Goal: Task Accomplishment & Management: Use online tool/utility

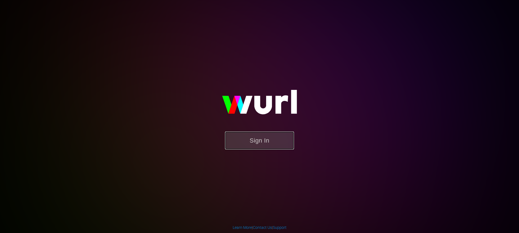
click at [270, 138] on button "Sign In" at bounding box center [259, 141] width 69 height 18
click at [261, 141] on button "Sign In" at bounding box center [259, 141] width 69 height 18
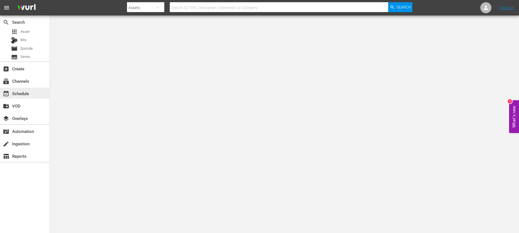
click at [37, 93] on div "event_available Schedule" at bounding box center [24, 93] width 49 height 11
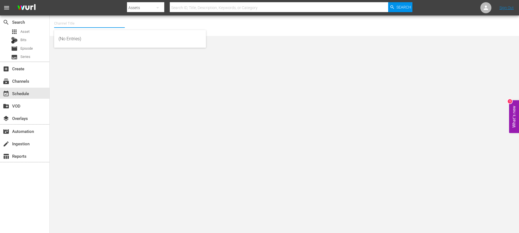
click at [98, 25] on input "text" at bounding box center [89, 23] width 71 height 13
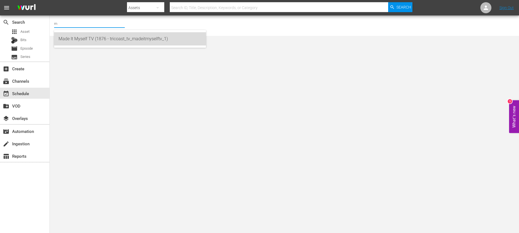
click at [102, 34] on div "Made It Myself TV (1876 - tricoast_tv_madeitmyselftv_1)" at bounding box center [130, 38] width 143 height 13
type input "Made It Myself TV (1876 - tricoast_tv_madeitmyselftv_1)"
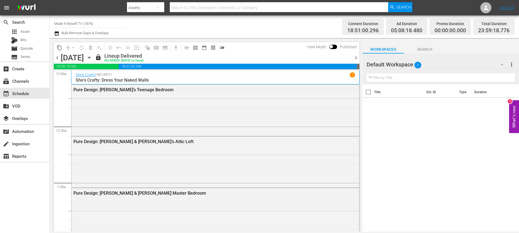
click at [92, 57] on icon "button" at bounding box center [89, 58] width 6 height 6
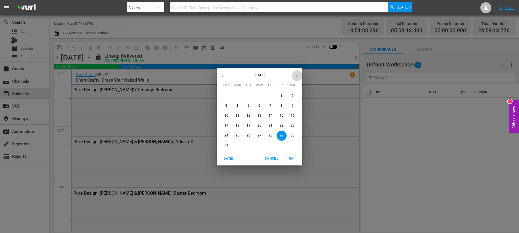
click at [296, 76] on icon "button" at bounding box center [297, 76] width 4 height 4
click at [238, 93] on button "1" at bounding box center [238, 96] width 10 height 10
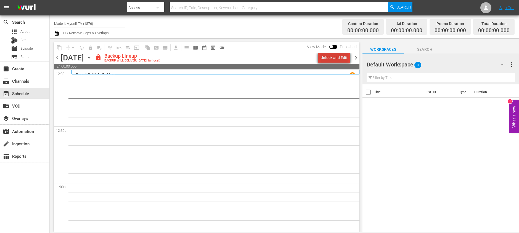
click at [343, 56] on div "Unlock and Edit" at bounding box center [334, 58] width 27 height 10
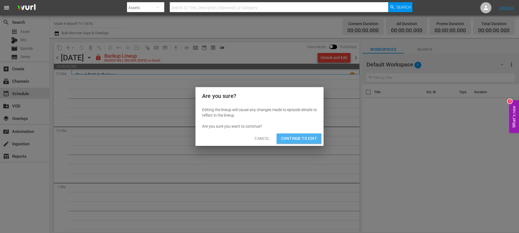
click at [293, 139] on span "Continue to Edit" at bounding box center [299, 138] width 36 height 7
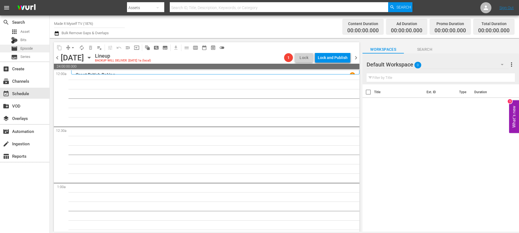
click at [29, 47] on span "Episode" at bounding box center [26, 49] width 12 height 6
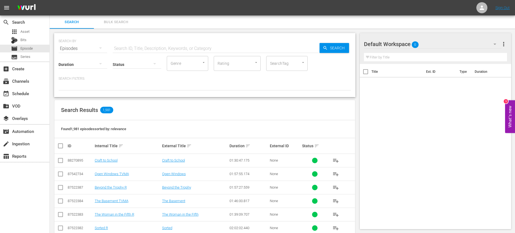
click at [147, 40] on div "SEARCH BY Search By Episodes Search ID, Title, Description, Keywords, or Catego…" at bounding box center [205, 45] width 292 height 20
click at [154, 45] on input "text" at bounding box center [216, 48] width 207 height 13
type input "it's sew easy"
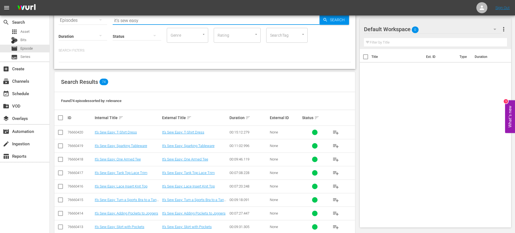
scroll to position [48, 0]
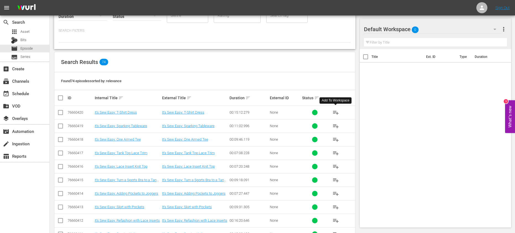
click at [337, 112] on span "playlist_add" at bounding box center [335, 112] width 7 height 7
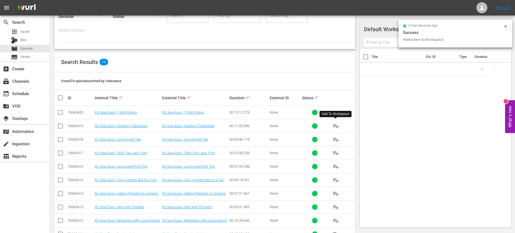
click at [335, 126] on span "playlist_add" at bounding box center [335, 126] width 7 height 7
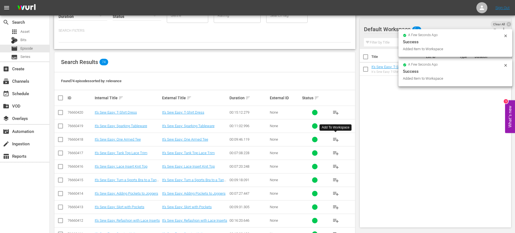
click at [334, 137] on span "playlist_add" at bounding box center [335, 139] width 7 height 7
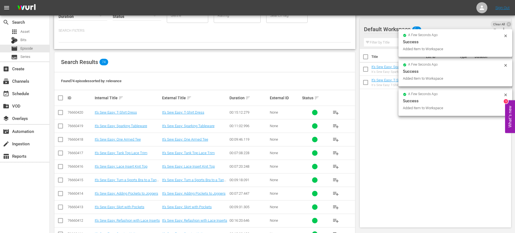
click at [335, 153] on span "playlist_add" at bounding box center [335, 153] width 7 height 7
click at [335, 166] on span "playlist_add" at bounding box center [335, 166] width 7 height 7
click at [337, 180] on span "playlist_add" at bounding box center [335, 180] width 7 height 7
click at [336, 195] on span "playlist_add" at bounding box center [335, 194] width 7 height 7
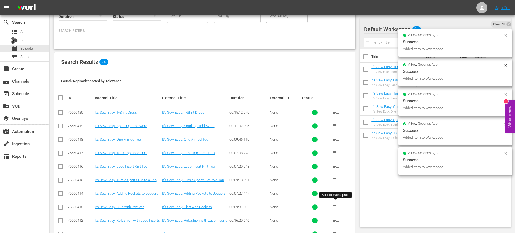
click at [336, 208] on span "playlist_add" at bounding box center [335, 207] width 7 height 7
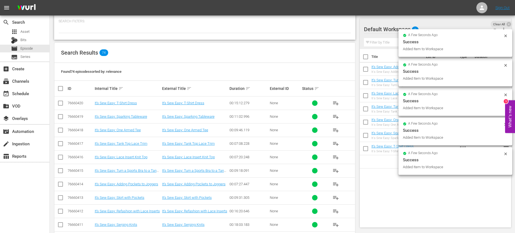
scroll to position [57, 0]
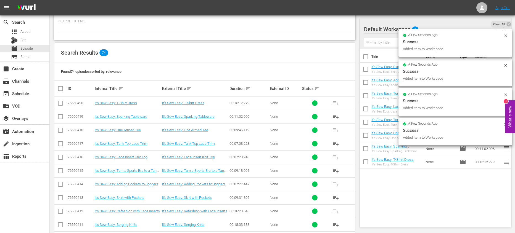
click at [334, 212] on span "playlist_add" at bounding box center [335, 211] width 7 height 7
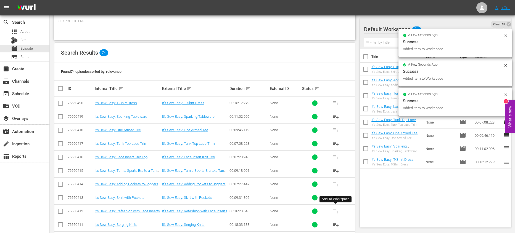
scroll to position [92, 0]
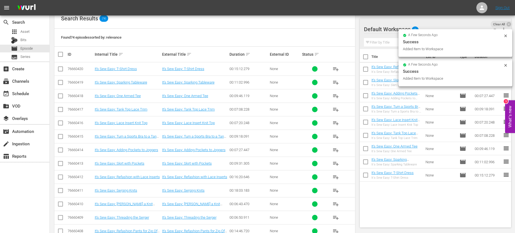
click at [334, 190] on span "playlist_add" at bounding box center [335, 191] width 7 height 7
click at [335, 206] on span "playlist_add" at bounding box center [335, 204] width 7 height 7
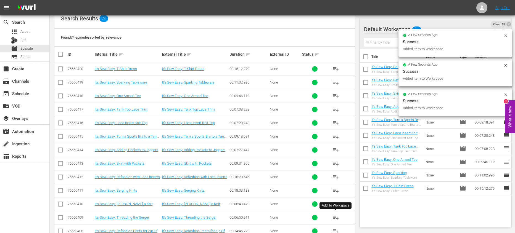
click at [336, 220] on span "playlist_add" at bounding box center [335, 218] width 7 height 7
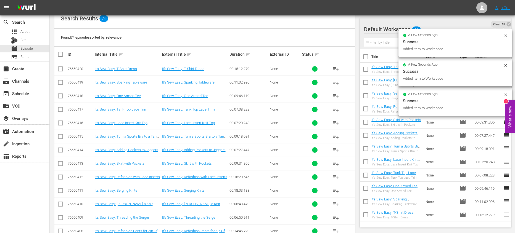
click at [367, 56] on input "checkbox" at bounding box center [366, 58] width 12 height 12
checkbox input "true"
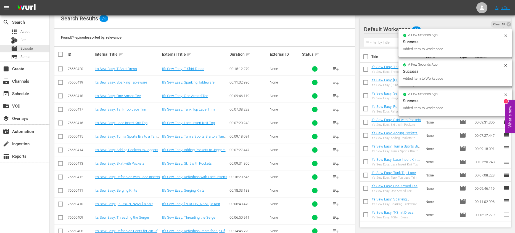
checkbox input "true"
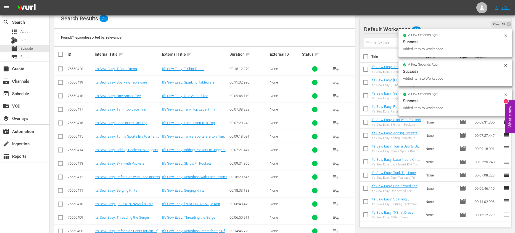
checkbox input "true"
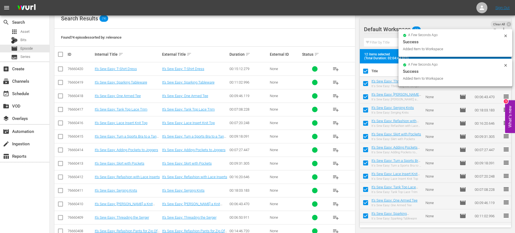
click at [367, 71] on input "checkbox" at bounding box center [366, 73] width 12 height 12
checkbox input "false"
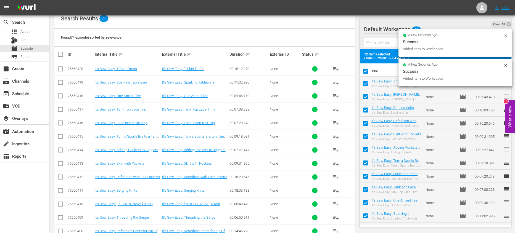
checkbox input "false"
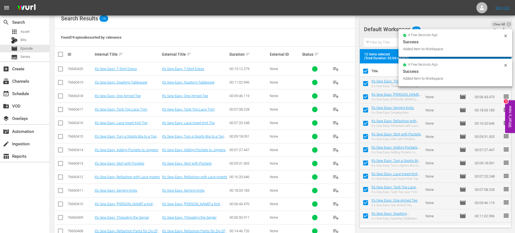
checkbox input "false"
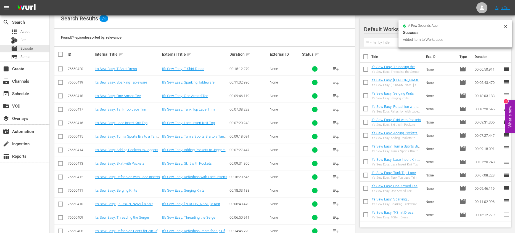
scroll to position [215, 0]
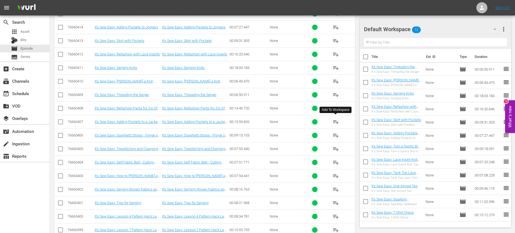
click at [335, 123] on span "playlist_add" at bounding box center [335, 122] width 7 height 7
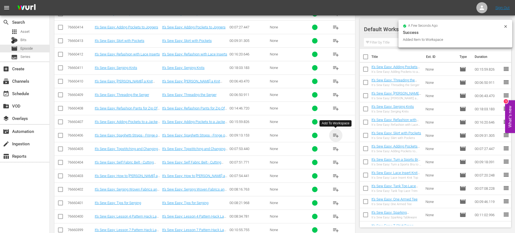
click at [335, 136] on span "playlist_add" at bounding box center [335, 135] width 7 height 7
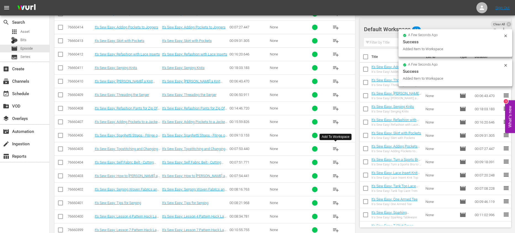
click at [337, 151] on span "playlist_add" at bounding box center [335, 149] width 7 height 7
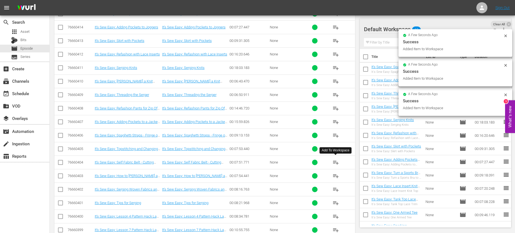
click at [335, 162] on span "playlist_add" at bounding box center [335, 162] width 7 height 7
click at [336, 176] on span "playlist_add" at bounding box center [335, 176] width 7 height 7
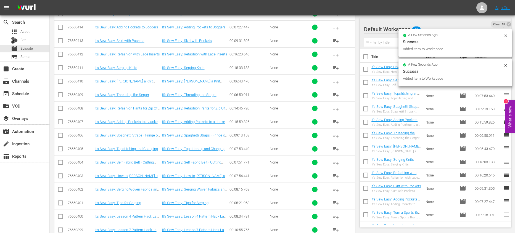
click at [365, 58] on input "checkbox" at bounding box center [366, 58] width 12 height 12
checkbox input "true"
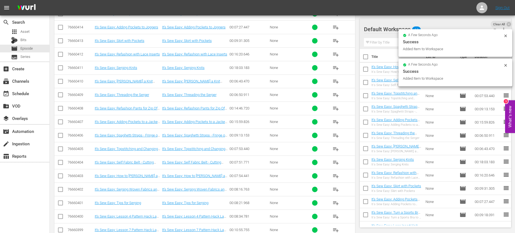
checkbox input "true"
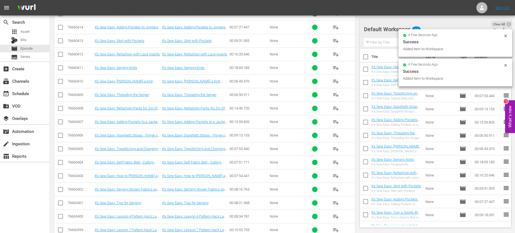
checkbox input "true"
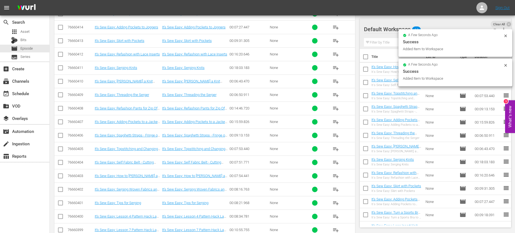
checkbox input "true"
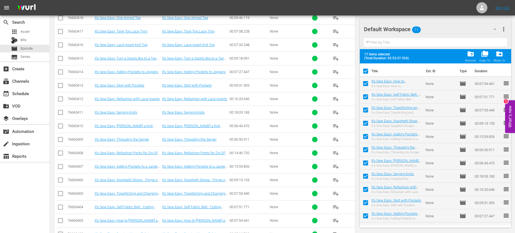
scroll to position [93, 0]
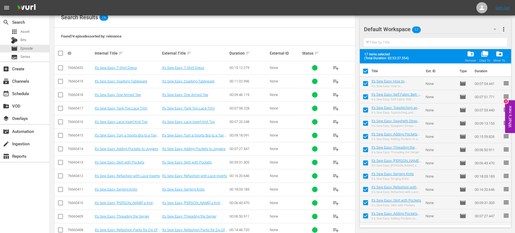
click at [366, 71] on input "checkbox" at bounding box center [366, 73] width 12 height 12
checkbox input "false"
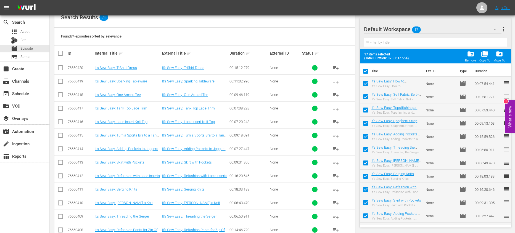
checkbox input "false"
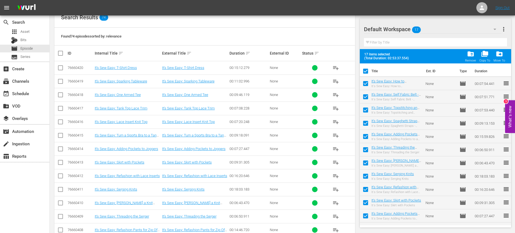
checkbox input "false"
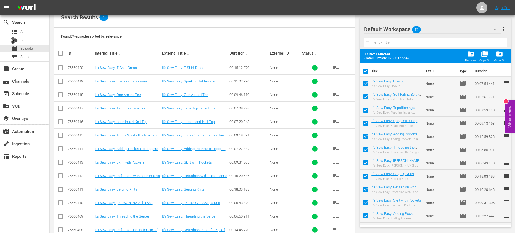
checkbox input "false"
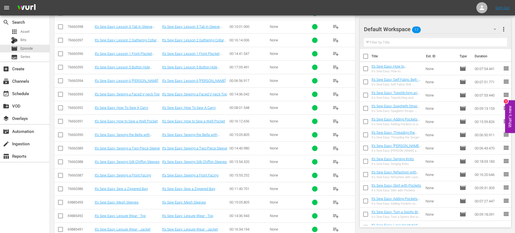
scroll to position [0, 0]
click at [337, 107] on span "playlist_add" at bounding box center [335, 108] width 7 height 7
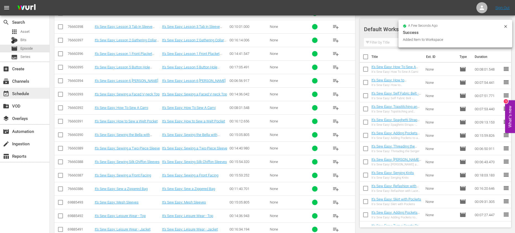
click at [34, 93] on div "event_available Schedule" at bounding box center [24, 93] width 49 height 11
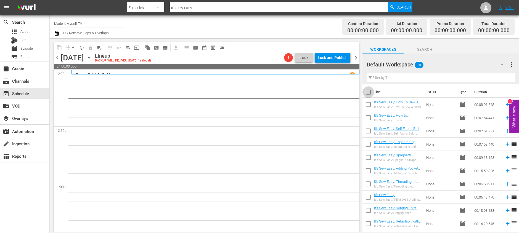
click at [368, 91] on input "checkbox" at bounding box center [369, 94] width 12 height 12
checkbox input "true"
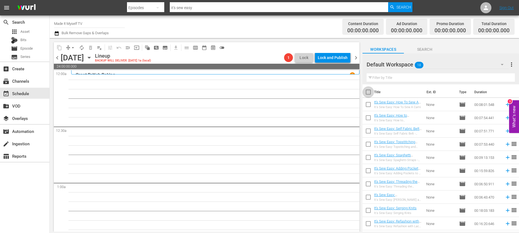
checkbox input "true"
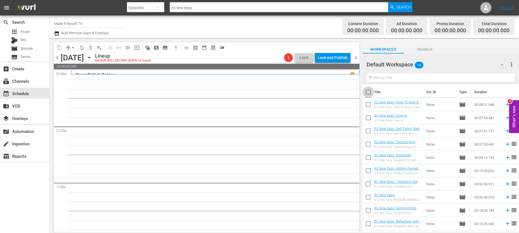
checkbox input "true"
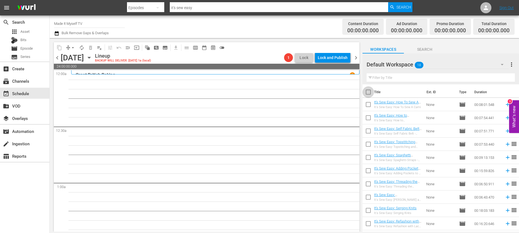
checkbox input "true"
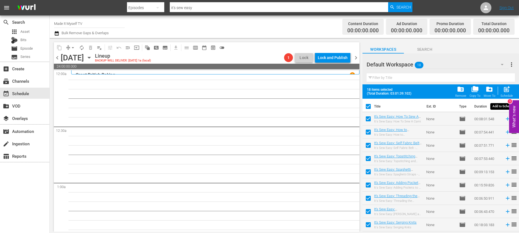
click at [505, 93] on div "post_add Schedule" at bounding box center [507, 92] width 12 height 12
checkbox input "false"
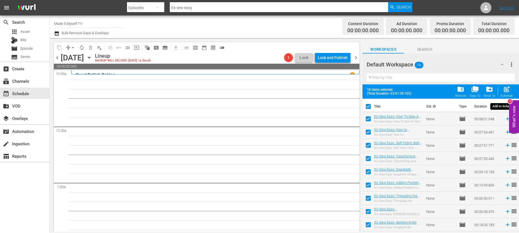
checkbox input "false"
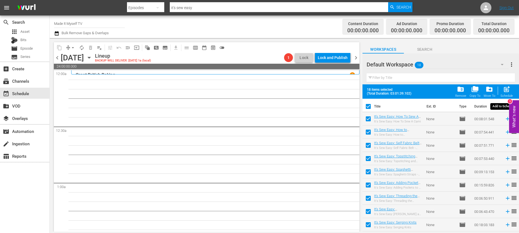
checkbox input "false"
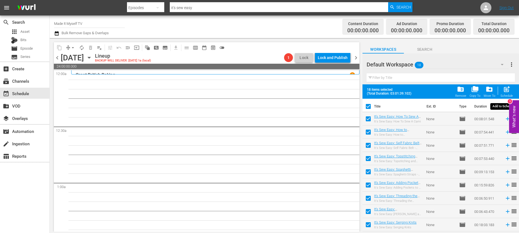
checkbox input "false"
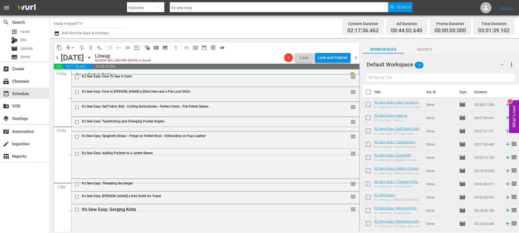
click at [369, 93] on input "checkbox" at bounding box center [369, 94] width 12 height 12
checkbox input "true"
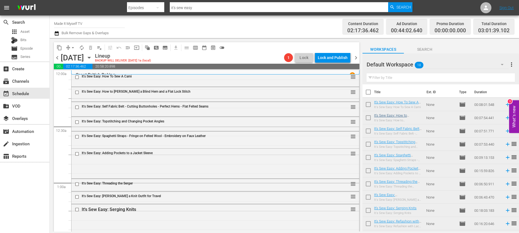
checkbox input "true"
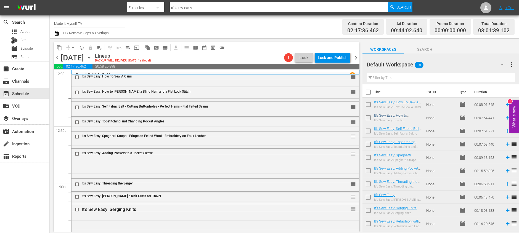
checkbox input "true"
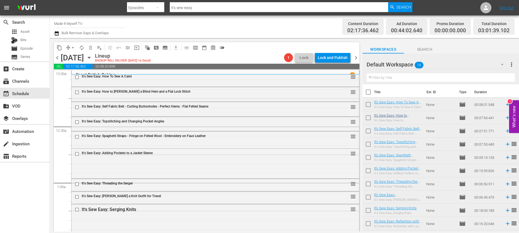
checkbox input "true"
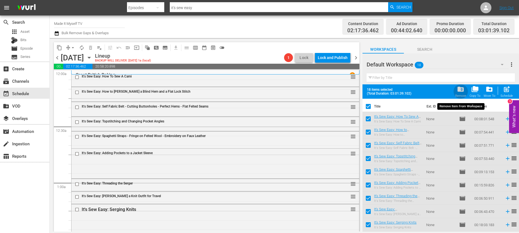
click at [462, 93] on span "folder_delete" at bounding box center [460, 89] width 7 height 7
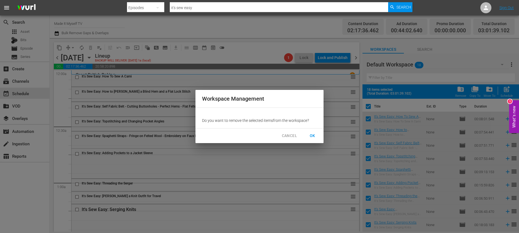
click at [310, 134] on span "OK" at bounding box center [312, 136] width 9 height 7
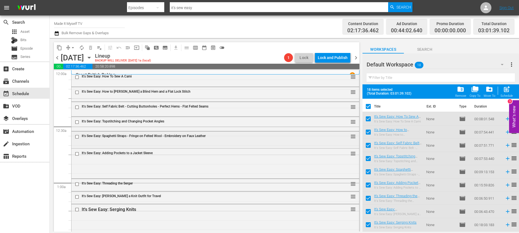
checkbox input "false"
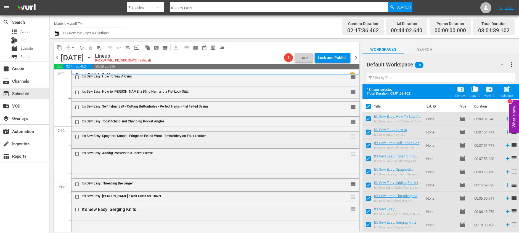
checkbox input "false"
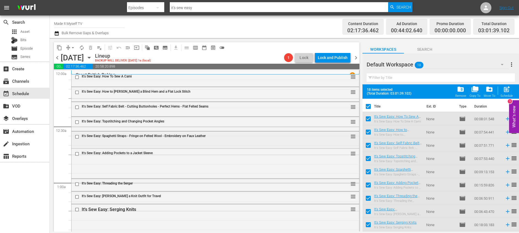
checkbox input "false"
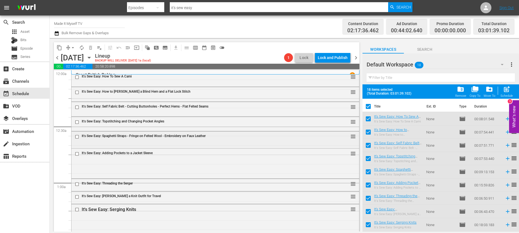
checkbox input "false"
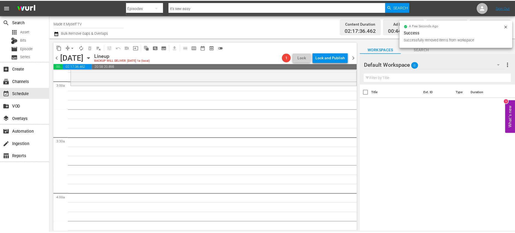
scroll to position [324, 0]
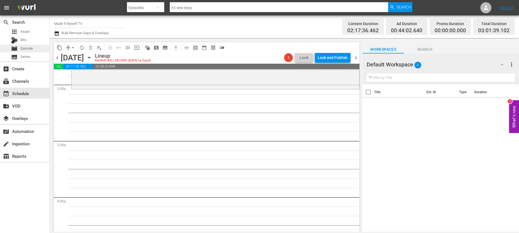
click at [35, 50] on div "movie Episode" at bounding box center [24, 49] width 49 height 8
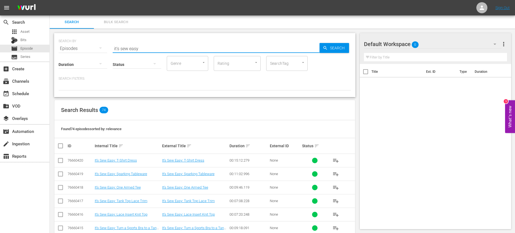
drag, startPoint x: 143, startPoint y: 48, endPoint x: 100, endPoint y: 45, distance: 43.2
click at [100, 45] on div "SEARCH BY Search By Episodes Search ID, Title, Description, Keywords, or Catego…" at bounding box center [205, 45] width 292 height 20
type input "learn"
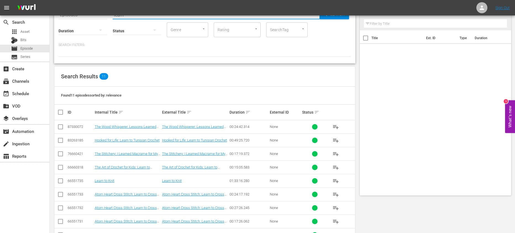
scroll to position [46, 0]
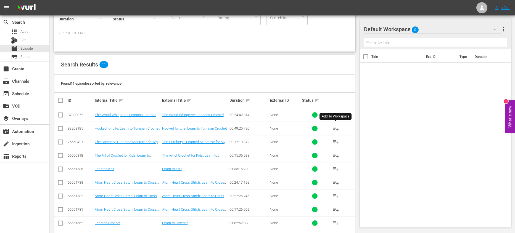
click at [337, 127] on span "playlist_add" at bounding box center [335, 128] width 7 height 7
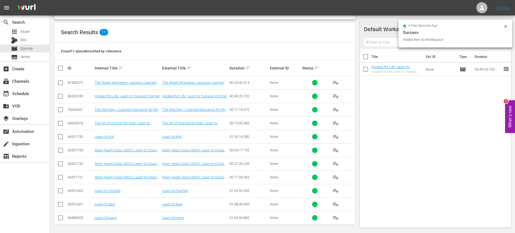
scroll to position [80, 0]
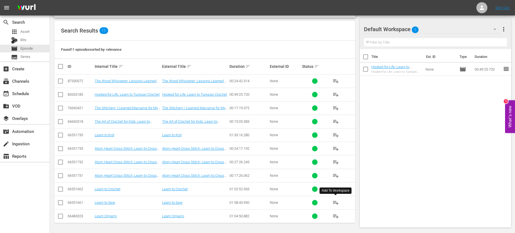
click at [338, 201] on span "playlist_add" at bounding box center [335, 203] width 7 height 7
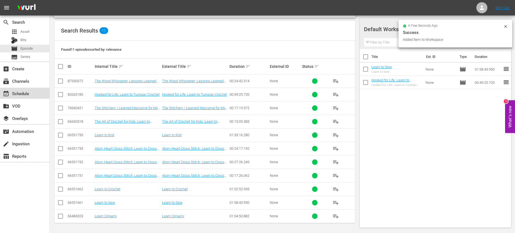
click at [25, 93] on div "event_available Schedule" at bounding box center [15, 92] width 31 height 5
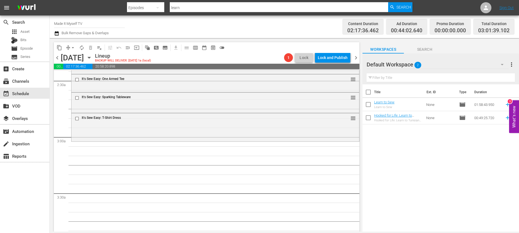
scroll to position [271, 0]
drag, startPoint x: 410, startPoint y: 146, endPoint x: 400, endPoint y: 132, distance: 17.4
click at [410, 146] on div "Title Ext. ID Type Duration Learn to Sew Learn to Sew None movie 01:58:43.950 r…" at bounding box center [441, 159] width 157 height 148
click at [371, 92] on input "checkbox" at bounding box center [369, 94] width 12 height 12
checkbox input "true"
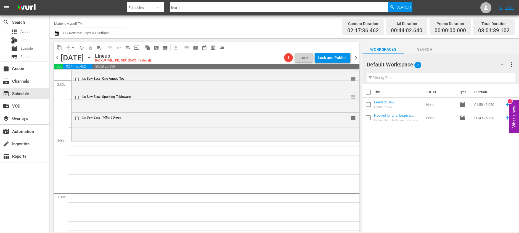
checkbox input "true"
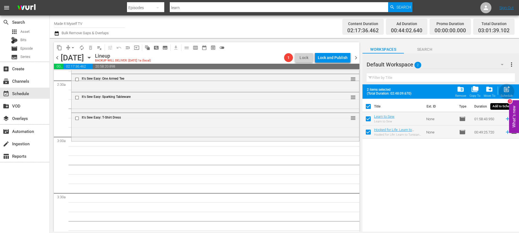
click at [506, 90] on span "post_add" at bounding box center [506, 89] width 7 height 7
checkbox input "false"
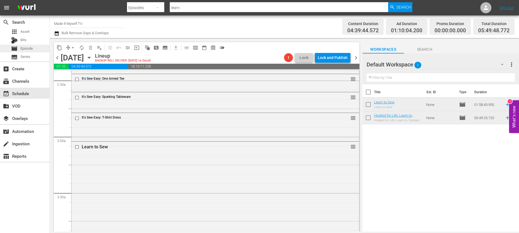
click at [38, 46] on div "movie Episode" at bounding box center [24, 49] width 49 height 8
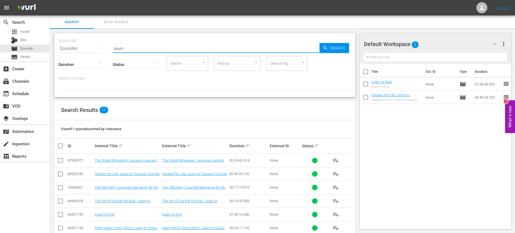
drag, startPoint x: 146, startPoint y: 49, endPoint x: 83, endPoint y: 38, distance: 63.7
click at [83, 38] on div "SEARCH BY Search By Episodes Search ID, Title, Description, Keywords, or Catego…" at bounding box center [205, 45] width 292 height 20
type input "invisible museum"
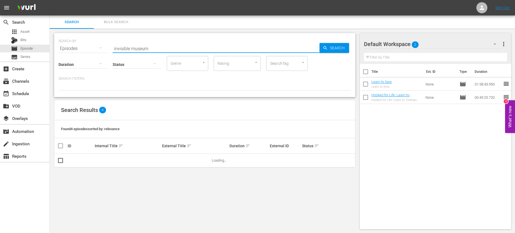
click at [359, 71] on div "SEARCH BY Search By Episodes Search ID, Title, Description, Keywords, or Catego…" at bounding box center [205, 131] width 310 height 205
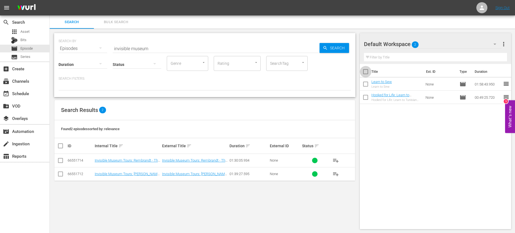
click at [365, 72] on input "checkbox" at bounding box center [366, 73] width 12 height 12
checkbox input "true"
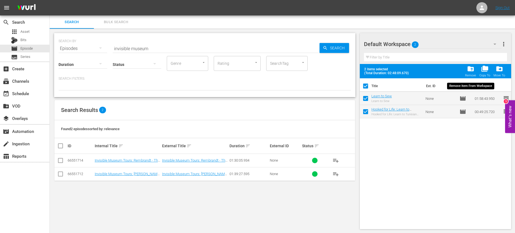
click at [472, 69] on span "folder_delete" at bounding box center [470, 68] width 7 height 7
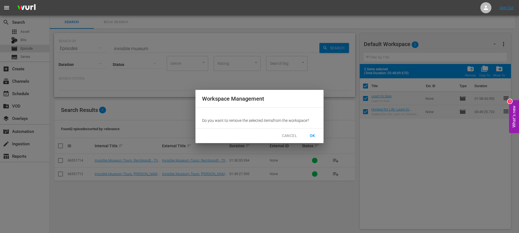
click at [315, 139] on button "OK" at bounding box center [313, 136] width 18 height 10
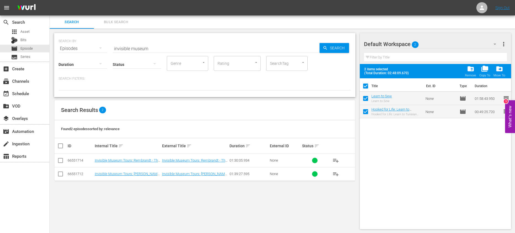
checkbox input "false"
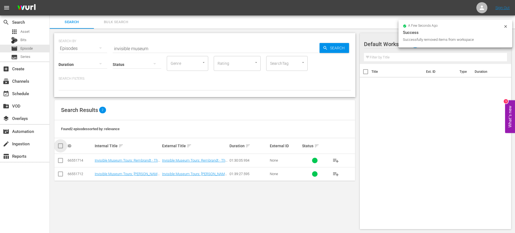
click at [62, 146] on input "checkbox" at bounding box center [62, 146] width 11 height 7
checkbox input "true"
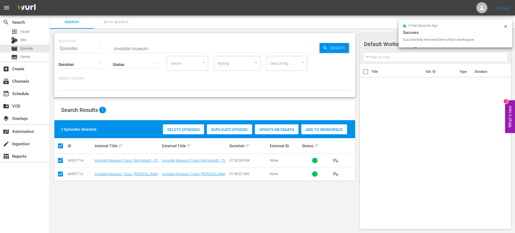
click at [323, 133] on div "Add to Workspace" at bounding box center [324, 130] width 46 height 10
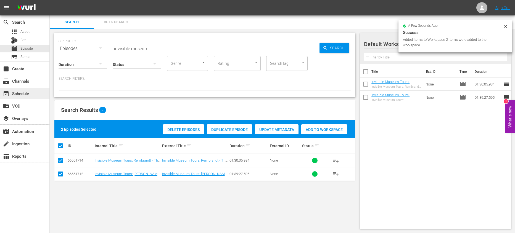
click at [20, 95] on div "event_available Schedule" at bounding box center [15, 92] width 31 height 5
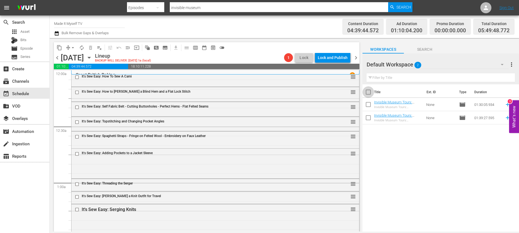
click at [371, 93] on input "checkbox" at bounding box center [369, 94] width 12 height 12
checkbox input "true"
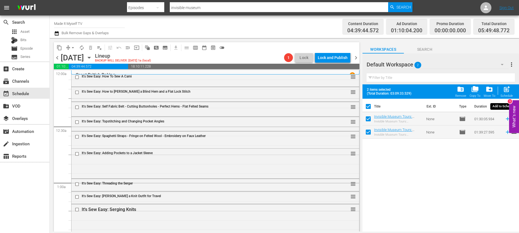
click at [506, 91] on span "post_add" at bounding box center [506, 89] width 7 height 7
checkbox input "false"
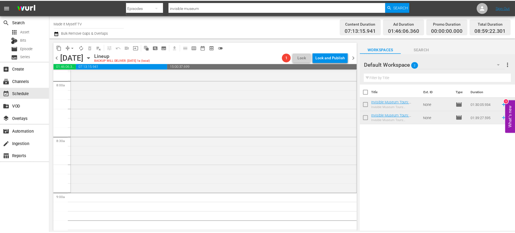
scroll to position [910, 0]
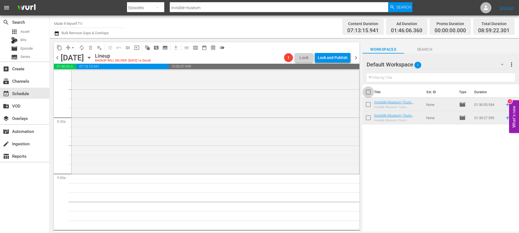
click at [371, 90] on input "checkbox" at bounding box center [369, 94] width 12 height 12
checkbox input "true"
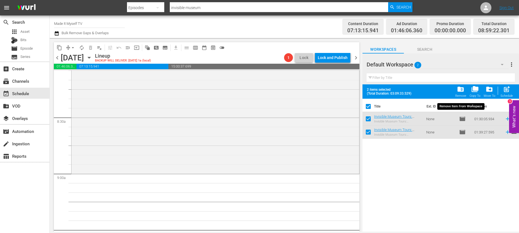
click at [462, 89] on span "folder_delete" at bounding box center [460, 89] width 7 height 7
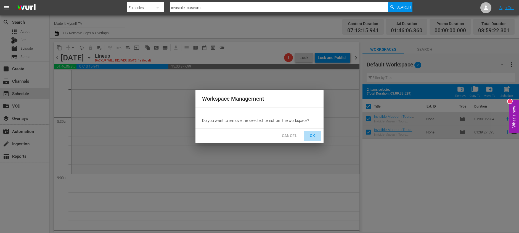
click at [316, 133] on span "OK" at bounding box center [312, 136] width 9 height 7
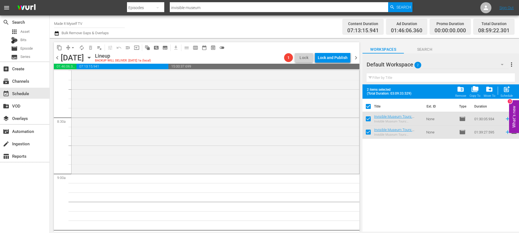
checkbox input "false"
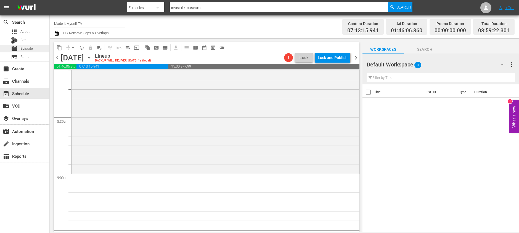
click at [28, 47] on span "Episode" at bounding box center [26, 49] width 12 height 6
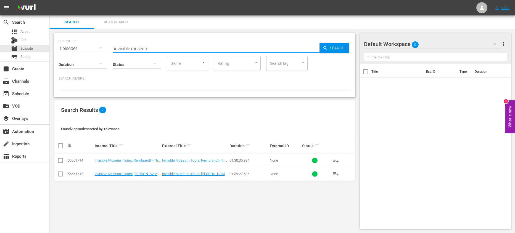
drag, startPoint x: 149, startPoint y: 49, endPoint x: 98, endPoint y: 43, distance: 50.9
click at [98, 43] on div "SEARCH BY Search By Episodes Search ID, Title, Description, Keywords, or Catego…" at bounding box center [205, 45] width 292 height 20
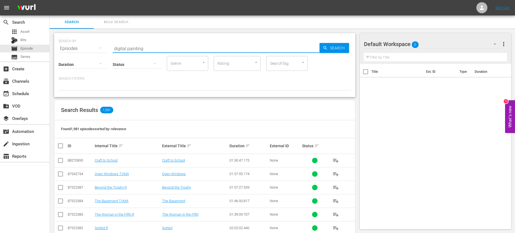
type input "digital painting"
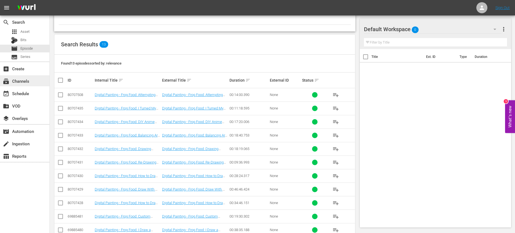
scroll to position [107, 0]
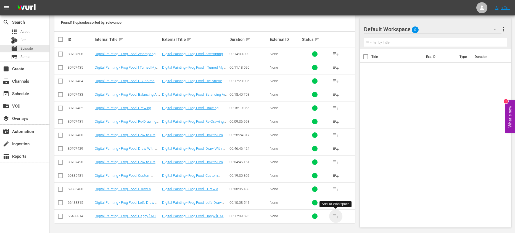
click at [336, 215] on span "playlist_add" at bounding box center [335, 216] width 7 height 7
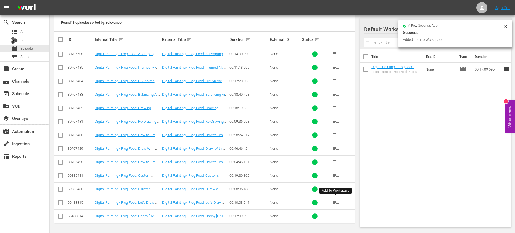
click at [337, 201] on span "playlist_add" at bounding box center [335, 203] width 7 height 7
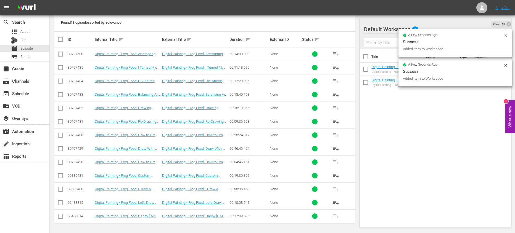
click at [336, 189] on span "playlist_add" at bounding box center [335, 189] width 7 height 7
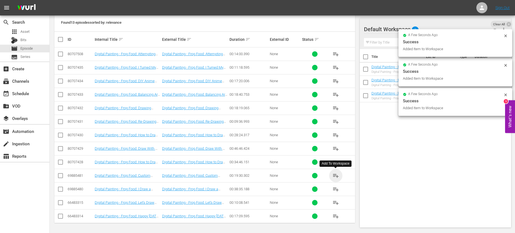
click at [336, 175] on span "playlist_add" at bounding box center [335, 176] width 7 height 7
click at [334, 163] on span "playlist_add" at bounding box center [335, 162] width 7 height 7
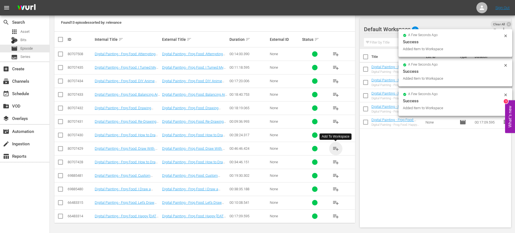
click at [335, 149] on span "playlist_add" at bounding box center [335, 149] width 7 height 7
click at [366, 59] on input "checkbox" at bounding box center [366, 58] width 12 height 12
checkbox input "true"
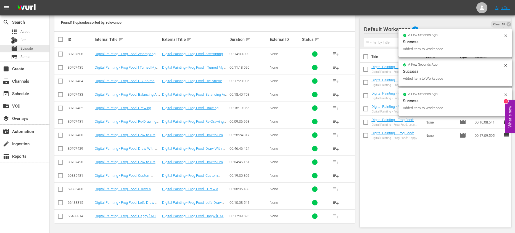
checkbox input "true"
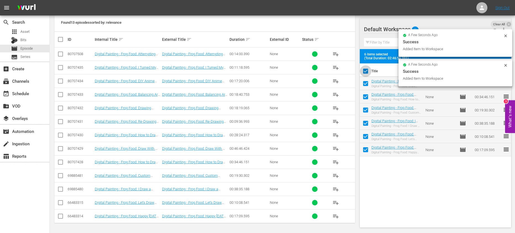
click at [364, 71] on input "checkbox" at bounding box center [366, 73] width 12 height 12
checkbox input "false"
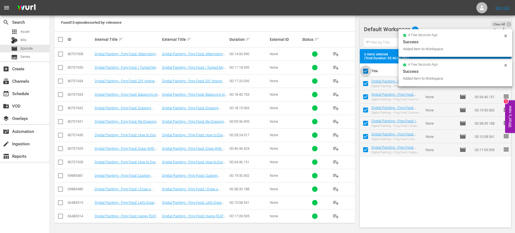
checkbox input "false"
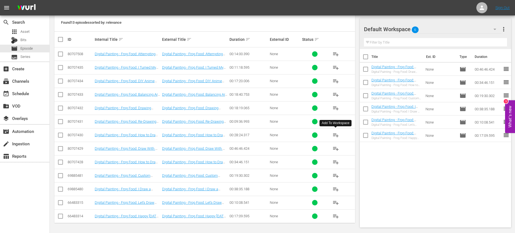
click at [335, 134] on span "playlist_add" at bounding box center [335, 135] width 7 height 7
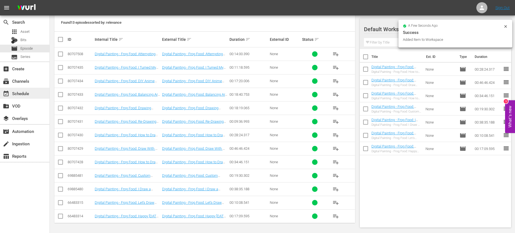
click at [28, 95] on div "event_available Schedule" at bounding box center [15, 92] width 31 height 5
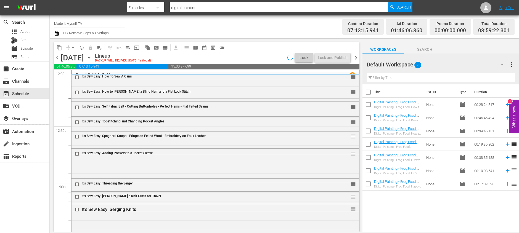
click at [370, 93] on input "checkbox" at bounding box center [369, 94] width 12 height 12
checkbox input "true"
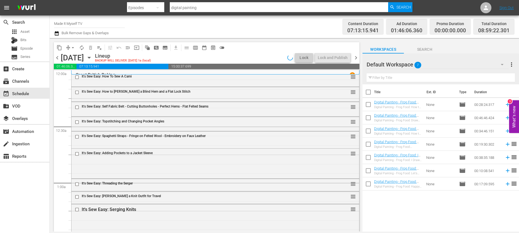
checkbox input "true"
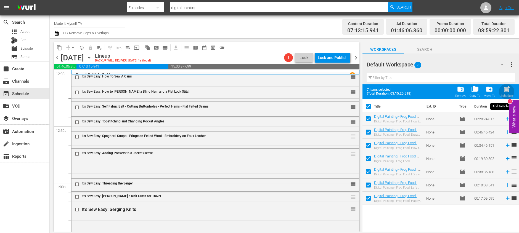
click at [508, 89] on span "post_add" at bounding box center [506, 89] width 7 height 7
checkbox input "false"
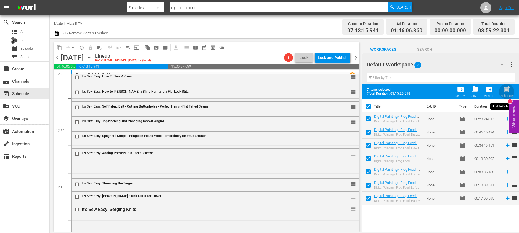
checkbox input "false"
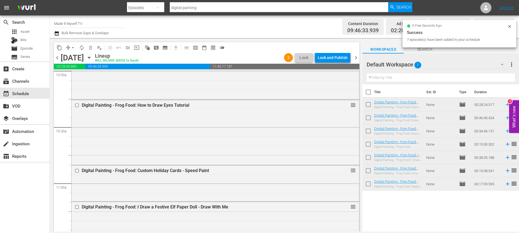
scroll to position [1309, 0]
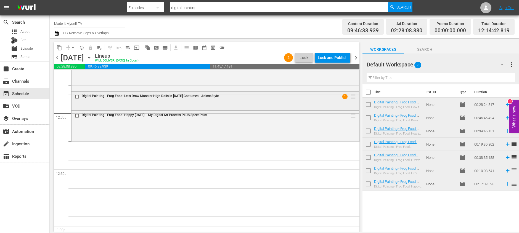
click at [76, 97] on input "checkbox" at bounding box center [78, 97] width 6 height 5
click at [90, 47] on span "delete_forever_outlined" at bounding box center [91, 48] width 6 height 6
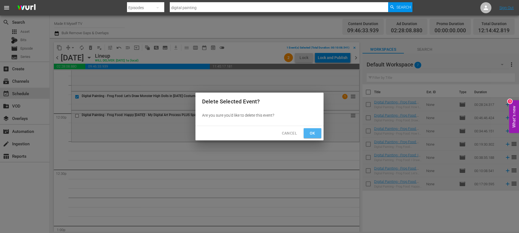
click at [309, 133] on span "Ok" at bounding box center [312, 133] width 9 height 7
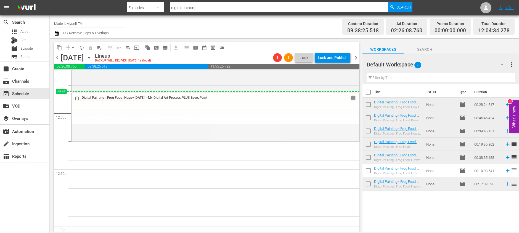
drag, startPoint x: 349, startPoint y: 115, endPoint x: 349, endPoint y: 94, distance: 21.8
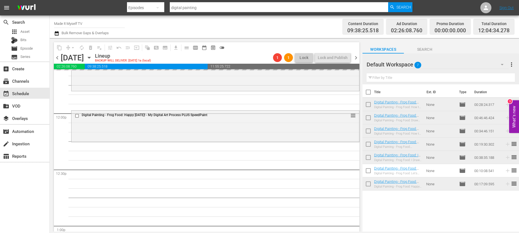
click at [366, 93] on input "checkbox" at bounding box center [369, 94] width 12 height 12
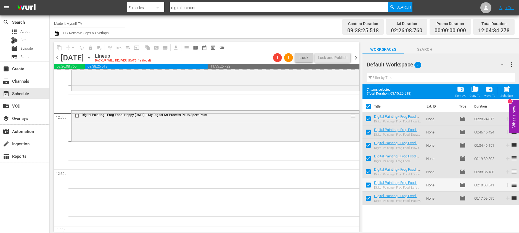
click at [463, 89] on span "folder_delete" at bounding box center [460, 89] width 7 height 7
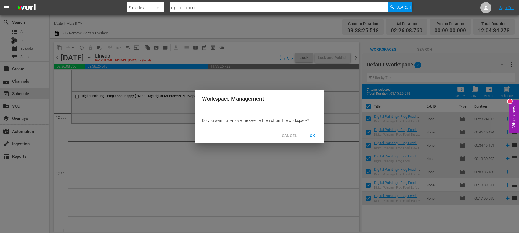
click at [313, 134] on span "OK" at bounding box center [312, 136] width 9 height 7
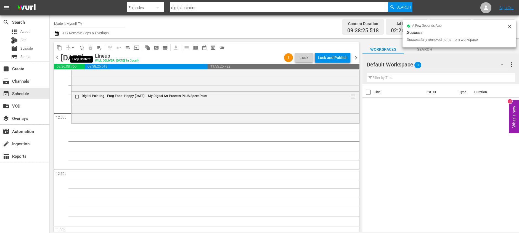
click at [81, 46] on span "autorenew_outlined" at bounding box center [82, 48] width 6 height 6
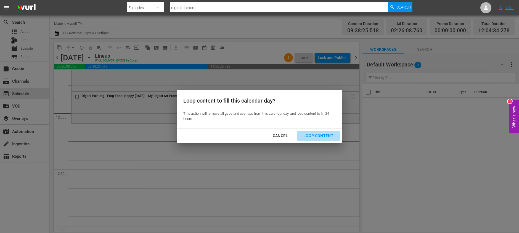
click at [324, 134] on div "Loop Content" at bounding box center [318, 136] width 39 height 7
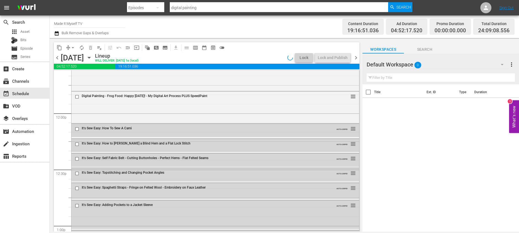
click at [406, 117] on div "Title Ext. ID Type Duration" at bounding box center [441, 159] width 157 height 148
click at [333, 56] on div "Lock and Publish" at bounding box center [333, 58] width 30 height 10
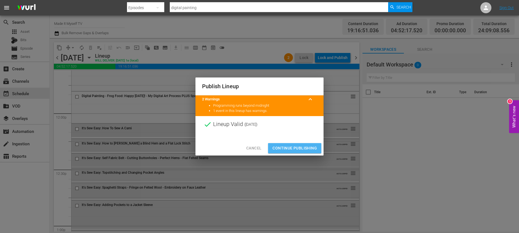
click at [306, 149] on span "Continue Publishing" at bounding box center [295, 148] width 44 height 7
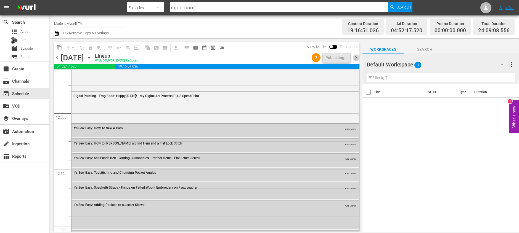
click at [355, 57] on span "chevron_right" at bounding box center [356, 57] width 7 height 7
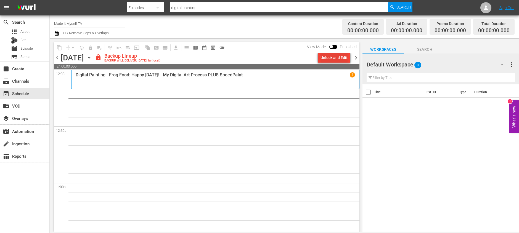
click at [328, 57] on div "Unlock and Edit" at bounding box center [334, 58] width 27 height 10
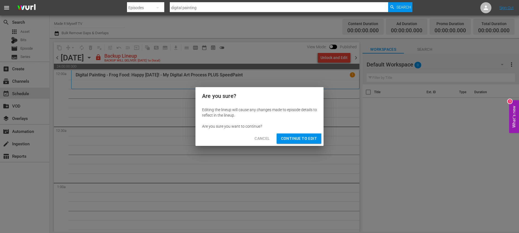
click at [289, 138] on span "Continue to Edit" at bounding box center [299, 138] width 36 height 7
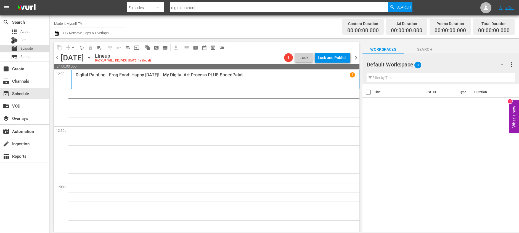
click at [35, 48] on div "movie Episode" at bounding box center [24, 49] width 49 height 8
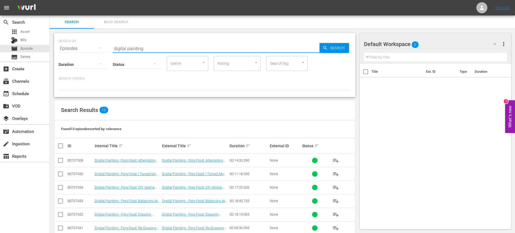
drag, startPoint x: 150, startPoint y: 50, endPoint x: 70, endPoint y: 51, distance: 79.3
click at [70, 51] on div "SEARCH BY Search By Episodes Search ID, Title, Description, Keywords, or Catego…" at bounding box center [205, 45] width 292 height 20
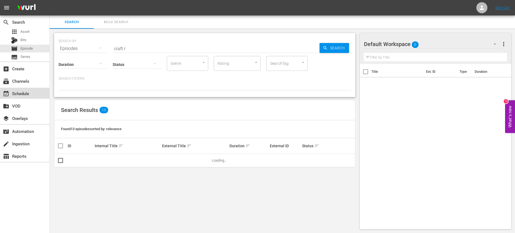
click at [10, 93] on div "event_available Schedule" at bounding box center [15, 92] width 31 height 5
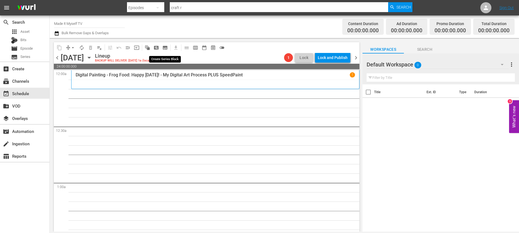
click at [164, 47] on span "subtitles_outlined" at bounding box center [165, 48] width 6 height 6
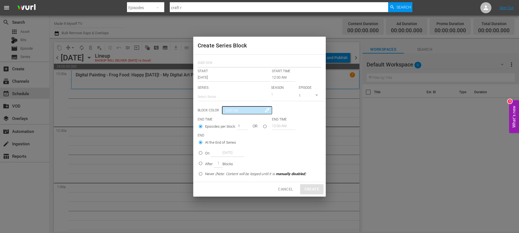
click at [231, 62] on input "text" at bounding box center [260, 63] width 124 height 9
click at [292, 75] on input "12:00 AM" at bounding box center [283, 78] width 23 height 8
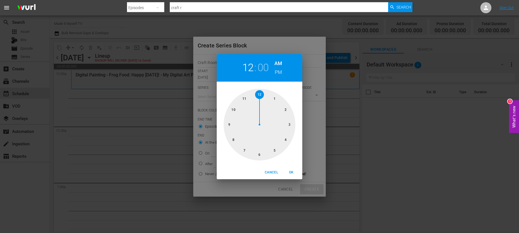
click at [260, 97] on div at bounding box center [260, 125] width 72 height 72
click at [288, 112] on div at bounding box center [260, 125] width 72 height 72
click at [294, 174] on span "OK" at bounding box center [291, 173] width 13 height 6
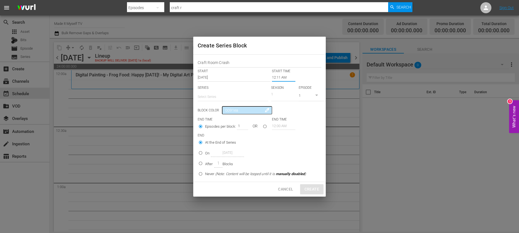
click at [215, 97] on input "text" at bounding box center [233, 96] width 71 height 13
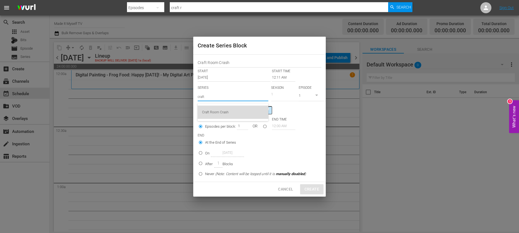
click at [216, 110] on div "Craft Room Crash" at bounding box center [233, 112] width 62 height 13
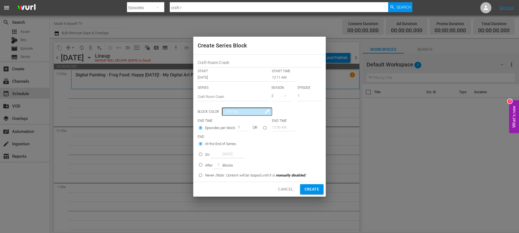
click at [263, 128] on input "seriesBlockEndTime" at bounding box center [264, 129] width 9 height 9
click at [279, 130] on input "12:00 AM" at bounding box center [283, 127] width 23 height 8
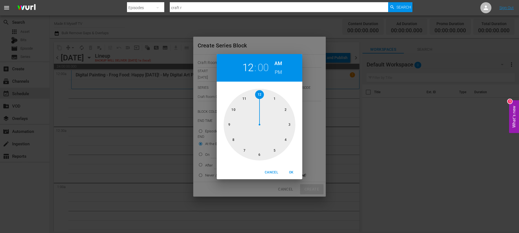
click at [289, 125] on div at bounding box center [260, 125] width 72 height 72
click at [287, 109] on div at bounding box center [260, 125] width 72 height 72
click at [292, 172] on span "OK" at bounding box center [291, 173] width 13 height 6
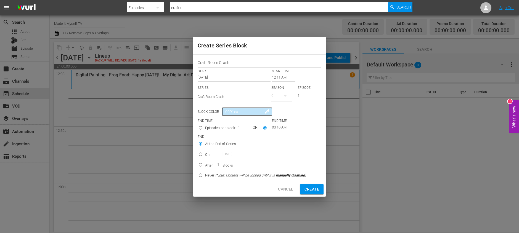
click at [225, 164] on p "Blocks" at bounding box center [228, 166] width 11 height 6
click at [205, 164] on input "After 1 Blocks" at bounding box center [200, 166] width 9 height 9
click at [310, 191] on span "Create" at bounding box center [312, 189] width 15 height 7
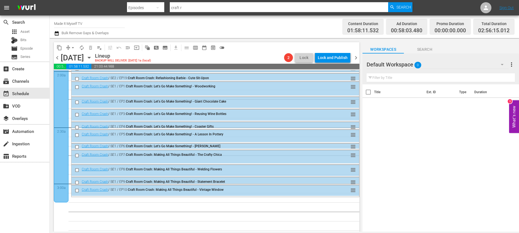
scroll to position [210, 0]
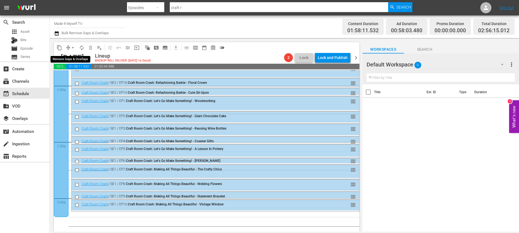
click at [73, 47] on span "arrow_drop_down" at bounding box center [73, 48] width 6 height 6
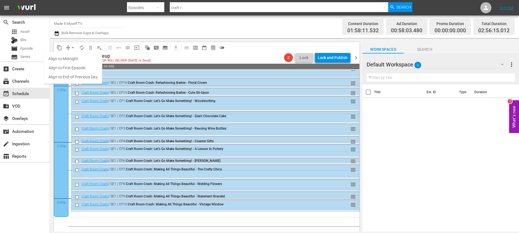
click at [83, 76] on li "Align to End of Previous Day" at bounding box center [73, 77] width 58 height 9
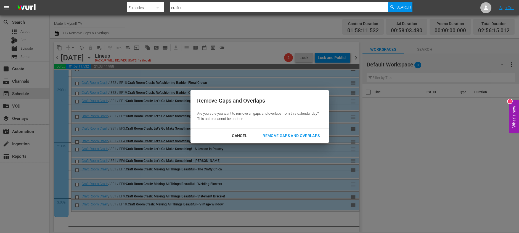
click at [284, 132] on button "Remove Gaps and Overlaps" at bounding box center [291, 136] width 70 height 10
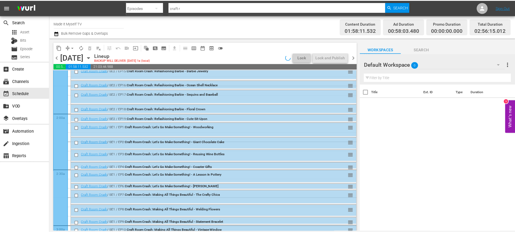
scroll to position [292, 0]
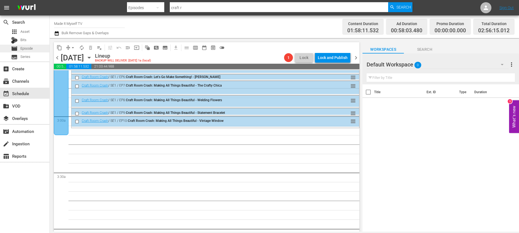
click at [25, 49] on span "Episode" at bounding box center [26, 49] width 12 height 6
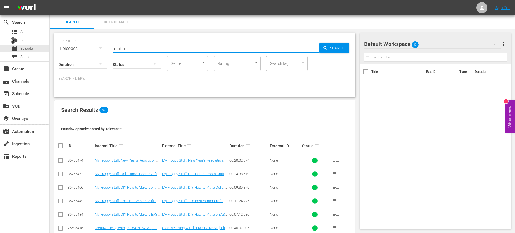
drag, startPoint x: 185, startPoint y: 47, endPoint x: 103, endPoint y: 41, distance: 82.2
click at [103, 41] on div "SEARCH BY Search By Episodes Search ID, Title, Description, Keywords, or Catego…" at bounding box center [205, 45] width 292 height 20
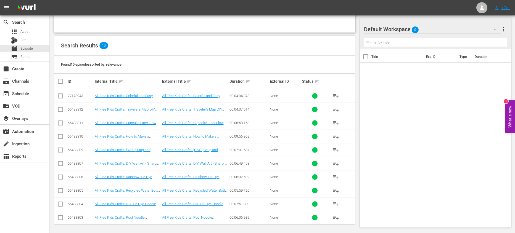
scroll to position [66, 0]
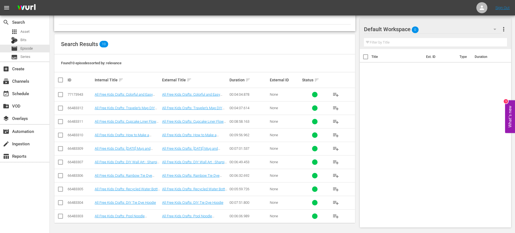
click at [60, 82] on input "checkbox" at bounding box center [62, 80] width 11 height 7
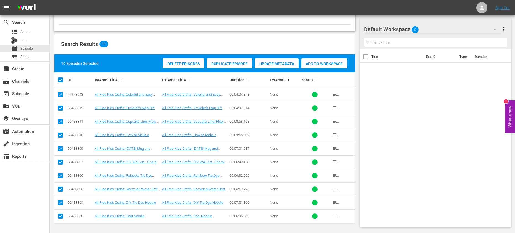
click at [313, 66] on div "Add to Workspace" at bounding box center [324, 64] width 46 height 10
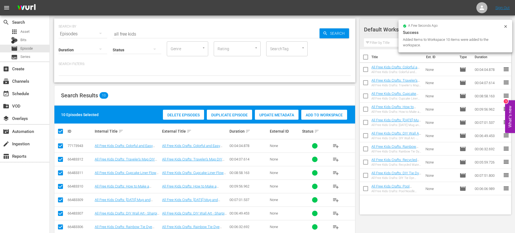
scroll to position [0, 0]
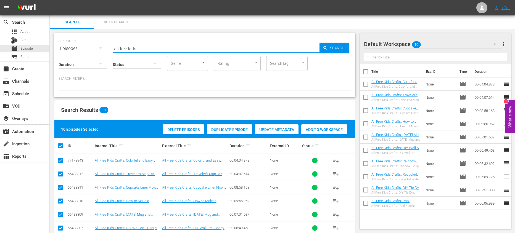
drag, startPoint x: 170, startPoint y: 50, endPoint x: 82, endPoint y: 46, distance: 87.3
click at [82, 46] on div "SEARCH BY Search By Episodes Search ID, Title, Description, Keywords, or Catego…" at bounding box center [205, 45] width 292 height 20
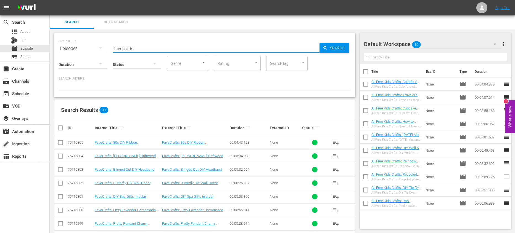
click at [368, 73] on input "checkbox" at bounding box center [366, 73] width 12 height 12
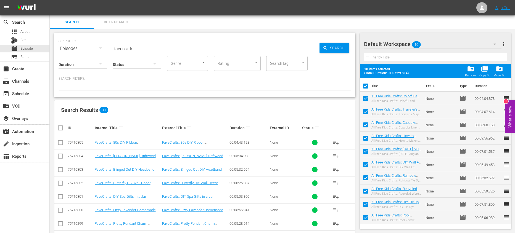
click at [365, 84] on input "checkbox" at bounding box center [366, 87] width 12 height 12
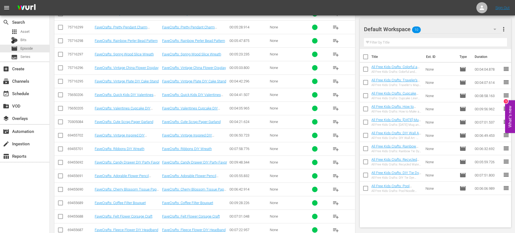
scroll to position [337, 0]
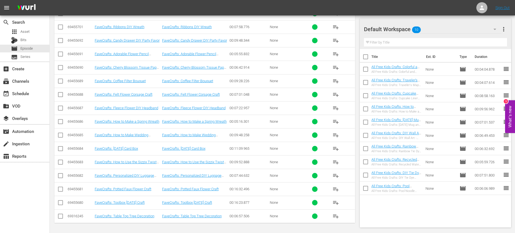
click at [63, 192] on input "checkbox" at bounding box center [60, 190] width 7 height 7
click at [62, 176] on input "checkbox" at bounding box center [60, 177] width 7 height 7
click at [59, 163] on input "checkbox" at bounding box center [60, 163] width 7 height 7
click at [60, 137] on input "checkbox" at bounding box center [60, 136] width 7 height 7
click at [61, 120] on input "checkbox" at bounding box center [60, 123] width 7 height 7
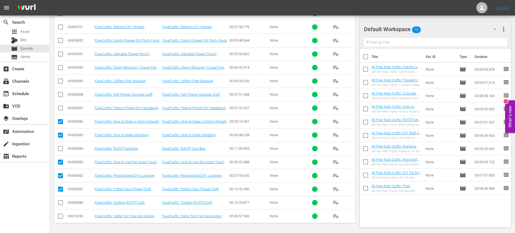
click at [61, 104] on td at bounding box center [60, 108] width 12 height 14
click at [60, 110] on input "checkbox" at bounding box center [60, 109] width 7 height 7
click at [61, 97] on input "checkbox" at bounding box center [60, 96] width 7 height 7
click at [60, 84] on input "checkbox" at bounding box center [60, 82] width 7 height 7
click at [60, 67] on input "checkbox" at bounding box center [60, 68] width 7 height 7
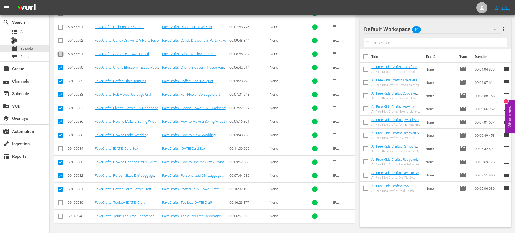
click at [60, 56] on input "checkbox" at bounding box center [60, 55] width 7 height 7
click at [63, 39] on input "checkbox" at bounding box center [60, 41] width 7 height 7
click at [60, 28] on input "checkbox" at bounding box center [60, 28] width 7 height 7
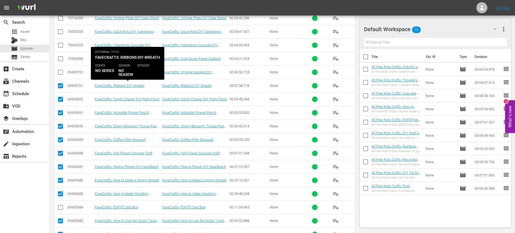
scroll to position [231, 0]
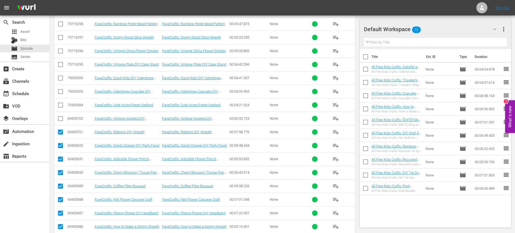
click at [58, 117] on input "checkbox" at bounding box center [60, 120] width 7 height 7
click at [63, 105] on input "checkbox" at bounding box center [60, 106] width 7 height 7
click at [61, 91] on input "checkbox" at bounding box center [60, 92] width 7 height 7
click at [62, 67] on input "checkbox" at bounding box center [60, 65] width 7 height 7
click at [62, 54] on input "checkbox" at bounding box center [60, 52] width 7 height 7
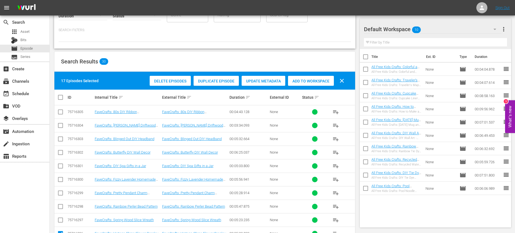
scroll to position [84, 0]
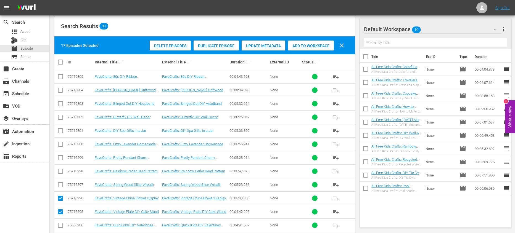
click at [297, 47] on span "Add to Workspace" at bounding box center [311, 46] width 46 height 4
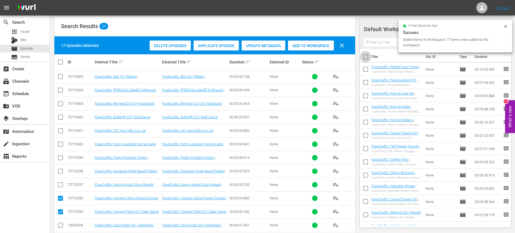
click at [368, 59] on input "checkbox" at bounding box center [366, 58] width 12 height 12
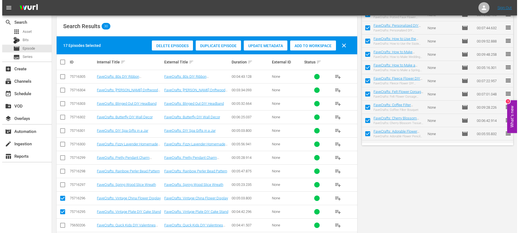
scroll to position [0, 0]
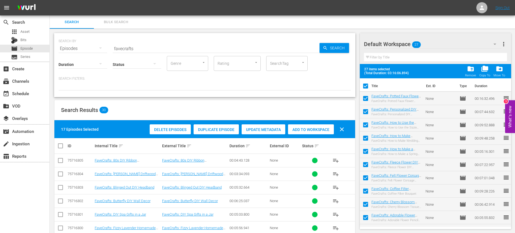
click at [366, 88] on input "checkbox" at bounding box center [366, 87] width 12 height 12
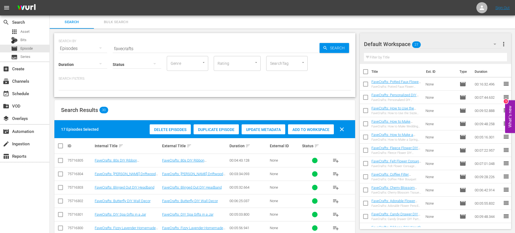
click at [366, 87] on input "checkbox" at bounding box center [366, 86] width 12 height 12
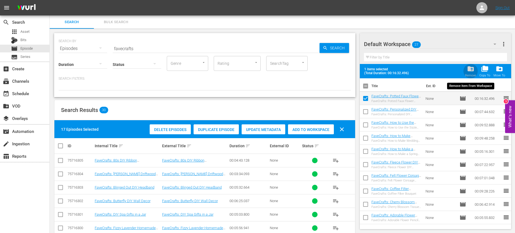
click at [472, 69] on span "folder_delete" at bounding box center [470, 68] width 7 height 7
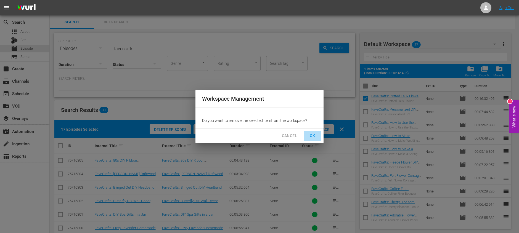
click at [316, 135] on span "OK" at bounding box center [312, 136] width 9 height 7
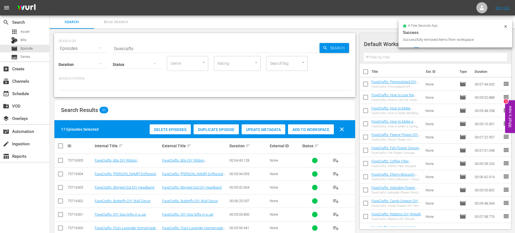
click at [510, 115] on button "What's new 1" at bounding box center [510, 116] width 10 height 33
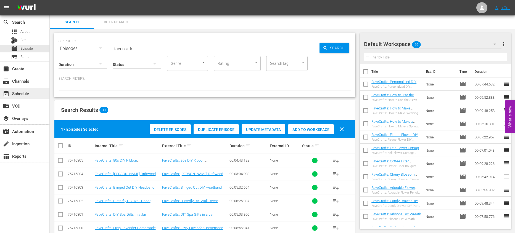
click at [13, 95] on div "event_available Schedule" at bounding box center [15, 92] width 31 height 5
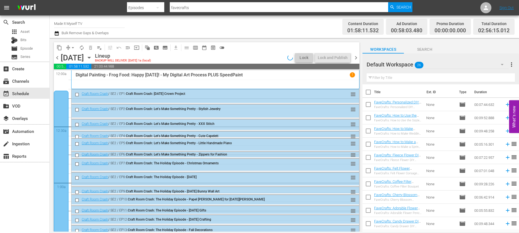
click at [368, 93] on input "checkbox" at bounding box center [369, 94] width 12 height 12
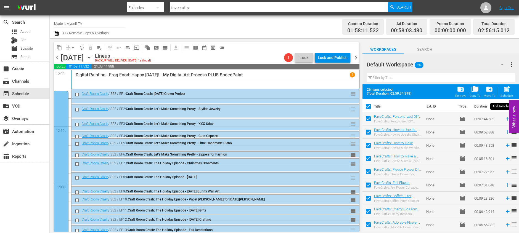
click at [506, 92] on span "post_add" at bounding box center [506, 89] width 7 height 7
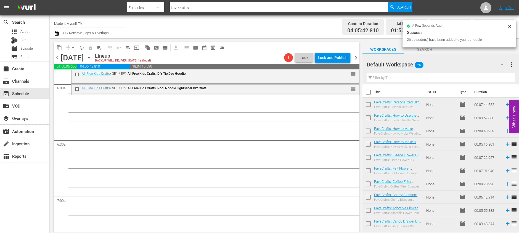
scroll to position [654, 0]
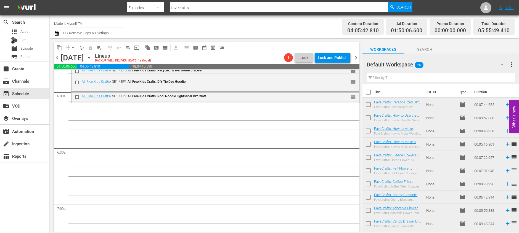
click at [367, 91] on input "checkbox" at bounding box center [369, 94] width 12 height 12
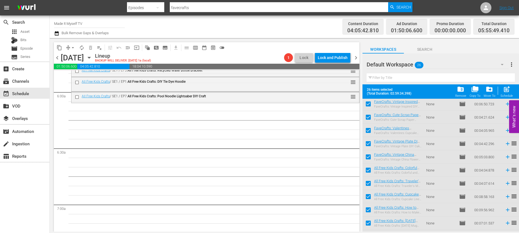
scroll to position [183, 0]
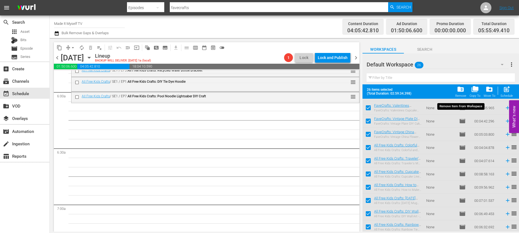
click at [461, 90] on span "folder_delete" at bounding box center [460, 89] width 7 height 7
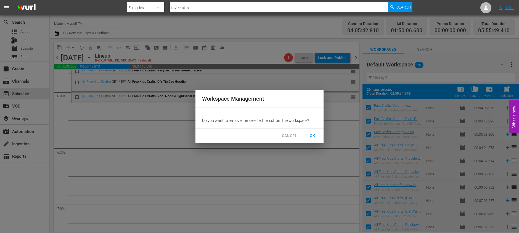
click at [308, 137] on span "OK" at bounding box center [312, 136] width 9 height 7
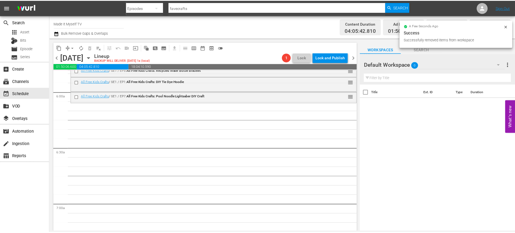
scroll to position [0, 0]
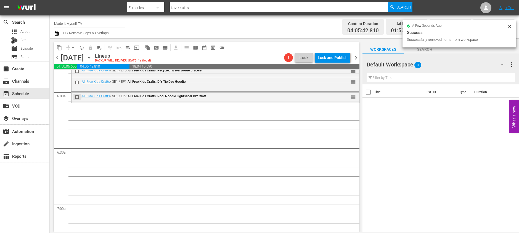
click at [77, 97] on input "checkbox" at bounding box center [78, 97] width 6 height 5
click at [89, 51] on button "delete_forever_outlined" at bounding box center [90, 47] width 9 height 9
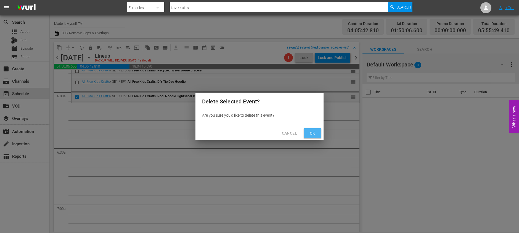
click at [315, 135] on span "Ok" at bounding box center [312, 133] width 9 height 7
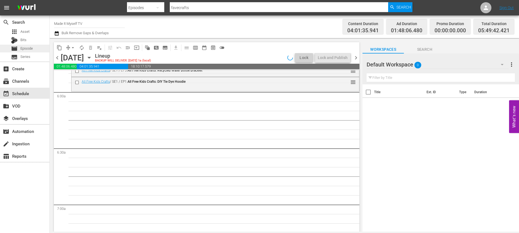
click at [27, 47] on span "Episode" at bounding box center [26, 49] width 12 height 6
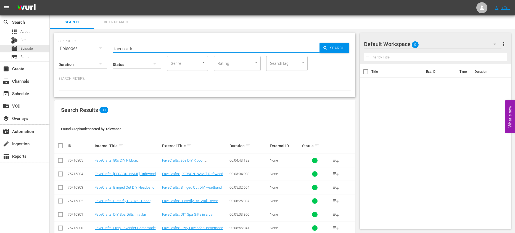
drag, startPoint x: 136, startPoint y: 47, endPoint x: 97, endPoint y: 45, distance: 39.6
click at [97, 45] on div "SEARCH BY Search By Episodes Search ID, Title, Description, Keywords, or Catego…" at bounding box center [205, 45] width 292 height 20
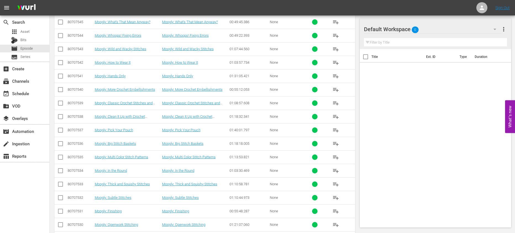
scroll to position [392, 0]
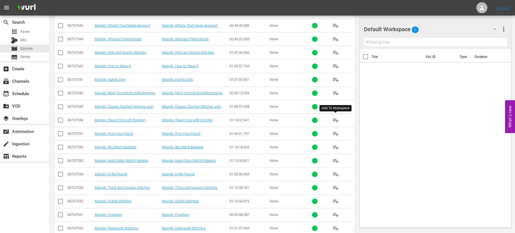
click at [337, 120] on span "playlist_add" at bounding box center [335, 120] width 7 height 7
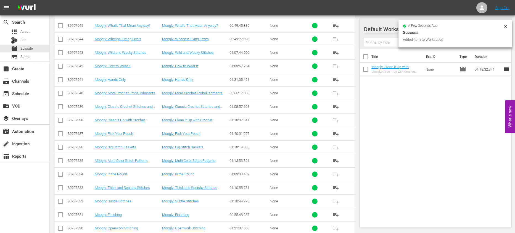
click at [335, 94] on span "playlist_add" at bounding box center [335, 93] width 7 height 7
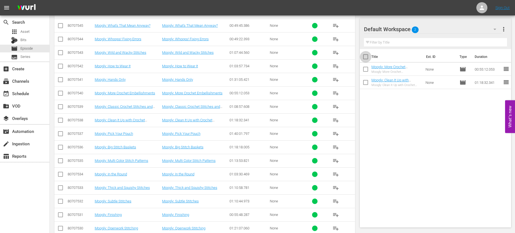
click at [367, 57] on input "checkbox" at bounding box center [366, 58] width 12 height 12
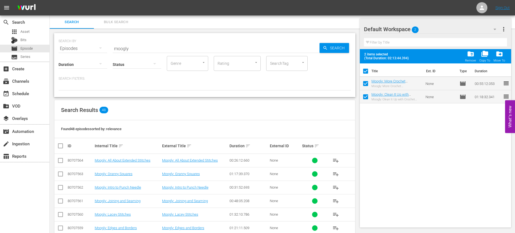
scroll to position [392, 0]
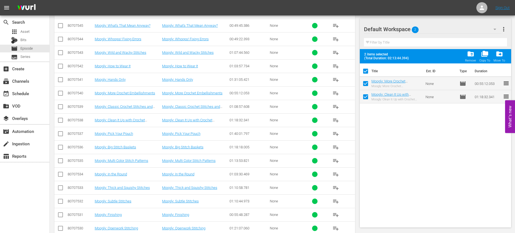
click at [364, 70] on input "checkbox" at bounding box center [366, 73] width 12 height 12
checkbox input "false"
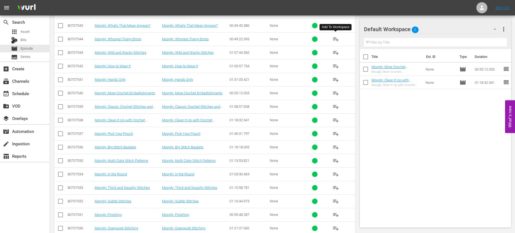
click at [332, 37] on button "playlist_add" at bounding box center [335, 39] width 13 height 13
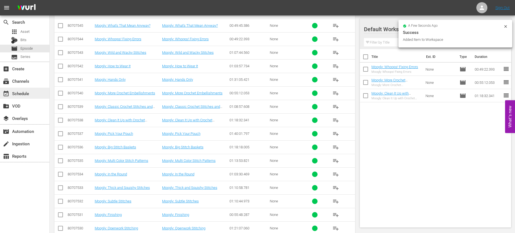
click at [32, 90] on div "event_available Schedule" at bounding box center [24, 93] width 49 height 11
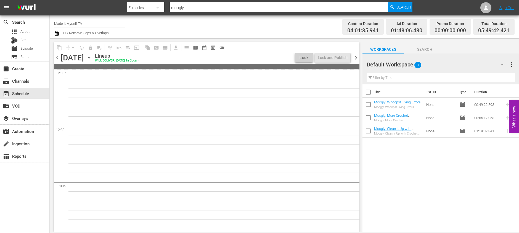
click at [369, 94] on input "checkbox" at bounding box center [369, 94] width 12 height 12
checkbox input "true"
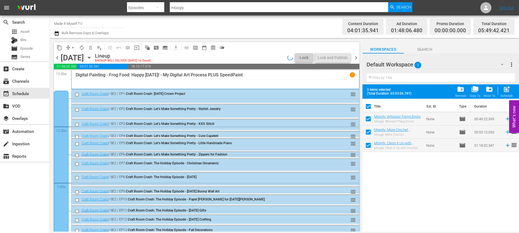
checkbox input "true"
click at [505, 89] on span "post_add" at bounding box center [506, 89] width 7 height 7
checkbox input "false"
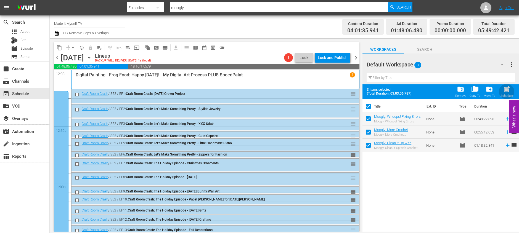
checkbox input "false"
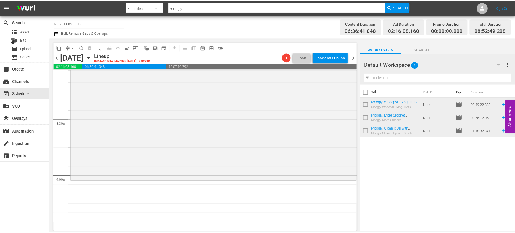
scroll to position [991, 0]
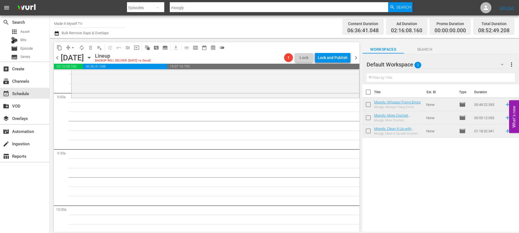
click at [369, 92] on input "checkbox" at bounding box center [369, 94] width 12 height 12
checkbox input "true"
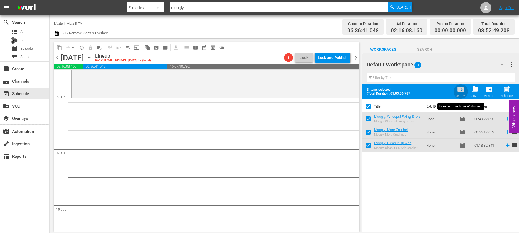
click at [460, 91] on span "folder_delete" at bounding box center [460, 89] width 7 height 7
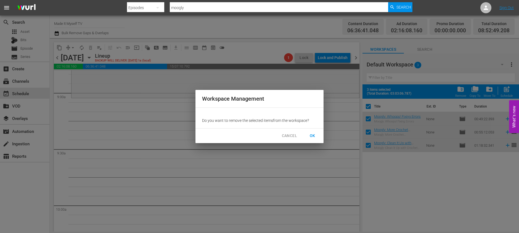
click at [308, 136] on button "OK" at bounding box center [313, 136] width 18 height 10
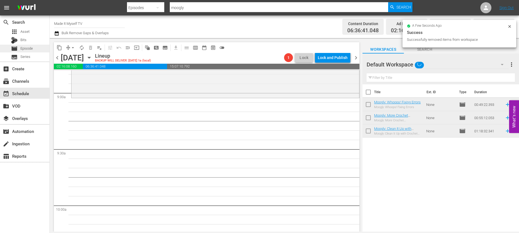
checkbox input "false"
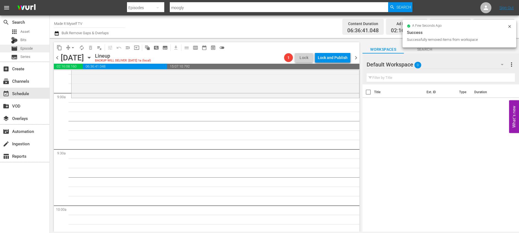
click at [32, 49] on span "Episode" at bounding box center [26, 49] width 12 height 6
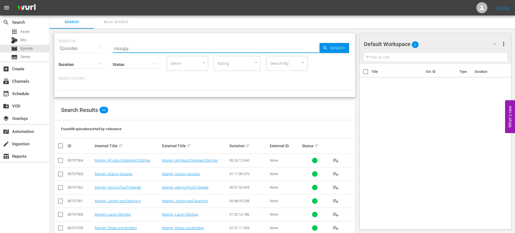
drag, startPoint x: 145, startPoint y: 47, endPoint x: 115, endPoint y: 46, distance: 30.4
click at [115, 46] on input "moogly" at bounding box center [216, 48] width 207 height 13
type input "stitchery"
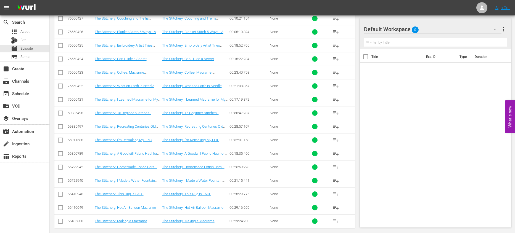
scroll to position [228, 0]
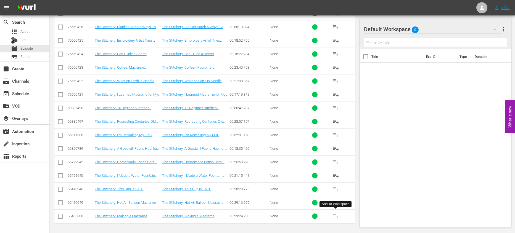
click at [335, 214] on span "playlist_add" at bounding box center [335, 216] width 7 height 7
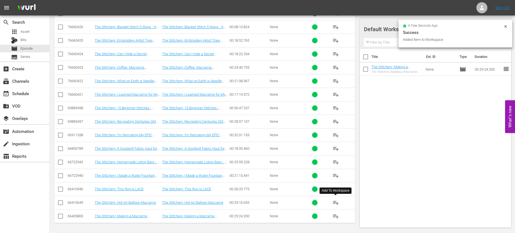
click at [336, 202] on span "playlist_add" at bounding box center [335, 203] width 7 height 7
click at [336, 188] on span "playlist_add" at bounding box center [335, 189] width 7 height 7
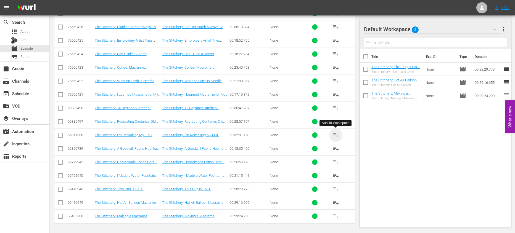
click at [334, 134] on span "playlist_add" at bounding box center [335, 135] width 7 height 7
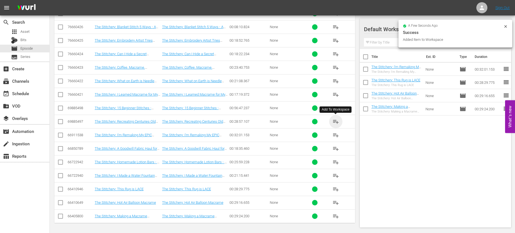
click at [336, 122] on span "playlist_add" at bounding box center [335, 121] width 7 height 7
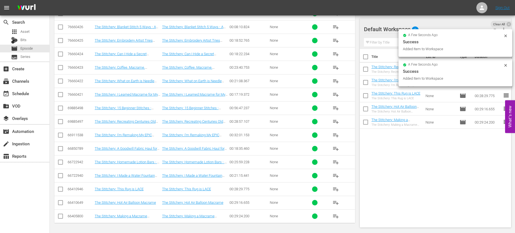
click at [337, 109] on span "playlist_add" at bounding box center [335, 108] width 7 height 7
click at [364, 55] on input "checkbox" at bounding box center [366, 58] width 12 height 12
checkbox input "true"
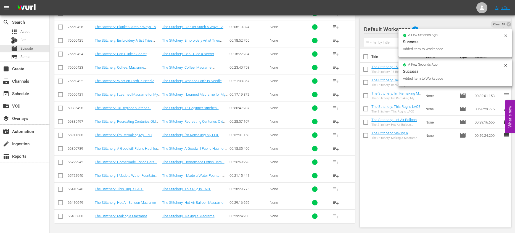
checkbox input "true"
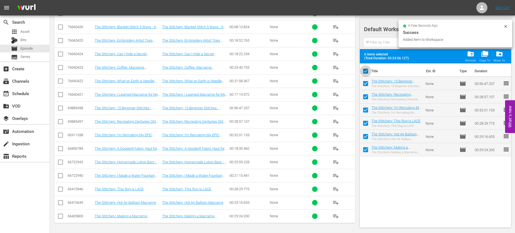
click at [365, 71] on input "checkbox" at bounding box center [366, 73] width 12 height 12
checkbox input "false"
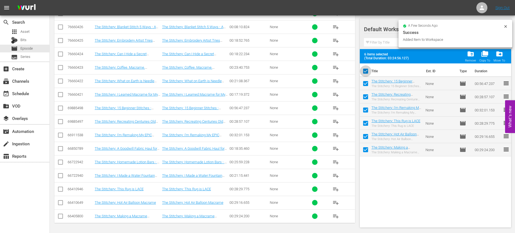
checkbox input "false"
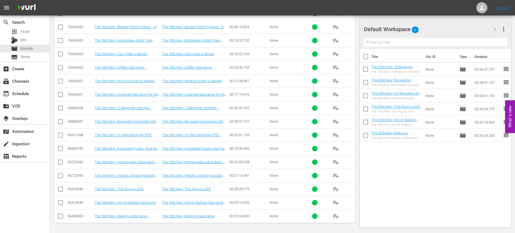
click at [365, 106] on input "checkbox" at bounding box center [366, 110] width 12 height 12
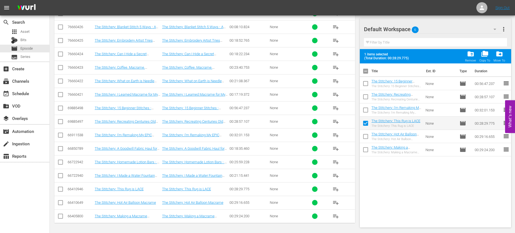
click at [467, 55] on span "folder_delete" at bounding box center [470, 53] width 7 height 7
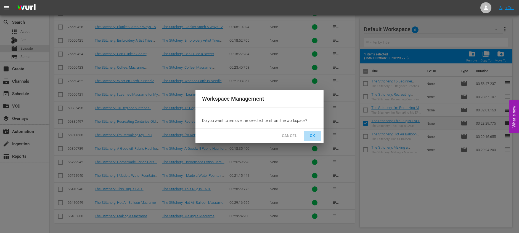
click at [315, 134] on span "OK" at bounding box center [312, 136] width 9 height 7
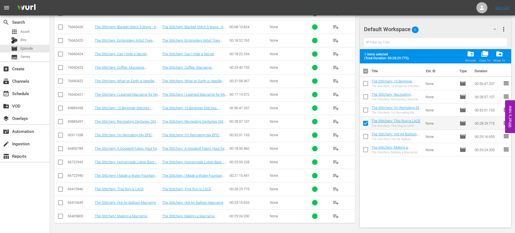
checkbox input "false"
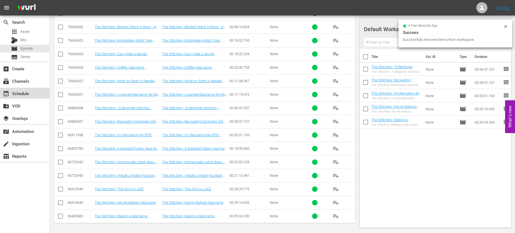
click at [28, 92] on div "event_available Schedule" at bounding box center [15, 92] width 31 height 5
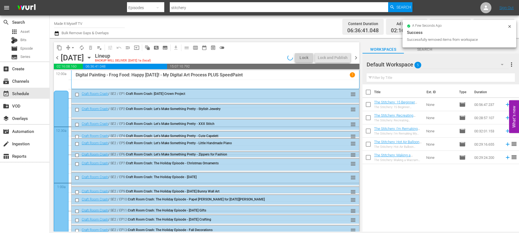
click at [368, 93] on input "checkbox" at bounding box center [369, 94] width 12 height 12
checkbox input "true"
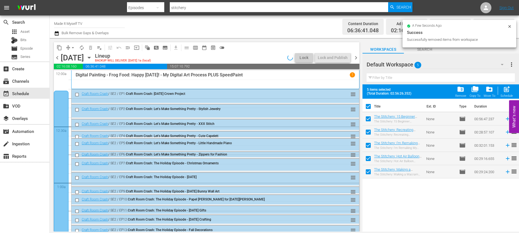
checkbox input "true"
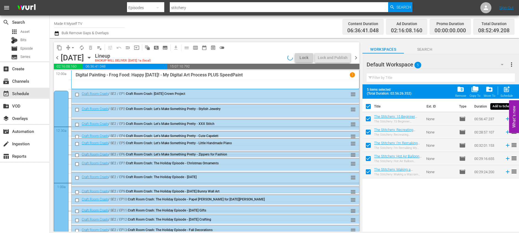
click at [508, 89] on span "post_add" at bounding box center [506, 89] width 7 height 7
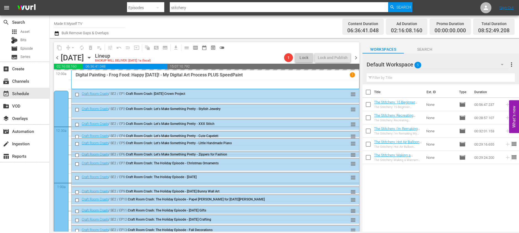
checkbox input "false"
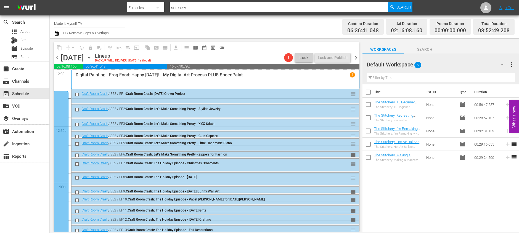
checkbox input "false"
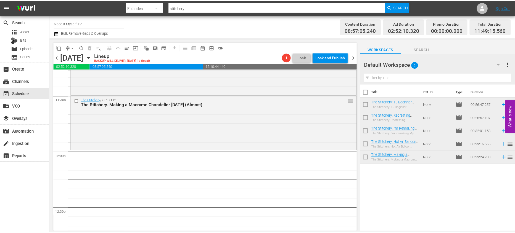
scroll to position [1271, 0]
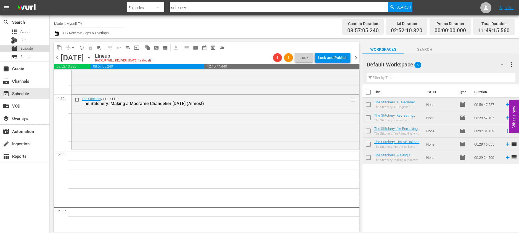
click at [32, 49] on span "Episode" at bounding box center [26, 49] width 12 height 6
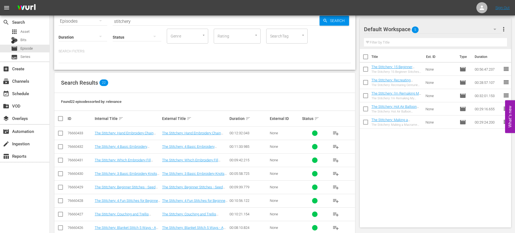
scroll to position [49, 0]
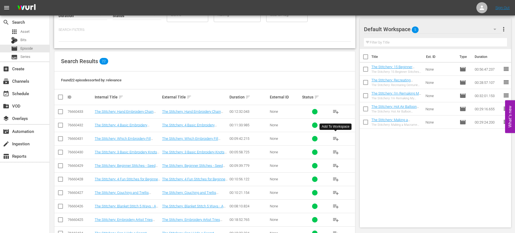
click at [339, 139] on button "playlist_add" at bounding box center [335, 138] width 13 height 13
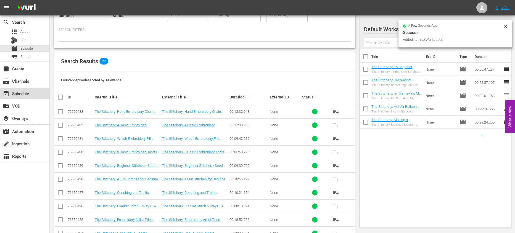
click at [21, 95] on div "event_available Schedule" at bounding box center [15, 92] width 31 height 5
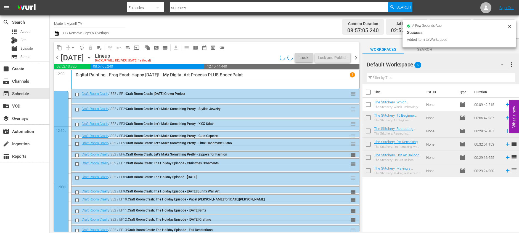
click at [506, 105] on icon at bounding box center [508, 105] width 4 height 4
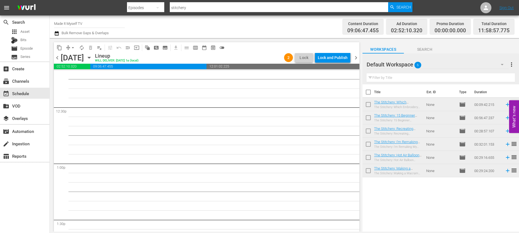
scroll to position [1295, 0]
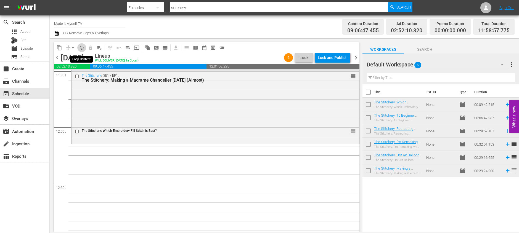
click at [82, 50] on span "autorenew_outlined" at bounding box center [82, 48] width 6 height 6
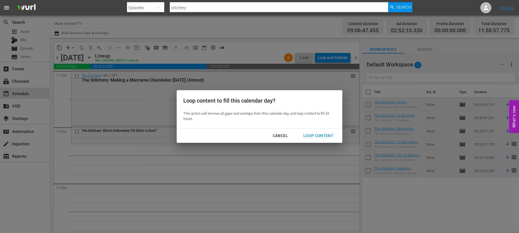
click at [334, 133] on div "Loop Content" at bounding box center [318, 136] width 39 height 7
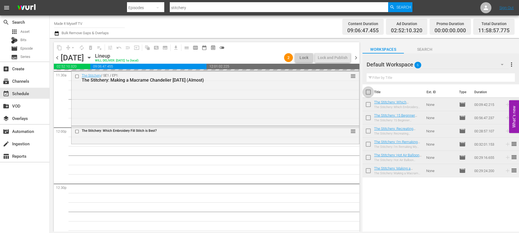
click at [371, 94] on input "checkbox" at bounding box center [369, 94] width 12 height 12
checkbox input "true"
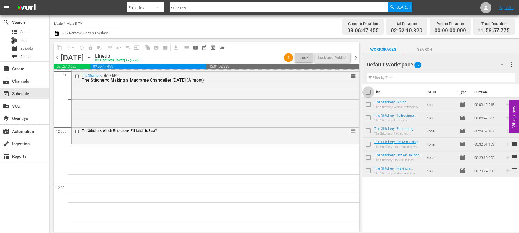
checkbox input "true"
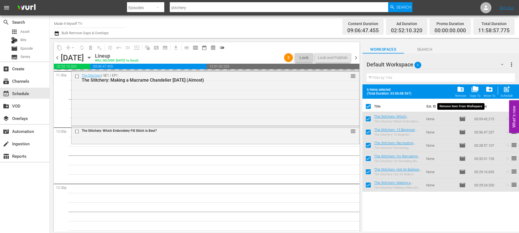
click at [461, 93] on span "folder_delete" at bounding box center [460, 89] width 7 height 7
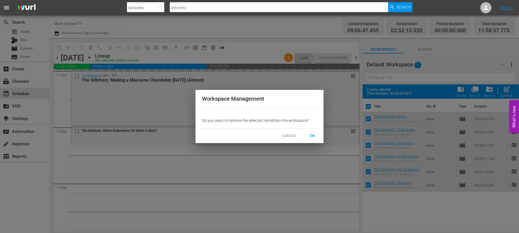
click at [316, 134] on span "OK" at bounding box center [312, 136] width 9 height 7
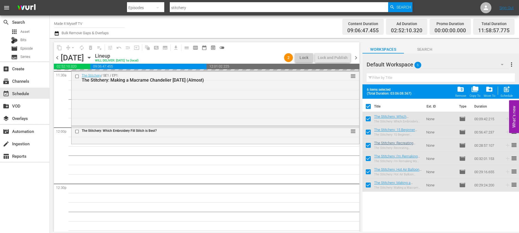
checkbox input "false"
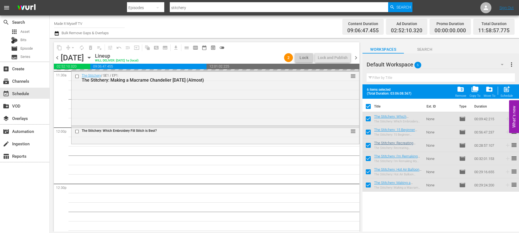
checkbox input "false"
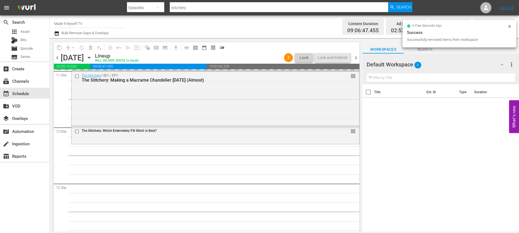
click at [429, 163] on div "Title Ext. ID Type Duration" at bounding box center [441, 159] width 157 height 148
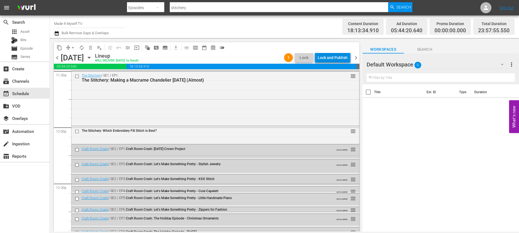
click at [324, 56] on div "Lock and Publish" at bounding box center [333, 58] width 30 height 10
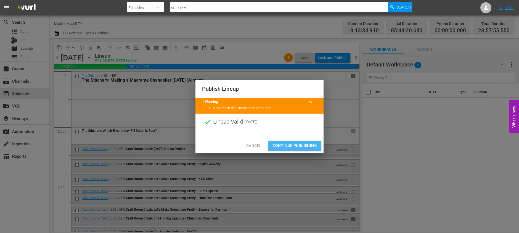
click at [316, 142] on button "Continue Publishing" at bounding box center [294, 146] width 53 height 10
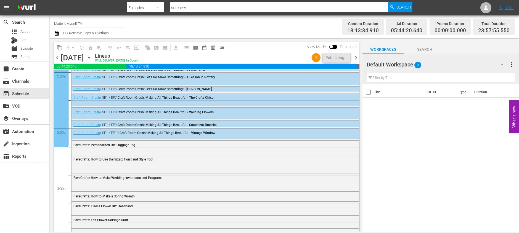
scroll to position [0, 0]
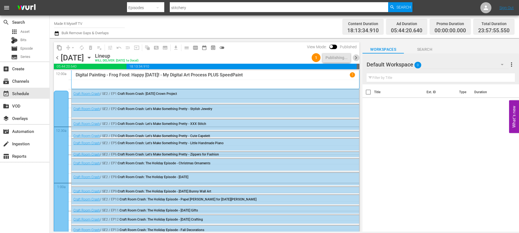
click at [354, 57] on span "chevron_right" at bounding box center [356, 57] width 7 height 7
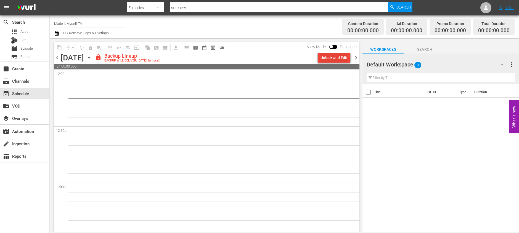
click at [331, 57] on div "Unlock and Edit" at bounding box center [334, 58] width 27 height 10
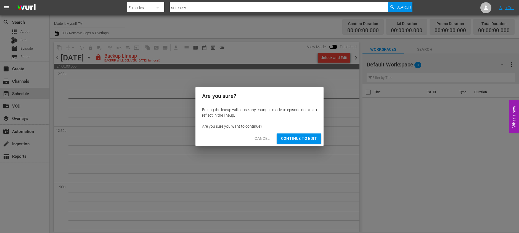
click at [307, 137] on span "Continue to Edit" at bounding box center [299, 138] width 36 height 7
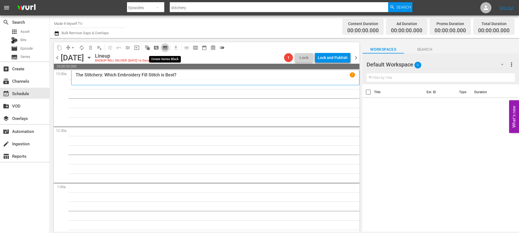
click at [165, 46] on span "subtitles_outlined" at bounding box center [165, 48] width 6 height 6
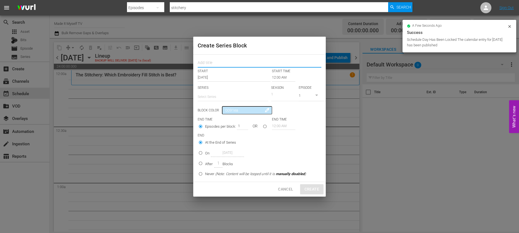
click at [247, 63] on input "text" at bounding box center [260, 63] width 124 height 9
type input "Jewelry"
click at [276, 78] on input "12:00 AM" at bounding box center [283, 78] width 23 height 8
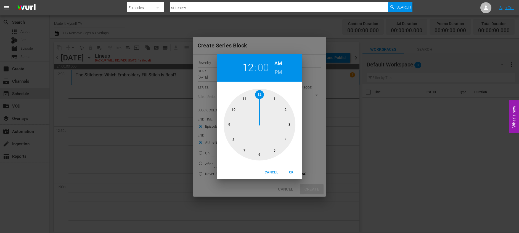
click at [261, 94] on div at bounding box center [260, 125] width 72 height 72
click at [286, 107] on div at bounding box center [260, 125] width 72 height 72
click at [289, 173] on span "OK" at bounding box center [291, 173] width 13 height 6
type input "12:09 AM"
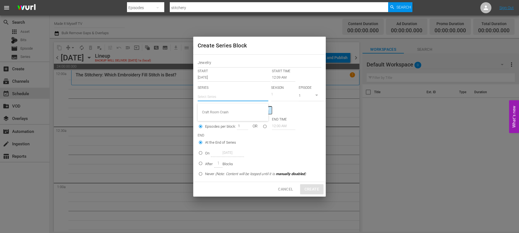
click at [219, 99] on input "text" at bounding box center [233, 96] width 71 height 13
click at [219, 110] on div "Jewelry Stars by [PERSON_NAME][DEMOGRAPHIC_DATA]" at bounding box center [233, 112] width 62 height 13
type input "Jewelry Stars by [PERSON_NAME][DEMOGRAPHIC_DATA]"
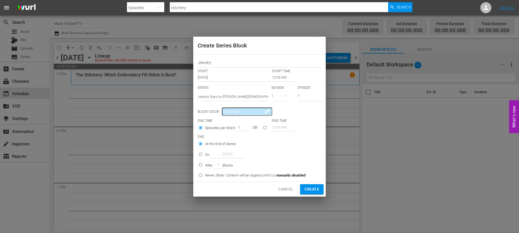
click at [310, 112] on div "Block Color 0091ea colorize" at bounding box center [260, 112] width 124 height 8
click at [283, 96] on icon "button" at bounding box center [285, 96] width 7 height 7
click at [299, 96] on div "1" at bounding box center [259, 116] width 519 height 233
click at [303, 97] on div "1" at bounding box center [259, 116] width 519 height 233
click at [319, 94] on input "19" at bounding box center [310, 96] width 24 height 9
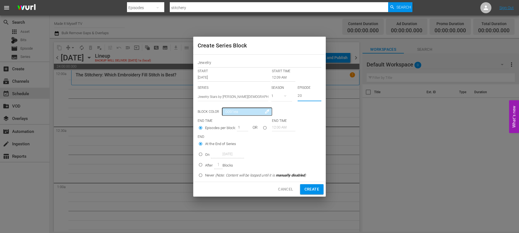
type input "20"
click at [319, 94] on input "20" at bounding box center [310, 96] width 24 height 9
click at [317, 116] on div "Block Color 0091ea colorize" at bounding box center [260, 112] width 124 height 8
click at [265, 127] on input "seriesBlockEndTime" at bounding box center [264, 129] width 9 height 9
radio input "true"
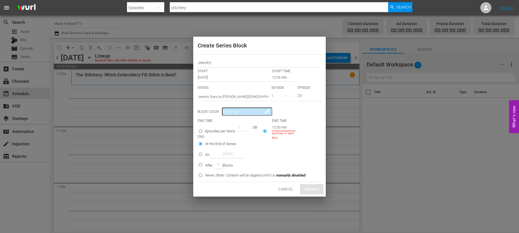
click at [286, 128] on input "12:00 AM" at bounding box center [283, 127] width 23 height 8
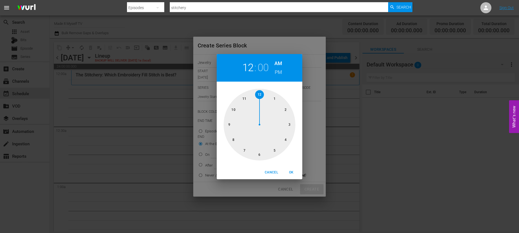
click at [290, 124] on div at bounding box center [260, 125] width 72 height 72
click at [287, 110] on div at bounding box center [260, 125] width 72 height 72
click at [289, 124] on div at bounding box center [260, 125] width 72 height 72
click at [286, 110] on div at bounding box center [260, 125] width 72 height 72
click at [292, 171] on span "OK" at bounding box center [291, 173] width 13 height 6
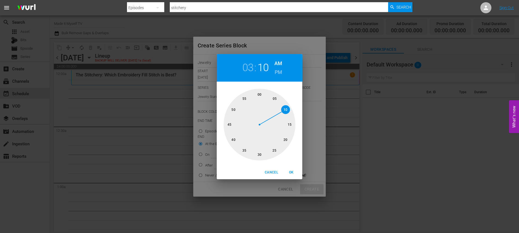
type input "03:10 AM"
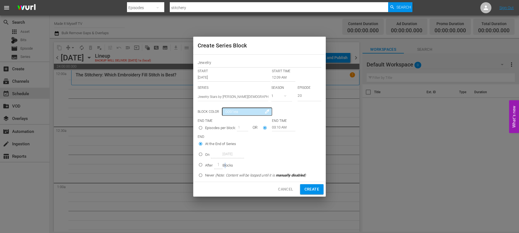
click at [225, 166] on p "Blocks" at bounding box center [228, 166] width 11 height 6
radio input "false"
radio input "true"
click at [312, 187] on span "Create" at bounding box center [312, 189] width 15 height 7
type input "12:00 AM"
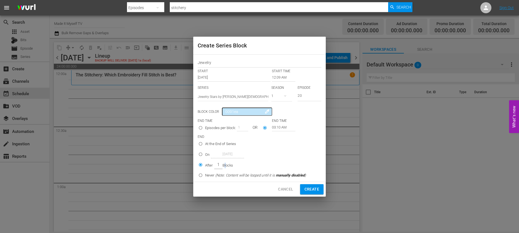
type input "1"
radio input "true"
type input "12:00 AM"
radio input "true"
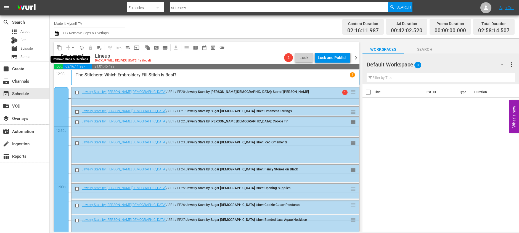
click at [73, 48] on span "arrow_drop_down" at bounding box center [73, 48] width 6 height 6
click at [79, 80] on li "Align to End of Previous Day" at bounding box center [73, 77] width 58 height 9
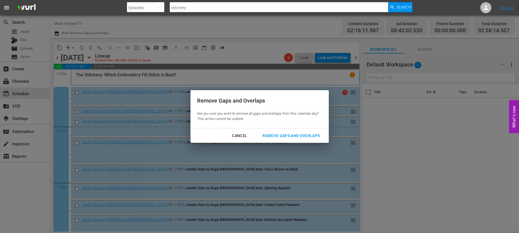
click at [283, 132] on button "Remove Gaps and Overlaps" at bounding box center [291, 136] width 70 height 10
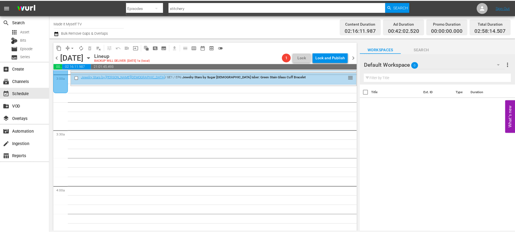
scroll to position [335, 0]
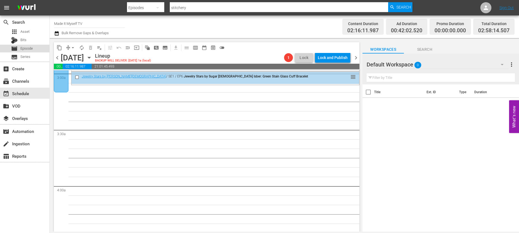
click at [31, 49] on span "Episode" at bounding box center [26, 49] width 12 height 6
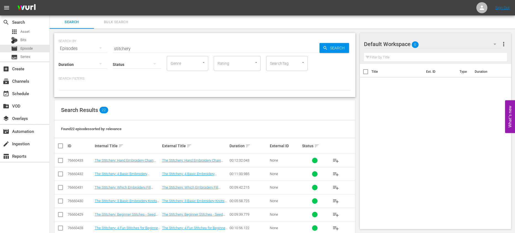
click at [142, 47] on input "stitchery" at bounding box center [216, 48] width 207 height 13
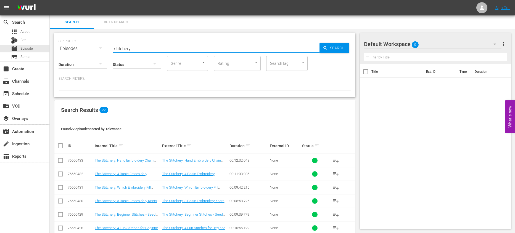
click at [142, 47] on input "stitchery" at bounding box center [216, 48] width 207 height 13
type input "creative living"
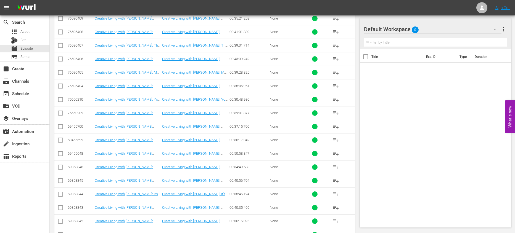
scroll to position [56, 0]
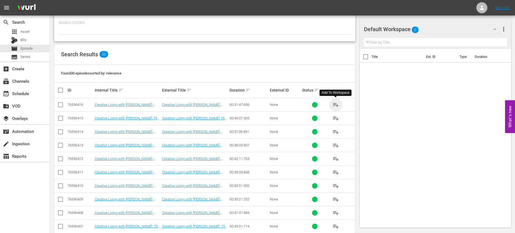
click at [336, 107] on span "playlist_add" at bounding box center [335, 105] width 7 height 7
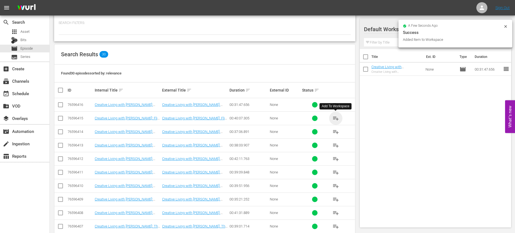
click at [336, 118] on span "playlist_add" at bounding box center [335, 118] width 7 height 7
click at [335, 131] on span "playlist_add" at bounding box center [335, 132] width 7 height 7
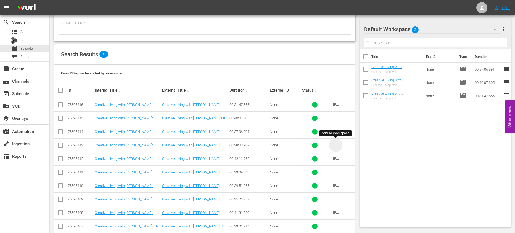
click at [336, 146] on span "playlist_add" at bounding box center [335, 145] width 7 height 7
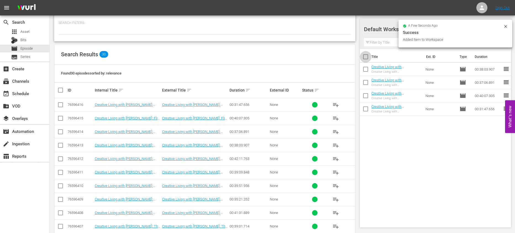
click at [366, 57] on input "checkbox" at bounding box center [366, 58] width 12 height 12
checkbox input "true"
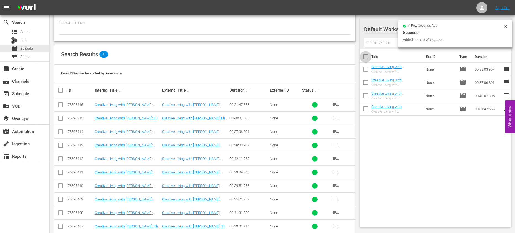
checkbox input "true"
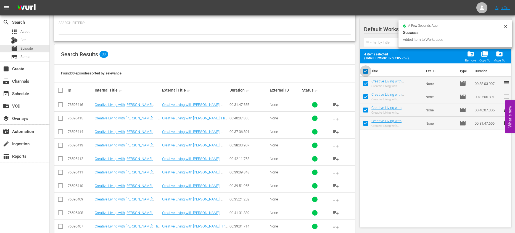
click at [364, 67] on input "checkbox" at bounding box center [366, 73] width 12 height 12
checkbox input "false"
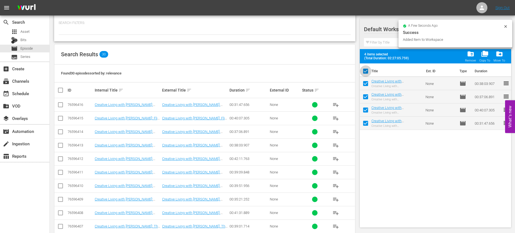
checkbox input "false"
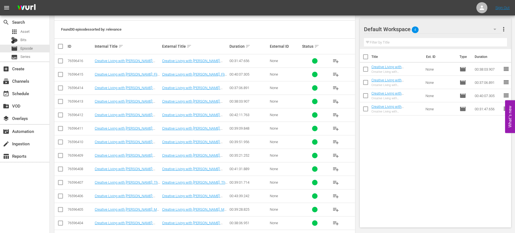
scroll to position [100, 0]
click at [360, 59] on input "checkbox" at bounding box center [366, 58] width 12 height 12
checkbox input "true"
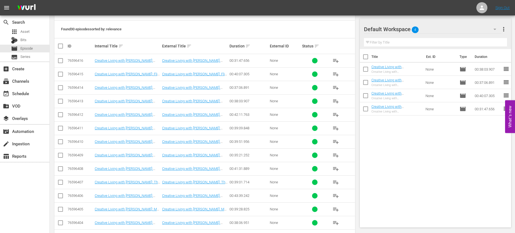
checkbox input "true"
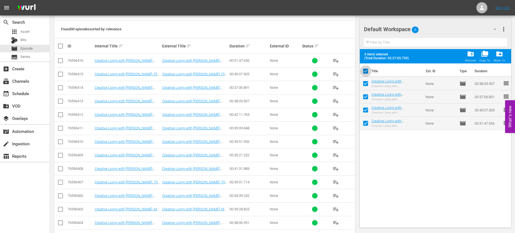
click at [365, 68] on input "checkbox" at bounding box center [366, 73] width 12 height 12
checkbox input "false"
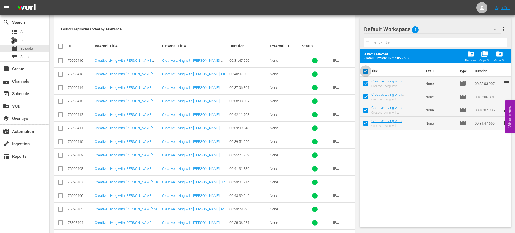
checkbox input "false"
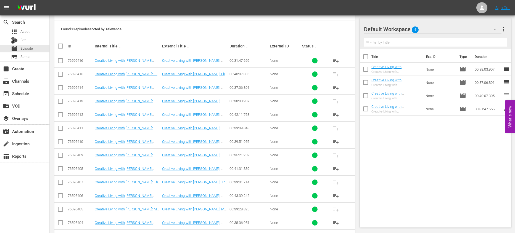
click at [333, 155] on span "playlist_add" at bounding box center [335, 155] width 7 height 7
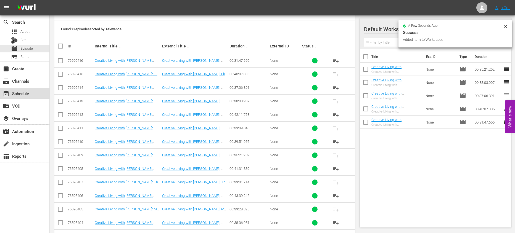
click at [31, 96] on div "event_available Schedule" at bounding box center [24, 93] width 49 height 11
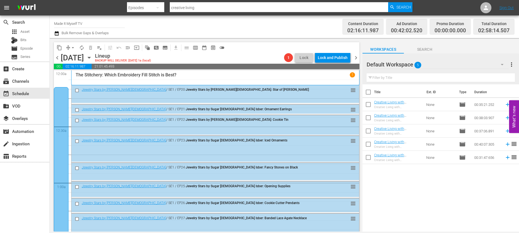
click at [366, 92] on input "checkbox" at bounding box center [369, 94] width 12 height 12
checkbox input "true"
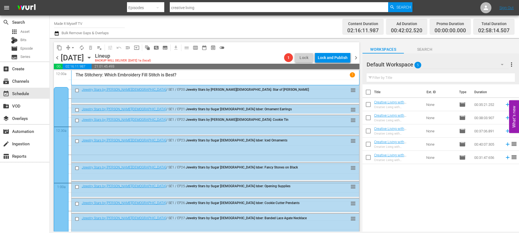
checkbox input "true"
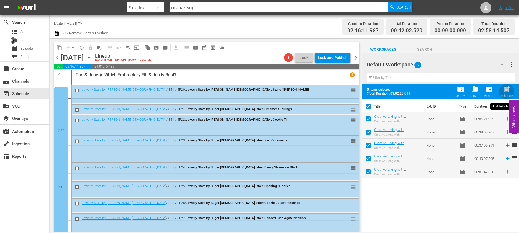
click at [510, 91] on span "post_add" at bounding box center [506, 89] width 7 height 7
checkbox input "false"
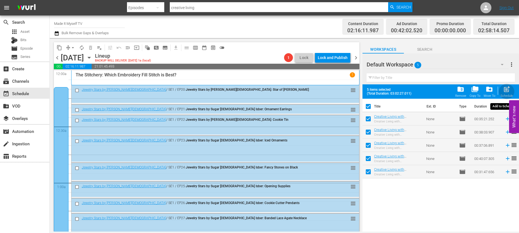
checkbox input "false"
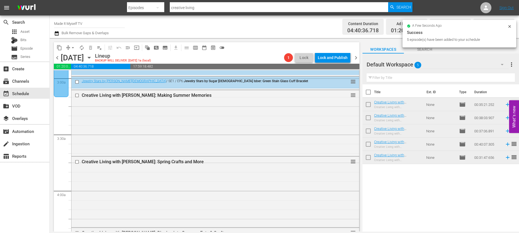
scroll to position [627, 0]
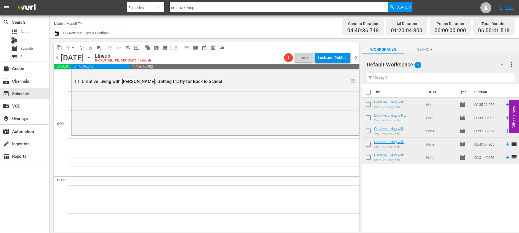
click at [367, 91] on input "checkbox" at bounding box center [369, 94] width 12 height 12
checkbox input "true"
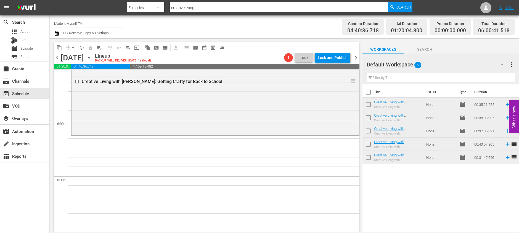
checkbox input "true"
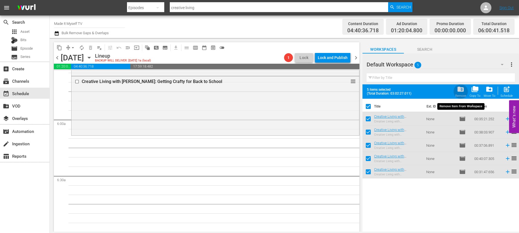
click at [463, 92] on span "folder_delete" at bounding box center [460, 89] width 7 height 7
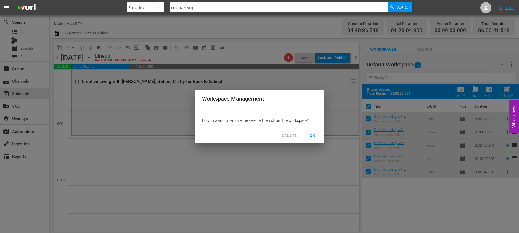
click at [311, 135] on span "OK" at bounding box center [312, 136] width 9 height 7
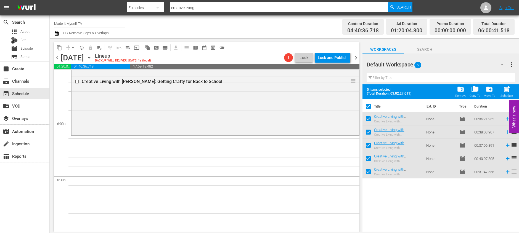
checkbox input "false"
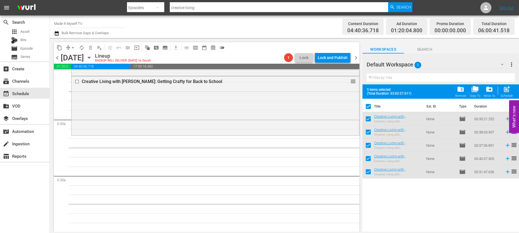
checkbox input "false"
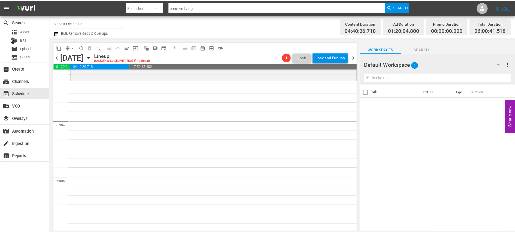
scroll to position [671, 0]
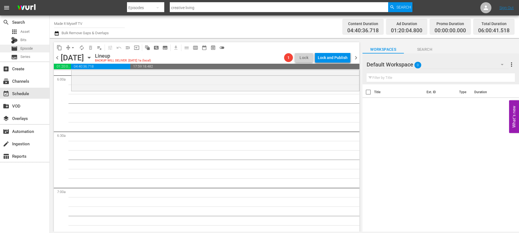
click at [30, 49] on span "Episode" at bounding box center [26, 49] width 12 height 6
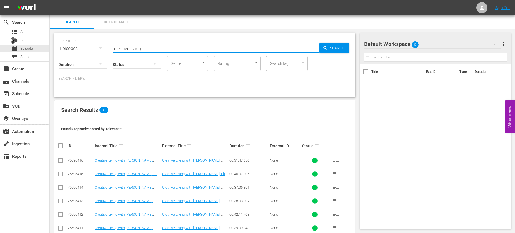
click at [178, 43] on input "creative living" at bounding box center [216, 48] width 207 height 13
drag, startPoint x: 174, startPoint y: 47, endPoint x: 96, endPoint y: 47, distance: 78.2
click at [96, 47] on div "SEARCH BY Search By Episodes Search ID, Title, Description, Keywords, or Catego…" at bounding box center [205, 45] width 292 height 20
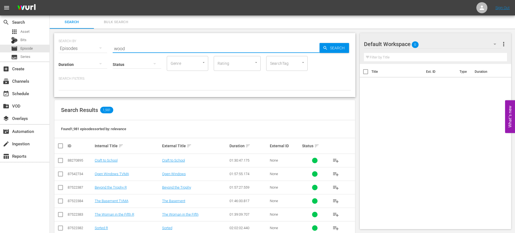
type input "wood whisperer"
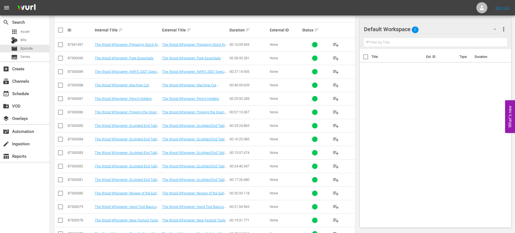
scroll to position [183, 0]
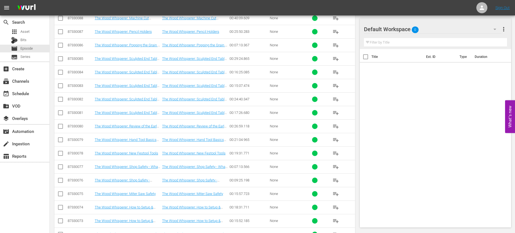
click at [335, 111] on span "playlist_add" at bounding box center [335, 113] width 7 height 7
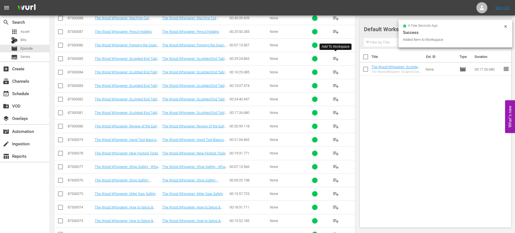
click at [336, 57] on span "playlist_add" at bounding box center [335, 59] width 7 height 7
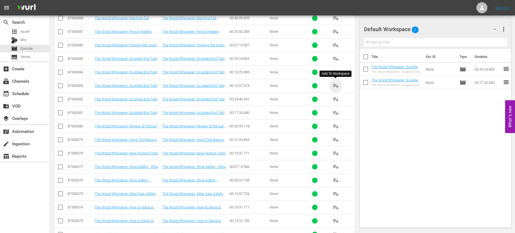
click at [336, 83] on span "playlist_add" at bounding box center [335, 86] width 7 height 7
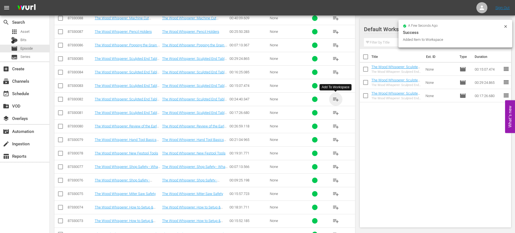
click at [335, 98] on span "playlist_add" at bounding box center [335, 99] width 7 height 7
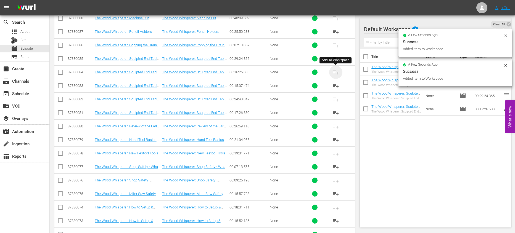
click at [336, 70] on span "playlist_add" at bounding box center [335, 72] width 7 height 7
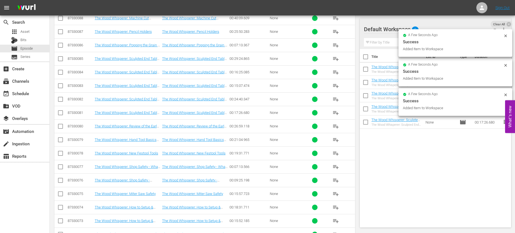
click at [364, 57] on input "checkbox" at bounding box center [366, 58] width 12 height 12
checkbox input "true"
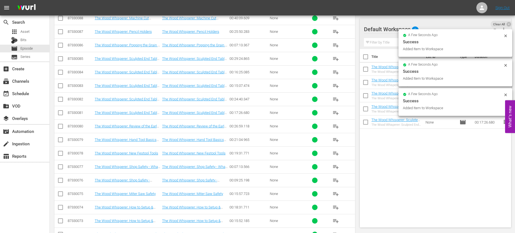
checkbox input "true"
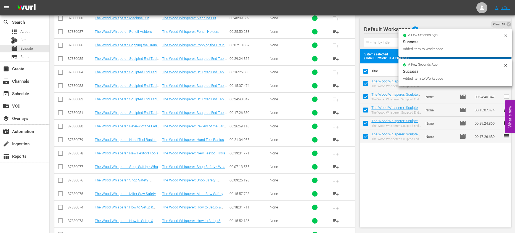
click at [364, 70] on input "checkbox" at bounding box center [366, 73] width 12 height 12
checkbox input "false"
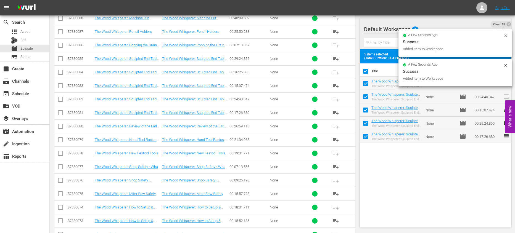
checkbox input "false"
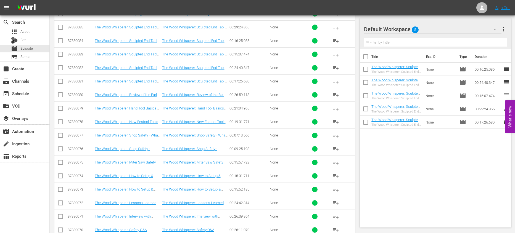
scroll to position [305, 0]
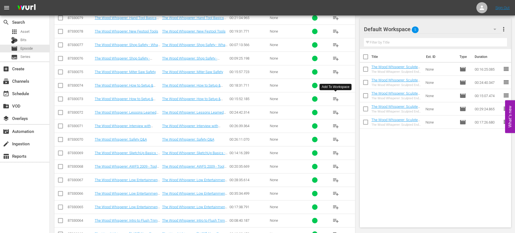
click at [335, 97] on span "playlist_add" at bounding box center [335, 99] width 7 height 7
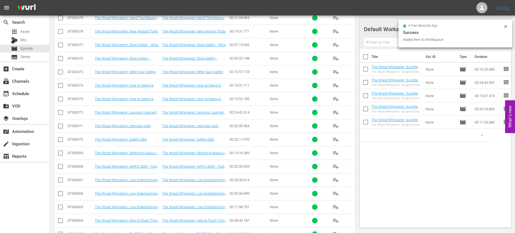
click at [336, 86] on span "playlist_add" at bounding box center [335, 85] width 7 height 7
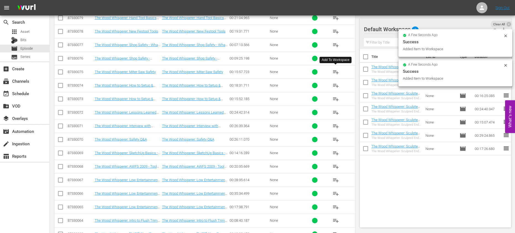
click at [340, 72] on button "playlist_add" at bounding box center [335, 71] width 13 height 13
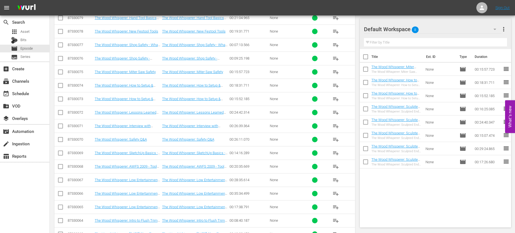
click at [366, 55] on input "checkbox" at bounding box center [366, 58] width 12 height 12
checkbox input "true"
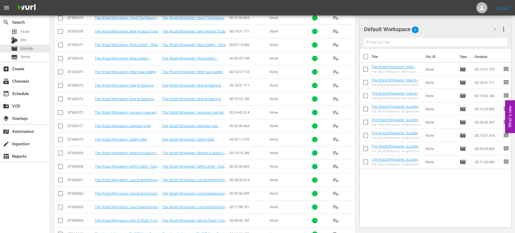
checkbox input "true"
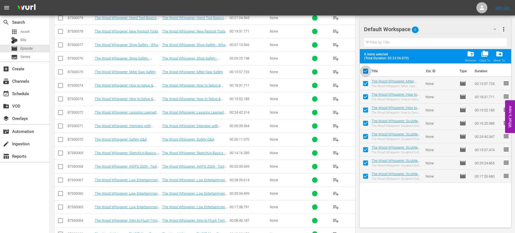
click at [366, 68] on input "checkbox" at bounding box center [366, 73] width 12 height 12
checkbox input "false"
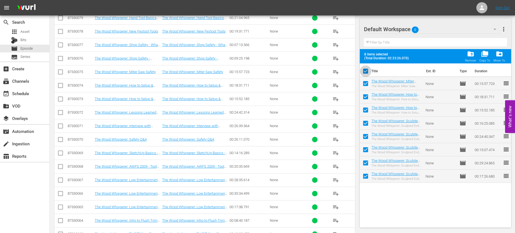
checkbox input "false"
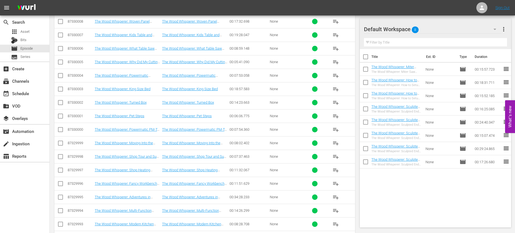
scroll to position [1363, 0]
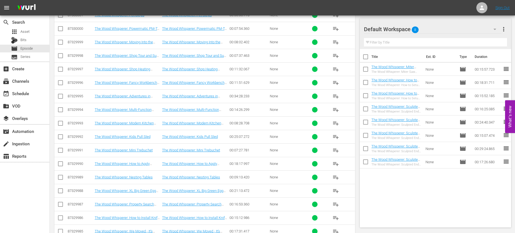
click at [363, 57] on input "checkbox" at bounding box center [366, 58] width 12 height 12
checkbox input "true"
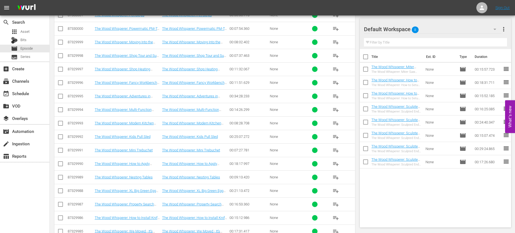
checkbox input "true"
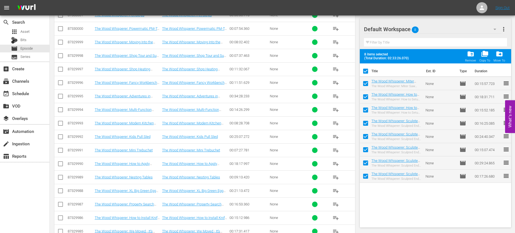
click at [367, 69] on input "checkbox" at bounding box center [366, 73] width 12 height 12
checkbox input "false"
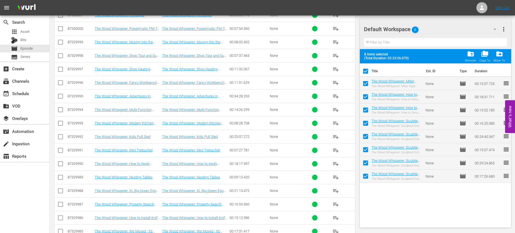
checkbox input "false"
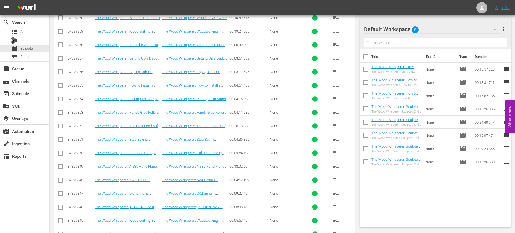
scroll to position [2833, 0]
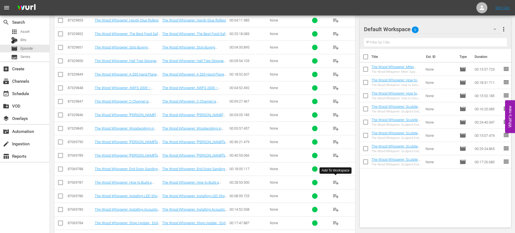
click at [337, 184] on span "playlist_add" at bounding box center [335, 182] width 7 height 7
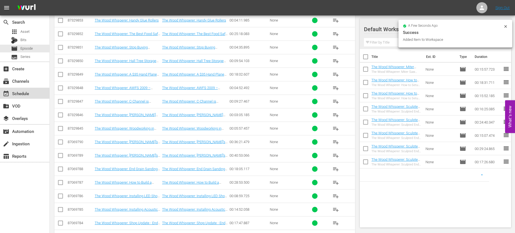
click at [23, 95] on div "event_available Schedule" at bounding box center [15, 92] width 31 height 5
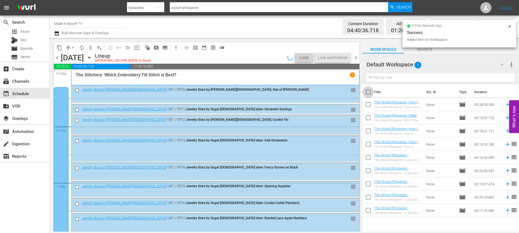
click at [366, 94] on input "checkbox" at bounding box center [369, 94] width 12 height 12
checkbox input "true"
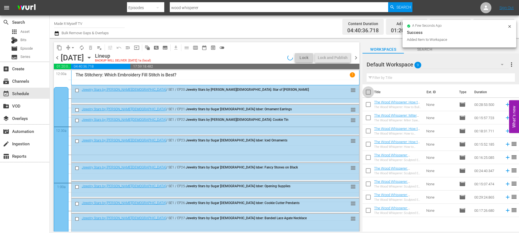
checkbox input "true"
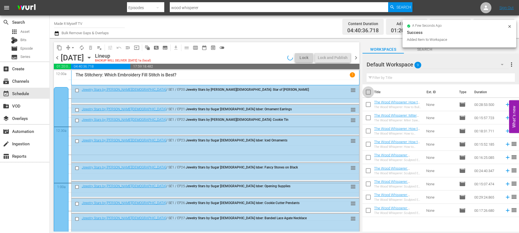
checkbox input "true"
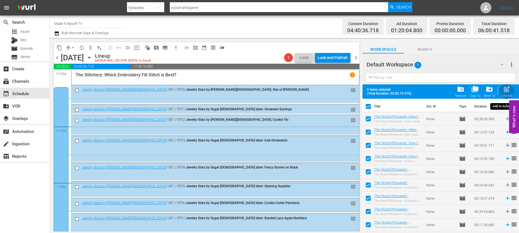
click at [507, 87] on span "post_add" at bounding box center [506, 89] width 7 height 7
checkbox input "false"
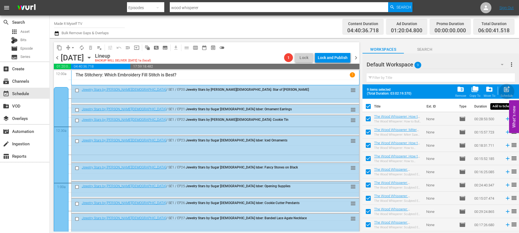
checkbox input "false"
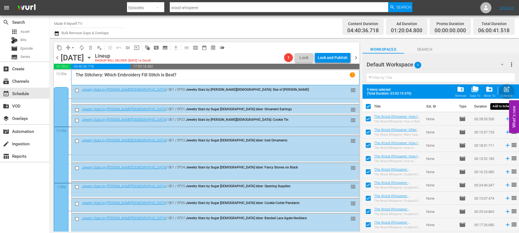
checkbox input "false"
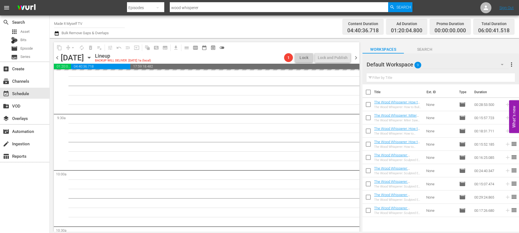
scroll to position [985, 0]
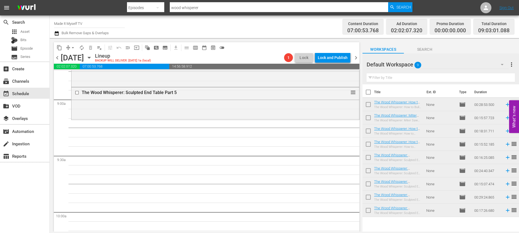
click at [369, 92] on input "checkbox" at bounding box center [369, 94] width 12 height 12
checkbox input "true"
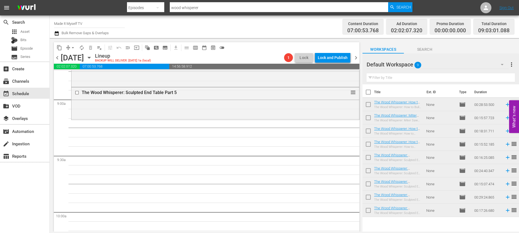
checkbox input "true"
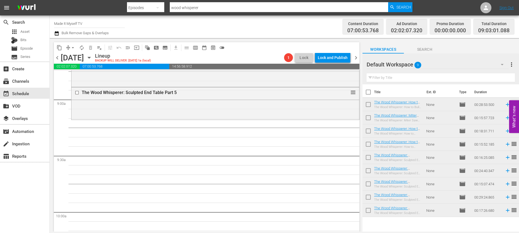
checkbox input "true"
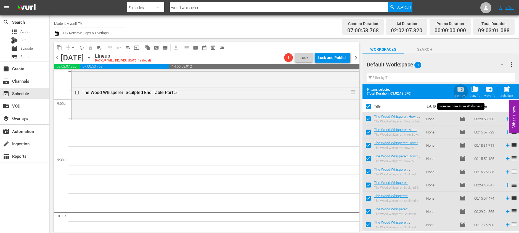
click at [463, 90] on span "folder_delete" at bounding box center [460, 89] width 7 height 7
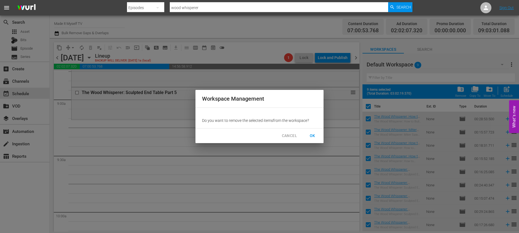
click at [310, 135] on span "OK" at bounding box center [312, 136] width 9 height 7
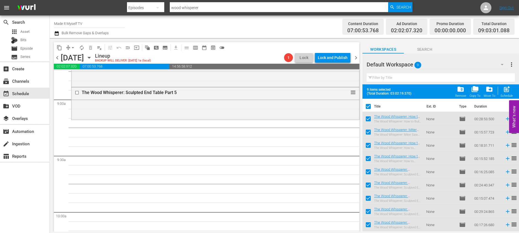
checkbox input "false"
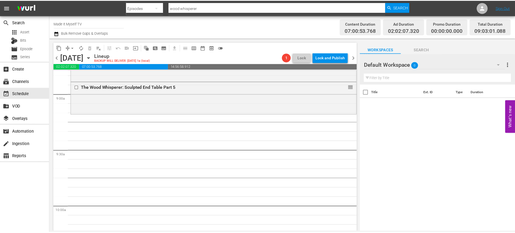
scroll to position [998, 0]
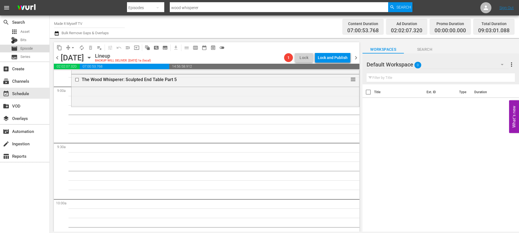
click at [43, 49] on div "movie Episode" at bounding box center [24, 49] width 49 height 8
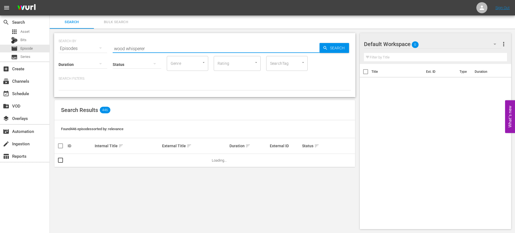
drag, startPoint x: 161, startPoint y: 48, endPoint x: 157, endPoint y: 48, distance: 3.3
click at [158, 48] on input "wood whisperer" at bounding box center [216, 48] width 207 height 13
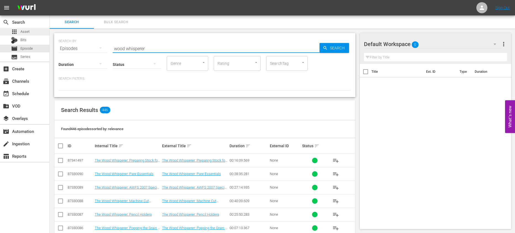
drag, startPoint x: 142, startPoint y: 45, endPoint x: 44, endPoint y: 30, distance: 99.5
click at [50, 0] on div "search Search apps Asset Bits movie Episode subtitles Series add_box Create sub…" at bounding box center [282, 0] width 465 height 0
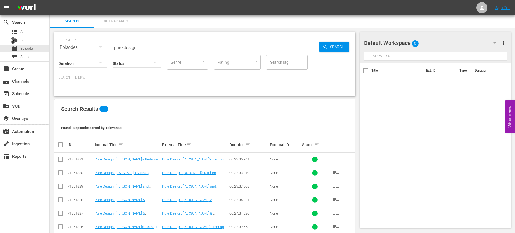
scroll to position [107, 0]
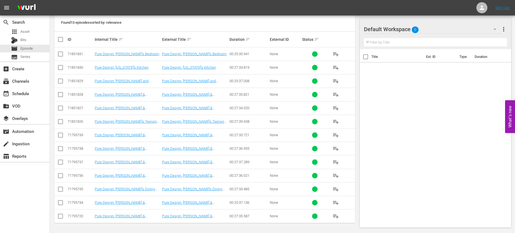
click at [336, 216] on span "playlist_add" at bounding box center [335, 216] width 7 height 7
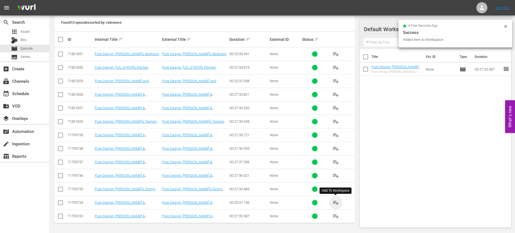
click at [336, 204] on span "playlist_add" at bounding box center [335, 203] width 7 height 7
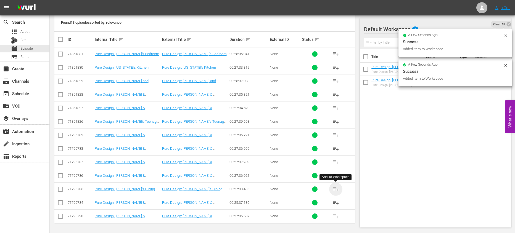
click at [333, 189] on span "playlist_add" at bounding box center [335, 189] width 7 height 7
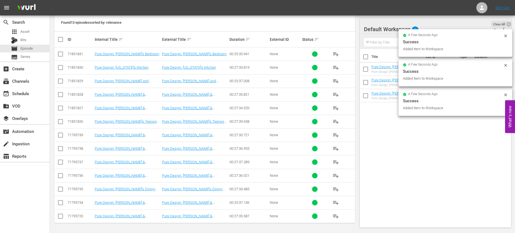
click at [336, 176] on span "playlist_add" at bounding box center [335, 176] width 7 height 7
click at [335, 163] on span "playlist_add" at bounding box center [335, 162] width 7 height 7
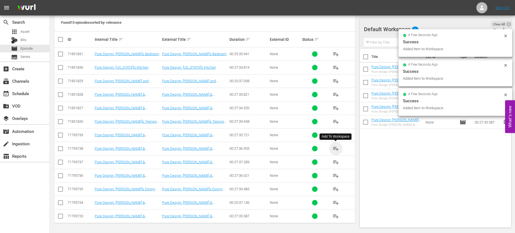
click at [336, 148] on span "playlist_add" at bounding box center [335, 149] width 7 height 7
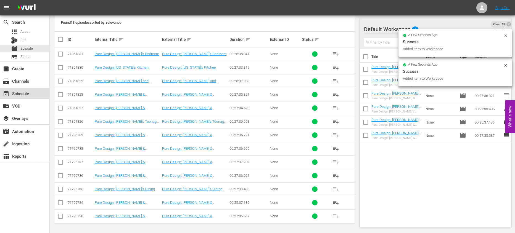
click at [28, 91] on div "event_available Schedule" at bounding box center [15, 92] width 31 height 5
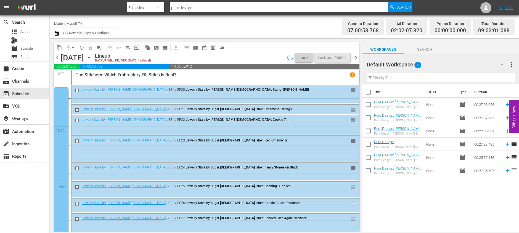
click at [372, 92] on input "checkbox" at bounding box center [369, 94] width 12 height 12
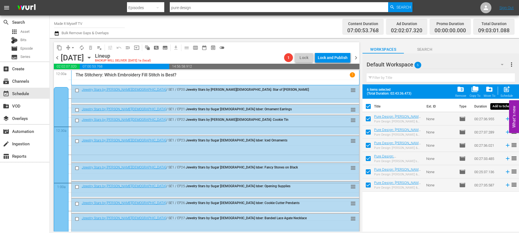
drag, startPoint x: 511, startPoint y: 89, endPoint x: 497, endPoint y: 92, distance: 14.1
click at [511, 89] on div "post_add Schedule" at bounding box center [507, 92] width 12 height 12
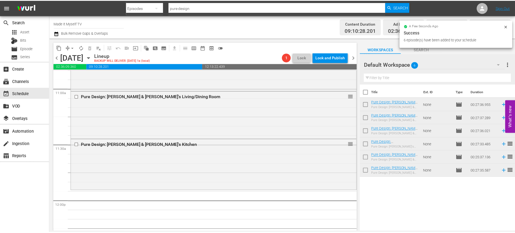
scroll to position [1238, 0]
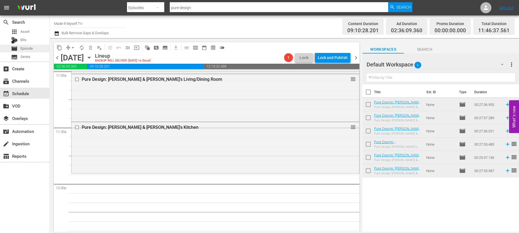
click at [43, 47] on div "movie Episode" at bounding box center [24, 49] width 49 height 8
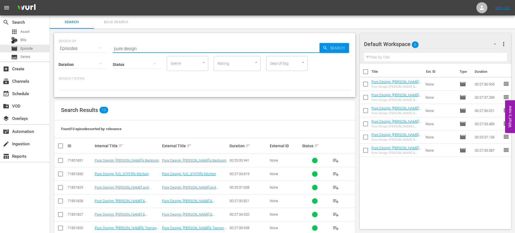
drag, startPoint x: 172, startPoint y: 52, endPoint x: 86, endPoint y: 37, distance: 86.6
click at [86, 37] on div "SEARCH BY Search By Episodes Search ID, Title, Description, Keywords, or Catego…" at bounding box center [205, 45] width 292 height 20
click at [366, 74] on input "checkbox" at bounding box center [366, 73] width 12 height 12
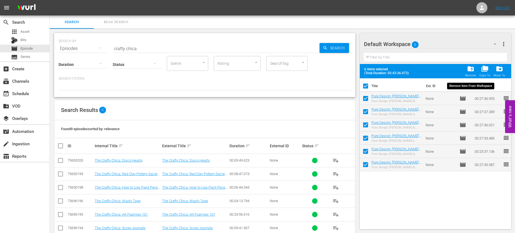
click at [469, 67] on span "folder_delete" at bounding box center [470, 68] width 7 height 7
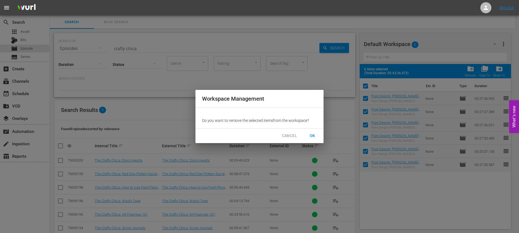
click at [315, 136] on span "OK" at bounding box center [312, 136] width 9 height 7
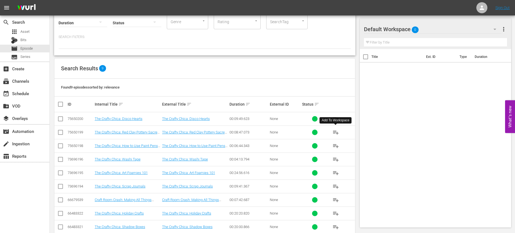
scroll to position [52, 0]
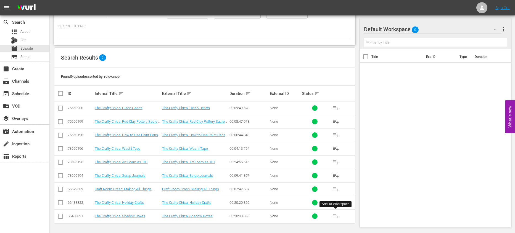
click at [339, 214] on button "playlist_add" at bounding box center [335, 216] width 13 height 13
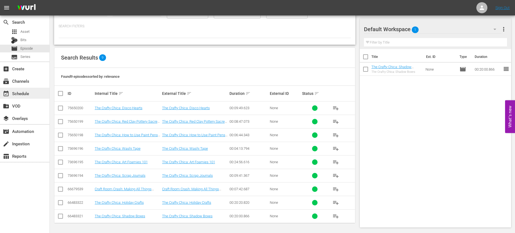
click at [39, 91] on div "event_available Schedule" at bounding box center [24, 93] width 49 height 11
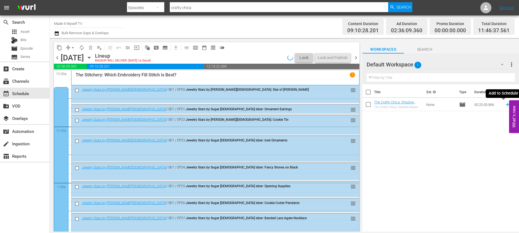
click at [506, 105] on icon at bounding box center [508, 105] width 4 height 4
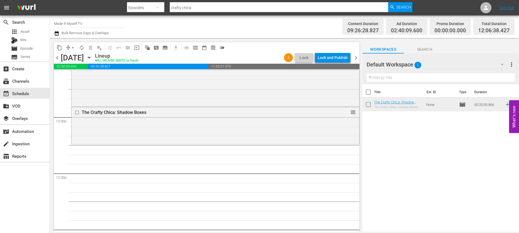
scroll to position [1309, 0]
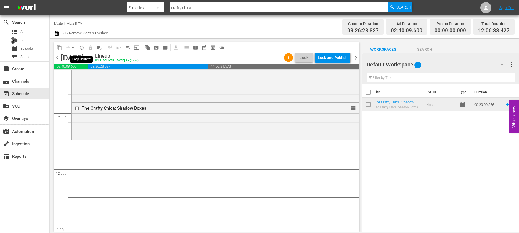
click at [83, 47] on span "autorenew_outlined" at bounding box center [82, 48] width 6 height 6
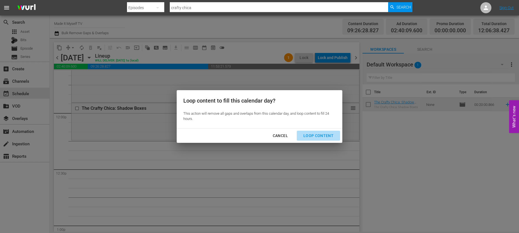
click at [323, 134] on div "Loop Content" at bounding box center [318, 136] width 39 height 7
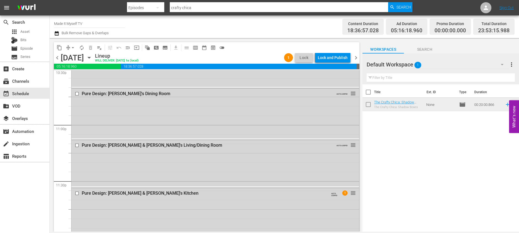
scroll to position [2545, 0]
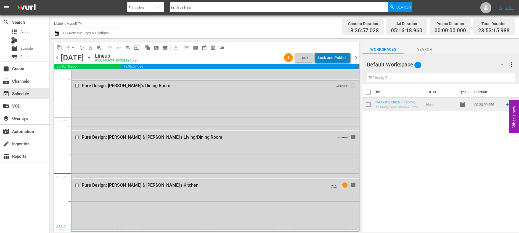
click at [342, 57] on div "Lock and Publish" at bounding box center [333, 58] width 30 height 10
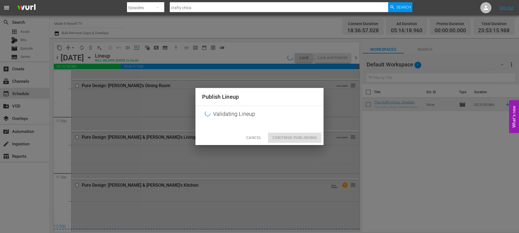
click at [366, 98] on div "Publish Lineup Validating Lineup Cancel Continue Publishing" at bounding box center [259, 116] width 519 height 233
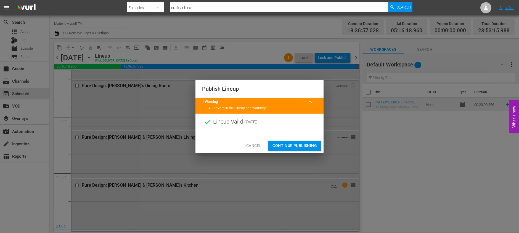
click at [301, 146] on span "Continue Publishing" at bounding box center [295, 145] width 44 height 7
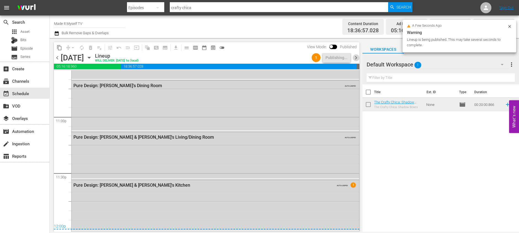
click at [355, 59] on span "chevron_right" at bounding box center [356, 57] width 7 height 7
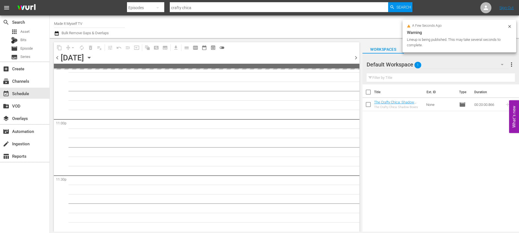
scroll to position [2542, 0]
click at [369, 94] on input "checkbox" at bounding box center [369, 94] width 12 height 12
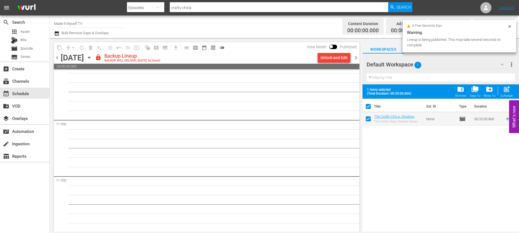
scroll to position [2542, 0]
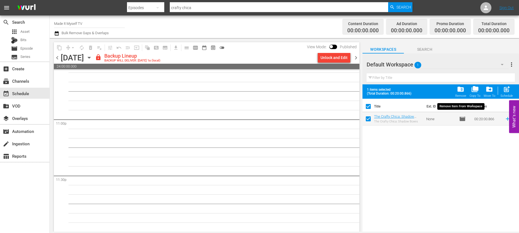
click at [463, 91] on span "folder_delete" at bounding box center [460, 89] width 7 height 7
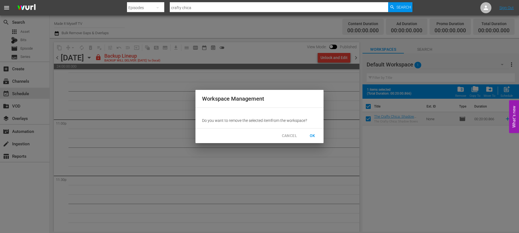
click at [309, 137] on span "OK" at bounding box center [312, 136] width 9 height 7
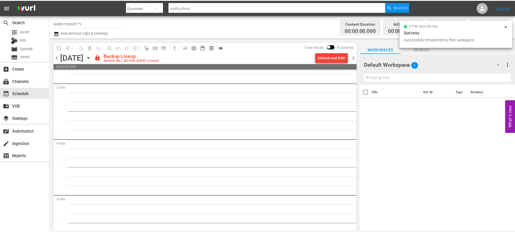
scroll to position [0, 0]
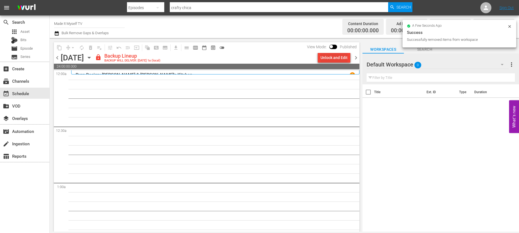
click at [338, 57] on div "Unlock and Edit" at bounding box center [334, 58] width 27 height 10
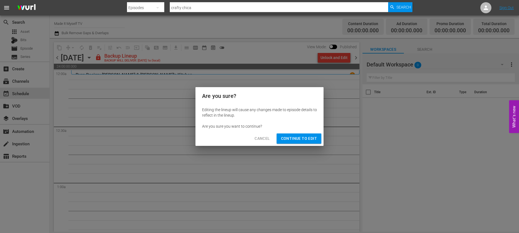
click at [296, 143] on button "Continue to Edit" at bounding box center [299, 139] width 45 height 10
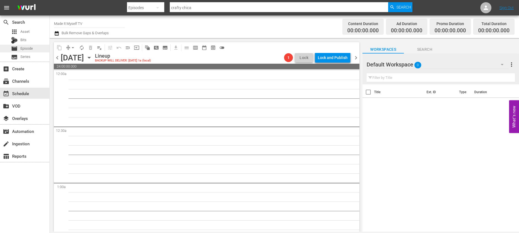
click at [30, 47] on span "Episode" at bounding box center [26, 49] width 12 height 6
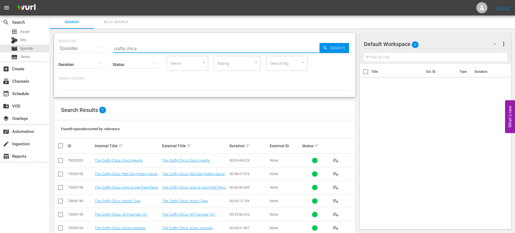
drag, startPoint x: 173, startPoint y: 43, endPoint x: 204, endPoint y: 55, distance: 33.7
click at [204, 55] on input "crafty chica" at bounding box center [216, 48] width 207 height 13
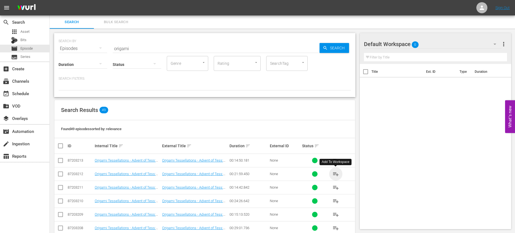
click at [335, 175] on span "playlist_add" at bounding box center [335, 174] width 7 height 7
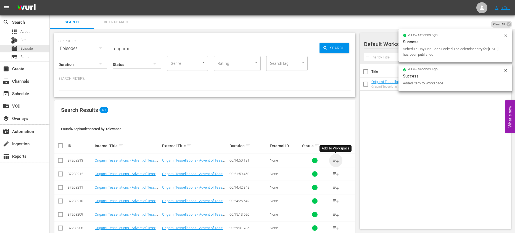
click at [336, 161] on span "playlist_add" at bounding box center [335, 160] width 7 height 7
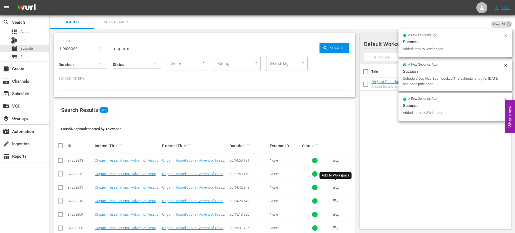
click at [334, 187] on span "playlist_add" at bounding box center [335, 187] width 7 height 7
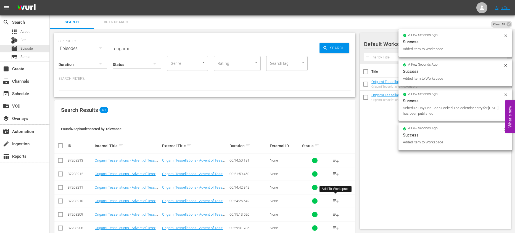
click at [334, 201] on span "playlist_add" at bounding box center [335, 201] width 7 height 7
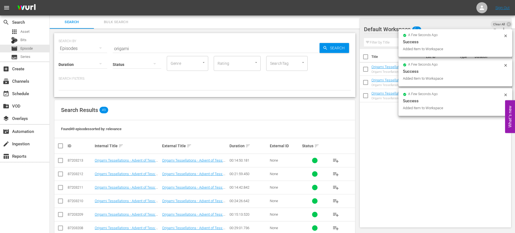
scroll to position [46, 0]
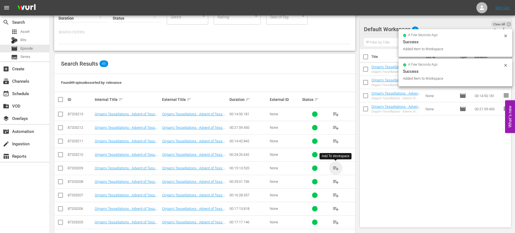
click at [336, 169] on span "playlist_add" at bounding box center [335, 168] width 7 height 7
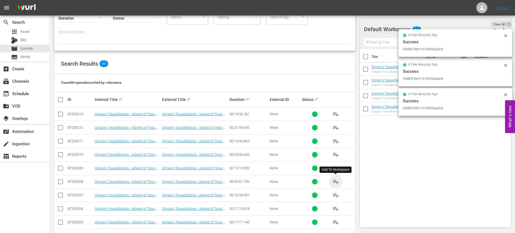
click at [335, 181] on span "playlist_add" at bounding box center [335, 182] width 7 height 7
click at [333, 198] on span "playlist_add" at bounding box center [335, 195] width 7 height 7
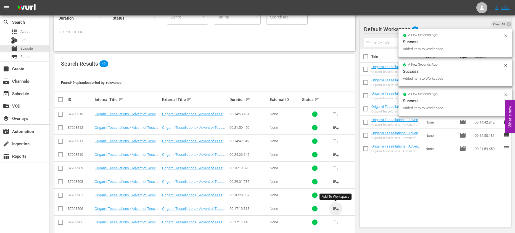
click at [335, 210] on span "playlist_add" at bounding box center [335, 209] width 7 height 7
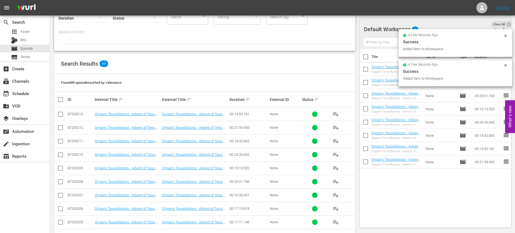
click at [369, 57] on input "checkbox" at bounding box center [366, 58] width 12 height 12
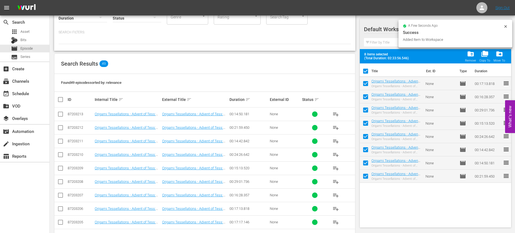
click at [368, 69] on input "checkbox" at bounding box center [366, 73] width 12 height 12
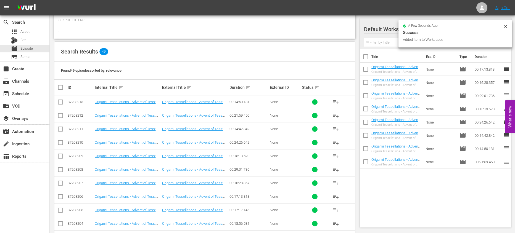
scroll to position [157, 0]
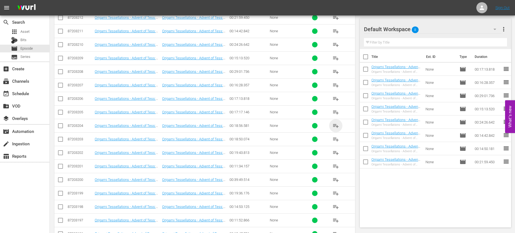
click at [336, 126] on span "playlist_add" at bounding box center [335, 126] width 7 height 7
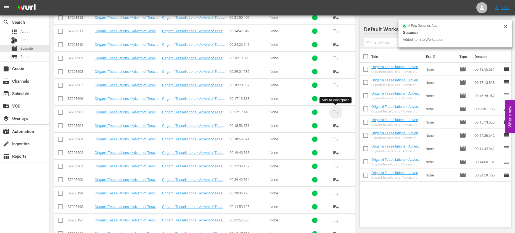
click at [336, 110] on span "playlist_add" at bounding box center [335, 112] width 7 height 7
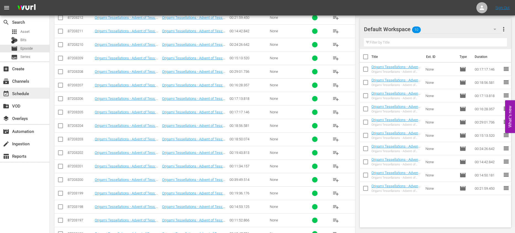
click at [27, 91] on div "event_available Schedule" at bounding box center [15, 92] width 31 height 5
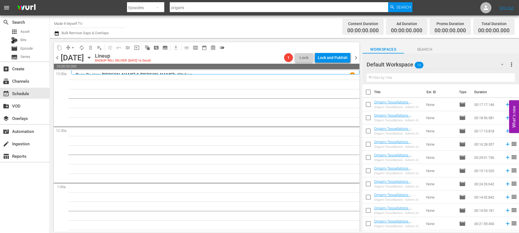
click at [365, 91] on input "checkbox" at bounding box center [369, 94] width 12 height 12
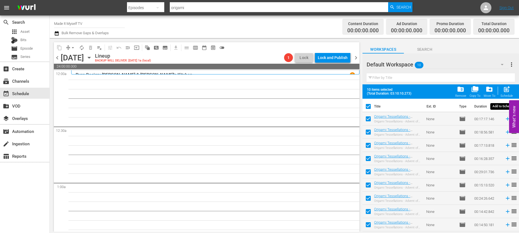
click at [510, 89] on span "post_add" at bounding box center [506, 89] width 7 height 7
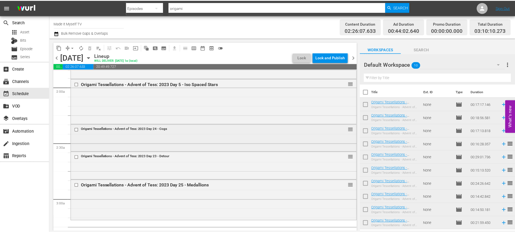
scroll to position [212, 0]
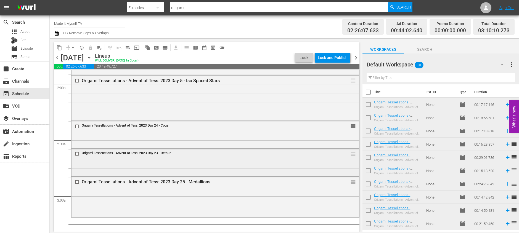
click at [77, 154] on input "checkbox" at bounding box center [78, 154] width 6 height 5
click at [88, 48] on span "delete_forever_outlined" at bounding box center [91, 48] width 6 height 6
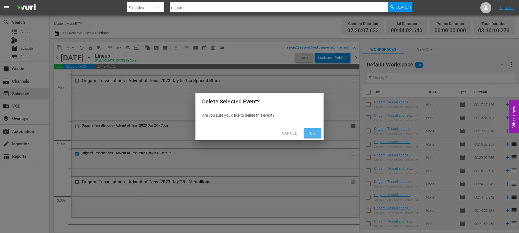
click at [320, 129] on button "Ok" at bounding box center [313, 133] width 18 height 10
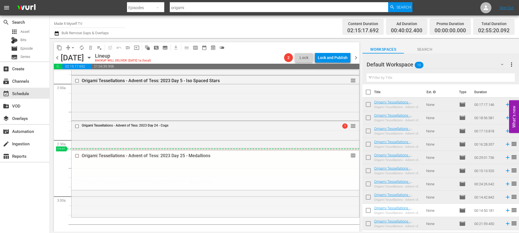
drag, startPoint x: 349, startPoint y: 182, endPoint x: 347, endPoint y: 155, distance: 27.1
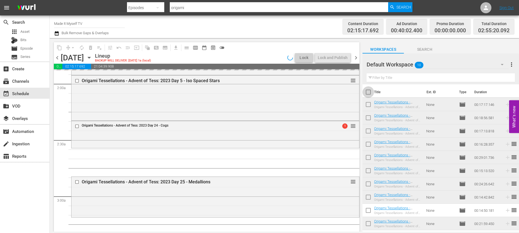
click at [366, 92] on input "checkbox" at bounding box center [369, 94] width 12 height 12
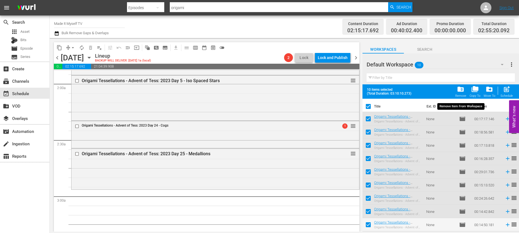
click at [458, 91] on span "folder_delete" at bounding box center [460, 89] width 7 height 7
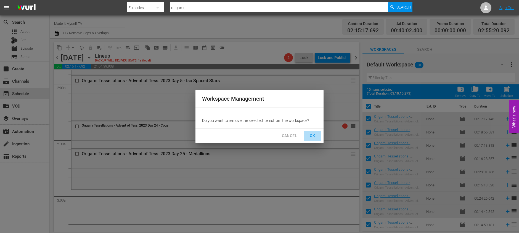
click at [308, 134] on button "OK" at bounding box center [313, 136] width 18 height 10
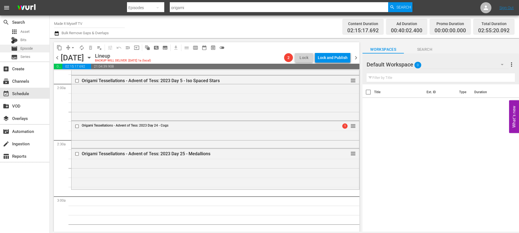
click at [35, 47] on div "movie Episode" at bounding box center [24, 49] width 49 height 8
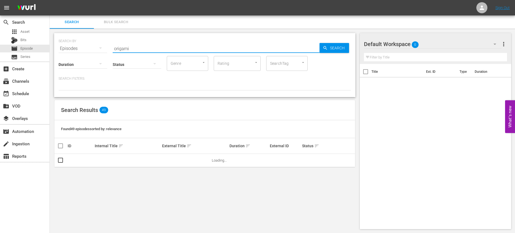
drag, startPoint x: 189, startPoint y: 48, endPoint x: 107, endPoint y: 46, distance: 82.9
click at [107, 46] on div "SEARCH BY Search By Episodes Search ID, Title, Description, Keywords, or Catego…" at bounding box center [205, 45] width 292 height 20
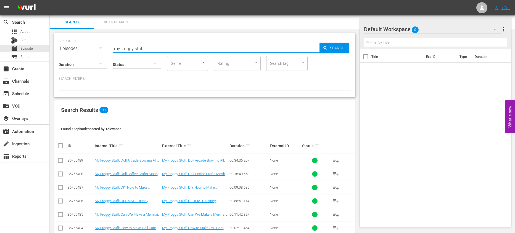
scroll to position [104, 0]
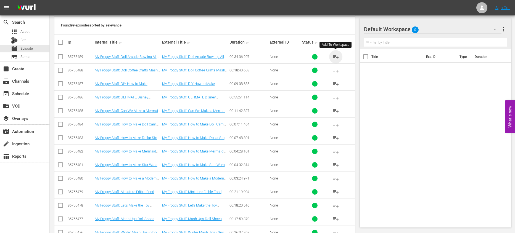
click at [338, 57] on span "playlist_add" at bounding box center [335, 57] width 7 height 7
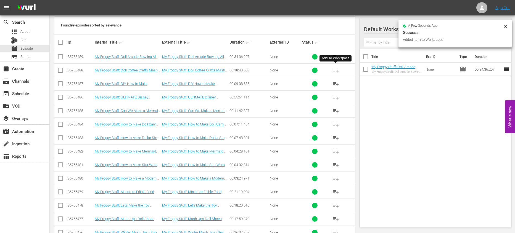
click at [334, 69] on span "playlist_add" at bounding box center [335, 70] width 7 height 7
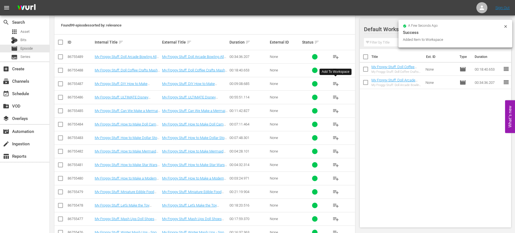
click at [335, 84] on span "playlist_add" at bounding box center [335, 84] width 7 height 7
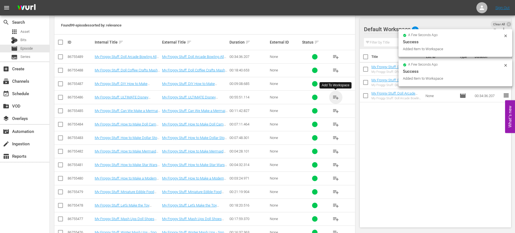
click at [336, 98] on span "playlist_add" at bounding box center [335, 97] width 7 height 7
click at [337, 109] on span "playlist_add" at bounding box center [335, 111] width 7 height 7
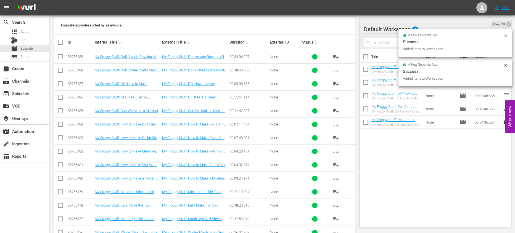
click at [367, 56] on input "checkbox" at bounding box center [366, 58] width 12 height 12
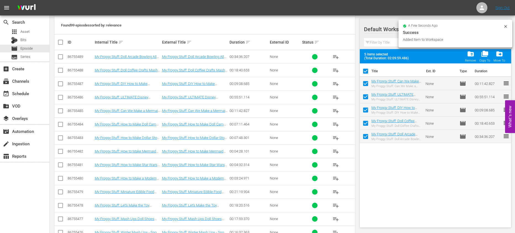
click at [366, 68] on input "checkbox" at bounding box center [366, 73] width 12 height 12
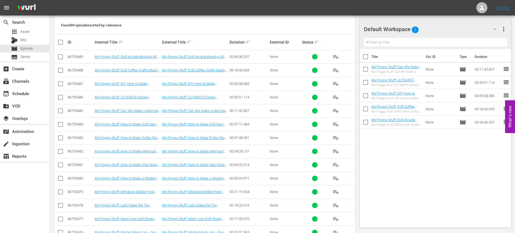
click at [339, 125] on span "playlist_add" at bounding box center [335, 124] width 7 height 7
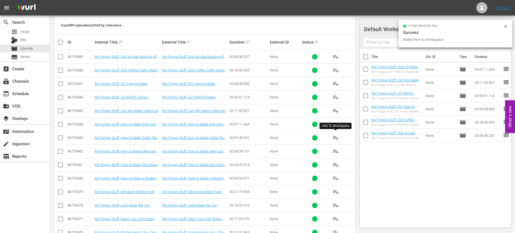
click at [336, 139] on span "playlist_add" at bounding box center [335, 138] width 7 height 7
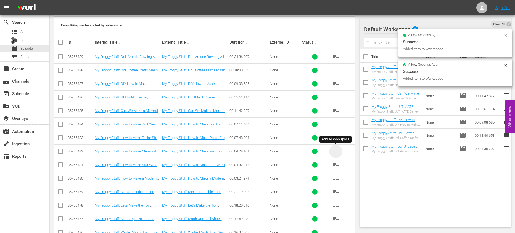
click at [338, 151] on span "playlist_add" at bounding box center [335, 151] width 7 height 7
click at [335, 165] on span "playlist_add" at bounding box center [335, 165] width 7 height 7
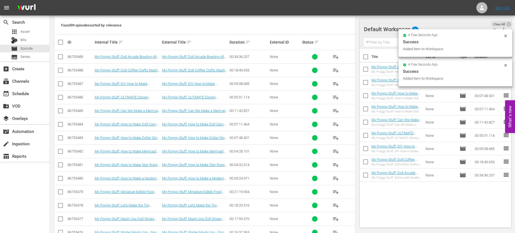
click at [366, 57] on input "checkbox" at bounding box center [366, 58] width 12 height 12
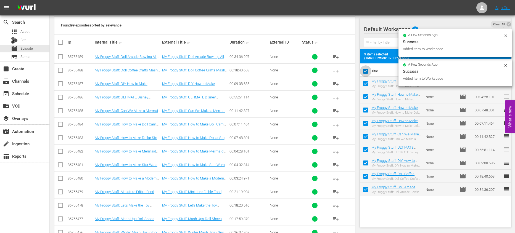
click at [365, 73] on input "checkbox" at bounding box center [366, 73] width 12 height 12
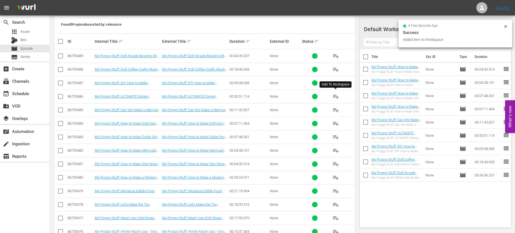
scroll to position [150, 0]
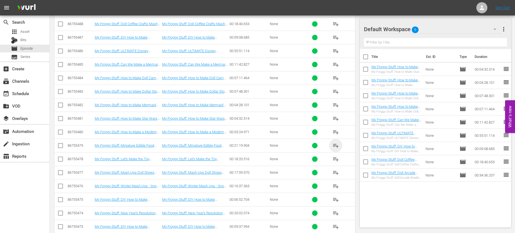
click at [335, 148] on span "playlist_add" at bounding box center [335, 145] width 7 height 7
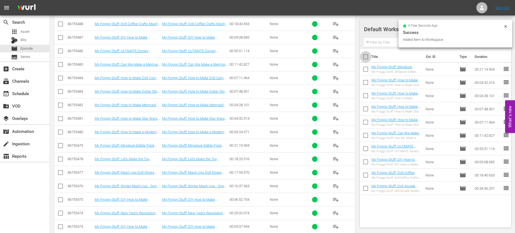
click at [366, 57] on input "checkbox" at bounding box center [366, 58] width 12 height 12
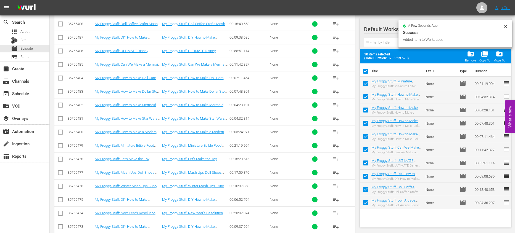
click at [365, 71] on input "checkbox" at bounding box center [366, 73] width 12 height 12
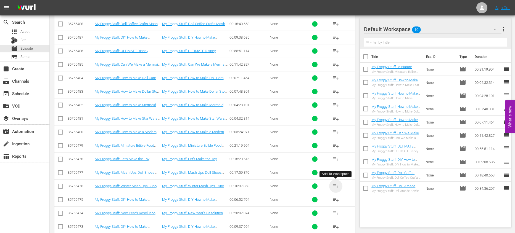
click at [336, 186] on span "playlist_add" at bounding box center [335, 186] width 7 height 7
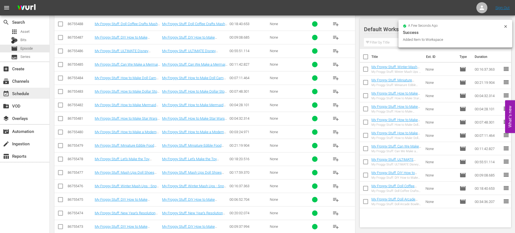
click at [30, 94] on div "event_available Schedule" at bounding box center [15, 92] width 31 height 5
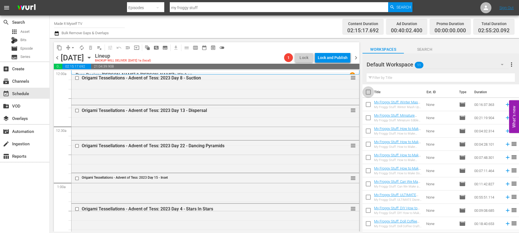
click at [368, 92] on input "checkbox" at bounding box center [369, 94] width 12 height 12
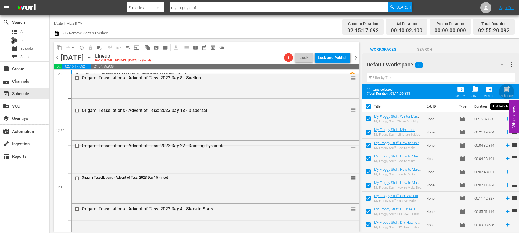
click at [504, 91] on span "post_add" at bounding box center [506, 89] width 7 height 7
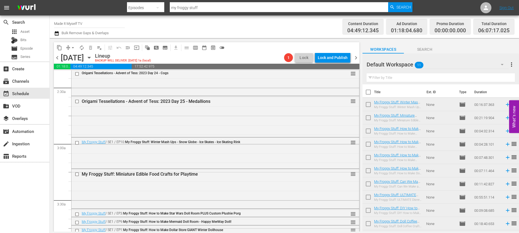
scroll to position [386, 0]
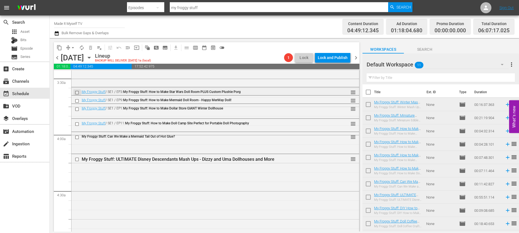
click at [79, 92] on input "checkbox" at bounding box center [78, 92] width 6 height 5
click at [92, 47] on span "delete_forever_outlined" at bounding box center [91, 48] width 6 height 6
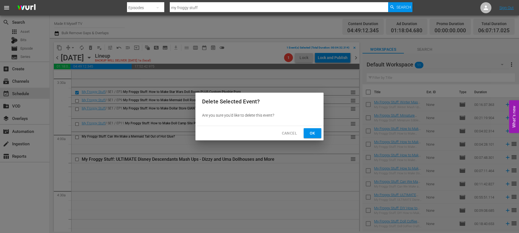
click at [312, 130] on span "Ok" at bounding box center [312, 133] width 9 height 7
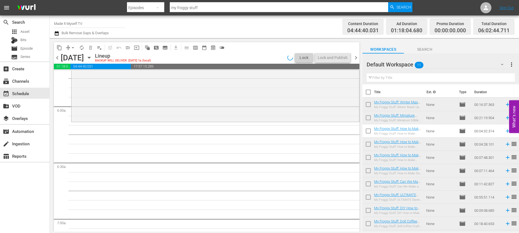
scroll to position [592, 0]
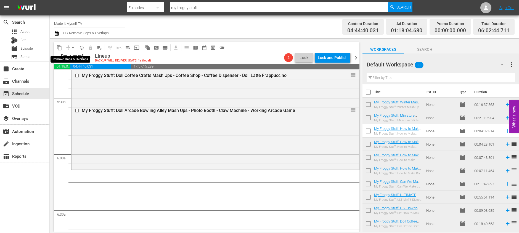
click at [74, 47] on span "arrow_drop_down" at bounding box center [73, 48] width 6 height 6
click at [88, 78] on li "Align to End of Previous Day" at bounding box center [73, 77] width 58 height 9
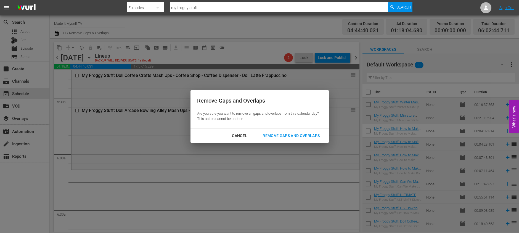
click at [290, 133] on div "Remove Gaps and Overlaps" at bounding box center [291, 136] width 66 height 7
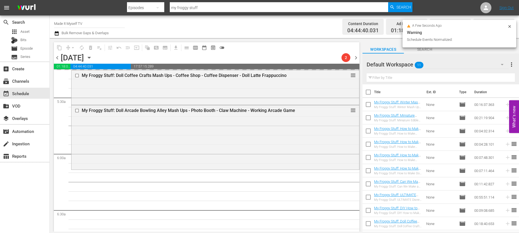
click at [368, 92] on input "checkbox" at bounding box center [369, 94] width 12 height 12
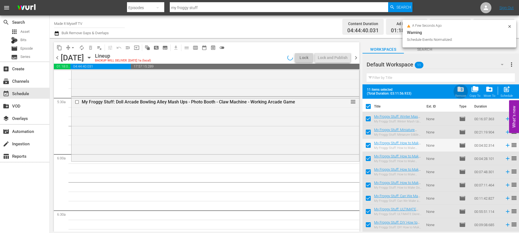
click at [463, 91] on span "folder_delete" at bounding box center [460, 89] width 7 height 7
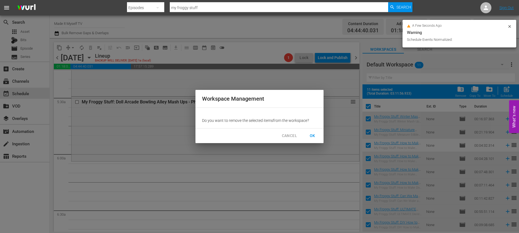
click at [314, 135] on span "OK" at bounding box center [312, 136] width 9 height 7
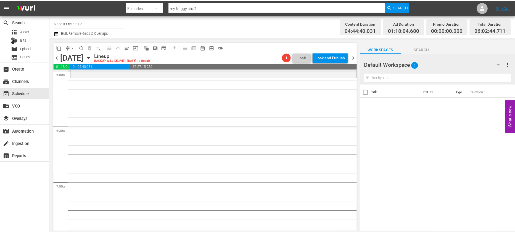
scroll to position [675, 0]
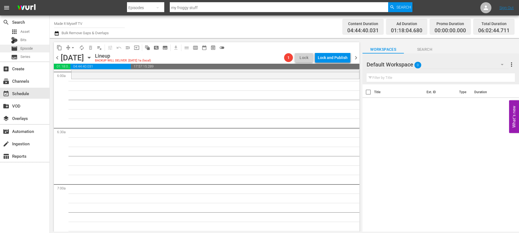
click at [31, 48] on span "Episode" at bounding box center [26, 49] width 12 height 6
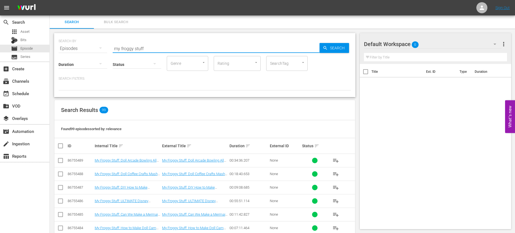
drag, startPoint x: 144, startPoint y: 49, endPoint x: 66, endPoint y: 44, distance: 78.5
click at [66, 44] on div "SEARCH BY Search By Episodes Search ID, Title, Description, Keywords, or Catego…" at bounding box center [205, 45] width 292 height 20
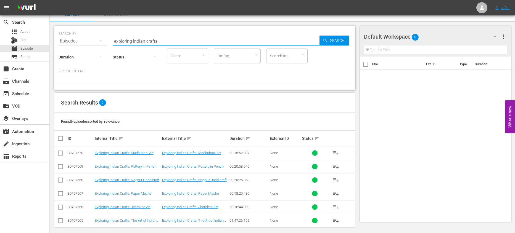
scroll to position [12, 0]
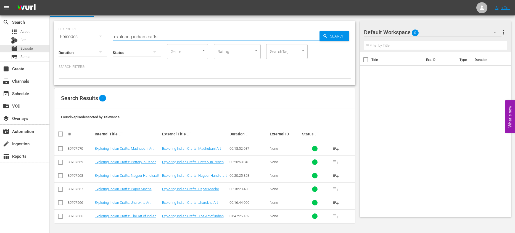
click at [61, 134] on input "checkbox" at bounding box center [62, 134] width 11 height 7
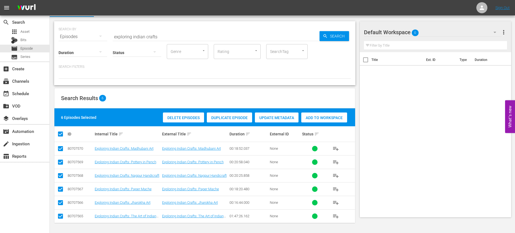
click at [328, 115] on div "Add to Workspace" at bounding box center [324, 118] width 46 height 10
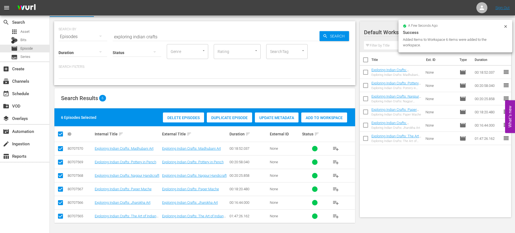
click at [369, 60] on input "checkbox" at bounding box center [366, 61] width 12 height 12
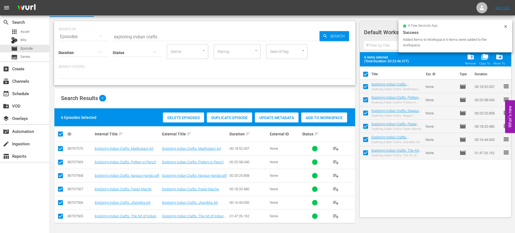
click at [364, 69] on span at bounding box center [366, 74] width 12 height 12
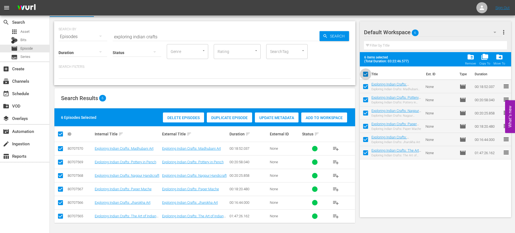
click at [366, 75] on input "checkbox" at bounding box center [366, 76] width 12 height 12
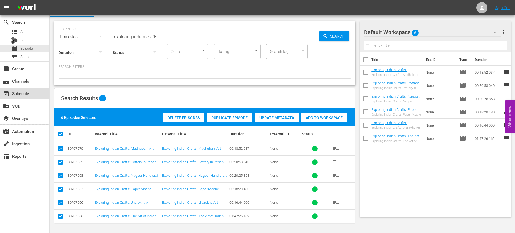
click at [25, 95] on div "event_available Schedule" at bounding box center [15, 92] width 31 height 5
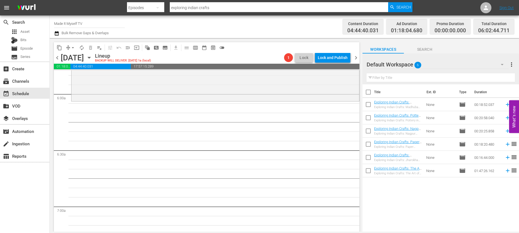
scroll to position [649, 0]
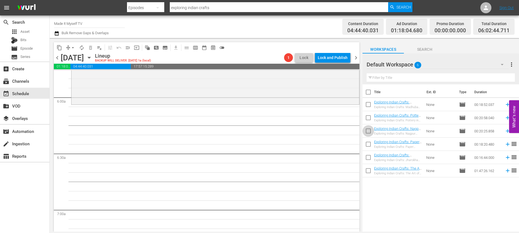
click at [368, 129] on input "checkbox" at bounding box center [369, 132] width 12 height 12
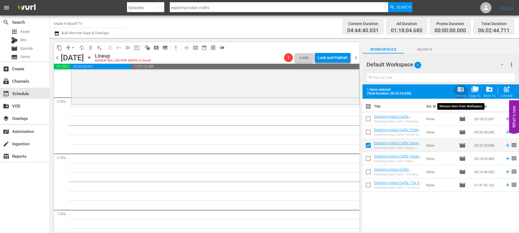
click at [463, 93] on div "folder_delete Remove" at bounding box center [460, 92] width 11 height 12
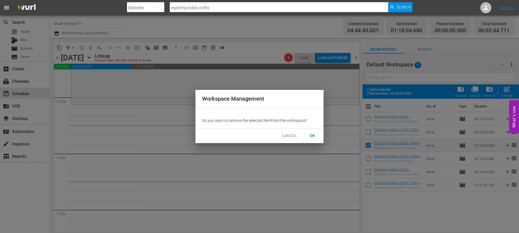
click at [315, 138] on span "OK" at bounding box center [312, 136] width 9 height 7
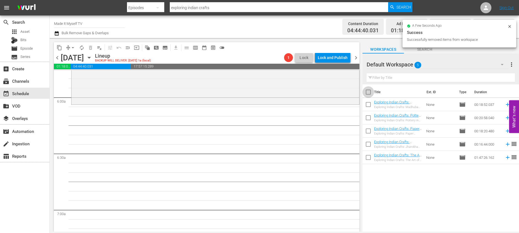
click at [370, 94] on input "checkbox" at bounding box center [369, 94] width 12 height 12
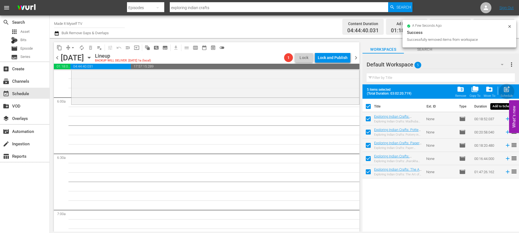
click at [506, 91] on span "post_add" at bounding box center [506, 89] width 7 height 7
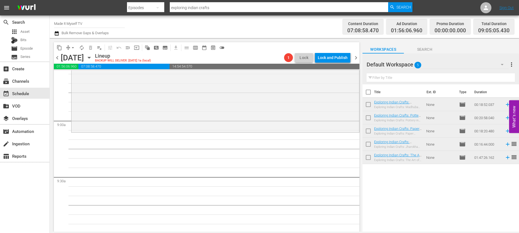
scroll to position [1007, 0]
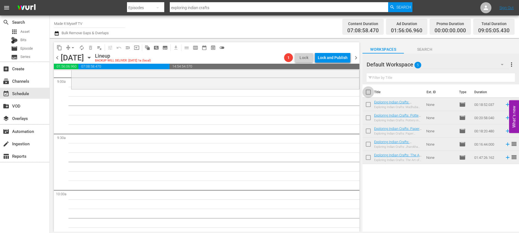
click at [364, 91] on input "checkbox" at bounding box center [369, 94] width 12 height 12
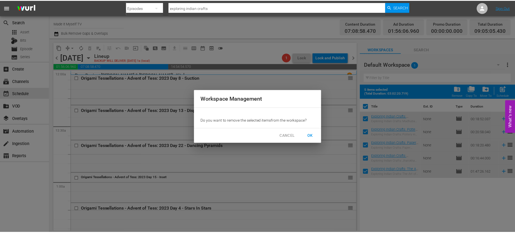
scroll to position [1007, 0]
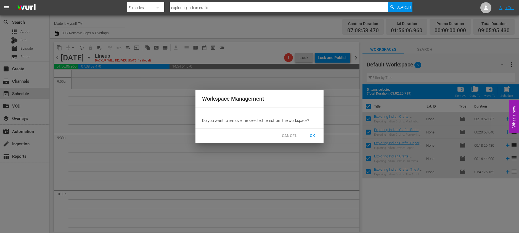
click at [316, 134] on span "OK" at bounding box center [312, 136] width 9 height 7
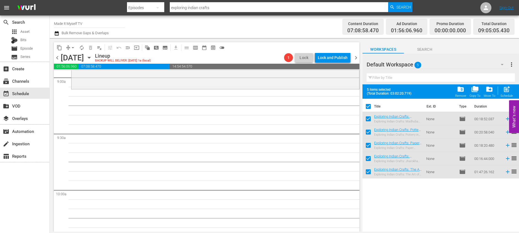
checkbox input "false"
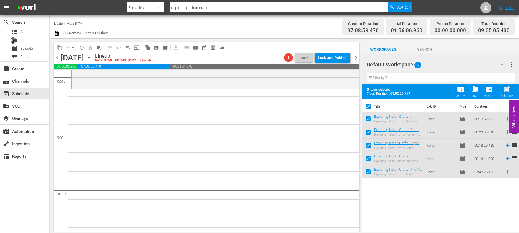
checkbox input "false"
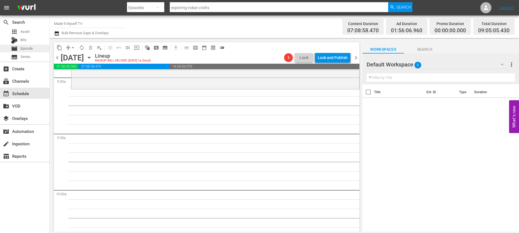
click at [32, 48] on span "Episode" at bounding box center [26, 49] width 12 height 6
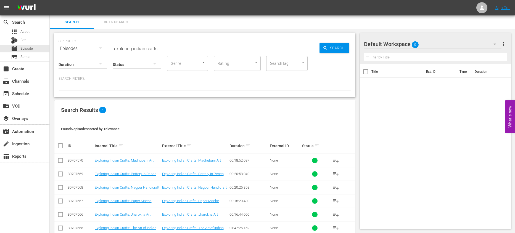
click at [165, 49] on input "exploring indian crafts" at bounding box center [216, 48] width 207 height 13
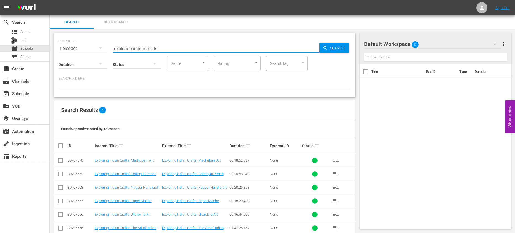
drag, startPoint x: 163, startPoint y: 48, endPoint x: 104, endPoint y: 47, distance: 59.1
click at [104, 47] on div "SEARCH BY Search By Episodes Search ID, Title, Description, Keywords, or Catego…" at bounding box center [205, 45] width 292 height 20
type input "she's crafty"
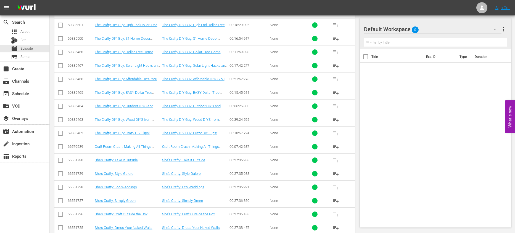
scroll to position [342, 0]
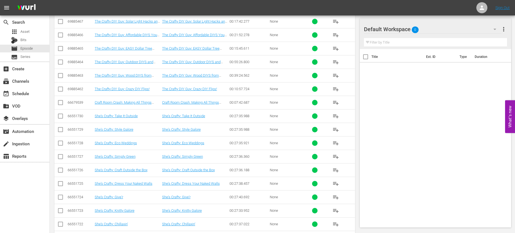
click at [337, 116] on span "playlist_add" at bounding box center [335, 116] width 7 height 7
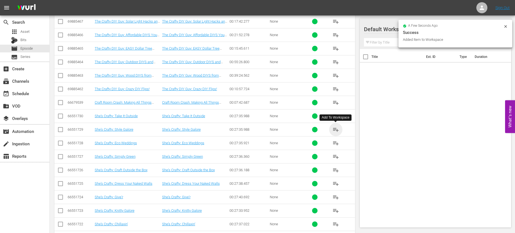
click at [335, 129] on span "playlist_add" at bounding box center [335, 129] width 7 height 7
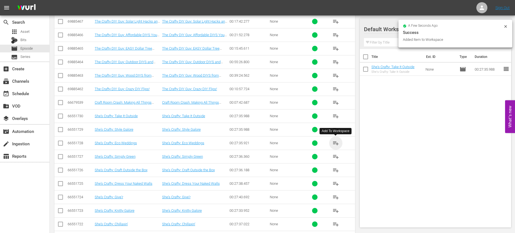
click at [335, 143] on span "playlist_add" at bounding box center [335, 143] width 7 height 7
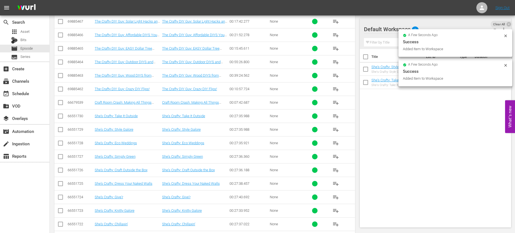
click at [336, 157] on span "playlist_add" at bounding box center [335, 157] width 7 height 7
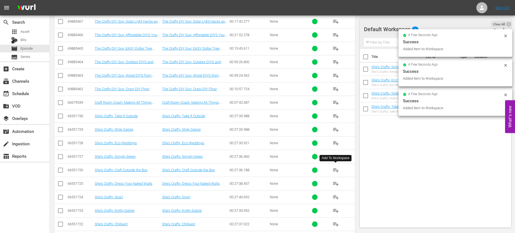
click at [336, 171] on span "playlist_add" at bounding box center [335, 170] width 7 height 7
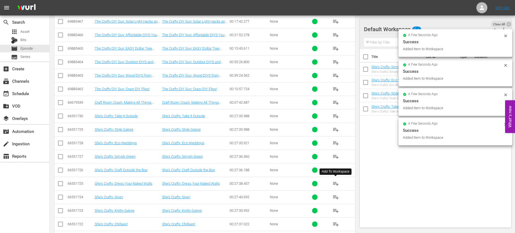
click at [336, 183] on span "playlist_add" at bounding box center [335, 184] width 7 height 7
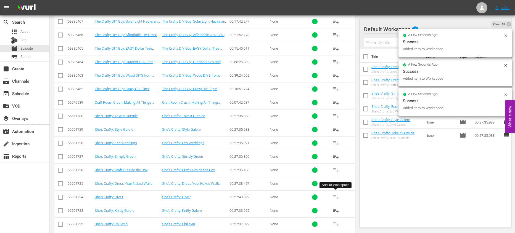
click at [335, 196] on span "playlist_add" at bounding box center [335, 197] width 7 height 7
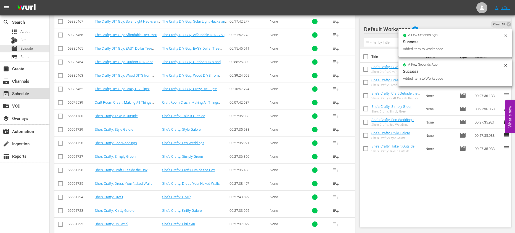
click at [32, 97] on div "event_available Schedule" at bounding box center [24, 93] width 49 height 11
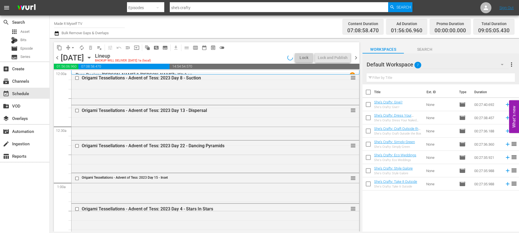
click at [369, 92] on input "checkbox" at bounding box center [369, 94] width 12 height 12
checkbox input "true"
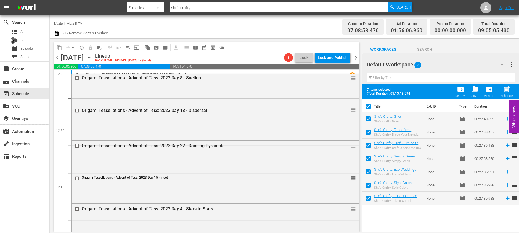
checkbox input "true"
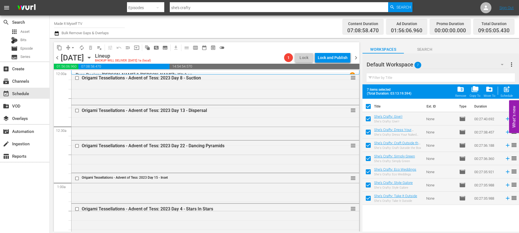
checkbox input "true"
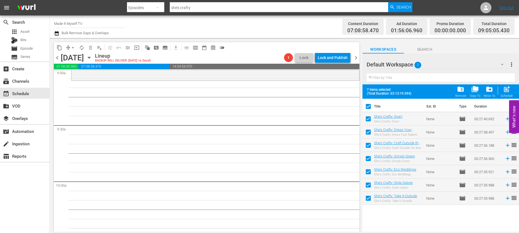
scroll to position [992, 0]
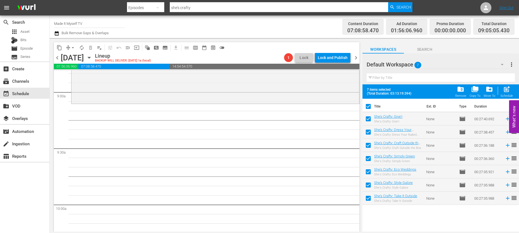
click at [503, 89] on span "post_add" at bounding box center [506, 89] width 7 height 7
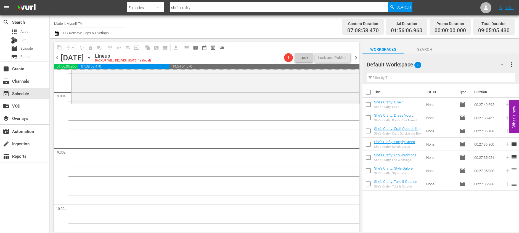
checkbox input "false"
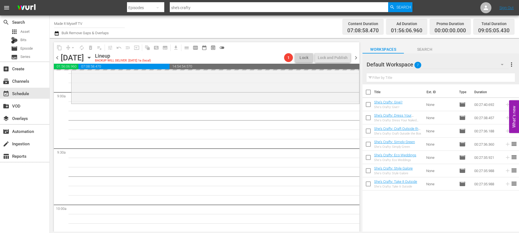
checkbox input "false"
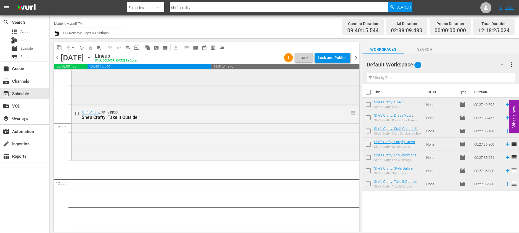
scroll to position [1298, 0]
click at [82, 48] on span "autorenew_outlined" at bounding box center [82, 48] width 6 height 6
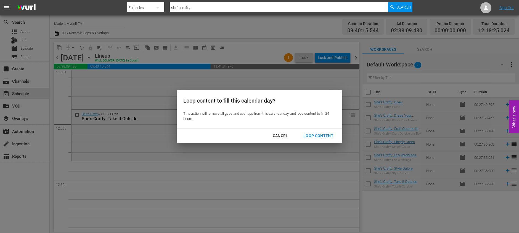
click at [315, 134] on div "Loop Content" at bounding box center [318, 136] width 39 height 7
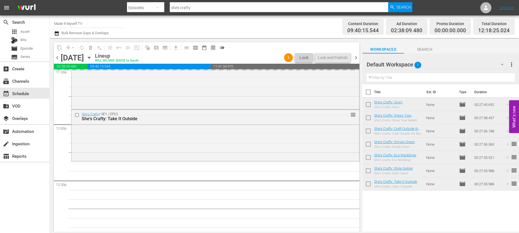
click at [369, 93] on input "checkbox" at bounding box center [369, 94] width 12 height 12
checkbox input "true"
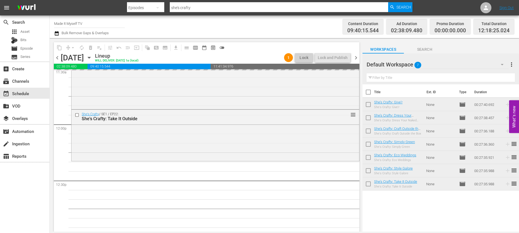
checkbox input "true"
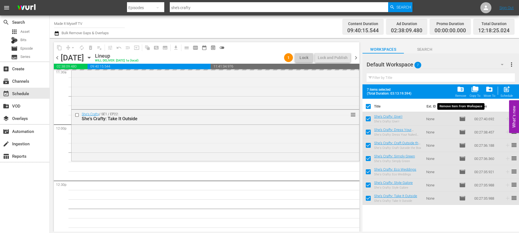
click at [465, 93] on div "folder_delete Remove" at bounding box center [460, 92] width 11 height 12
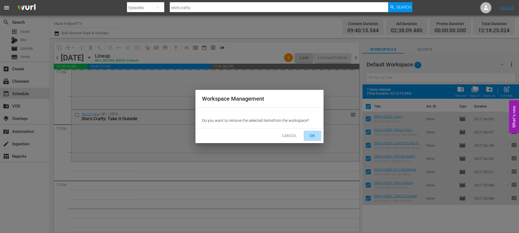
click at [316, 137] on span "OK" at bounding box center [312, 136] width 9 height 7
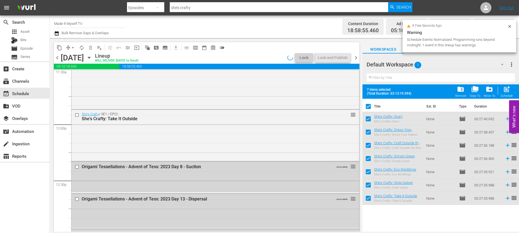
checkbox input "false"
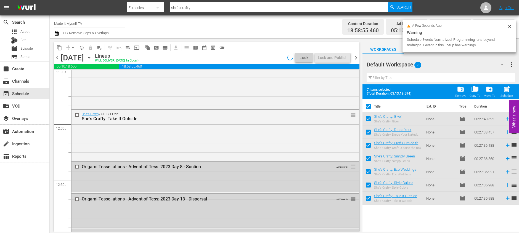
checkbox input "false"
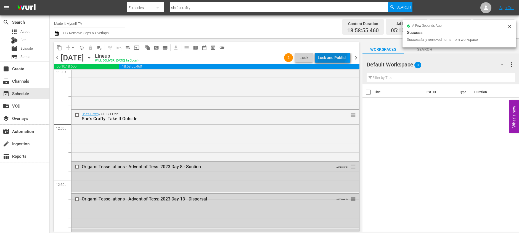
click at [331, 54] on div "Lock and Publish" at bounding box center [333, 58] width 30 height 10
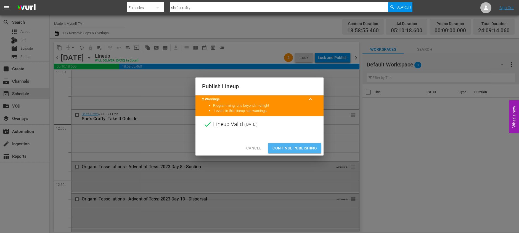
click at [296, 151] on span "Continue Publishing" at bounding box center [295, 148] width 44 height 7
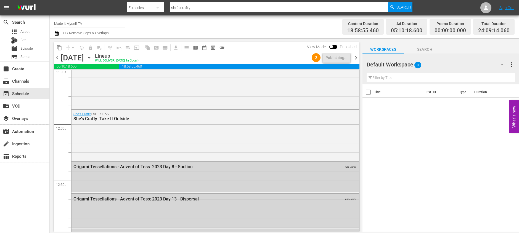
click at [355, 58] on span "chevron_right" at bounding box center [356, 57] width 7 height 7
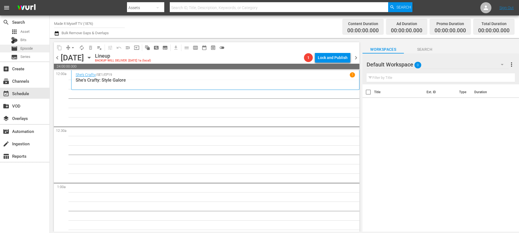
click at [33, 49] on span "Episode" at bounding box center [26, 49] width 12 height 6
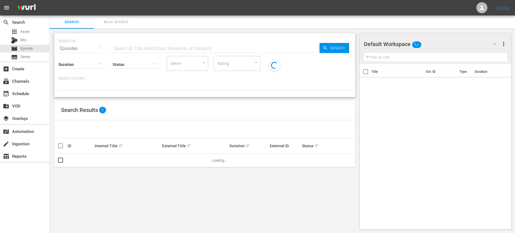
click at [140, 48] on input "text" at bounding box center [216, 48] width 207 height 13
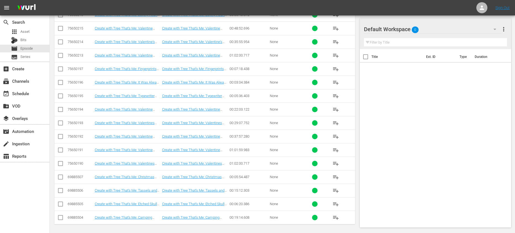
scroll to position [147, 0]
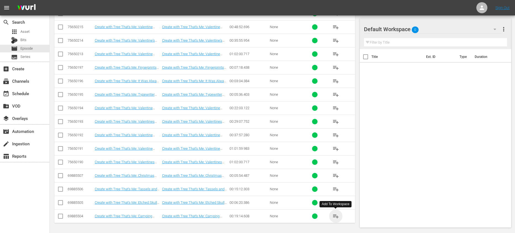
click at [334, 216] on span "playlist_add" at bounding box center [335, 216] width 7 height 7
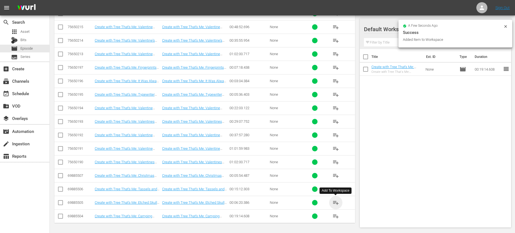
click at [333, 202] on span "playlist_add" at bounding box center [335, 203] width 7 height 7
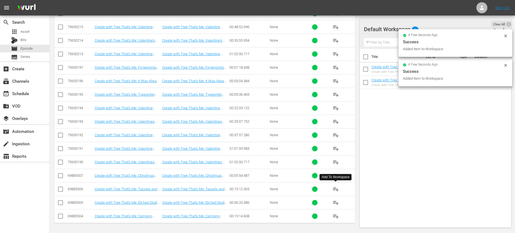
click at [334, 190] on span "playlist_add" at bounding box center [335, 189] width 7 height 7
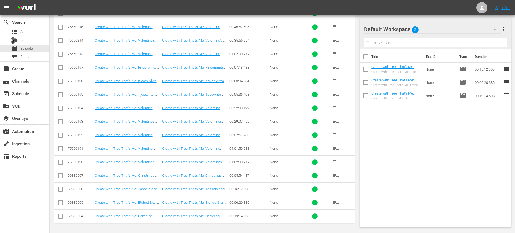
click at [336, 94] on span "playlist_add" at bounding box center [335, 94] width 7 height 7
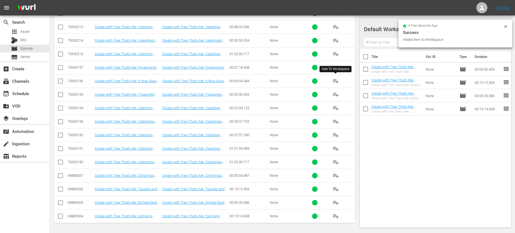
click at [336, 82] on span "playlist_add" at bounding box center [335, 81] width 7 height 7
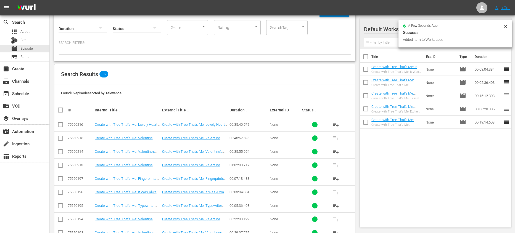
scroll to position [0, 0]
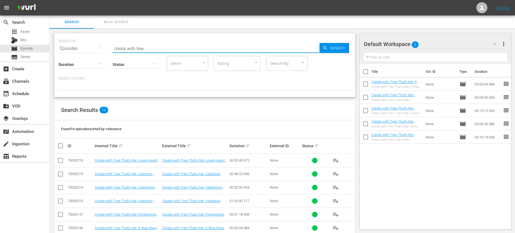
drag, startPoint x: 228, startPoint y: 47, endPoint x: 89, endPoint y: 40, distance: 138.8
click at [89, 40] on div "SEARCH BY Search By Episodes Search ID, Title, Description, Keywords, or Catego…" at bounding box center [205, 45] width 292 height 20
type input "crafty diy guy"
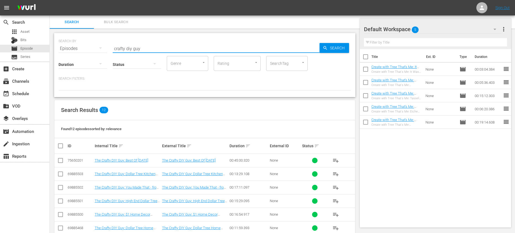
scroll to position [93, 0]
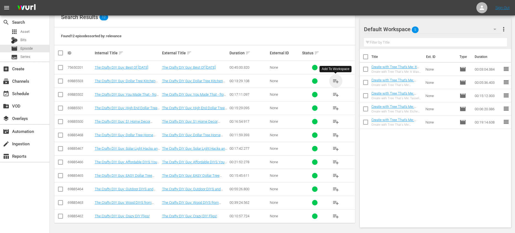
click at [337, 80] on span "playlist_add" at bounding box center [335, 81] width 7 height 7
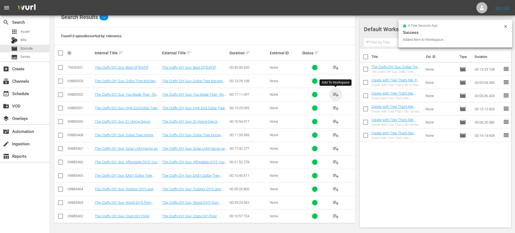
click at [336, 93] on span "playlist_add" at bounding box center [335, 94] width 7 height 7
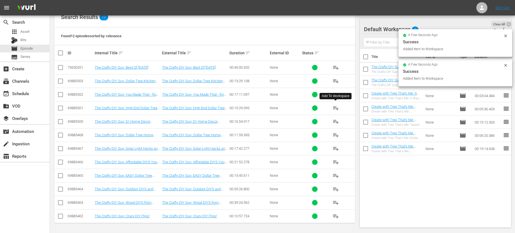
click at [335, 109] on span "playlist_add" at bounding box center [335, 108] width 7 height 7
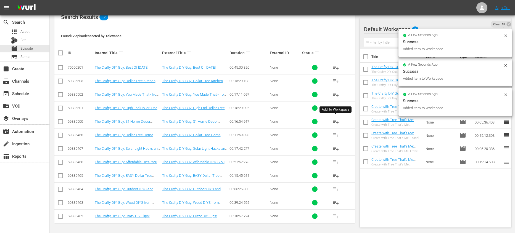
click at [336, 122] on span "playlist_add" at bounding box center [335, 121] width 7 height 7
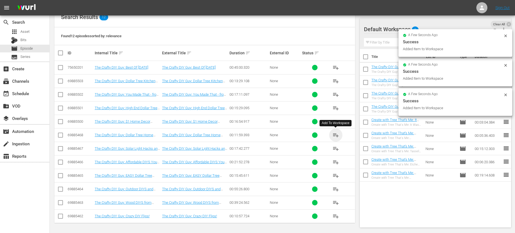
click at [336, 136] on span "playlist_add" at bounding box center [335, 135] width 7 height 7
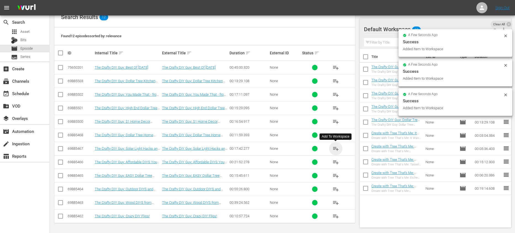
click at [336, 149] on span "playlist_add" at bounding box center [335, 149] width 7 height 7
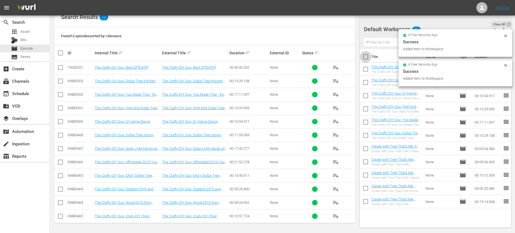
click at [366, 58] on input "checkbox" at bounding box center [366, 58] width 12 height 12
checkbox input "true"
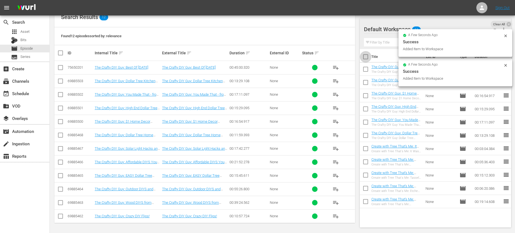
checkbox input "true"
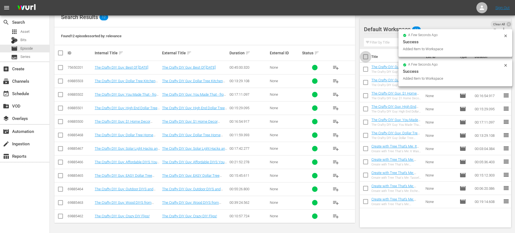
checkbox input "true"
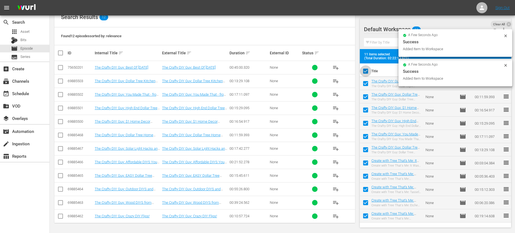
click at [366, 72] on input "checkbox" at bounding box center [366, 73] width 12 height 12
checkbox input "false"
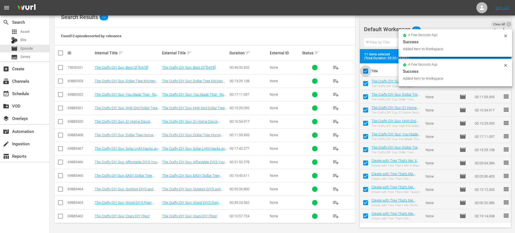
checkbox input "false"
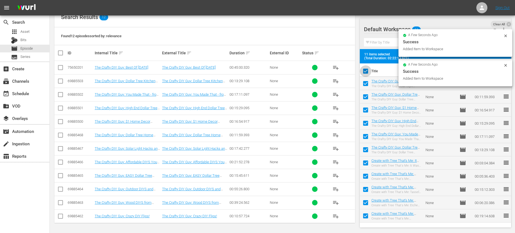
checkbox input "false"
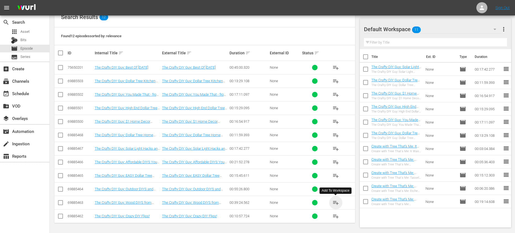
click at [336, 202] on span "playlist_add" at bounding box center [335, 203] width 7 height 7
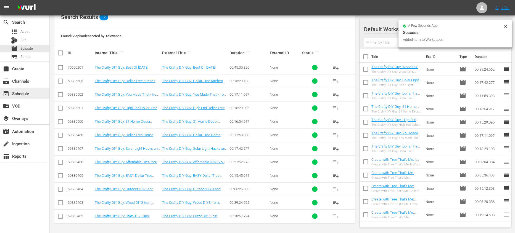
click at [35, 91] on div "event_available Schedule" at bounding box center [24, 93] width 49 height 11
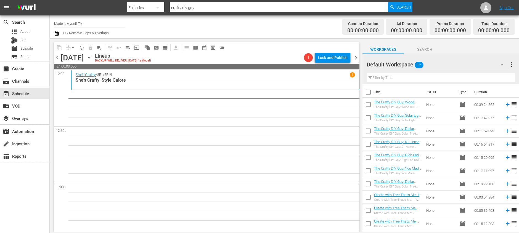
click at [366, 91] on input "checkbox" at bounding box center [369, 94] width 12 height 12
checkbox input "true"
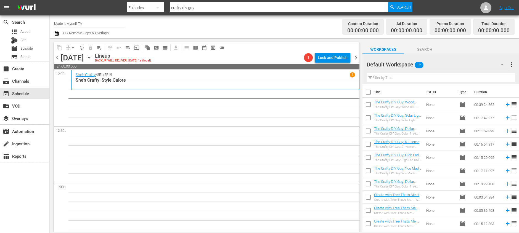
checkbox input "true"
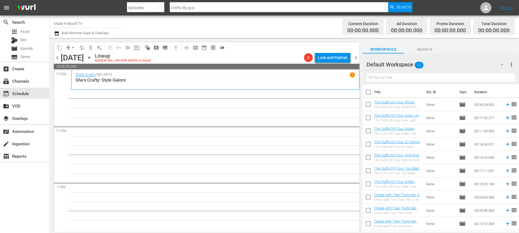
checkbox input "true"
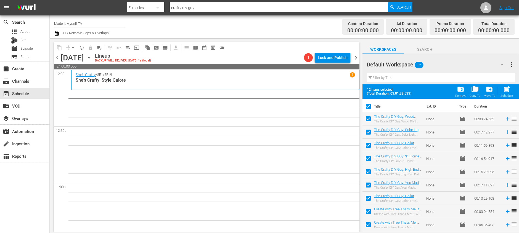
click at [370, 106] on input "checkbox" at bounding box center [369, 108] width 12 height 12
checkbox input "false"
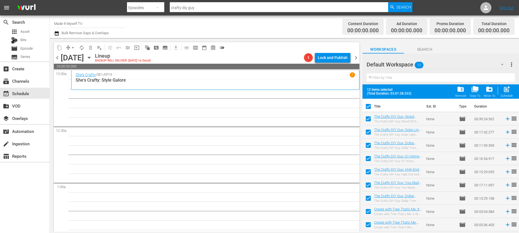
checkbox input "false"
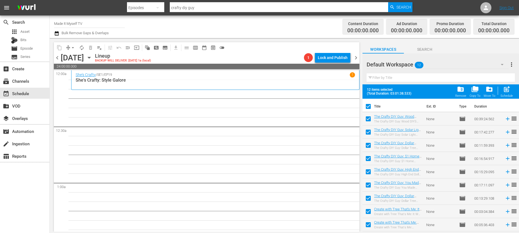
checkbox input "false"
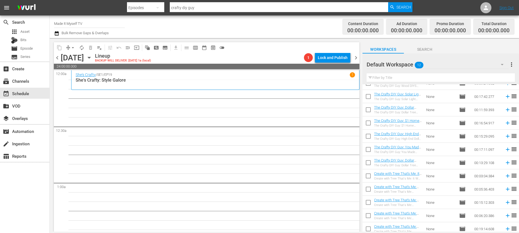
scroll to position [24, 0]
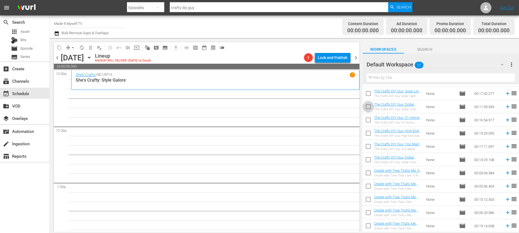
click at [366, 109] on input "checkbox" at bounding box center [369, 108] width 12 height 12
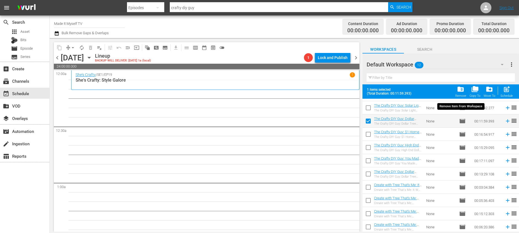
click at [463, 90] on span "folder_delete" at bounding box center [460, 89] width 7 height 7
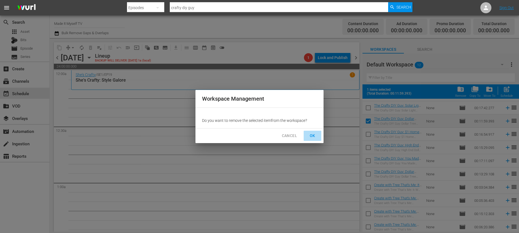
click at [315, 136] on span "OK" at bounding box center [312, 136] width 9 height 7
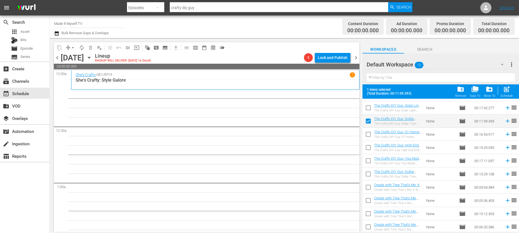
checkbox input "false"
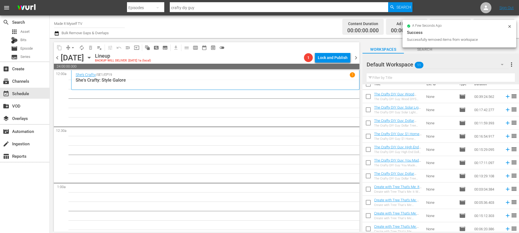
scroll to position [0, 0]
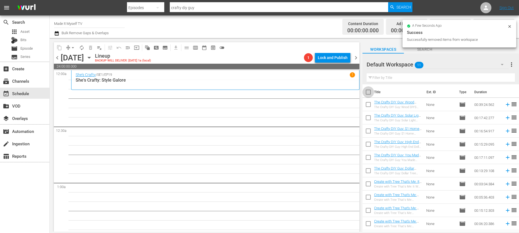
click at [369, 91] on input "checkbox" at bounding box center [369, 94] width 12 height 12
checkbox input "true"
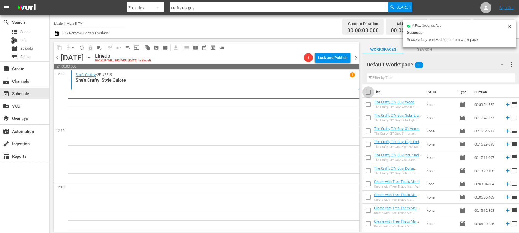
checkbox input "true"
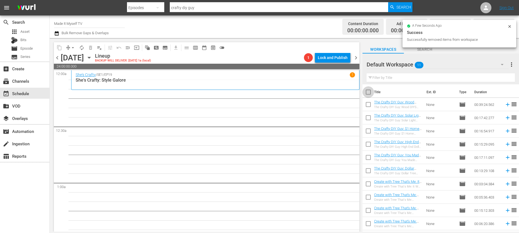
checkbox input "true"
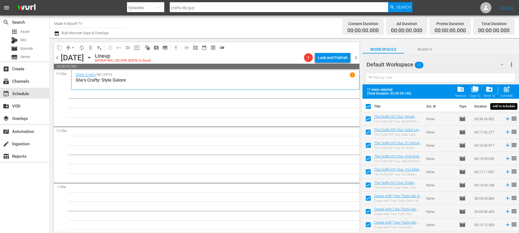
click at [508, 90] on span "post_add" at bounding box center [506, 89] width 7 height 7
checkbox input "false"
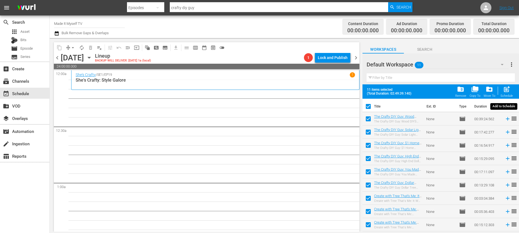
checkbox input "false"
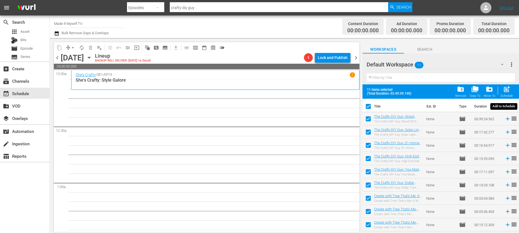
checkbox input "false"
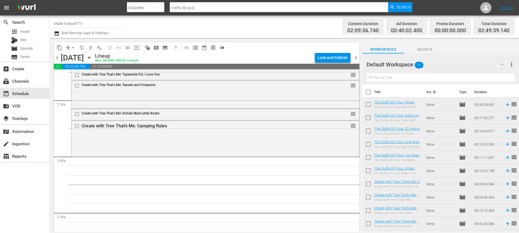
scroll to position [255, 0]
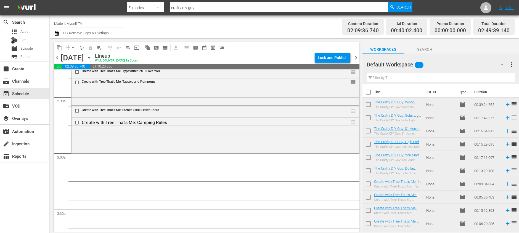
click at [370, 94] on input "checkbox" at bounding box center [369, 94] width 12 height 12
checkbox input "true"
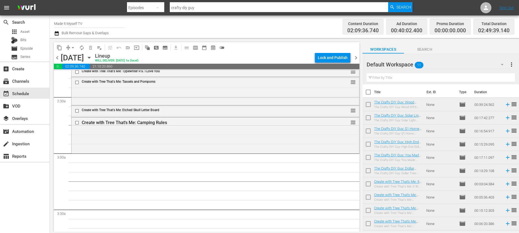
checkbox input "true"
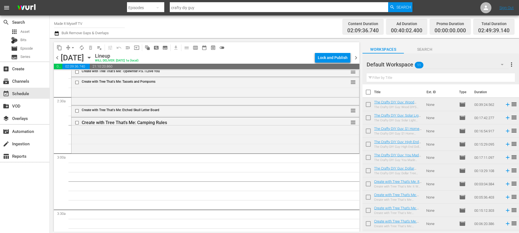
checkbox input "true"
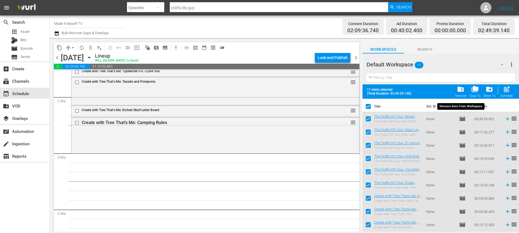
click at [465, 89] on div "folder_delete Remove" at bounding box center [460, 92] width 11 height 12
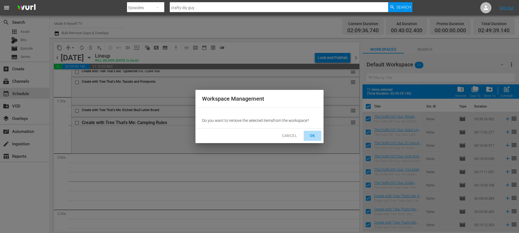
click at [307, 136] on button "OK" at bounding box center [313, 136] width 18 height 10
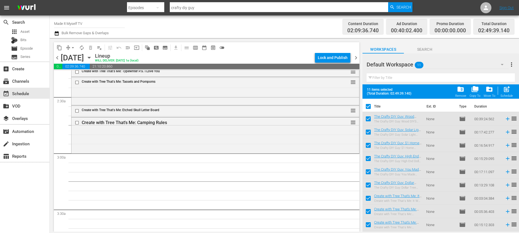
checkbox input "false"
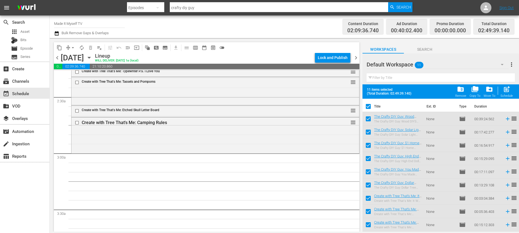
checkbox input "false"
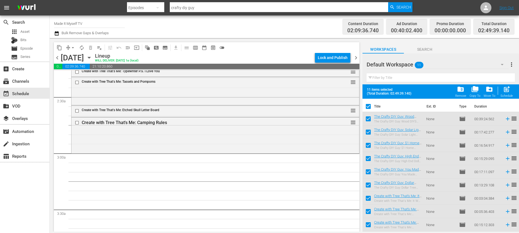
checkbox input "false"
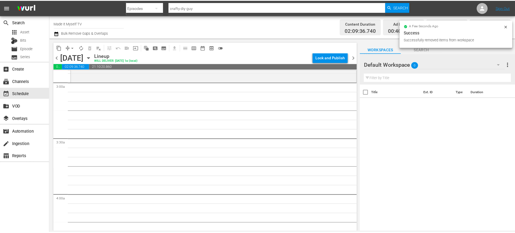
scroll to position [323, 0]
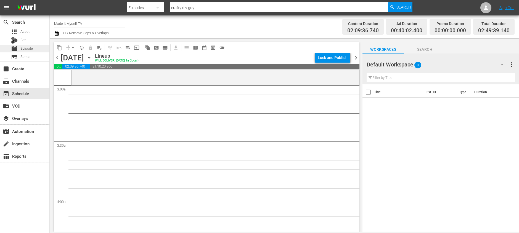
click at [29, 49] on span "Episode" at bounding box center [26, 49] width 12 height 6
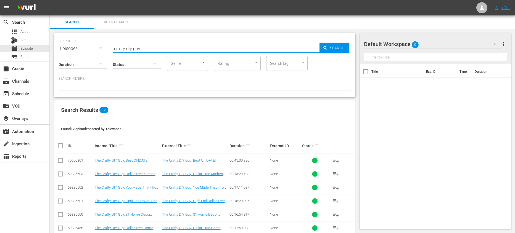
drag, startPoint x: 145, startPoint y: 46, endPoint x: 94, endPoint y: 46, distance: 51.4
click at [93, 46] on div "SEARCH BY Search By Episodes Search ID, Title, Description, Keywords, or Catego…" at bounding box center [205, 45] width 292 height 20
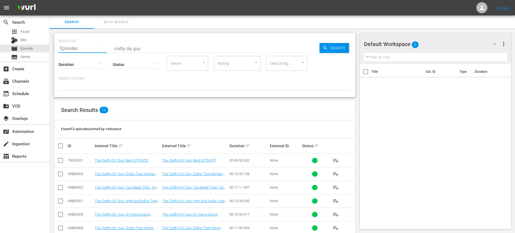
drag, startPoint x: 107, startPoint y: 49, endPoint x: 110, endPoint y: 48, distance: 3.0
click at [110, 48] on div "SEARCH BY Search By Episodes Search ID, Title, Description, Keywords, or Catego…" at bounding box center [205, 45] width 292 height 20
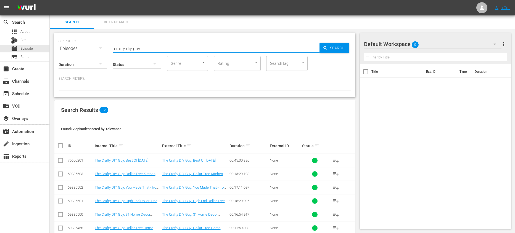
click at [136, 49] on input "crafty diy guy" at bounding box center [216, 48] width 207 height 13
type input "wood whisperer"
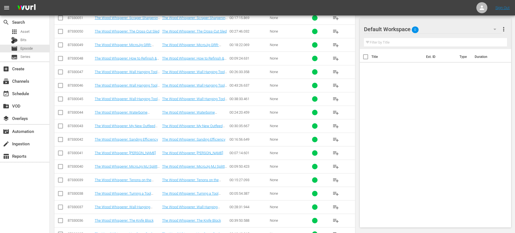
scroll to position [663, 0]
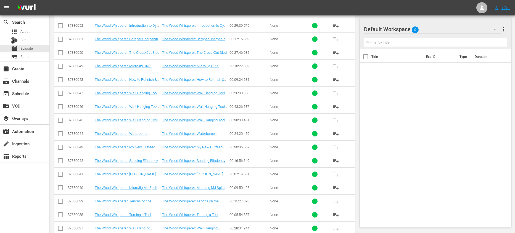
click at [337, 119] on span "playlist_add" at bounding box center [335, 120] width 7 height 7
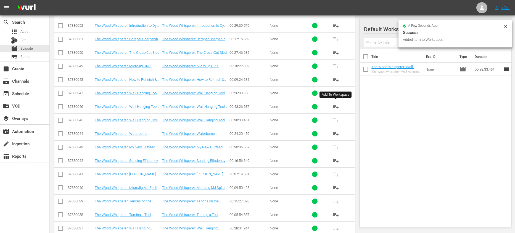
click at [336, 107] on span "playlist_add" at bounding box center [335, 107] width 7 height 7
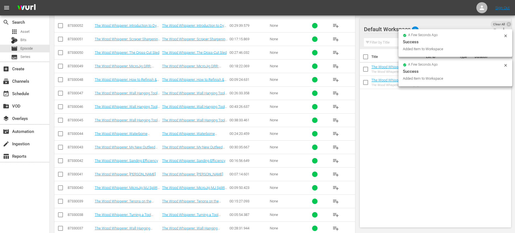
click at [334, 94] on span "playlist_add" at bounding box center [335, 93] width 7 height 7
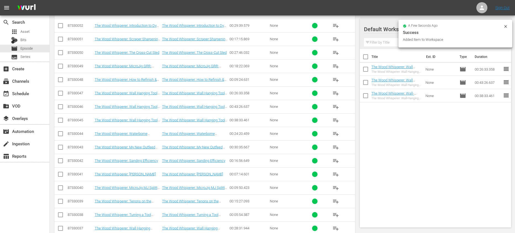
click at [334, 133] on span "playlist_add" at bounding box center [335, 134] width 7 height 7
click at [340, 81] on button "playlist_add" at bounding box center [335, 79] width 13 height 13
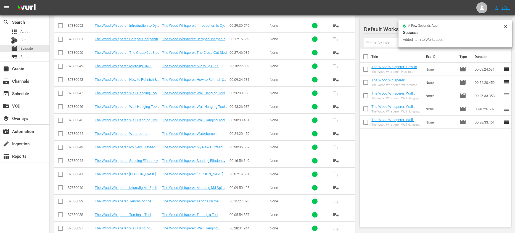
click at [337, 68] on span "playlist_add" at bounding box center [335, 66] width 7 height 7
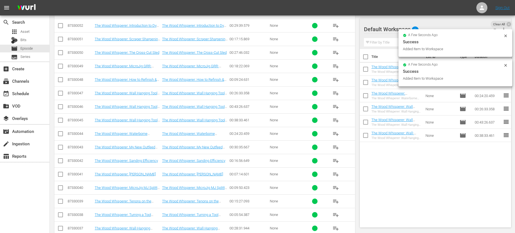
click at [364, 57] on input "checkbox" at bounding box center [366, 58] width 12 height 12
checkbox input "true"
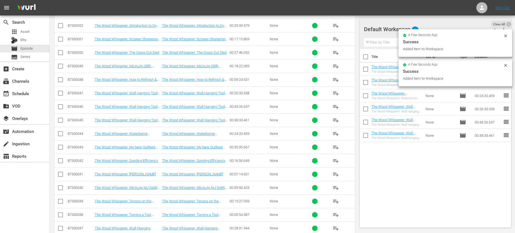
checkbox input "true"
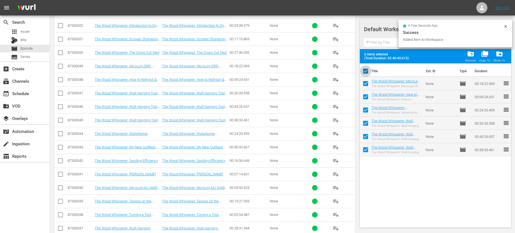
click at [365, 68] on input "checkbox" at bounding box center [366, 73] width 12 height 12
checkbox input "false"
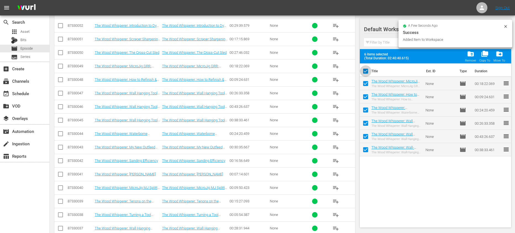
checkbox input "false"
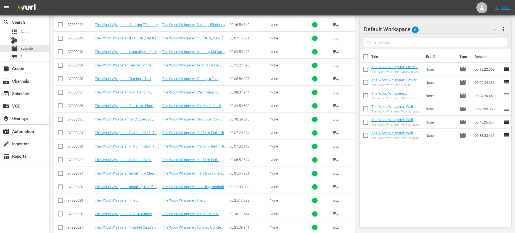
scroll to position [838, 0]
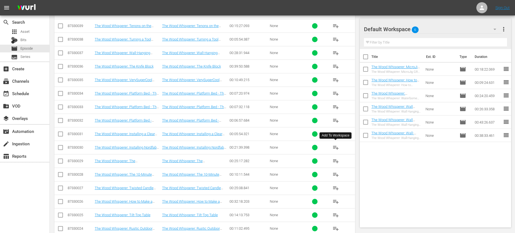
click at [332, 149] on button "playlist_add" at bounding box center [335, 147] width 13 height 13
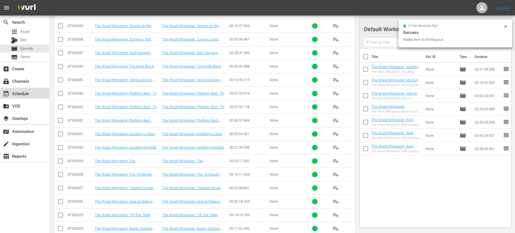
click at [13, 95] on div "event_available Schedule" at bounding box center [15, 92] width 31 height 5
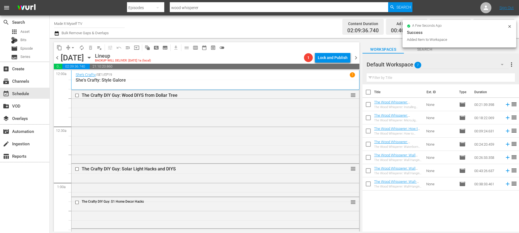
click at [368, 92] on input "checkbox" at bounding box center [369, 94] width 12 height 12
checkbox input "true"
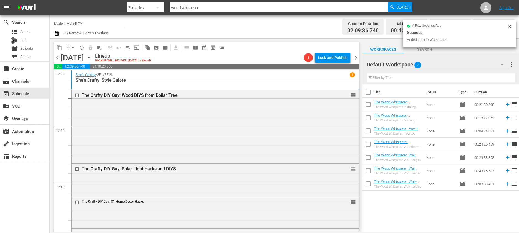
checkbox input "true"
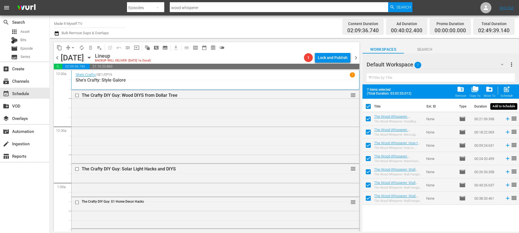
drag, startPoint x: 504, startPoint y: 93, endPoint x: 424, endPoint y: 91, distance: 79.8
click at [505, 93] on span "post_add" at bounding box center [506, 89] width 7 height 7
checkbox input "false"
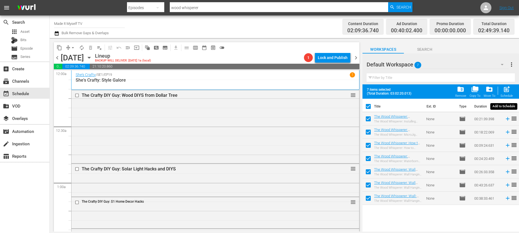
checkbox input "false"
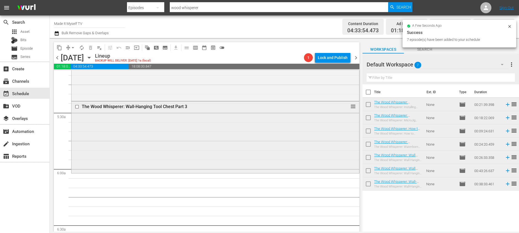
scroll to position [622, 0]
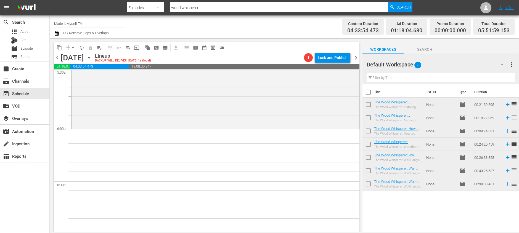
click at [370, 93] on input "checkbox" at bounding box center [369, 94] width 12 height 12
checkbox input "true"
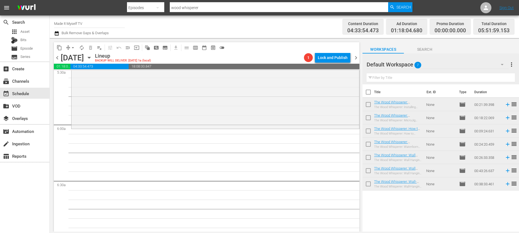
checkbox input "true"
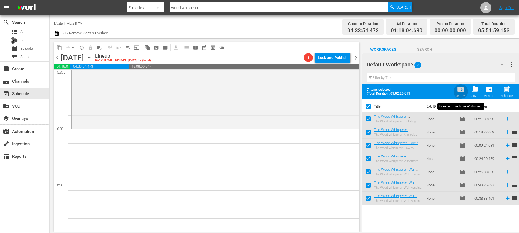
click at [458, 90] on span "folder_delete" at bounding box center [460, 89] width 7 height 7
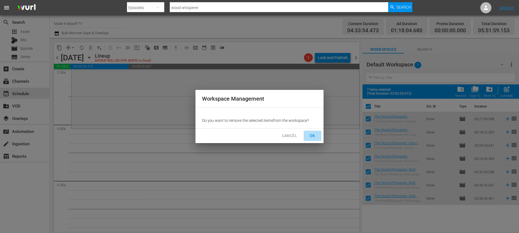
click at [310, 136] on span "OK" at bounding box center [312, 136] width 9 height 7
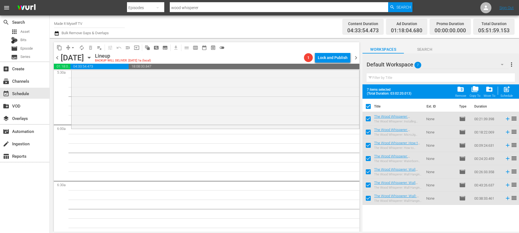
checkbox input "false"
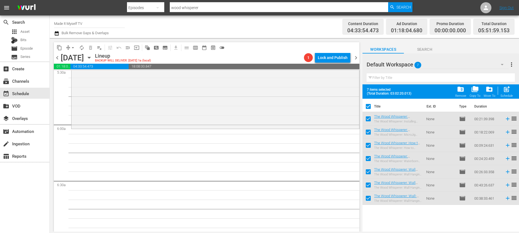
checkbox input "false"
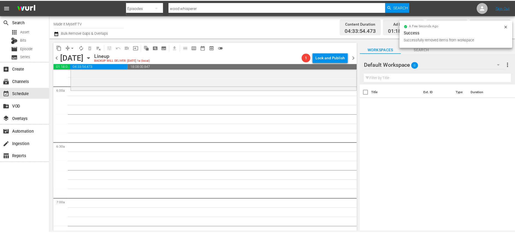
scroll to position [661, 0]
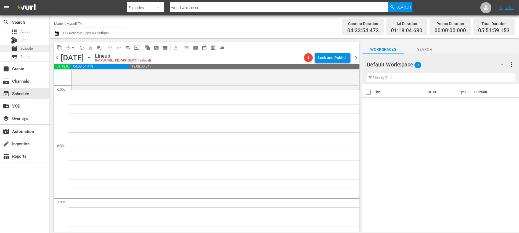
click at [35, 47] on div "movie Episode" at bounding box center [24, 49] width 49 height 8
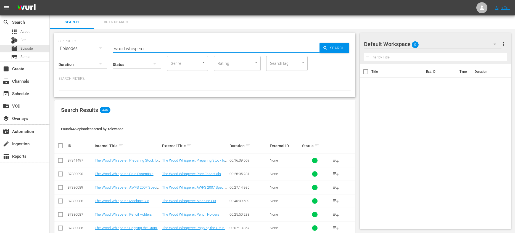
drag, startPoint x: 154, startPoint y: 47, endPoint x: 214, endPoint y: 44, distance: 60.6
click at [214, 44] on input "wood whisperer" at bounding box center [216, 48] width 207 height 13
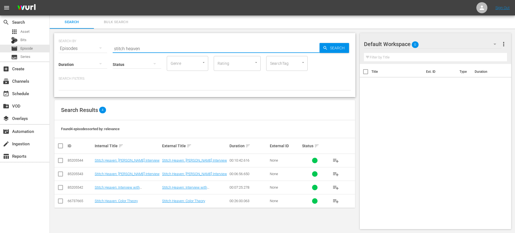
scroll to position [1, 0]
click at [336, 200] on span "playlist_add" at bounding box center [335, 200] width 7 height 7
drag, startPoint x: 186, startPoint y: 49, endPoint x: 108, endPoint y: 46, distance: 77.7
click at [108, 46] on div "SEARCH BY Search By Episodes Search ID, Title, Description, Keywords, or Catego…" at bounding box center [205, 45] width 292 height 20
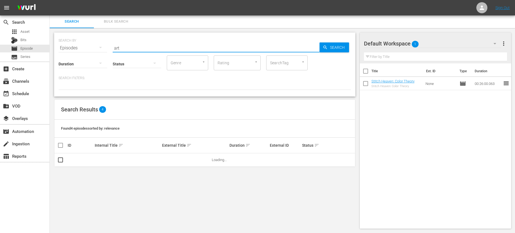
type input "art of knitting"
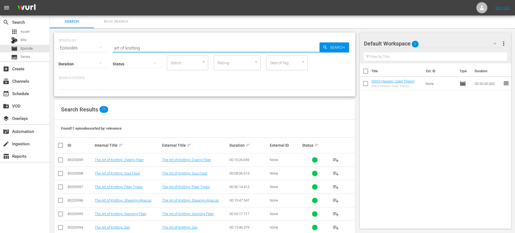
click at [213, 104] on div "Search Results 11" at bounding box center [204, 110] width 301 height 20
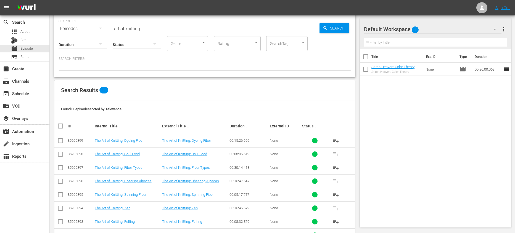
scroll to position [38, 0]
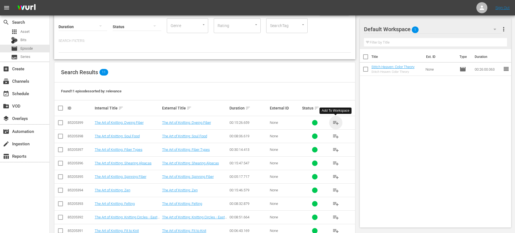
click at [338, 123] on span "playlist_add" at bounding box center [335, 123] width 7 height 7
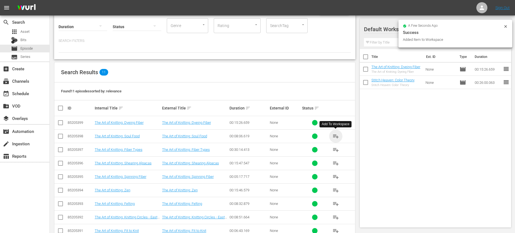
click at [336, 135] on span "playlist_add" at bounding box center [335, 136] width 7 height 7
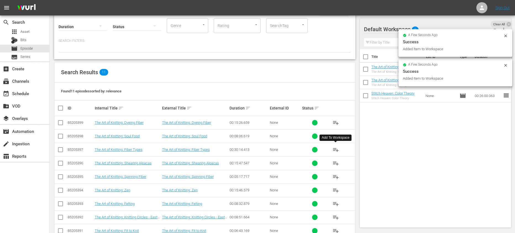
click at [336, 151] on span "playlist_add" at bounding box center [335, 150] width 7 height 7
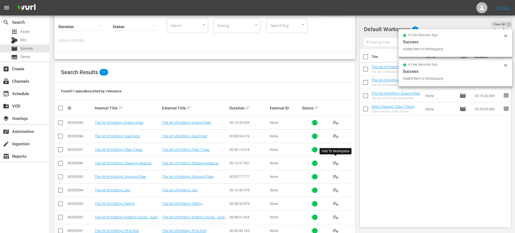
click at [336, 162] on span "playlist_add" at bounding box center [335, 163] width 7 height 7
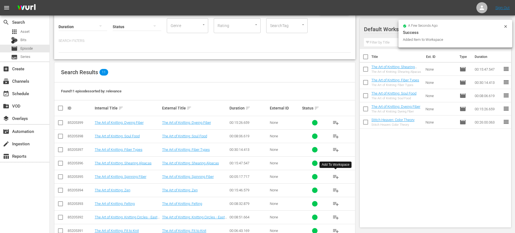
click at [338, 179] on span "playlist_add" at bounding box center [335, 177] width 7 height 7
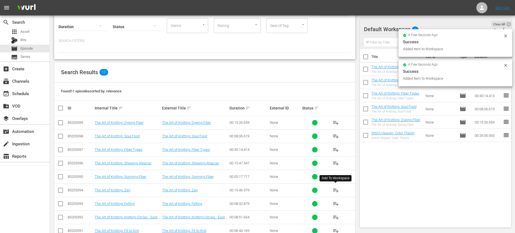
click at [336, 191] on span "playlist_add" at bounding box center [335, 190] width 7 height 7
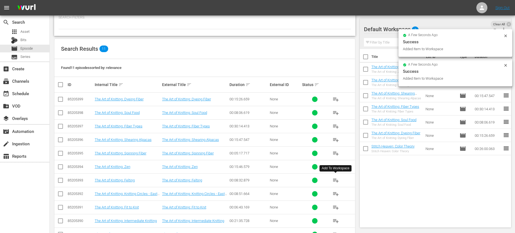
scroll to position [80, 0]
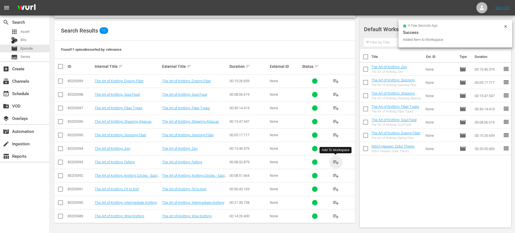
click at [335, 163] on span "playlist_add" at bounding box center [335, 162] width 7 height 7
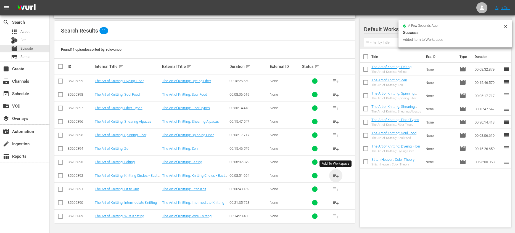
click at [336, 176] on span "playlist_add" at bounding box center [335, 176] width 7 height 7
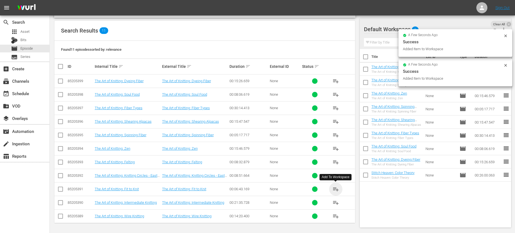
click at [336, 187] on span "playlist_add" at bounding box center [335, 189] width 7 height 7
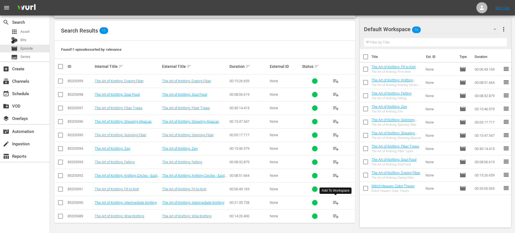
click at [336, 204] on span "playlist_add" at bounding box center [335, 203] width 7 height 7
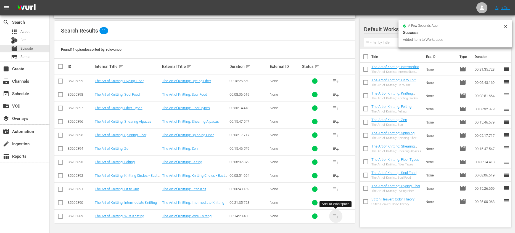
click at [336, 214] on span "playlist_add" at bounding box center [335, 216] width 7 height 7
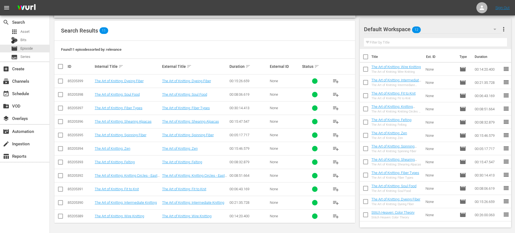
click at [365, 55] on input "checkbox" at bounding box center [366, 58] width 12 height 12
checkbox input "true"
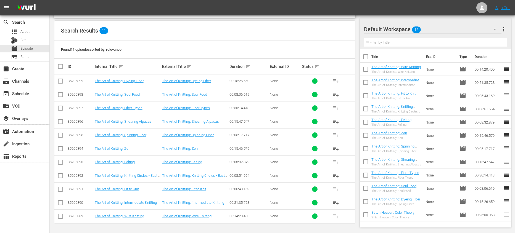
checkbox input "true"
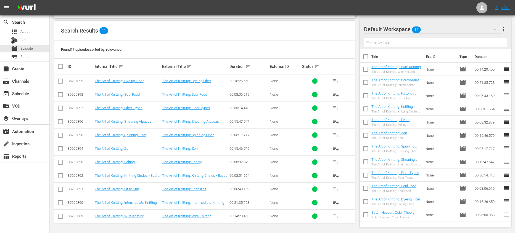
checkbox input "true"
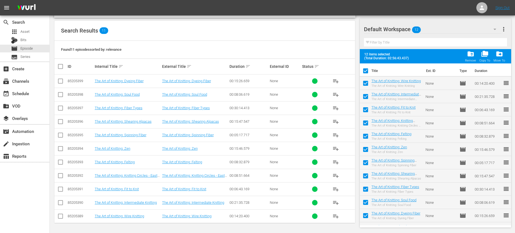
scroll to position [0, 0]
click at [366, 73] on input "checkbox" at bounding box center [366, 73] width 12 height 12
checkbox input "false"
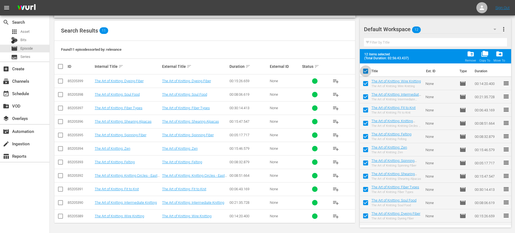
checkbox input "false"
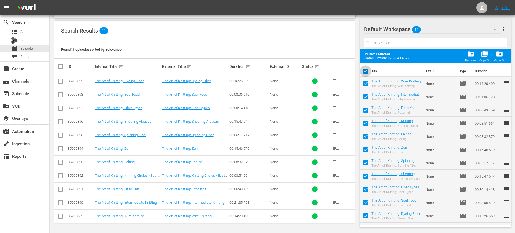
checkbox input "false"
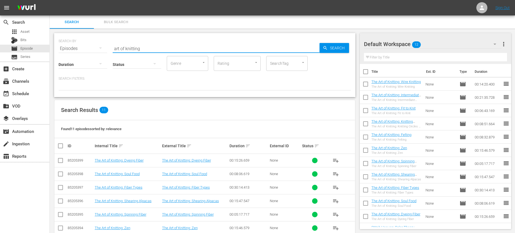
click at [184, 52] on div "Search ID, Title, Description, Keywords, or Category art of knitting" at bounding box center [216, 48] width 207 height 13
click at [137, 48] on input "art of knitting" at bounding box center [216, 48] width 207 height 13
type input "art of crochet"
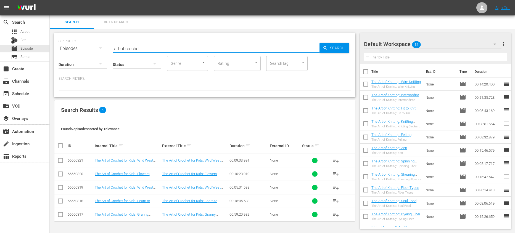
scroll to position [1, 0]
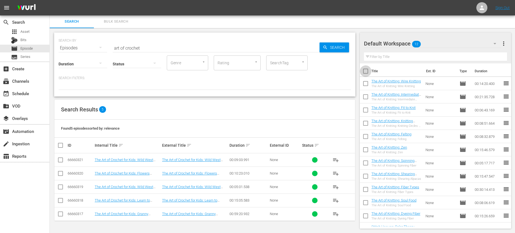
click at [366, 72] on input "checkbox" at bounding box center [366, 73] width 12 height 12
checkbox input "true"
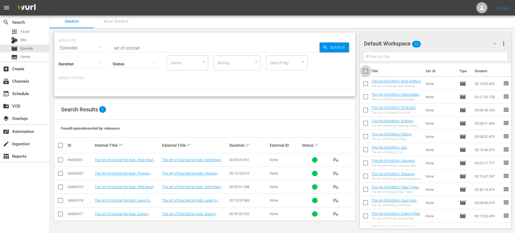
checkbox input "true"
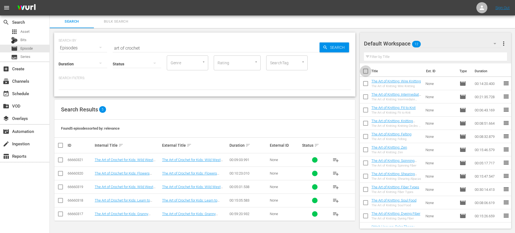
checkbox input "true"
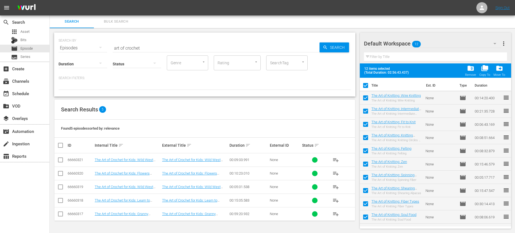
click at [363, 84] on input "checkbox" at bounding box center [366, 87] width 12 height 12
checkbox input "false"
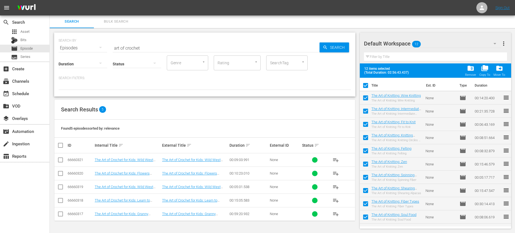
checkbox input "false"
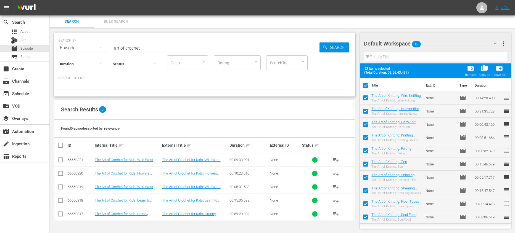
checkbox input "false"
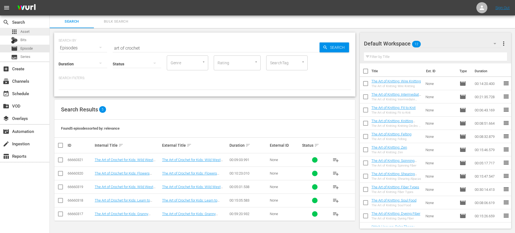
click at [32, 30] on div "apps Asset" at bounding box center [24, 32] width 49 height 8
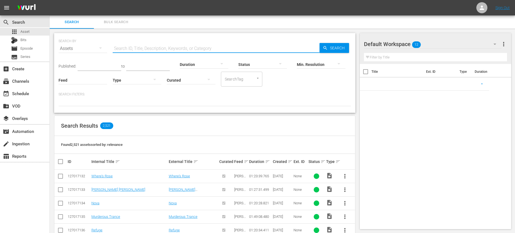
click at [126, 50] on input "text" at bounding box center [216, 48] width 207 height 13
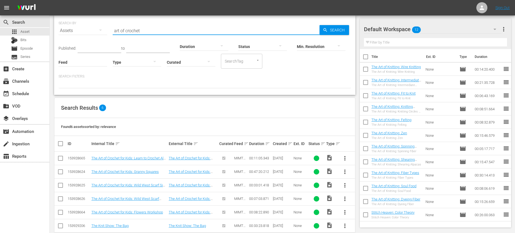
scroll to position [28, 0]
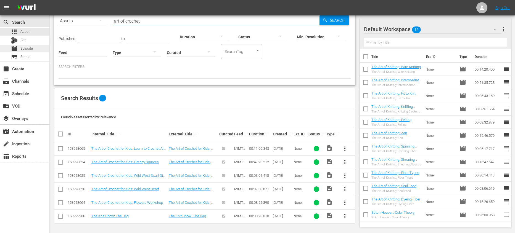
click at [31, 49] on span "Episode" at bounding box center [26, 49] width 12 height 6
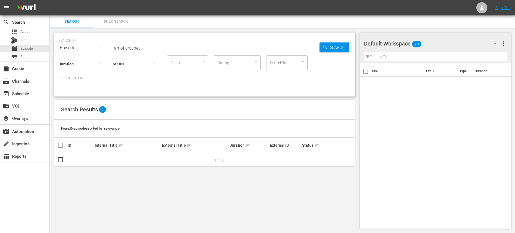
scroll to position [1, 0]
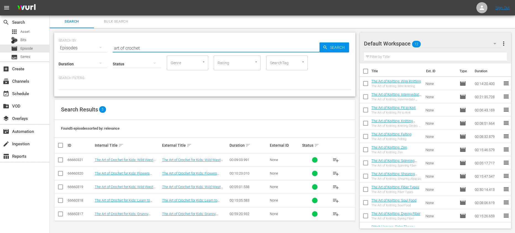
drag, startPoint x: 169, startPoint y: 46, endPoint x: 110, endPoint y: 41, distance: 58.5
click at [110, 41] on div "SEARCH BY Search By Episodes Search ID, Title, Description, Keywords, or Catego…" at bounding box center [205, 45] width 292 height 20
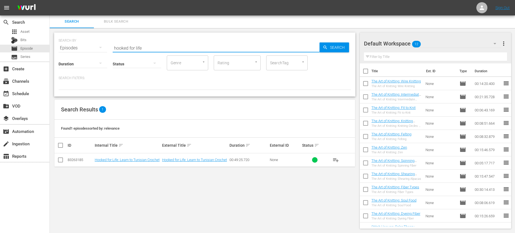
click at [367, 71] on input "checkbox" at bounding box center [366, 73] width 12 height 12
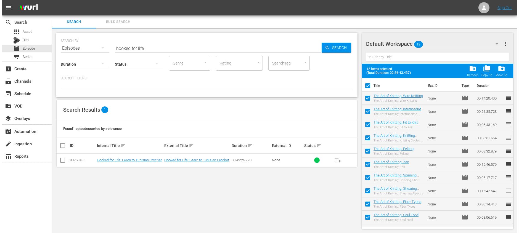
scroll to position [0, 0]
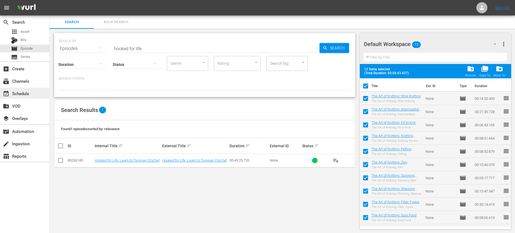
click at [39, 97] on div "event_available Schedule" at bounding box center [24, 93] width 49 height 11
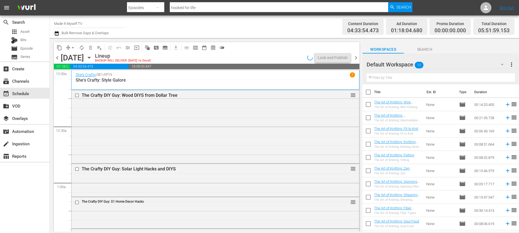
click at [369, 91] on input "checkbox" at bounding box center [369, 94] width 12 height 12
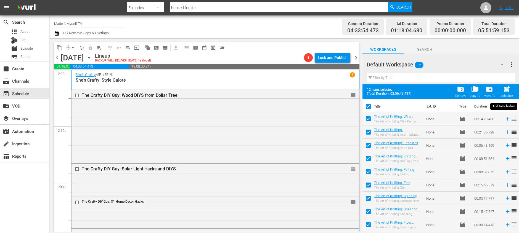
click at [506, 91] on span "post_add" at bounding box center [506, 89] width 7 height 7
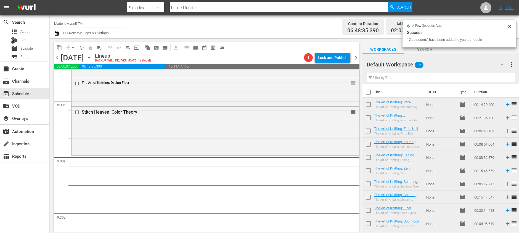
scroll to position [930, 0]
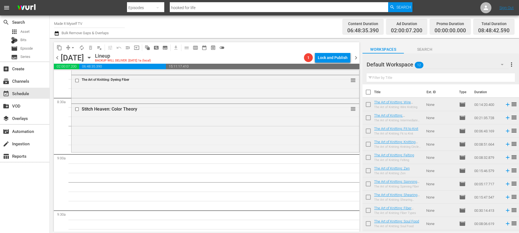
click at [370, 93] on input "checkbox" at bounding box center [369, 94] width 12 height 12
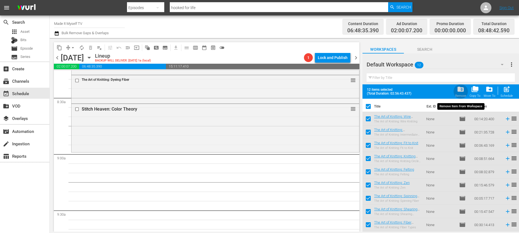
click at [464, 92] on span "folder_delete" at bounding box center [460, 89] width 7 height 7
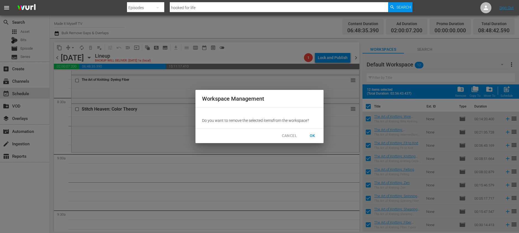
click at [309, 134] on span "OK" at bounding box center [312, 136] width 9 height 7
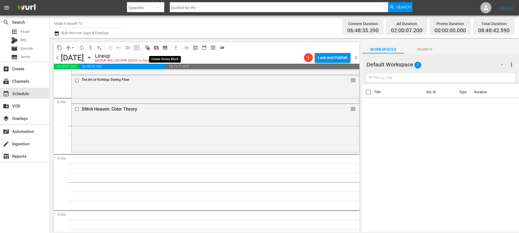
click at [167, 47] on span "subtitles_outlined" at bounding box center [165, 48] width 6 height 6
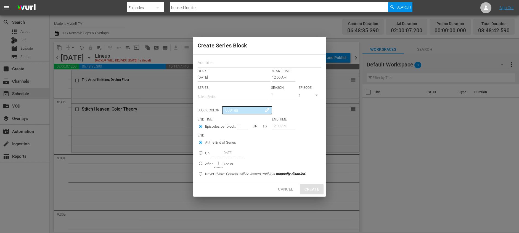
click at [221, 62] on input "text" at bounding box center [260, 63] width 124 height 9
click at [281, 78] on input "12:00 AM" at bounding box center [283, 78] width 23 height 8
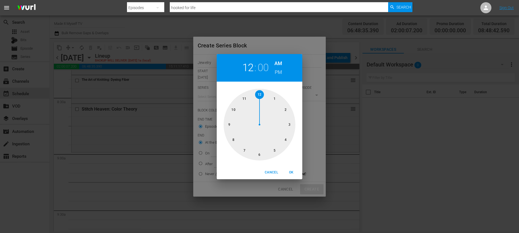
click at [228, 123] on div at bounding box center [260, 125] width 72 height 72
click at [292, 173] on span "OK" at bounding box center [291, 173] width 13 height 6
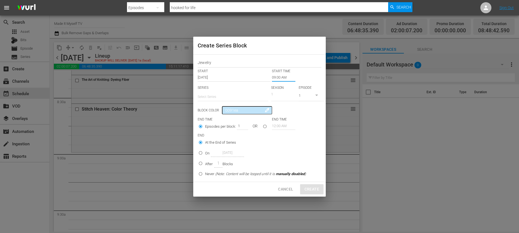
click at [235, 101] on input "text" at bounding box center [233, 96] width 71 height 13
click at [226, 111] on div "Jewelry Stars by [PERSON_NAME][DEMOGRAPHIC_DATA]" at bounding box center [233, 112] width 62 height 13
click at [309, 116] on div "Jewelry START START TIME Sep 5th 2025 09:00 AM SERIES Select Series Jewelry Sta…" at bounding box center [259, 119] width 133 height 128
click at [265, 128] on input "seriesBlockEndTime" at bounding box center [264, 129] width 9 height 9
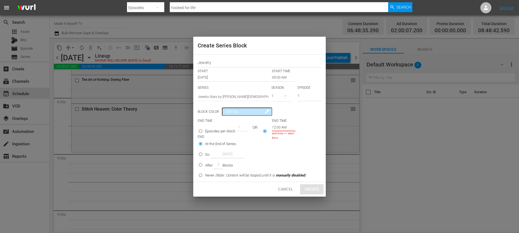
click at [273, 129] on input "12:00 AM" at bounding box center [283, 127] width 23 height 8
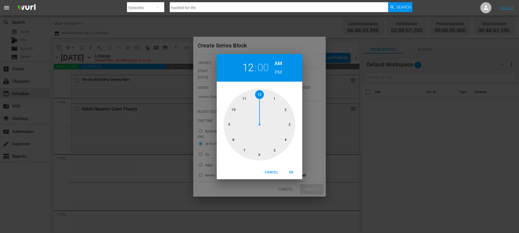
click at [260, 96] on div at bounding box center [260, 125] width 72 height 72
click at [286, 109] on div at bounding box center [260, 125] width 72 height 72
click at [278, 70] on h6 "PM" at bounding box center [278, 72] width 7 height 9
click at [293, 170] on span "OK" at bounding box center [291, 173] width 13 height 6
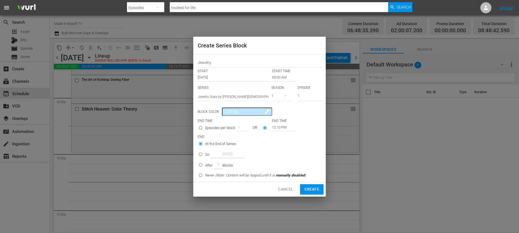
click at [207, 165] on p "After" at bounding box center [209, 166] width 8 height 6
click at [205, 165] on input "After 1 Blocks" at bounding box center [200, 166] width 9 height 9
click at [312, 189] on span "Create" at bounding box center [312, 189] width 15 height 7
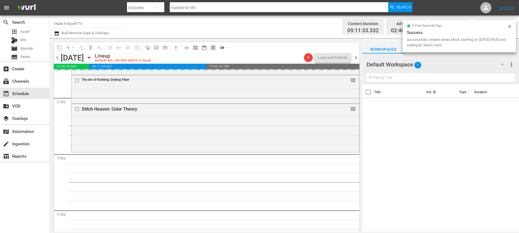
scroll to position [965, 0]
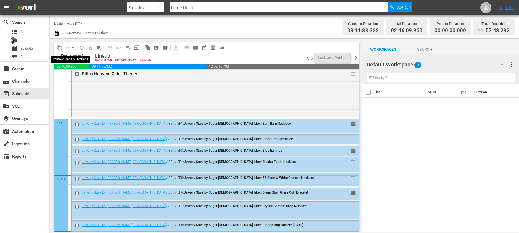
click at [73, 47] on span "arrow_drop_down" at bounding box center [73, 48] width 6 height 6
click at [81, 77] on li "Align to End of Previous Day" at bounding box center [73, 77] width 58 height 9
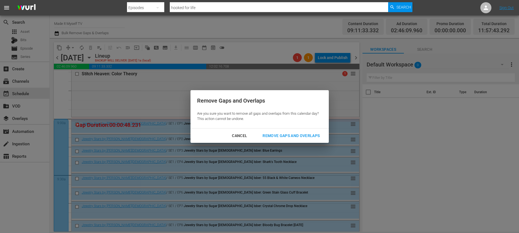
click at [286, 134] on div "Remove Gaps and Overlaps" at bounding box center [291, 136] width 66 height 7
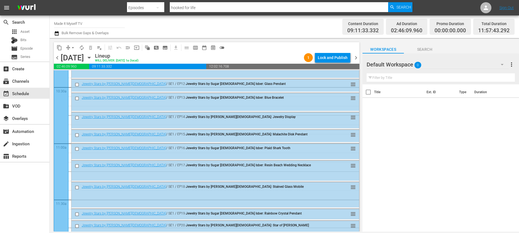
scroll to position [1176, 0]
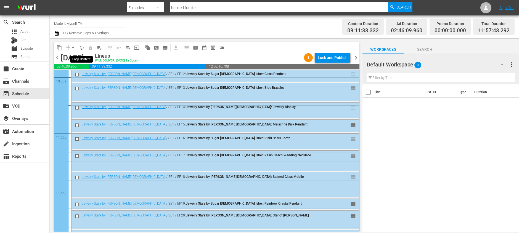
click at [80, 47] on span "autorenew_outlined" at bounding box center [82, 48] width 6 height 6
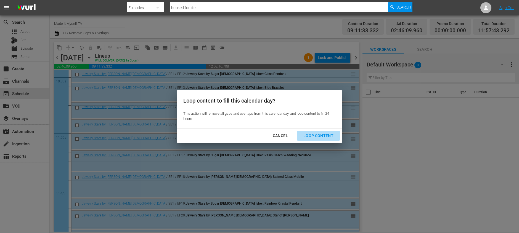
click at [316, 134] on div "Loop Content" at bounding box center [318, 136] width 39 height 7
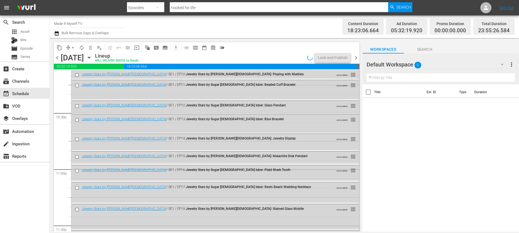
scroll to position [2553, 0]
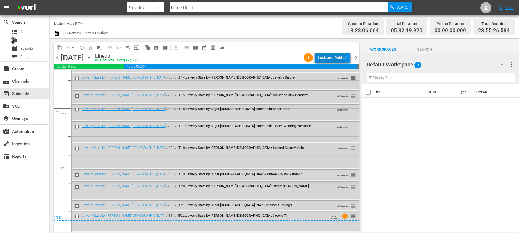
click at [327, 57] on div "Lock and Publish" at bounding box center [333, 58] width 30 height 10
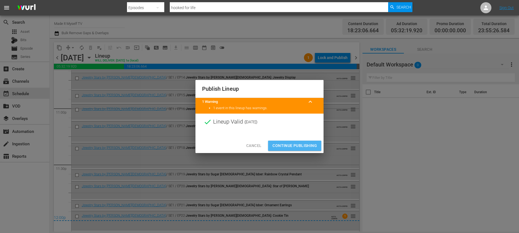
click at [304, 144] on span "Continue Publishing" at bounding box center [295, 145] width 44 height 7
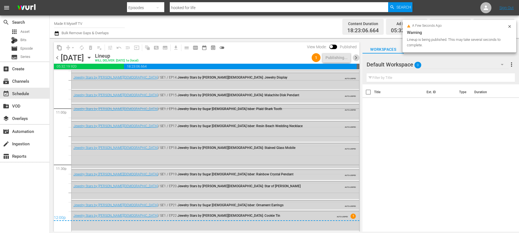
click at [357, 56] on span "chevron_right" at bounding box center [356, 57] width 7 height 7
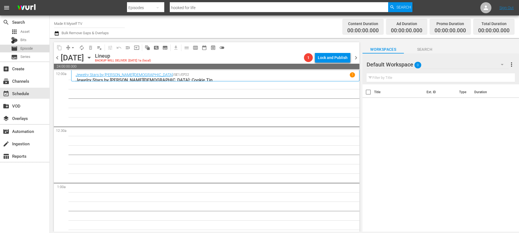
click at [39, 49] on div "movie Episode" at bounding box center [24, 49] width 49 height 8
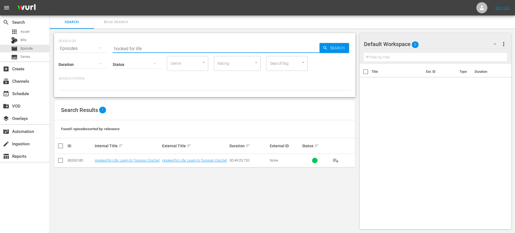
drag, startPoint x: 146, startPoint y: 48, endPoint x: 99, endPoint y: 46, distance: 47.0
click at [99, 46] on div "SEARCH BY Search By Episodes Search ID, Title, Description, Keywords, or Catego…" at bounding box center [205, 45] width 292 height 20
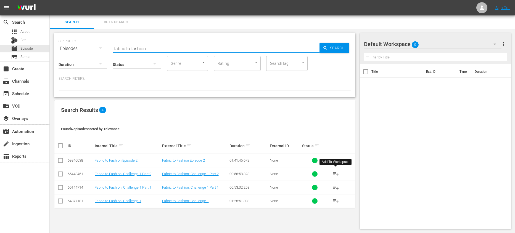
click at [334, 175] on span "playlist_add" at bounding box center [335, 174] width 7 height 7
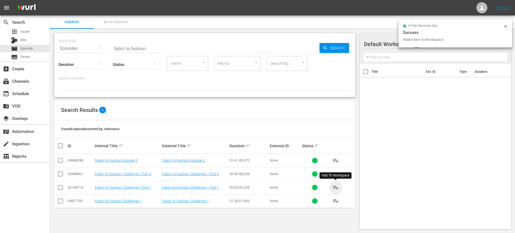
click at [333, 187] on span "playlist_add" at bounding box center [335, 187] width 7 height 7
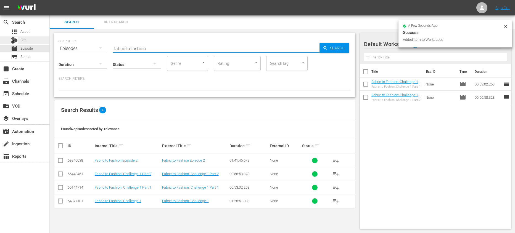
drag, startPoint x: 160, startPoint y: 47, endPoint x: 48, endPoint y: 43, distance: 111.7
click at [50, 0] on div "search Search apps Asset Bits movie Episode subtitles Series add_box Create sub…" at bounding box center [282, 0] width 465 height 0
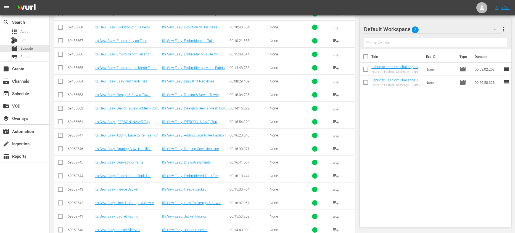
scroll to position [749, 0]
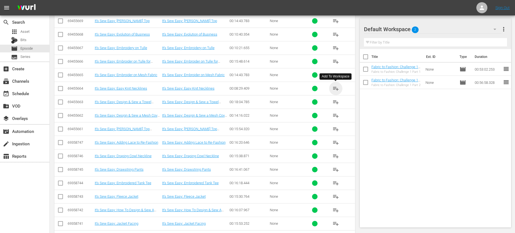
click at [336, 86] on span "playlist_add" at bounding box center [335, 88] width 7 height 7
click at [335, 101] on span "playlist_add" at bounding box center [335, 102] width 7 height 7
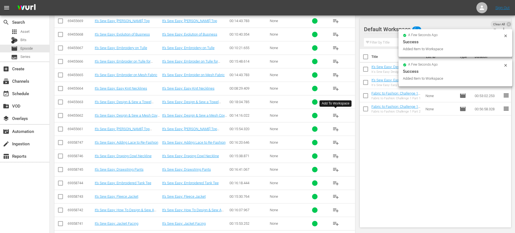
click at [335, 112] on button "playlist_add" at bounding box center [335, 115] width 13 height 13
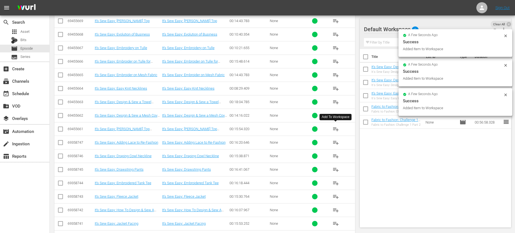
click at [335, 125] on button "playlist_add" at bounding box center [335, 129] width 13 height 13
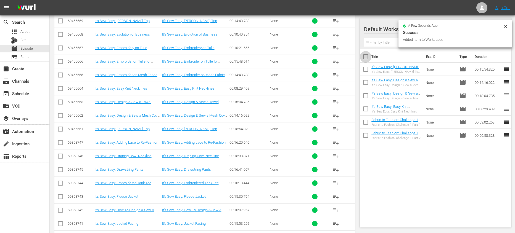
click at [369, 59] on input "checkbox" at bounding box center [366, 58] width 12 height 12
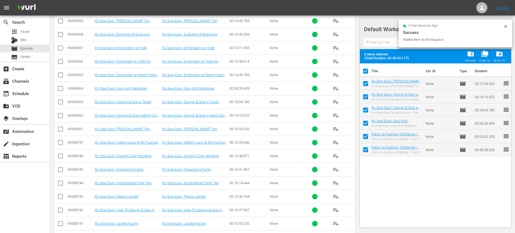
click at [366, 70] on input "checkbox" at bounding box center [366, 73] width 12 height 12
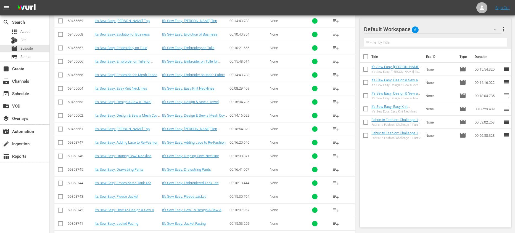
click at [338, 141] on span "playlist_add" at bounding box center [335, 142] width 7 height 7
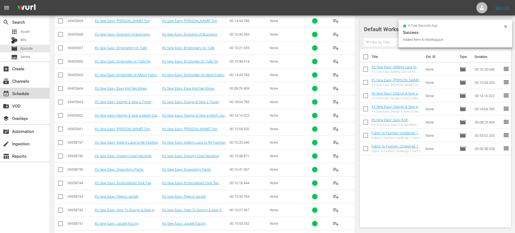
click at [28, 95] on div "event_available Schedule" at bounding box center [15, 92] width 31 height 5
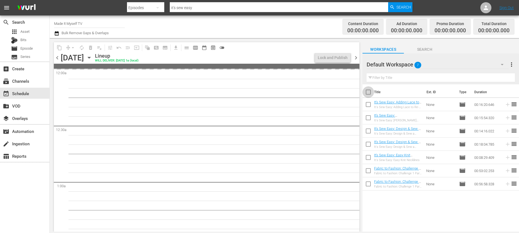
click at [366, 92] on input "checkbox" at bounding box center [369, 94] width 12 height 12
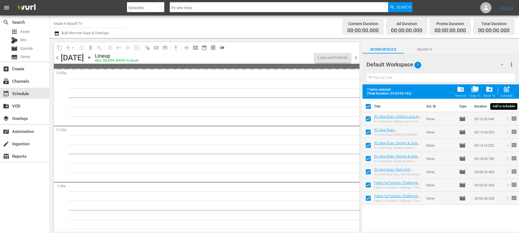
click at [508, 89] on span "post_add" at bounding box center [506, 89] width 7 height 7
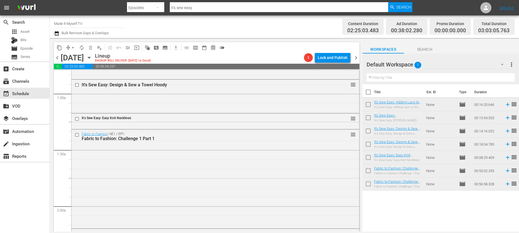
scroll to position [83, 0]
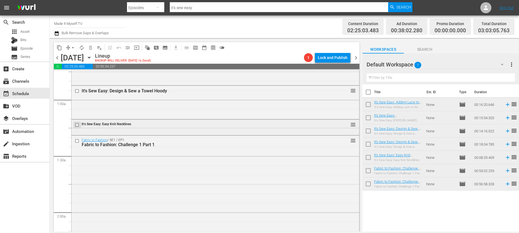
click at [76, 125] on input "checkbox" at bounding box center [78, 125] width 6 height 5
click at [92, 49] on span "delete_forever_outlined" at bounding box center [91, 48] width 6 height 6
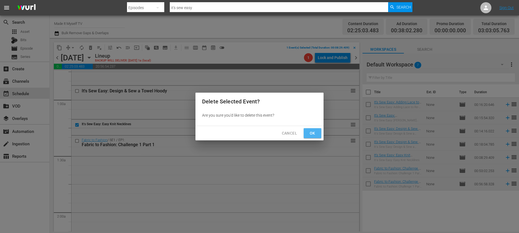
click at [311, 130] on button "Ok" at bounding box center [313, 133] width 18 height 10
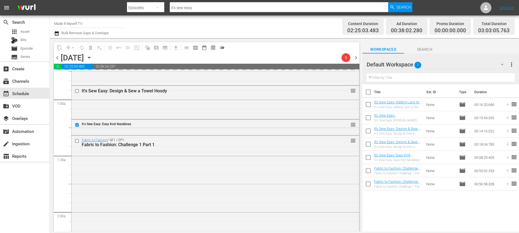
click at [368, 93] on input "checkbox" at bounding box center [369, 94] width 12 height 12
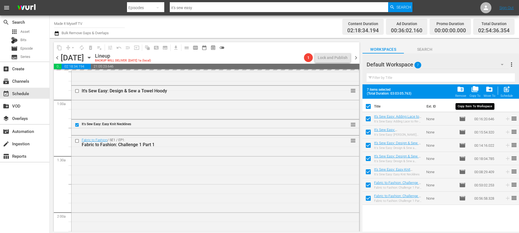
click at [454, 88] on span "folder_delete Remove" at bounding box center [461, 91] width 14 height 15
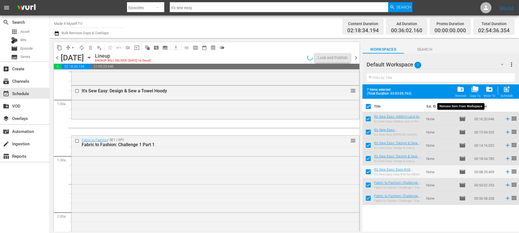
click at [458, 89] on span "folder_delete" at bounding box center [460, 89] width 7 height 7
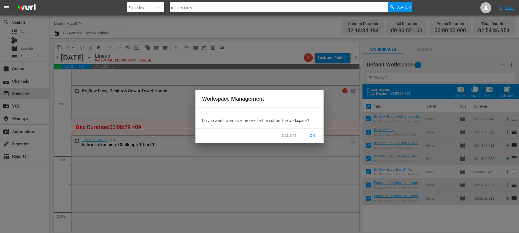
click at [315, 135] on span "OK" at bounding box center [312, 136] width 9 height 7
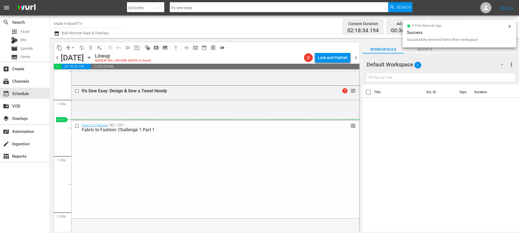
drag, startPoint x: 349, startPoint y: 139, endPoint x: 347, endPoint y: 121, distance: 18.0
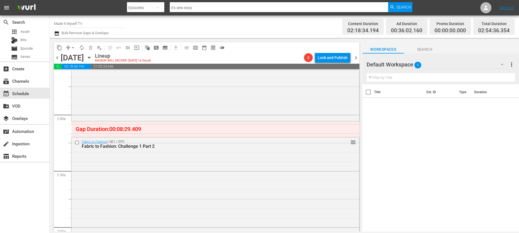
scroll to position [180, 0]
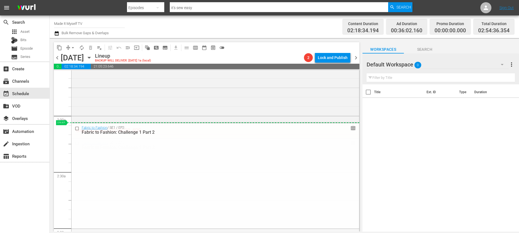
drag, startPoint x: 349, startPoint y: 143, endPoint x: 346, endPoint y: 124, distance: 19.3
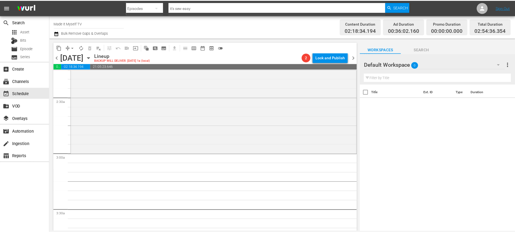
scroll to position [258, 0]
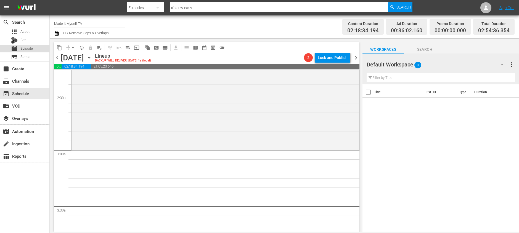
click at [31, 48] on span "Episode" at bounding box center [26, 49] width 12 height 6
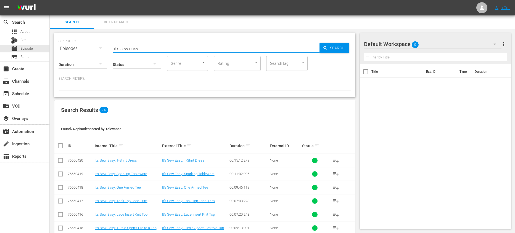
drag, startPoint x: 146, startPoint y: 48, endPoint x: 82, endPoint y: 44, distance: 63.4
click at [82, 44] on div "SEARCH BY Search By Episodes Search ID, Title, Description, Keywords, or Catego…" at bounding box center [205, 45] width 292 height 20
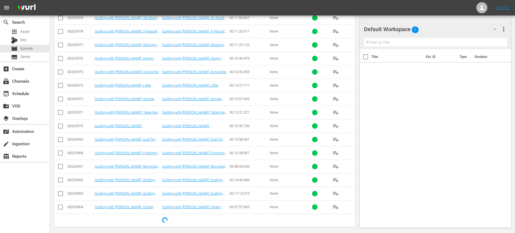
scroll to position [215, 0]
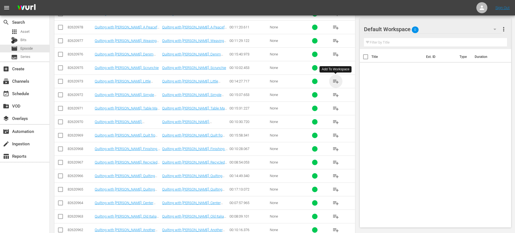
click at [334, 79] on span "playlist_add" at bounding box center [335, 81] width 7 height 7
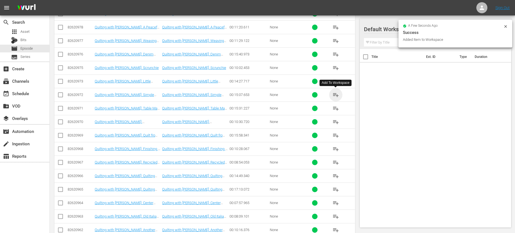
click at [335, 93] on span "playlist_add" at bounding box center [335, 95] width 7 height 7
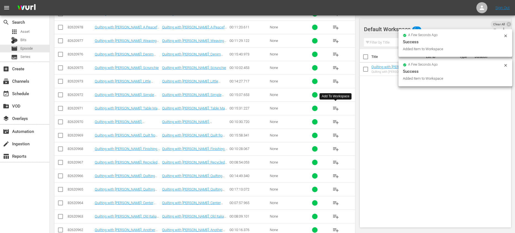
click at [336, 109] on span "playlist_add" at bounding box center [335, 108] width 7 height 7
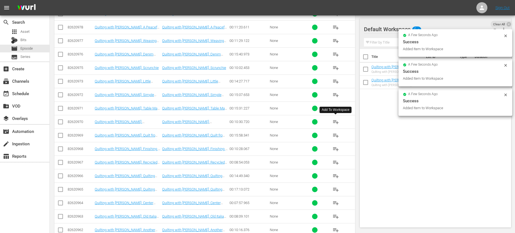
click at [335, 121] on span "playlist_add" at bounding box center [335, 122] width 7 height 7
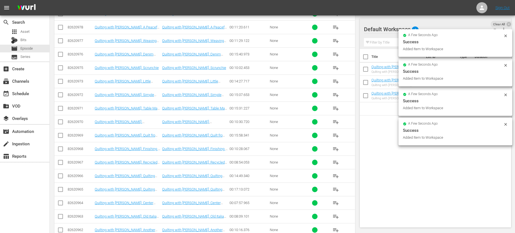
click at [335, 138] on span "playlist_add" at bounding box center [335, 135] width 7 height 7
click at [337, 150] on span "playlist_add" at bounding box center [335, 149] width 7 height 7
click at [336, 162] on span "playlist_add" at bounding box center [335, 162] width 7 height 7
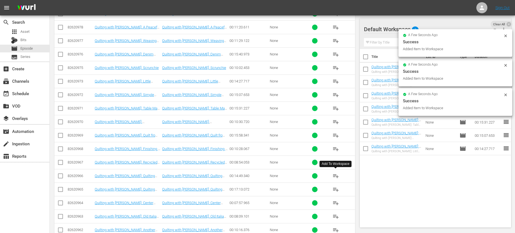
click at [334, 176] on span "playlist_add" at bounding box center [335, 176] width 7 height 7
click at [334, 190] on span "playlist_add" at bounding box center [335, 189] width 7 height 7
click at [365, 59] on input "checkbox" at bounding box center [366, 58] width 12 height 12
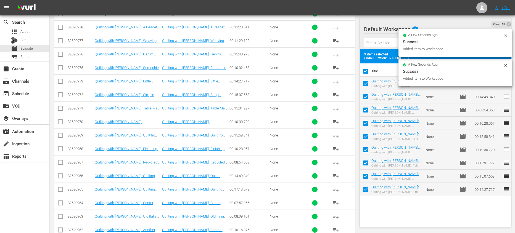
click at [366, 72] on input "checkbox" at bounding box center [366, 73] width 12 height 12
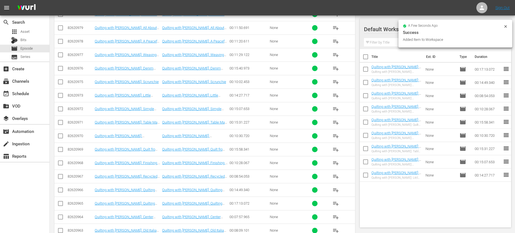
scroll to position [37, 0]
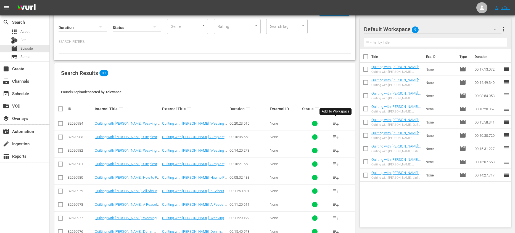
click at [335, 123] on span "playlist_add" at bounding box center [335, 123] width 7 height 7
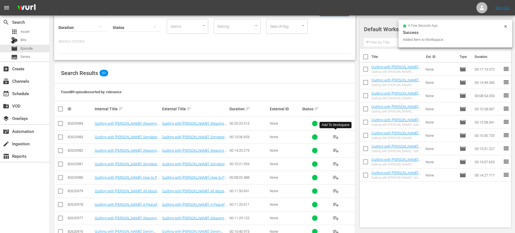
click at [335, 137] on span "playlist_add" at bounding box center [335, 137] width 7 height 7
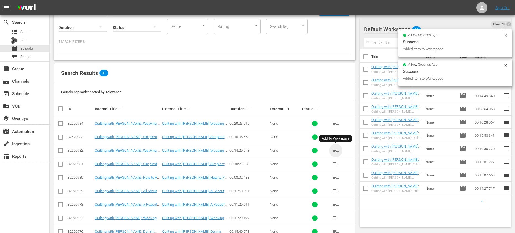
click at [334, 153] on span "playlist_add" at bounding box center [335, 150] width 7 height 7
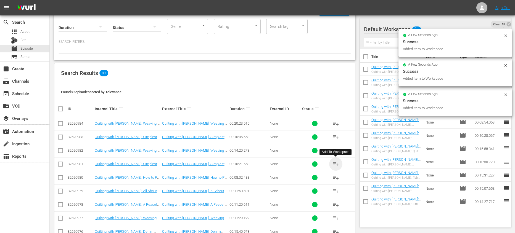
click at [336, 162] on span "playlist_add" at bounding box center [335, 164] width 7 height 7
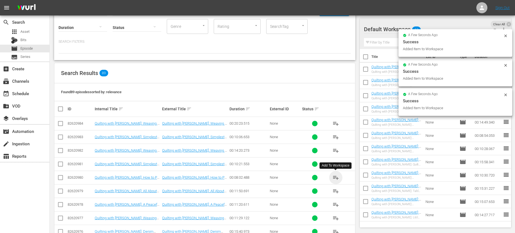
click at [336, 176] on span "playlist_add" at bounding box center [335, 178] width 7 height 7
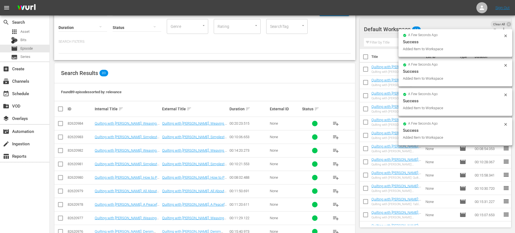
click at [366, 58] on input "checkbox" at bounding box center [366, 58] width 12 height 12
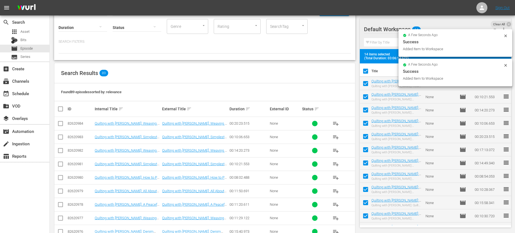
click at [366, 72] on input "checkbox" at bounding box center [366, 73] width 12 height 12
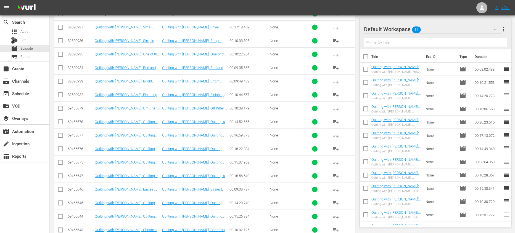
scroll to position [1002, 0]
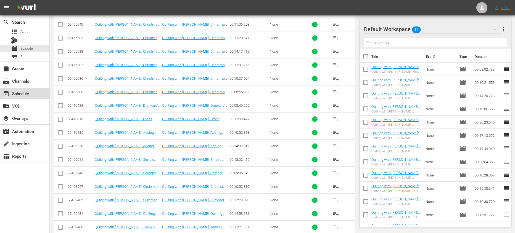
click at [25, 95] on div "event_available Schedule" at bounding box center [15, 92] width 31 height 5
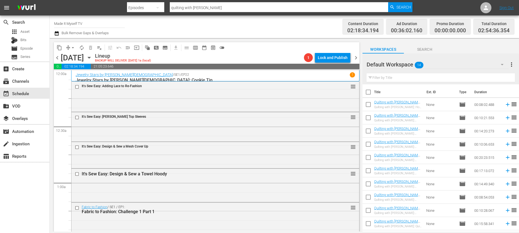
click at [368, 95] on input "checkbox" at bounding box center [369, 94] width 12 height 12
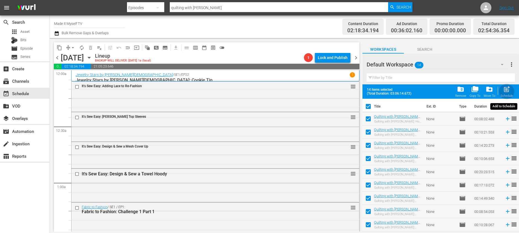
click at [503, 88] on span "post_add" at bounding box center [506, 89] width 7 height 7
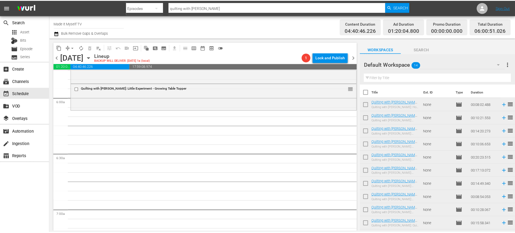
scroll to position [628, 0]
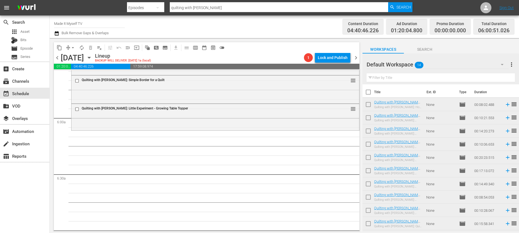
click at [368, 92] on input "checkbox" at bounding box center [369, 94] width 12 height 12
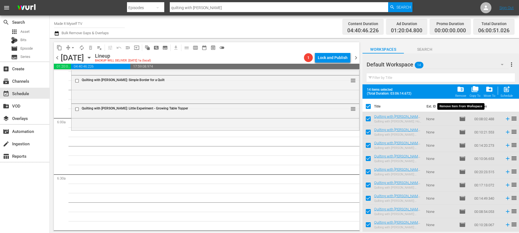
click at [458, 91] on span "folder_delete" at bounding box center [460, 89] width 7 height 7
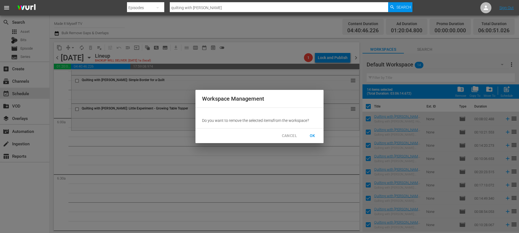
click at [308, 136] on button "OK" at bounding box center [313, 136] width 18 height 10
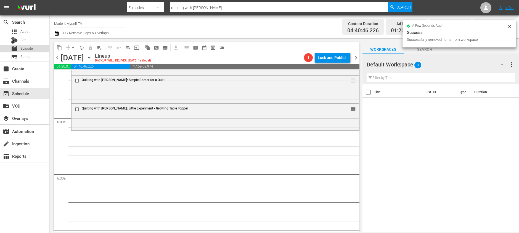
click at [36, 50] on div "movie Episode" at bounding box center [24, 49] width 49 height 8
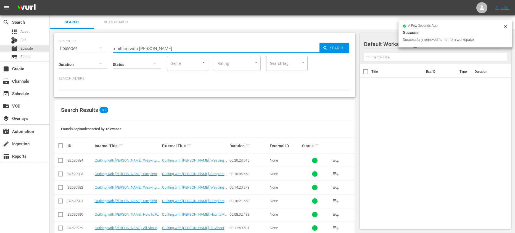
drag, startPoint x: 150, startPoint y: 49, endPoint x: 87, endPoint y: 45, distance: 62.5
click at [87, 45] on div "SEARCH BY Search By Episodes Search ID, Title, Description, Keywords, or Catego…" at bounding box center [205, 45] width 292 height 20
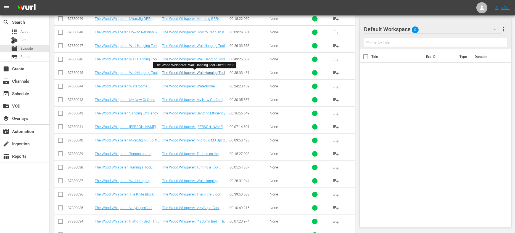
scroll to position [753, 0]
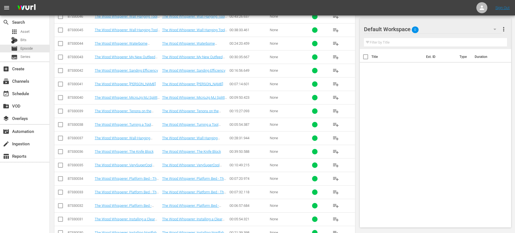
click at [337, 139] on span "playlist_add" at bounding box center [335, 138] width 7 height 7
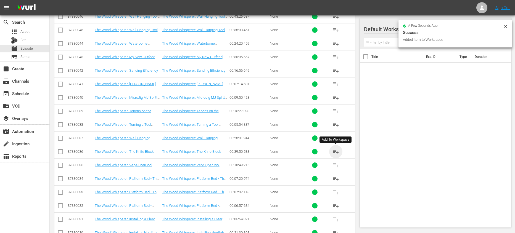
click at [333, 153] on span "playlist_add" at bounding box center [335, 152] width 7 height 7
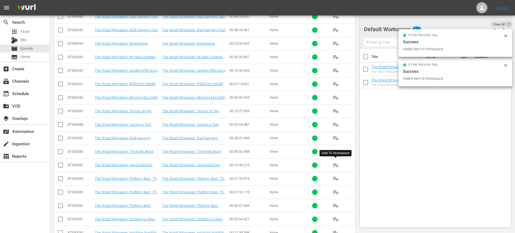
click at [336, 168] on span "playlist_add" at bounding box center [335, 165] width 7 height 7
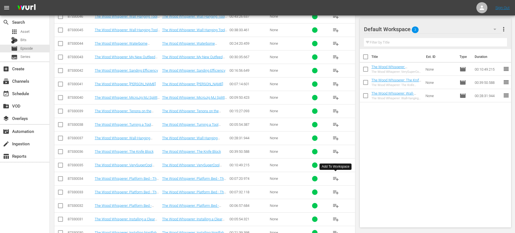
click at [339, 181] on button "playlist_add" at bounding box center [335, 178] width 13 height 13
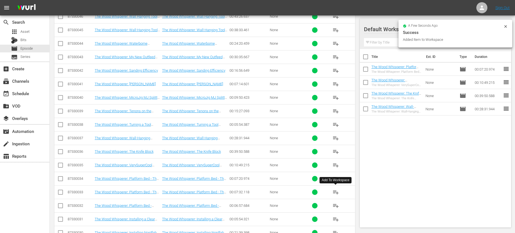
click at [336, 192] on span "playlist_add" at bounding box center [335, 192] width 7 height 7
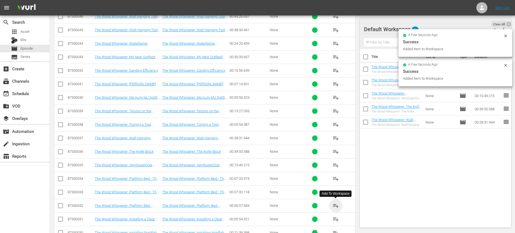
click at [335, 205] on span "playlist_add" at bounding box center [335, 206] width 7 height 7
click at [368, 58] on input "checkbox" at bounding box center [366, 58] width 12 height 12
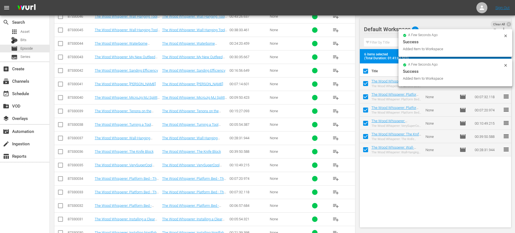
click at [365, 71] on input "checkbox" at bounding box center [366, 73] width 12 height 12
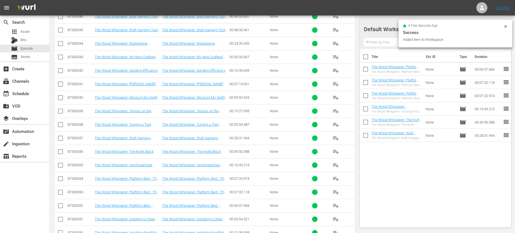
scroll to position [899, 0]
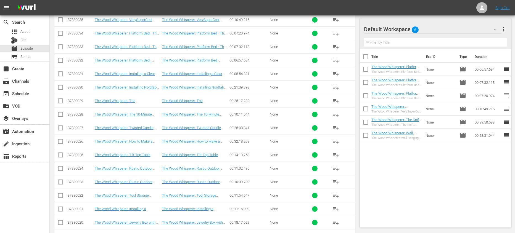
click at [335, 101] on span "playlist_add" at bounding box center [335, 101] width 7 height 7
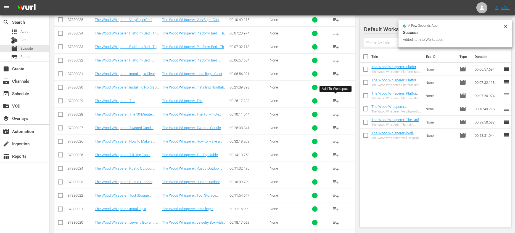
click at [335, 114] on span "playlist_add" at bounding box center [335, 114] width 7 height 7
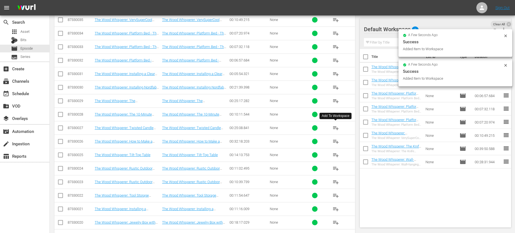
click at [334, 128] on span "playlist_add" at bounding box center [335, 128] width 7 height 7
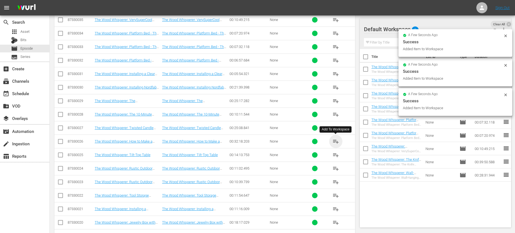
click at [337, 141] on span "playlist_add" at bounding box center [335, 141] width 7 height 7
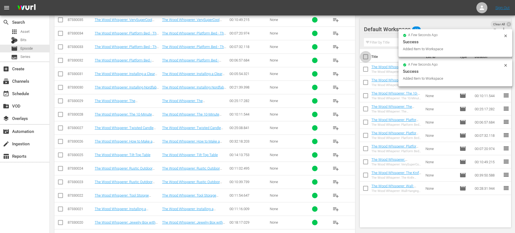
click at [366, 57] on input "checkbox" at bounding box center [366, 58] width 12 height 12
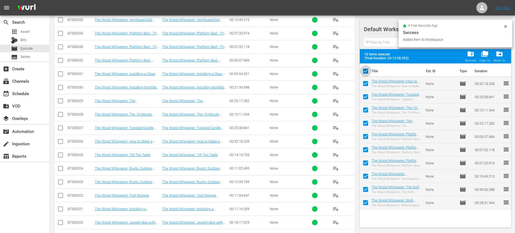
click at [367, 71] on input "checkbox" at bounding box center [366, 73] width 12 height 12
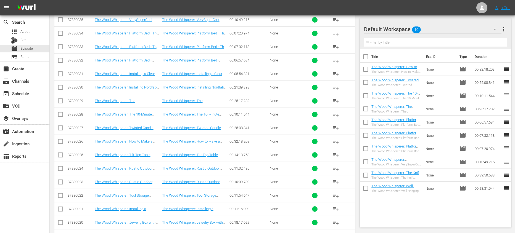
click at [370, 96] on input "checkbox" at bounding box center [366, 97] width 12 height 12
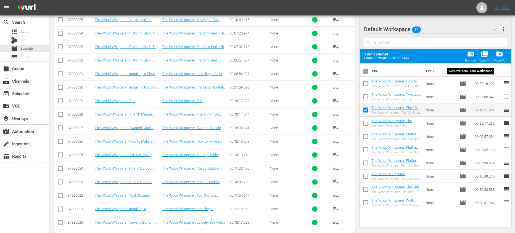
click at [469, 54] on span "folder_delete" at bounding box center [470, 53] width 7 height 7
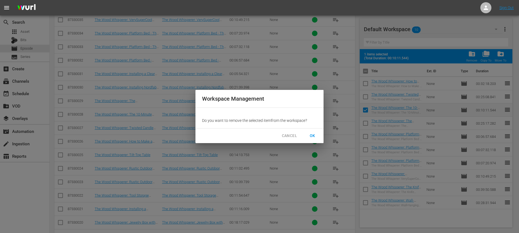
click at [316, 133] on span "OK" at bounding box center [312, 136] width 9 height 7
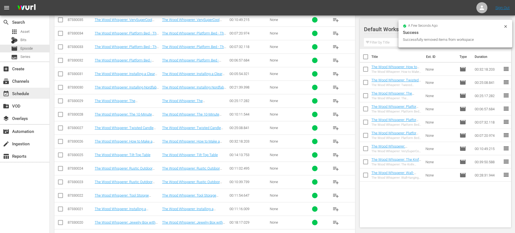
click at [28, 95] on div "event_available Schedule" at bounding box center [15, 92] width 31 height 5
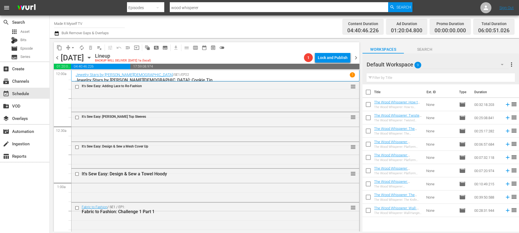
click at [369, 92] on input "checkbox" at bounding box center [369, 94] width 12 height 12
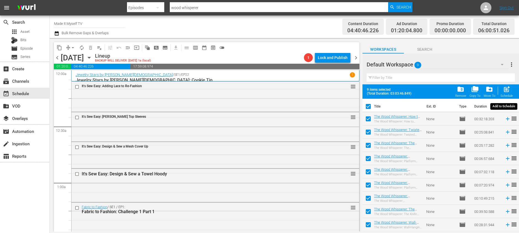
click at [505, 92] on span "post_add" at bounding box center [506, 89] width 7 height 7
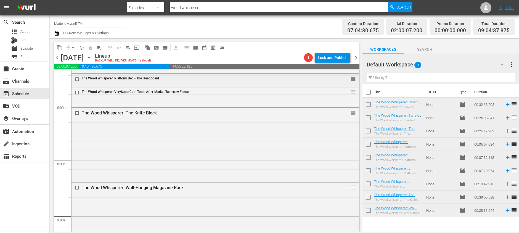
scroll to position [851, 0]
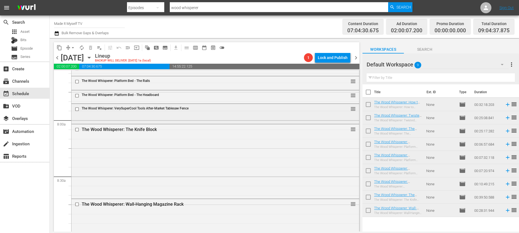
click at [76, 110] on input "checkbox" at bounding box center [78, 109] width 6 height 5
click at [89, 46] on span "delete_forever_outlined" at bounding box center [91, 48] width 6 height 6
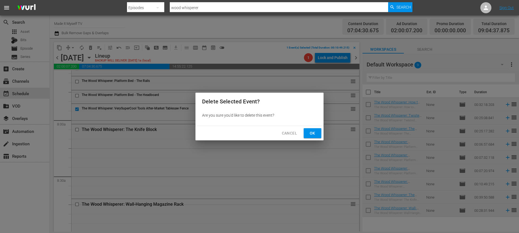
click at [308, 132] on span "Ok" at bounding box center [312, 133] width 9 height 7
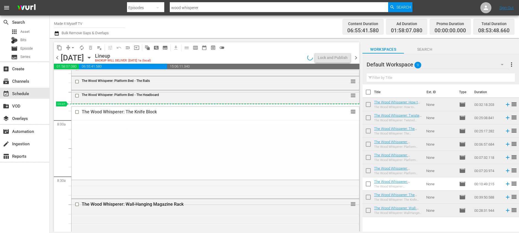
drag, startPoint x: 349, startPoint y: 128, endPoint x: 348, endPoint y: 107, distance: 21.6
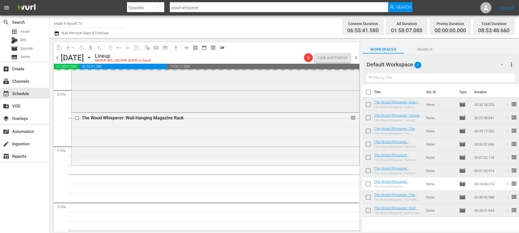
scroll to position [904, 0]
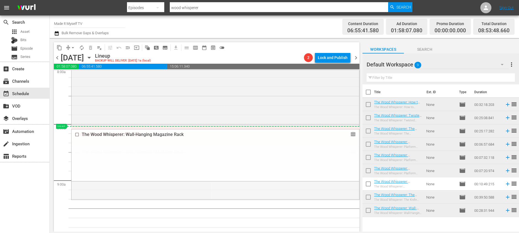
drag, startPoint x: 348, startPoint y: 152, endPoint x: 342, endPoint y: 131, distance: 21.7
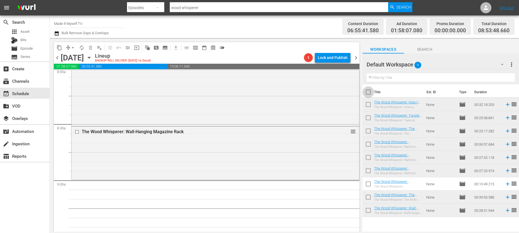
click at [371, 91] on input "checkbox" at bounding box center [369, 94] width 12 height 12
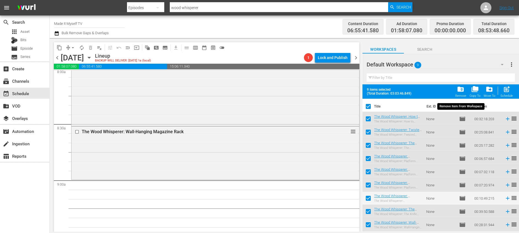
click at [458, 90] on span "folder_delete" at bounding box center [460, 89] width 7 height 7
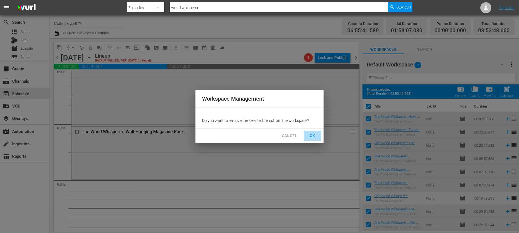
click at [308, 135] on button "OK" at bounding box center [313, 136] width 18 height 10
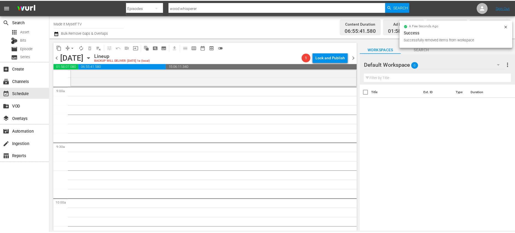
scroll to position [998, 0]
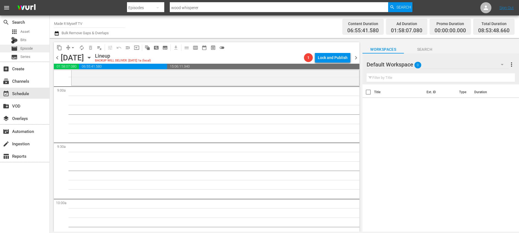
click at [27, 49] on span "Episode" at bounding box center [26, 49] width 12 height 6
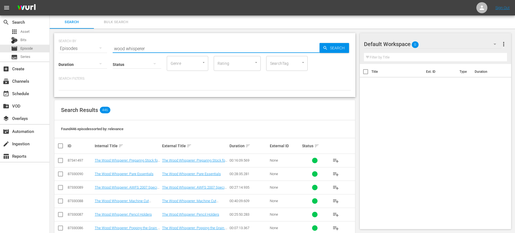
drag, startPoint x: 170, startPoint y: 49, endPoint x: 105, endPoint y: 48, distance: 64.9
click at [105, 48] on div "SEARCH BY Search By Episodes Search ID, Title, Description, Keywords, or Catego…" at bounding box center [205, 45] width 292 height 20
type input "moogly"
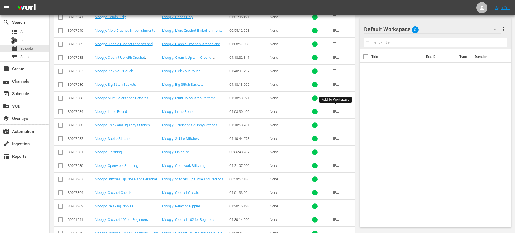
scroll to position [463, 0]
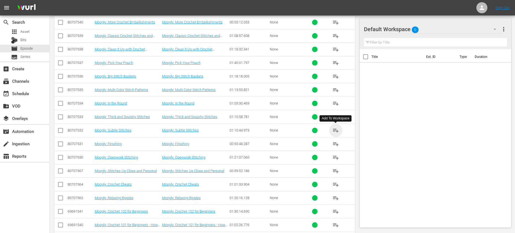
click at [338, 130] on span "playlist_add" at bounding box center [335, 130] width 7 height 7
click at [335, 146] on span "playlist_add" at bounding box center [335, 144] width 7 height 7
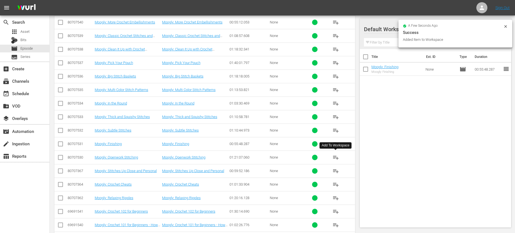
click at [335, 158] on span "playlist_add" at bounding box center [335, 157] width 7 height 7
click at [32, 91] on div "event_available Schedule" at bounding box center [24, 93] width 49 height 11
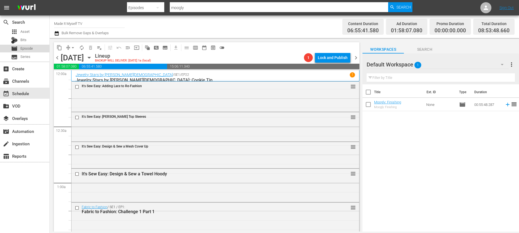
click at [40, 50] on div "movie Episode" at bounding box center [24, 49] width 49 height 8
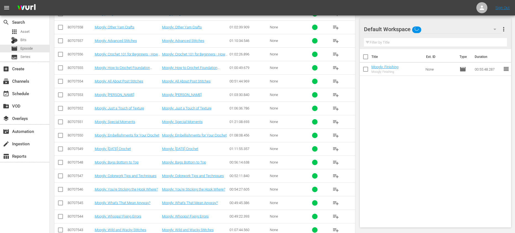
scroll to position [352, 0]
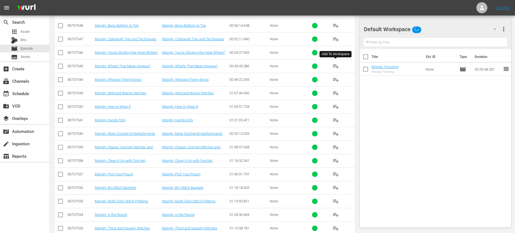
click at [336, 67] on span "playlist_add" at bounding box center [335, 66] width 7 height 7
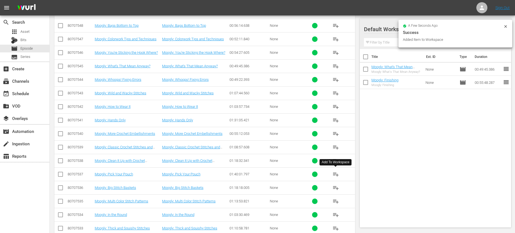
scroll to position [445, 0]
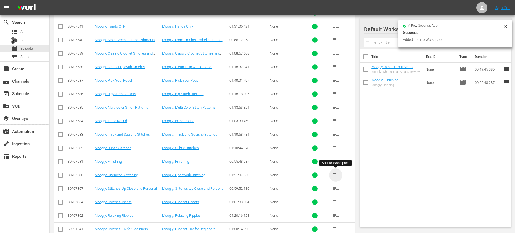
click at [335, 176] on span "playlist_add" at bounding box center [335, 175] width 7 height 7
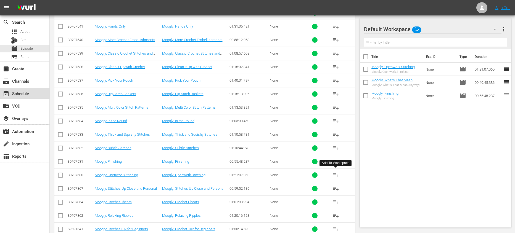
click at [33, 91] on div "event_available Schedule" at bounding box center [24, 93] width 49 height 11
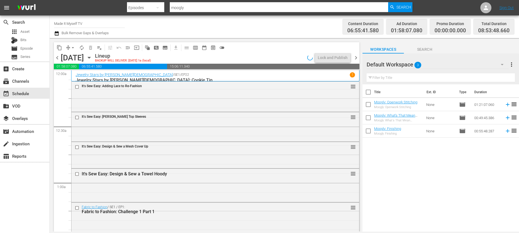
click at [370, 95] on input "checkbox" at bounding box center [369, 94] width 12 height 12
checkbox input "true"
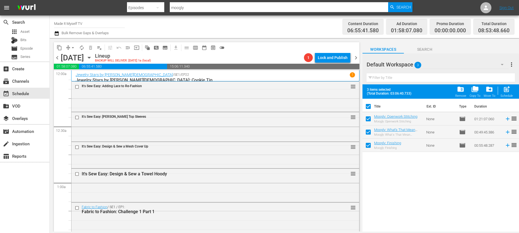
checkbox input "true"
click at [508, 91] on span "post_add" at bounding box center [506, 89] width 7 height 7
checkbox input "false"
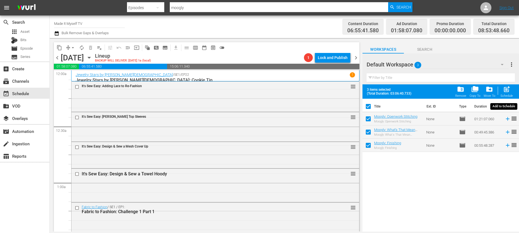
checkbox input "false"
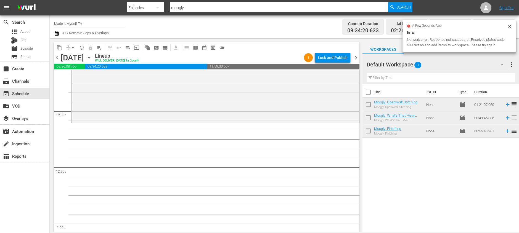
scroll to position [1316, 0]
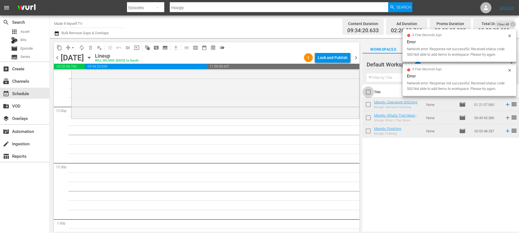
click at [368, 92] on input "checkbox" at bounding box center [369, 94] width 12 height 12
checkbox input "true"
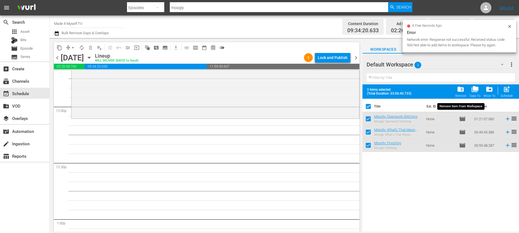
click at [457, 93] on div "folder_delete Remove" at bounding box center [460, 92] width 11 height 12
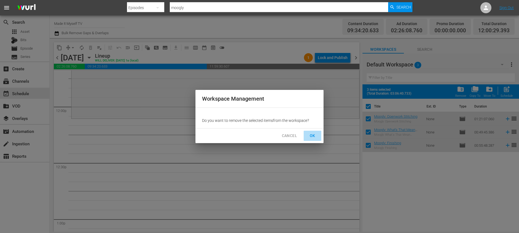
click at [312, 139] on span "OK" at bounding box center [312, 136] width 9 height 7
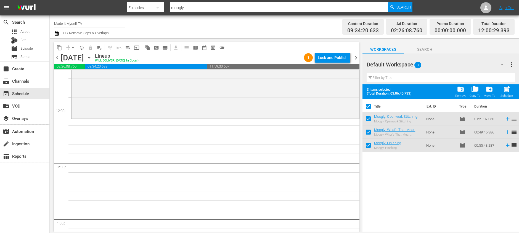
checkbox input "false"
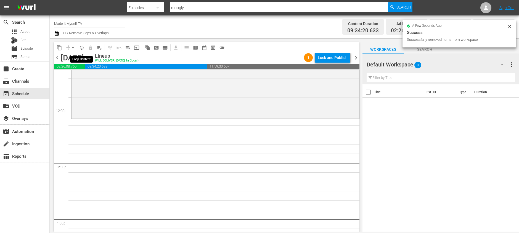
click at [79, 47] on span "autorenew_outlined" at bounding box center [82, 48] width 6 height 6
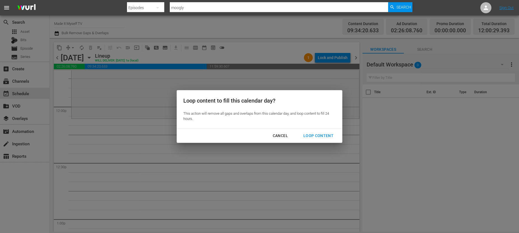
click at [308, 136] on div "Loop Content" at bounding box center [318, 136] width 39 height 7
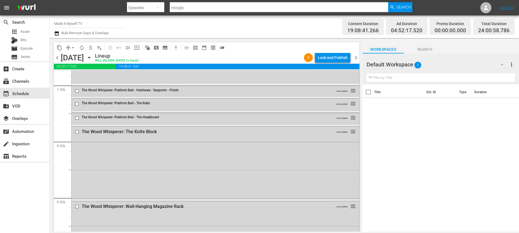
scroll to position [2555, 0]
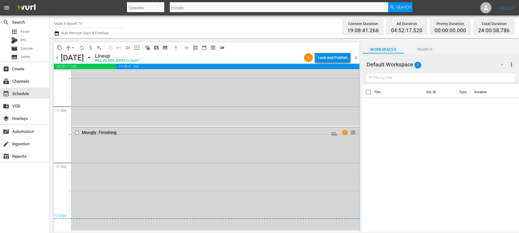
click at [337, 59] on div "Lock and Publish" at bounding box center [333, 58] width 30 height 10
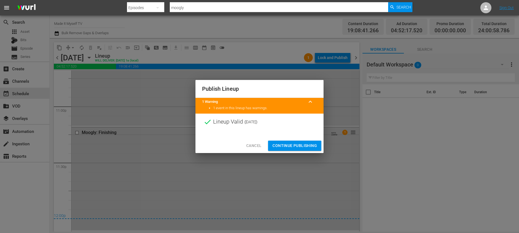
click at [285, 149] on span "Continue Publishing" at bounding box center [295, 145] width 44 height 7
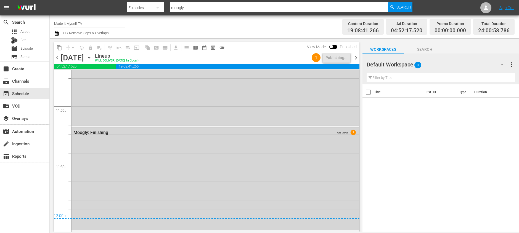
click at [355, 60] on span "chevron_right" at bounding box center [356, 57] width 7 height 7
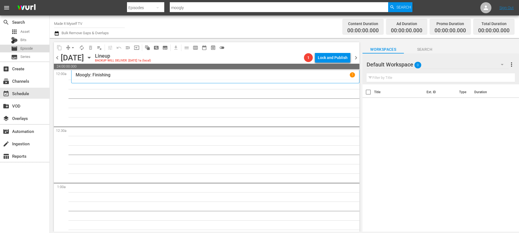
click at [39, 48] on div "movie Episode" at bounding box center [24, 49] width 49 height 8
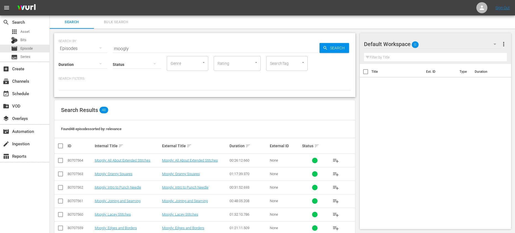
click at [192, 49] on input "moogly" at bounding box center [216, 48] width 207 height 13
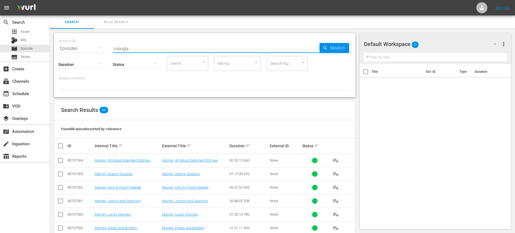
click at [192, 49] on input "moogly" at bounding box center [216, 48] width 207 height 13
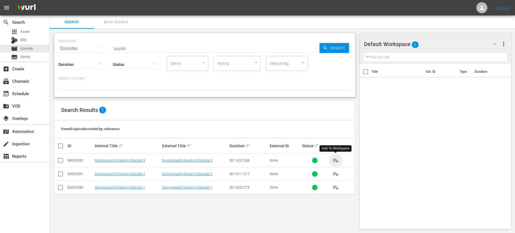
click at [335, 160] on span "playlist_add" at bounding box center [335, 160] width 7 height 7
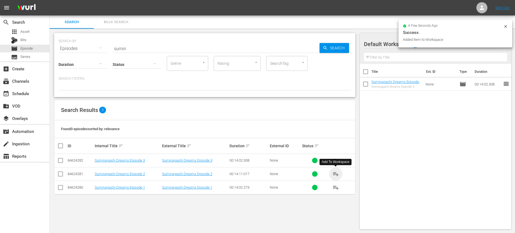
click at [335, 174] on span "playlist_add" at bounding box center [335, 174] width 7 height 7
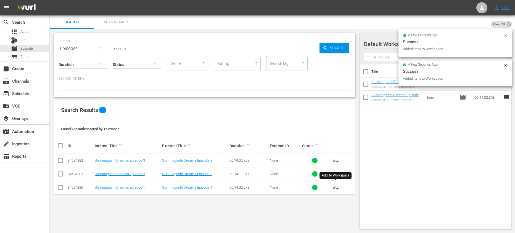
click at [337, 188] on span "playlist_add" at bounding box center [335, 187] width 7 height 7
click at [141, 47] on input "sumin" at bounding box center [216, 48] width 207 height 13
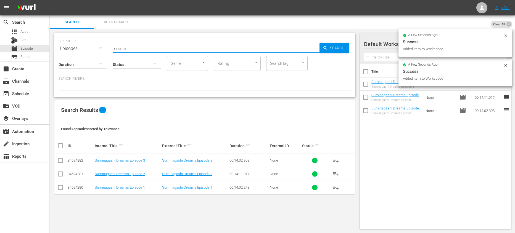
click at [141, 47] on input "sumin" at bounding box center [216, 48] width 207 height 13
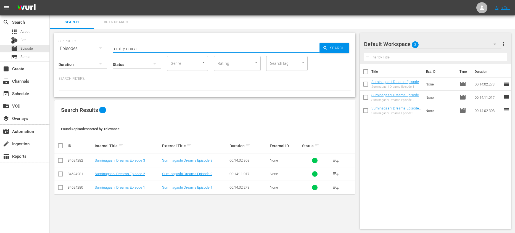
type input "crafty chica"
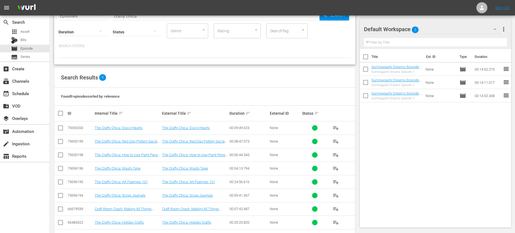
scroll to position [52, 0]
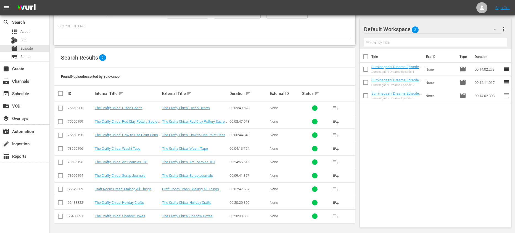
click at [336, 215] on span "playlist_add" at bounding box center [335, 216] width 7 height 7
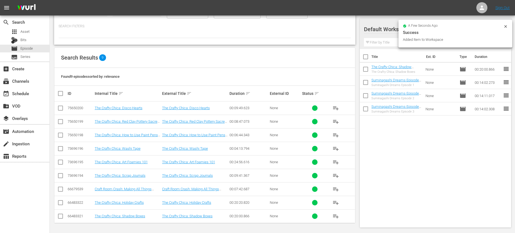
click at [336, 205] on span "playlist_add" at bounding box center [335, 203] width 7 height 7
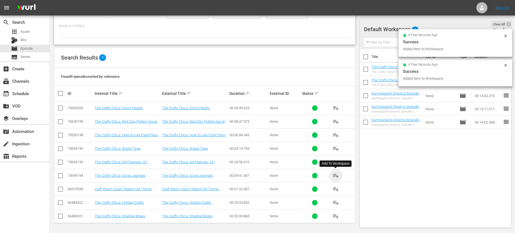
click at [335, 175] on span "playlist_add" at bounding box center [335, 176] width 7 height 7
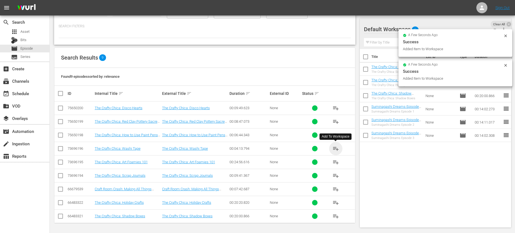
click at [333, 148] on span "playlist_add" at bounding box center [335, 149] width 7 height 7
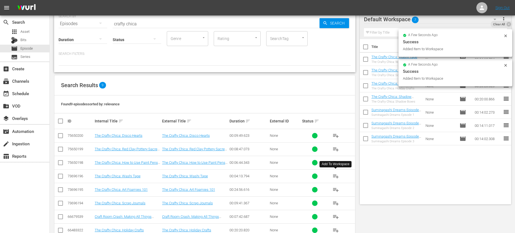
scroll to position [0, 0]
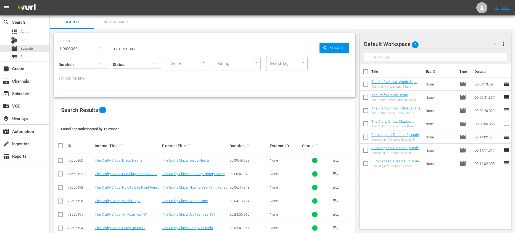
click at [363, 74] on input "checkbox" at bounding box center [366, 73] width 12 height 12
checkbox input "true"
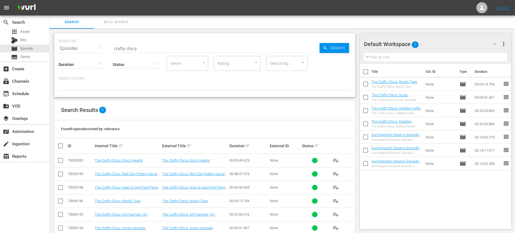
checkbox input "true"
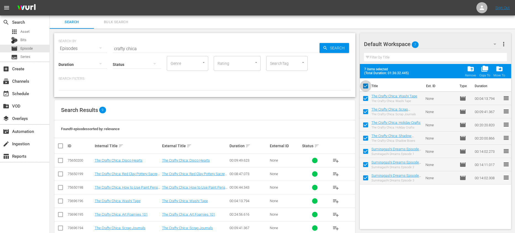
click at [366, 85] on input "checkbox" at bounding box center [366, 87] width 12 height 12
checkbox input "false"
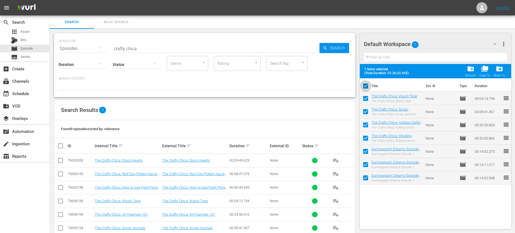
checkbox input "false"
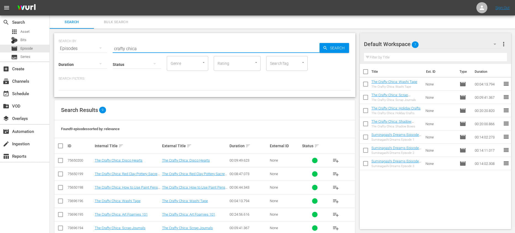
drag, startPoint x: 151, startPoint y: 48, endPoint x: 107, endPoint y: 42, distance: 45.0
click at [107, 42] on div "SEARCH BY Search By Episodes Search ID, Title, Description, Keywords, or Catego…" at bounding box center [205, 45] width 292 height 20
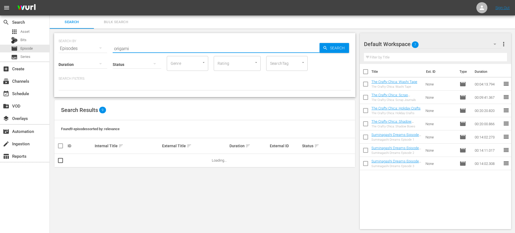
type input "origami tessellations"
click at [203, 101] on div "Search Results 49" at bounding box center [204, 110] width 301 height 20
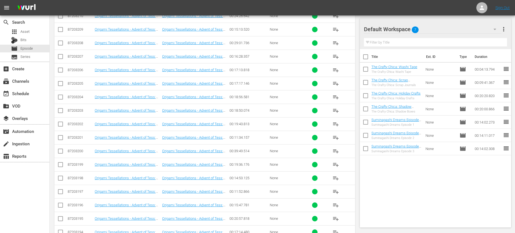
scroll to position [215, 0]
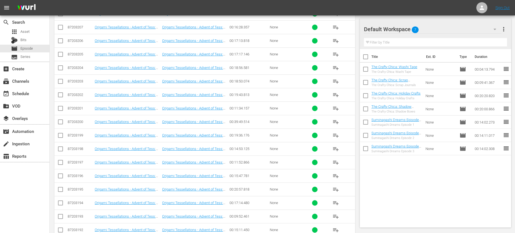
click at [363, 59] on input "checkbox" at bounding box center [366, 58] width 12 height 12
checkbox input "true"
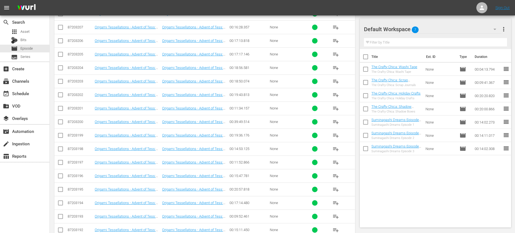
checkbox input "true"
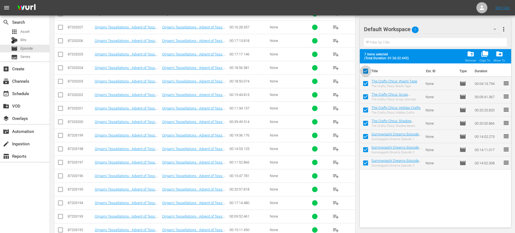
click at [365, 70] on input "checkbox" at bounding box center [366, 73] width 12 height 12
checkbox input "false"
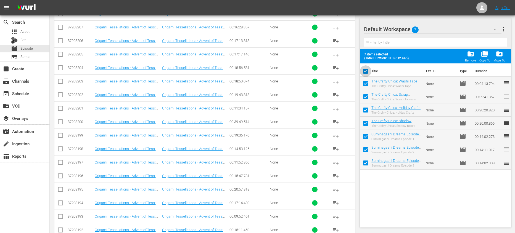
checkbox input "false"
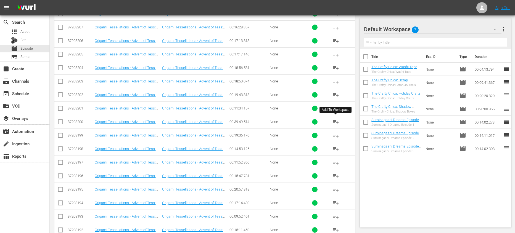
click at [336, 121] on span "playlist_add" at bounding box center [335, 122] width 7 height 7
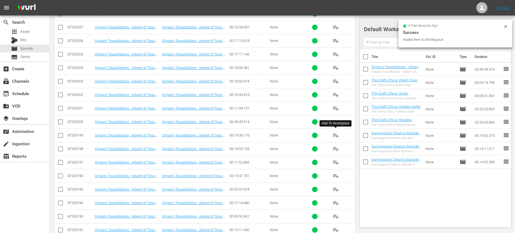
click at [337, 136] on span "playlist_add" at bounding box center [335, 135] width 7 height 7
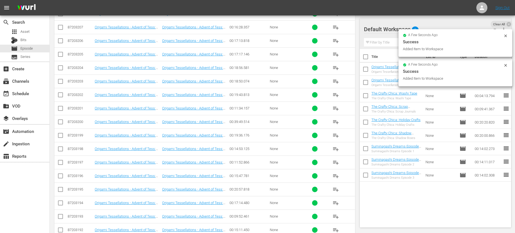
click at [364, 57] on input "checkbox" at bounding box center [366, 58] width 12 height 12
checkbox input "true"
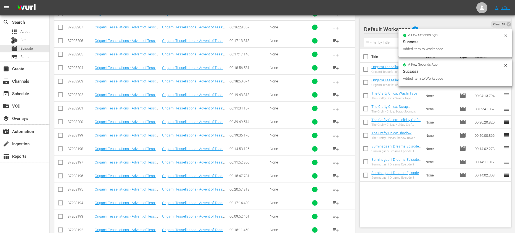
checkbox input "true"
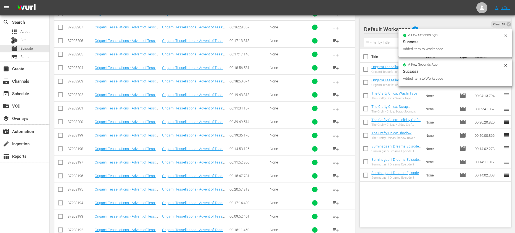
checkbox input "true"
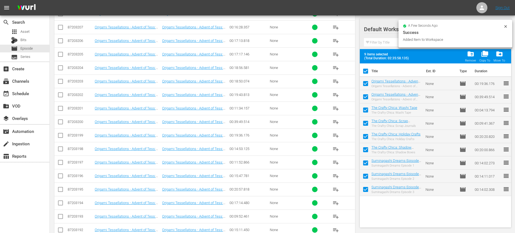
click at [365, 72] on input "checkbox" at bounding box center [366, 73] width 12 height 12
checkbox input "false"
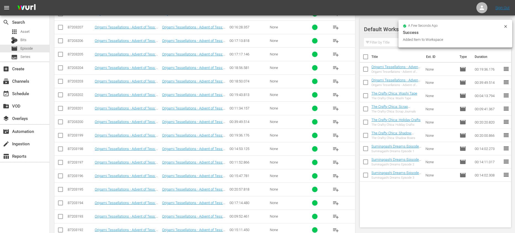
checkbox input "false"
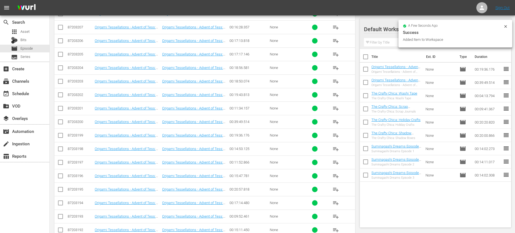
checkbox input "false"
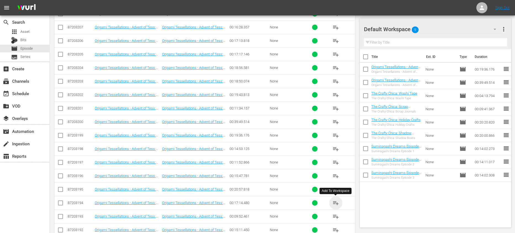
click at [335, 202] on span "playlist_add" at bounding box center [335, 203] width 7 height 7
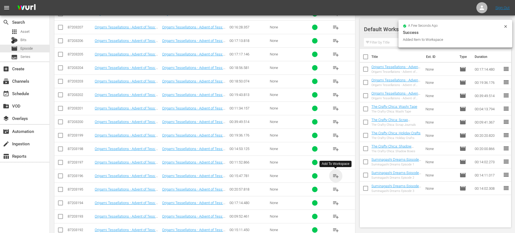
click at [336, 175] on span "playlist_add" at bounding box center [335, 176] width 7 height 7
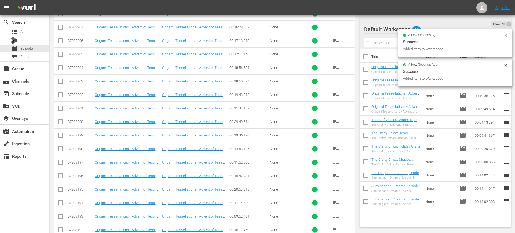
click at [368, 56] on input "checkbox" at bounding box center [366, 58] width 12 height 12
checkbox input "true"
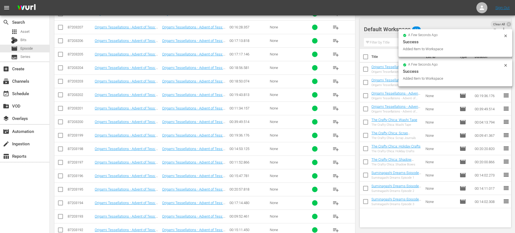
checkbox input "true"
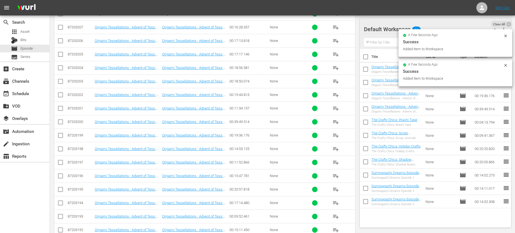
checkbox input "true"
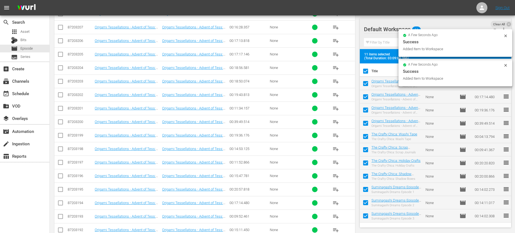
click at [365, 71] on input "checkbox" at bounding box center [366, 73] width 12 height 12
checkbox input "false"
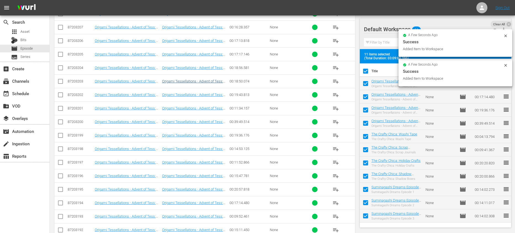
checkbox input "false"
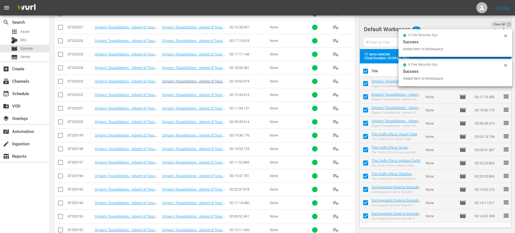
checkbox input "false"
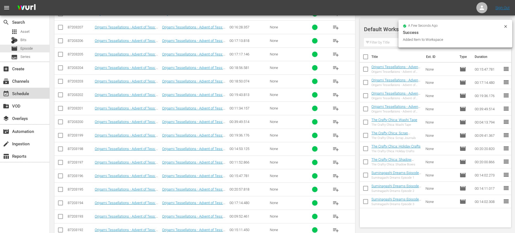
click at [16, 93] on div "event_available Schedule" at bounding box center [15, 92] width 31 height 5
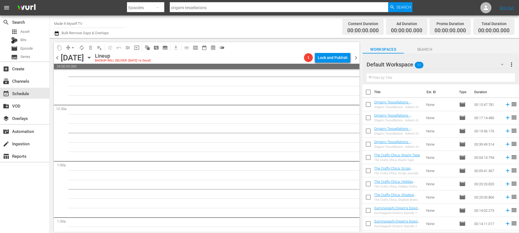
scroll to position [12, 0]
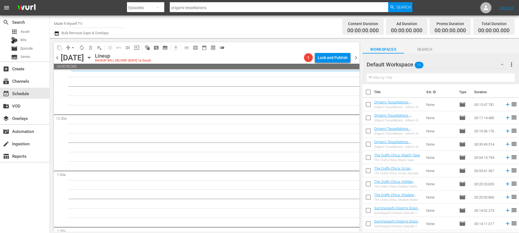
click at [369, 93] on input "checkbox" at bounding box center [369, 94] width 12 height 12
checkbox input "true"
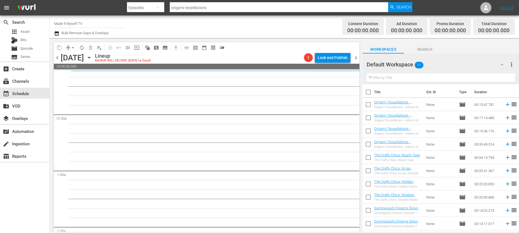
checkbox input "true"
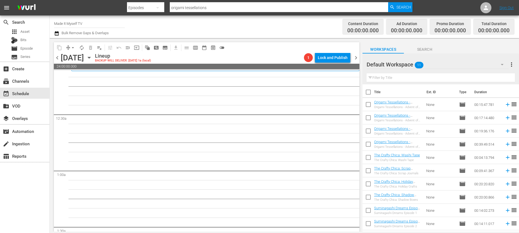
checkbox input "true"
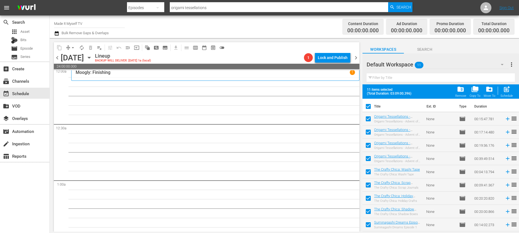
scroll to position [0, 0]
click at [370, 106] on input "checkbox" at bounding box center [369, 108] width 12 height 12
checkbox input "false"
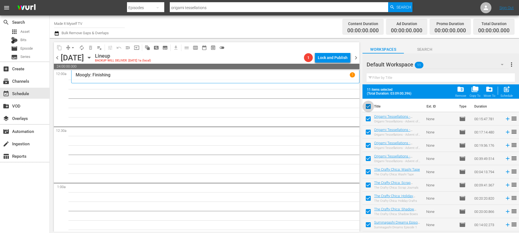
checkbox input "false"
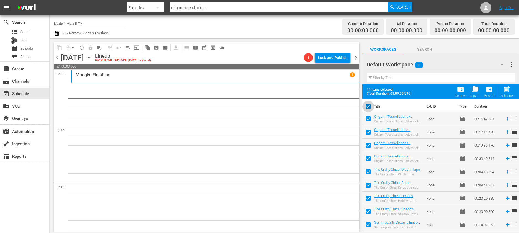
checkbox input "false"
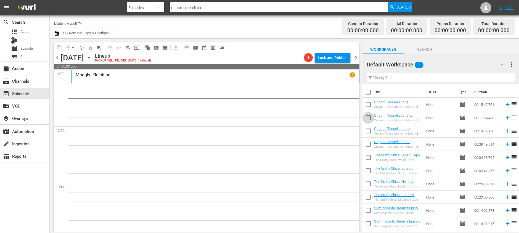
click at [370, 117] on input "checkbox" at bounding box center [369, 119] width 12 height 12
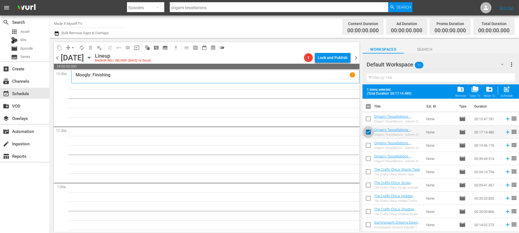
click at [371, 131] on input "checkbox" at bounding box center [369, 134] width 12 height 12
checkbox input "false"
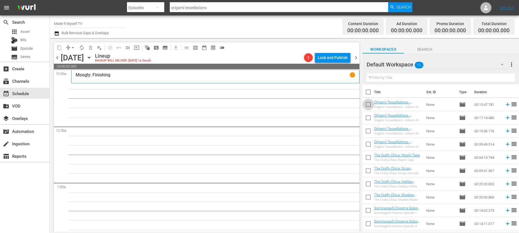
click at [371, 108] on input "checkbox" at bounding box center [369, 106] width 12 height 12
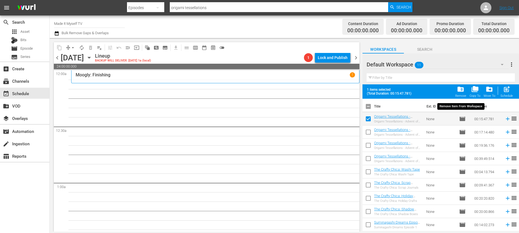
click at [464, 92] on span "folder_delete" at bounding box center [460, 89] width 7 height 7
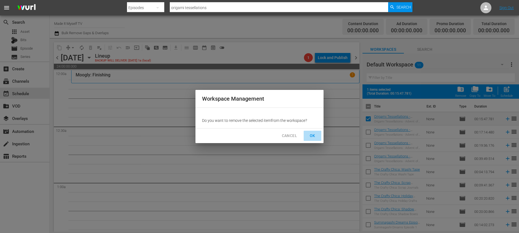
click at [317, 134] on span "OK" at bounding box center [312, 136] width 9 height 7
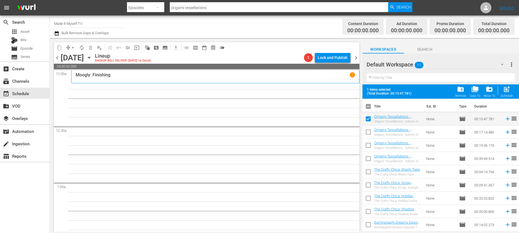
checkbox input "false"
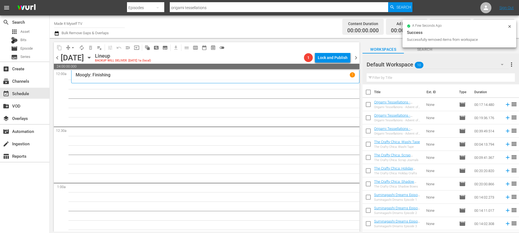
click at [369, 94] on input "checkbox" at bounding box center [369, 94] width 12 height 12
checkbox input "true"
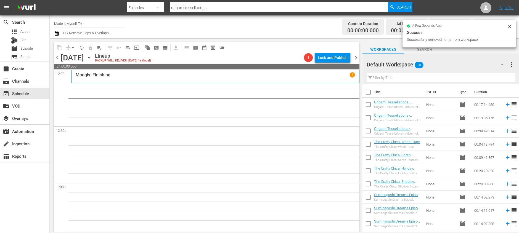
checkbox input "true"
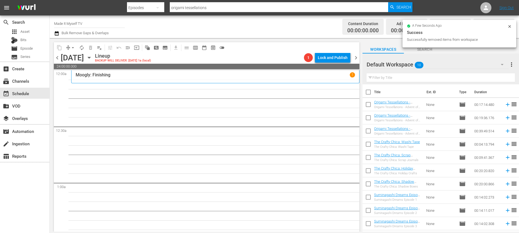
checkbox input "true"
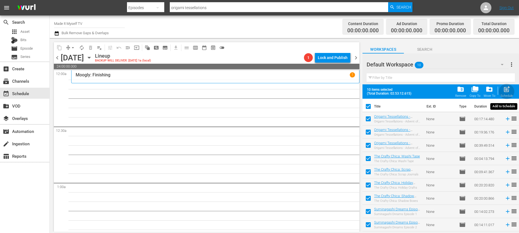
click at [509, 92] on span "post_add" at bounding box center [506, 89] width 7 height 7
checkbox input "false"
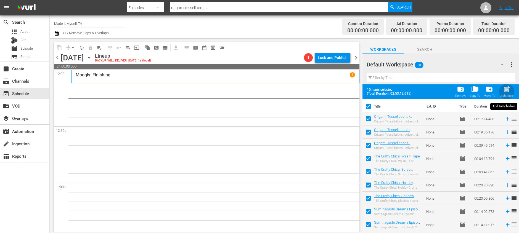
checkbox input "false"
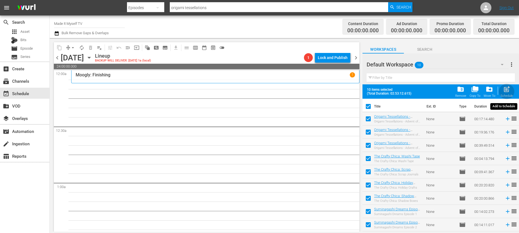
checkbox input "false"
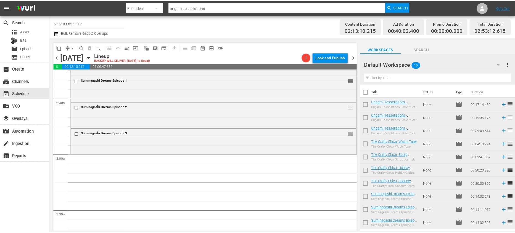
scroll to position [262, 0]
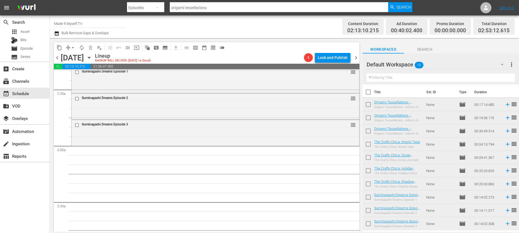
click at [365, 92] on input "checkbox" at bounding box center [369, 94] width 12 height 12
checkbox input "true"
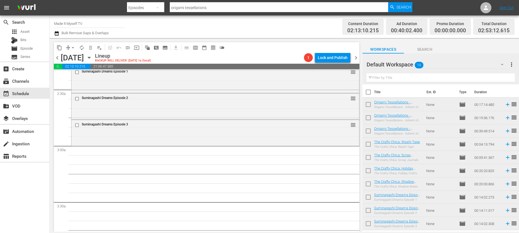
checkbox input "true"
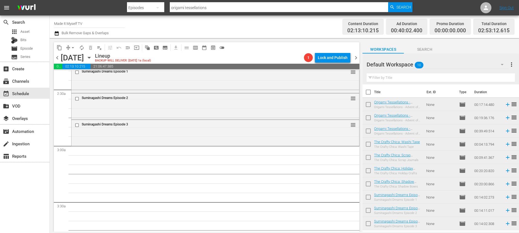
checkbox input "true"
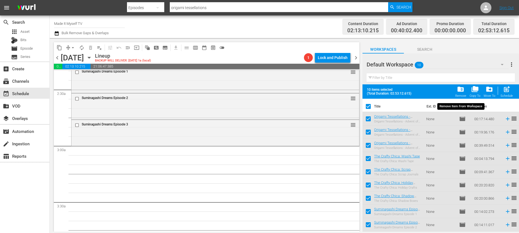
click at [461, 91] on span "folder_delete" at bounding box center [460, 89] width 7 height 7
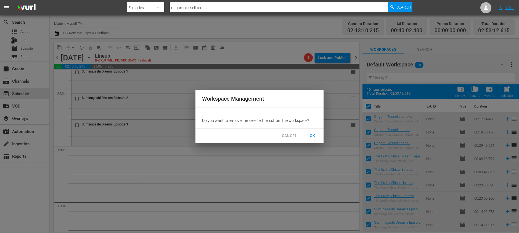
click at [312, 132] on button "OK" at bounding box center [313, 136] width 18 height 10
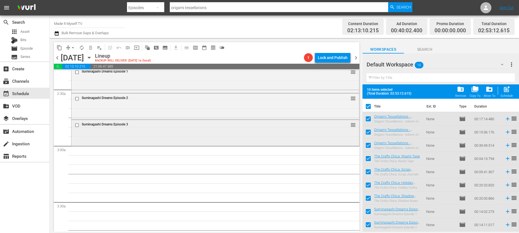
checkbox input "false"
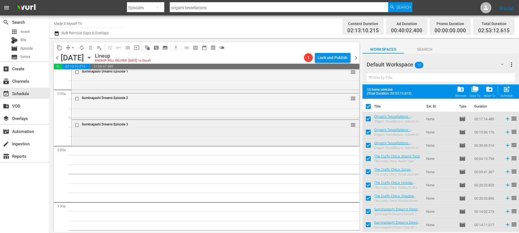
checkbox input "false"
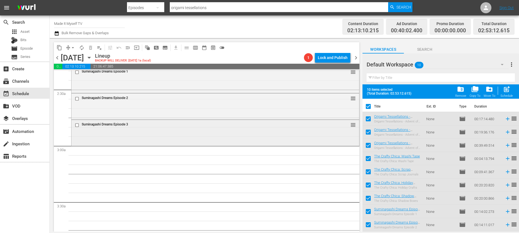
checkbox input "false"
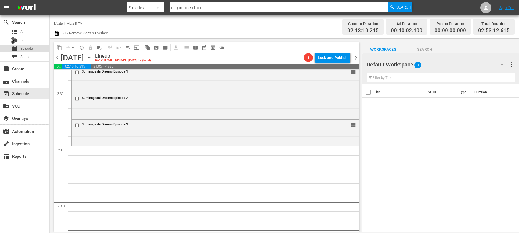
click at [38, 48] on div "movie Episode" at bounding box center [24, 49] width 49 height 8
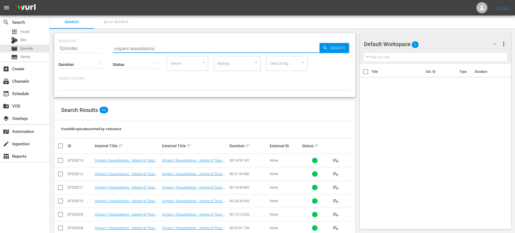
drag, startPoint x: 168, startPoint y: 49, endPoint x: 95, endPoint y: 40, distance: 73.4
click at [95, 40] on div "SEARCH BY Search By Episodes Search ID, Title, Description, Keywords, or Catego…" at bounding box center [205, 45] width 292 height 20
type input "its sew easy"
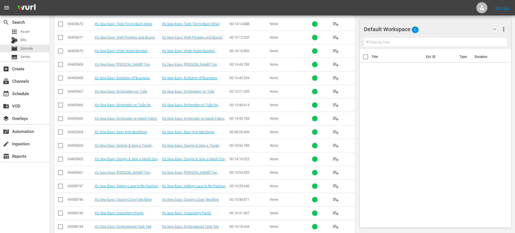
scroll to position [932, 0]
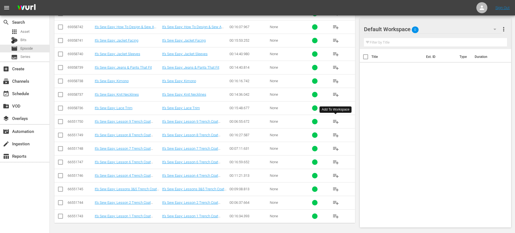
click at [336, 120] on span "playlist_add" at bounding box center [335, 121] width 7 height 7
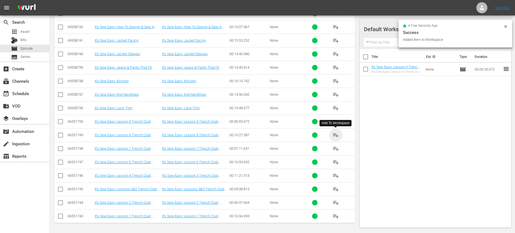
click at [335, 135] on span "playlist_add" at bounding box center [335, 135] width 7 height 7
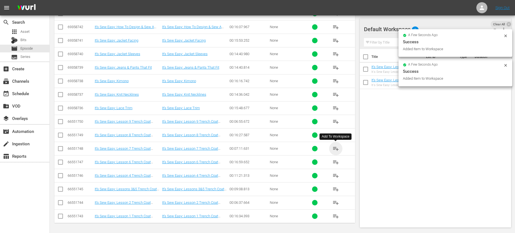
click at [335, 149] on span "playlist_add" at bounding box center [335, 149] width 7 height 7
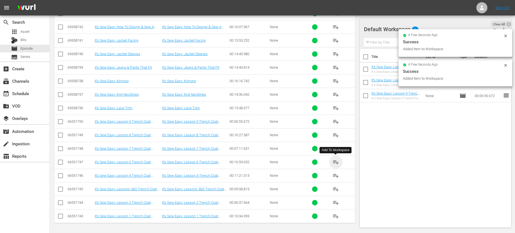
click at [334, 161] on span "playlist_add" at bounding box center [335, 162] width 7 height 7
click at [336, 175] on span "playlist_add" at bounding box center [335, 176] width 7 height 7
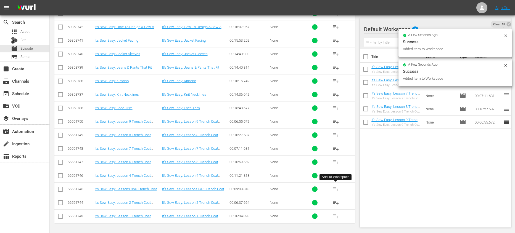
click at [336, 190] on span "playlist_add" at bounding box center [335, 189] width 7 height 7
click at [336, 202] on span "playlist_add" at bounding box center [335, 203] width 7 height 7
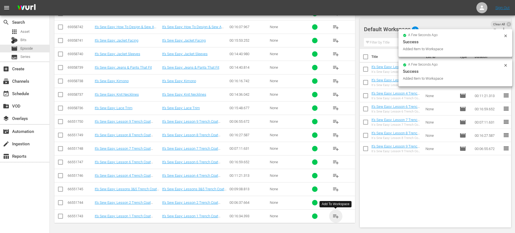
click at [336, 215] on span "playlist_add" at bounding box center [335, 216] width 7 height 7
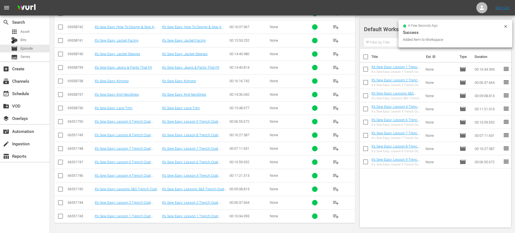
click at [364, 55] on input "checkbox" at bounding box center [366, 58] width 12 height 12
checkbox input "true"
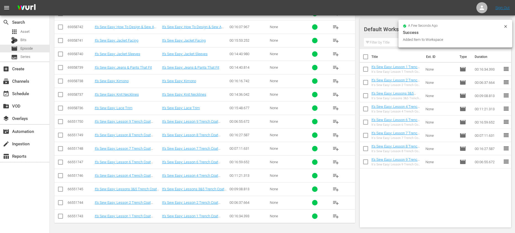
checkbox input "true"
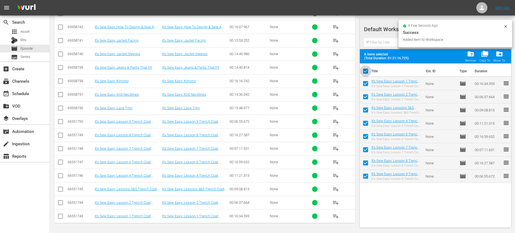
click at [367, 69] on input "checkbox" at bounding box center [366, 73] width 12 height 12
checkbox input "false"
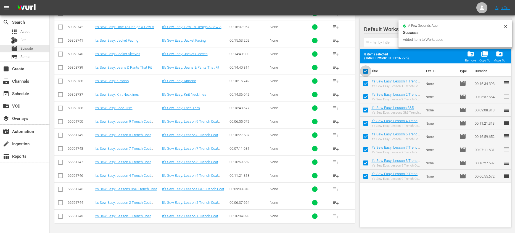
checkbox input "false"
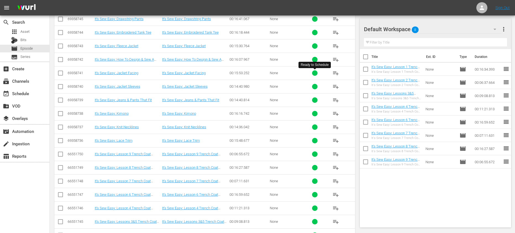
scroll to position [870, 0]
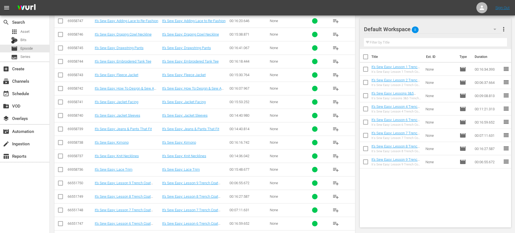
click at [334, 35] on span "playlist_add" at bounding box center [335, 34] width 7 height 7
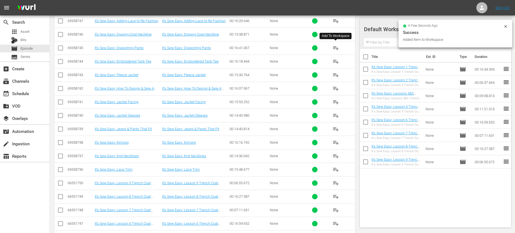
click at [336, 49] on span "playlist_add" at bounding box center [335, 48] width 7 height 7
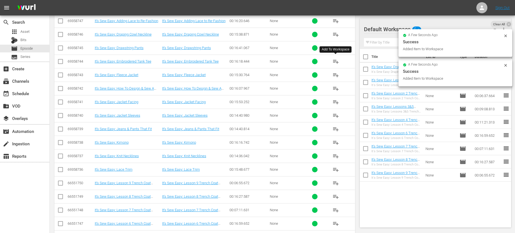
click at [336, 62] on span "playlist_add" at bounding box center [335, 61] width 7 height 7
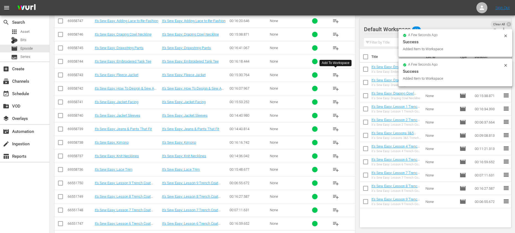
click at [336, 73] on span "playlist_add" at bounding box center [335, 75] width 7 height 7
click at [369, 59] on input "checkbox" at bounding box center [366, 58] width 12 height 12
checkbox input "true"
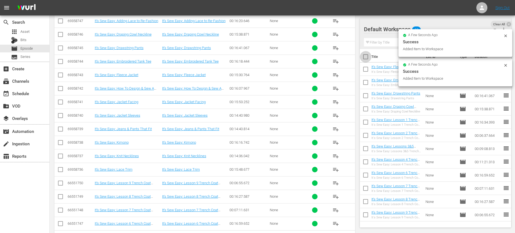
checkbox input "true"
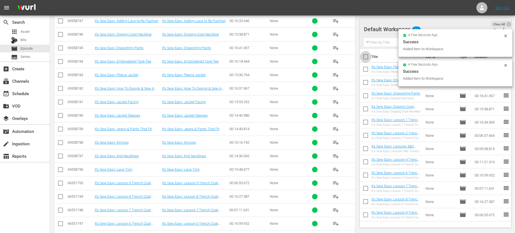
checkbox input "true"
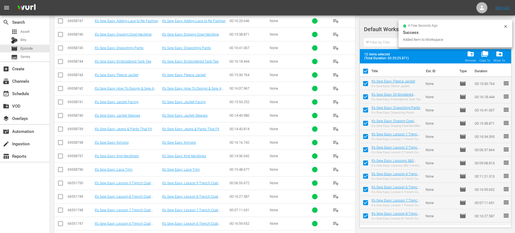
click at [367, 69] on input "checkbox" at bounding box center [366, 73] width 12 height 12
checkbox input "false"
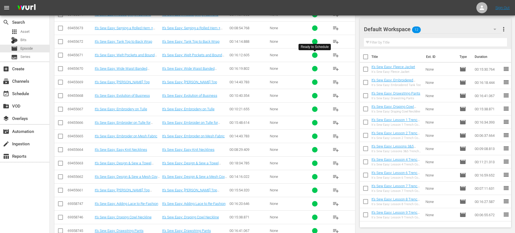
scroll to position [679, 0]
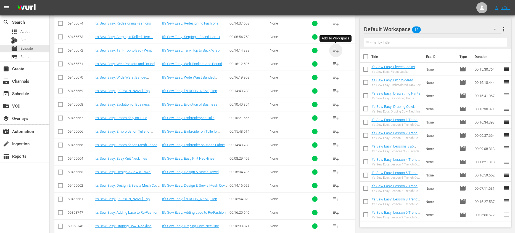
click at [332, 50] on span "playlist_add" at bounding box center [335, 50] width 7 height 7
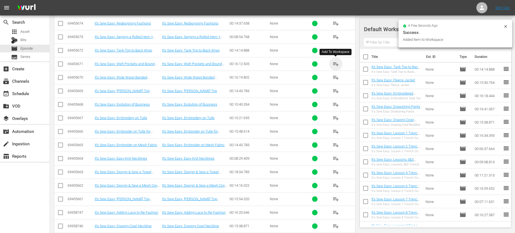
click at [334, 65] on span "playlist_add" at bounding box center [335, 64] width 7 height 7
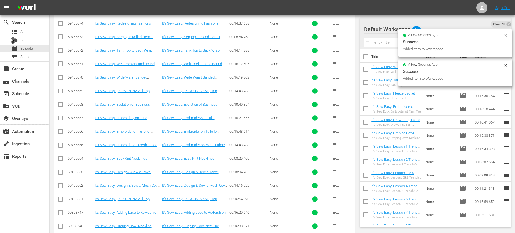
click at [366, 60] on input "checkbox" at bounding box center [366, 58] width 12 height 12
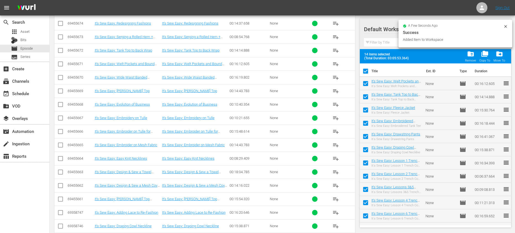
click at [366, 70] on input "checkbox" at bounding box center [366, 73] width 12 height 12
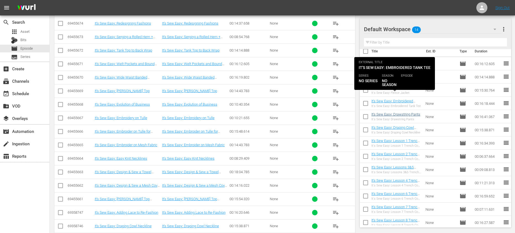
scroll to position [0, 0]
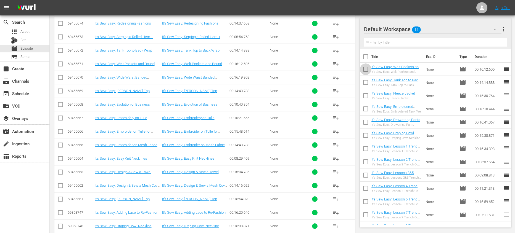
click at [365, 71] on input "checkbox" at bounding box center [366, 71] width 12 height 12
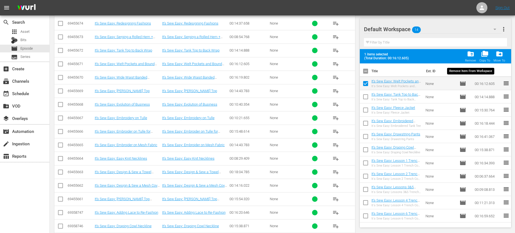
click at [472, 52] on span "folder_delete" at bounding box center [470, 53] width 7 height 7
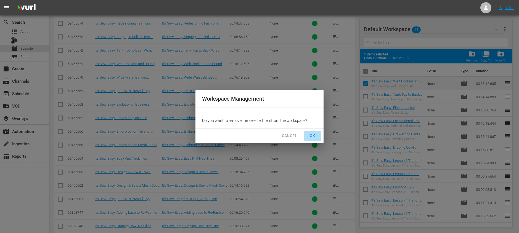
click at [316, 137] on span "OK" at bounding box center [312, 136] width 9 height 7
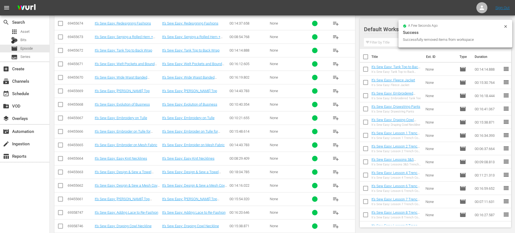
click at [363, 57] on input "checkbox" at bounding box center [366, 58] width 12 height 12
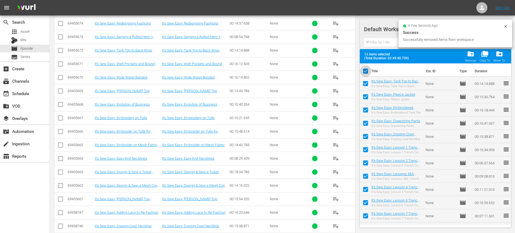
click at [366, 71] on input "checkbox" at bounding box center [366, 73] width 12 height 12
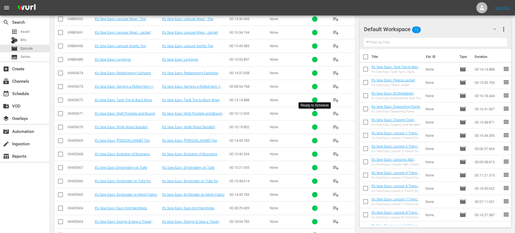
scroll to position [500, 0]
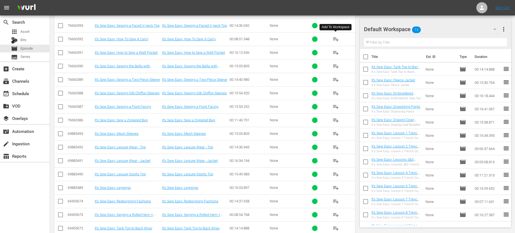
click at [333, 36] on span "playlist_add" at bounding box center [335, 39] width 7 height 7
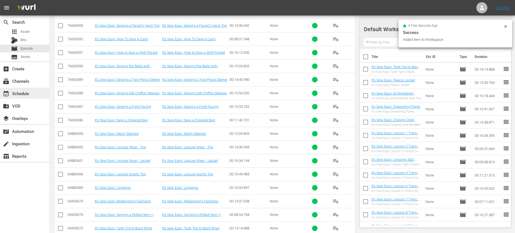
click at [30, 92] on div "event_available Schedule" at bounding box center [15, 92] width 31 height 5
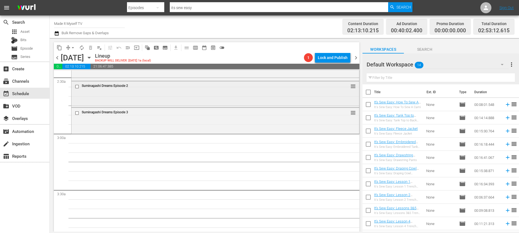
scroll to position [277, 0]
click at [365, 91] on input "checkbox" at bounding box center [369, 94] width 12 height 12
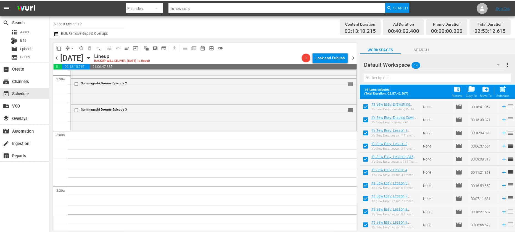
scroll to position [0, 0]
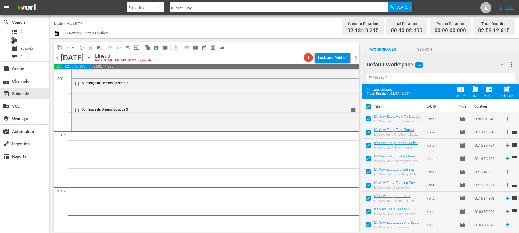
click at [365, 107] on input "checkbox" at bounding box center [369, 108] width 12 height 12
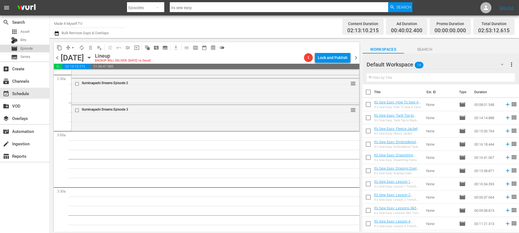
click at [43, 47] on div "movie Episode" at bounding box center [24, 49] width 49 height 8
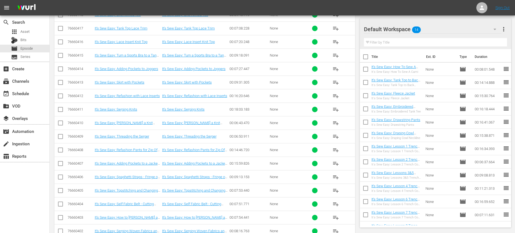
scroll to position [172, 0]
click at [333, 177] on span "playlist_add" at bounding box center [335, 178] width 7 height 7
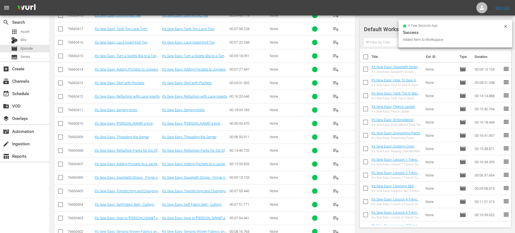
click at [369, 82] on input "checkbox" at bounding box center [366, 84] width 12 height 12
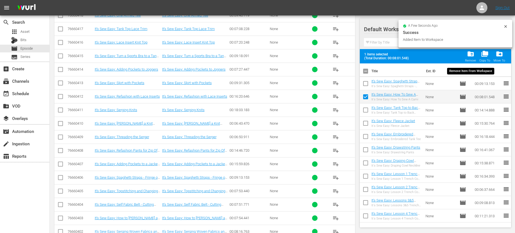
click at [473, 52] on span "folder_delete" at bounding box center [470, 53] width 7 height 7
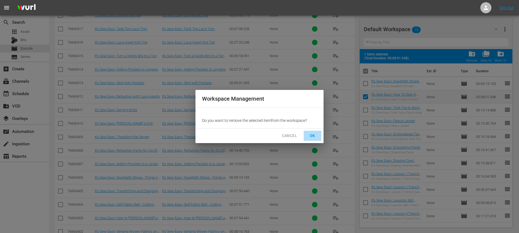
click at [313, 135] on span "OK" at bounding box center [312, 136] width 9 height 7
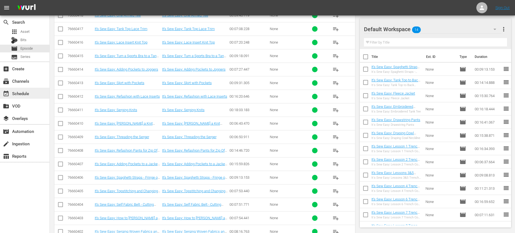
click at [43, 91] on div "event_available Schedule" at bounding box center [24, 93] width 49 height 11
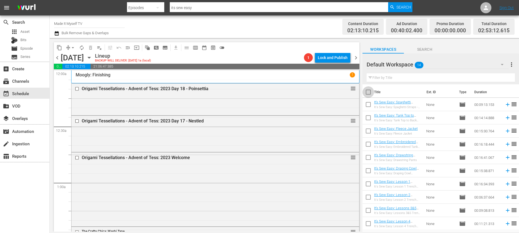
click at [367, 93] on input "checkbox" at bounding box center [369, 94] width 12 height 12
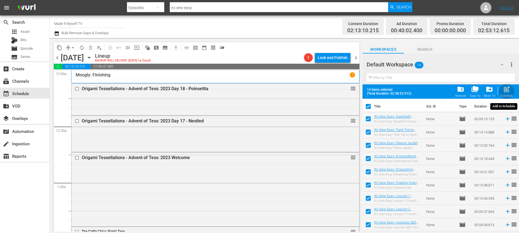
click at [508, 92] on span "post_add" at bounding box center [506, 89] width 7 height 7
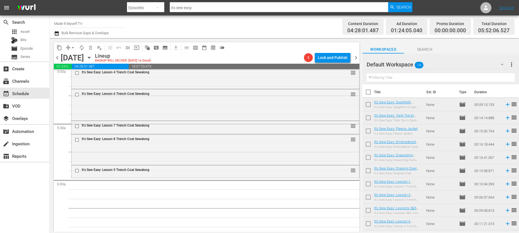
scroll to position [567, 0]
click at [371, 93] on input "checkbox" at bounding box center [369, 94] width 12 height 12
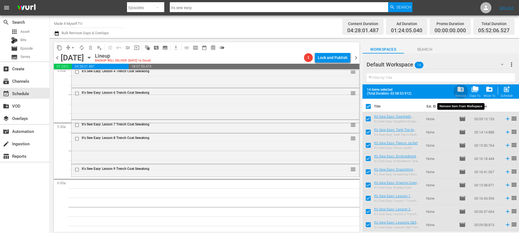
click at [456, 90] on div "folder_delete Remove" at bounding box center [460, 92] width 11 height 12
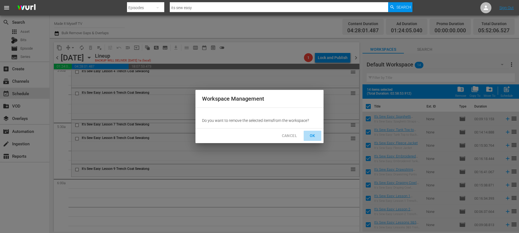
click at [318, 136] on button "OK" at bounding box center [313, 136] width 18 height 10
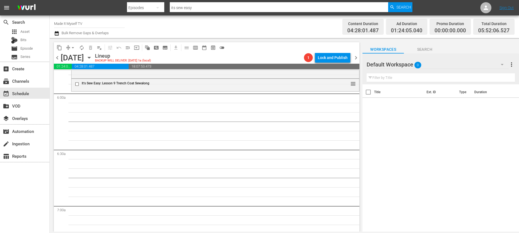
scroll to position [656, 0]
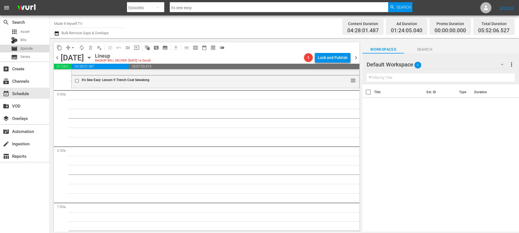
click at [37, 47] on div "movie Episode" at bounding box center [24, 49] width 49 height 8
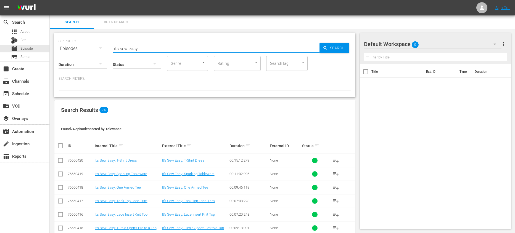
drag, startPoint x: 154, startPoint y: 50, endPoint x: 84, endPoint y: 38, distance: 70.6
click at [84, 38] on div "SEARCH BY Search By Episodes Search ID, Title, Description, Keywords, or Catego…" at bounding box center [205, 45] width 292 height 20
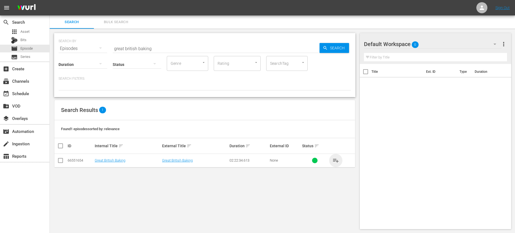
click at [335, 163] on span "playlist_add" at bounding box center [335, 160] width 7 height 7
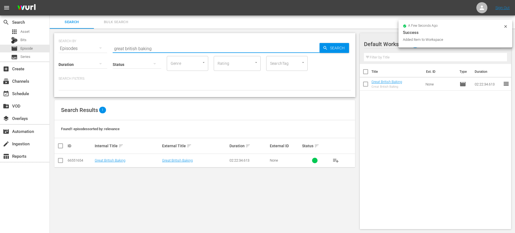
drag, startPoint x: 153, startPoint y: 48, endPoint x: 97, endPoint y: 45, distance: 55.6
click at [97, 45] on div "SEARCH BY Search By Episodes Search ID, Title, Description, Keywords, or Catego…" at bounding box center [205, 45] width 292 height 20
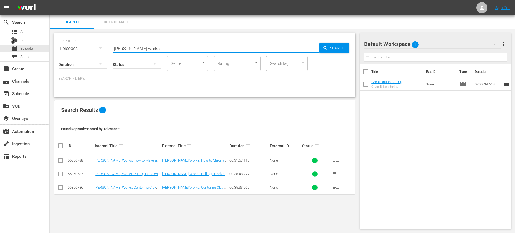
drag, startPoint x: 158, startPoint y: 47, endPoint x: 68, endPoint y: 31, distance: 91.3
click at [68, 31] on div "SEARCH BY Search By Episodes Search ID, Title, Description, Keywords, or Catego…" at bounding box center [205, 131] width 310 height 205
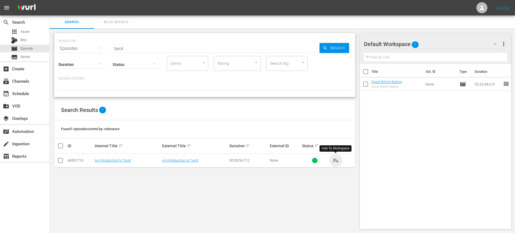
click at [334, 161] on span "playlist_add" at bounding box center [335, 160] width 7 height 7
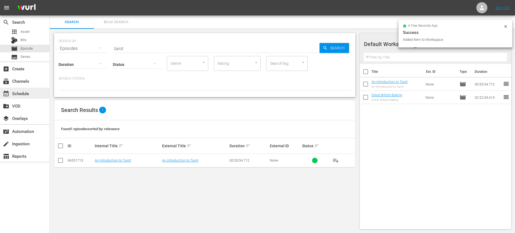
click at [29, 92] on div "event_available Schedule" at bounding box center [15, 92] width 31 height 5
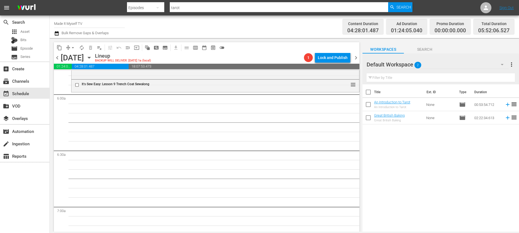
scroll to position [648, 0]
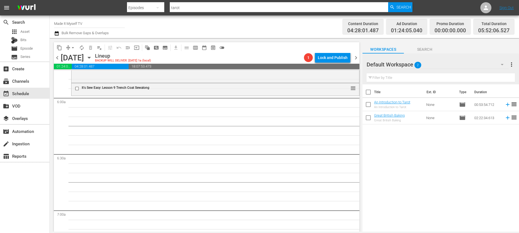
click at [368, 92] on input "checkbox" at bounding box center [369, 94] width 12 height 12
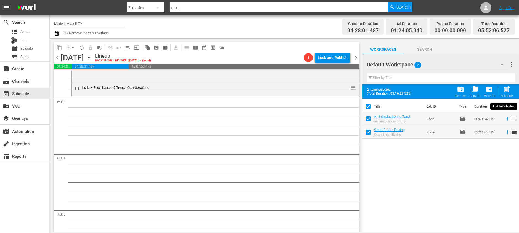
click at [503, 90] on div "post_add Schedule" at bounding box center [507, 92] width 12 height 12
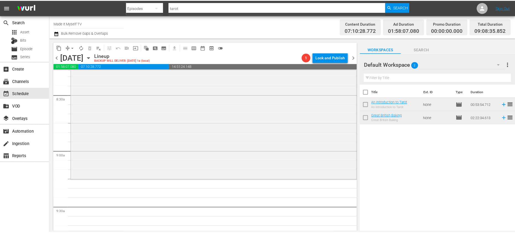
scroll to position [967, 0]
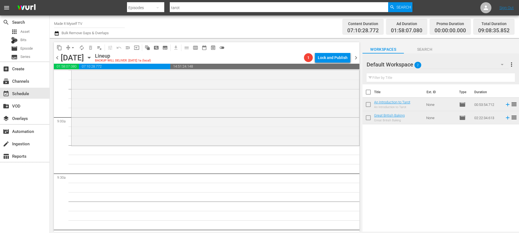
click at [371, 94] on input "checkbox" at bounding box center [369, 94] width 12 height 12
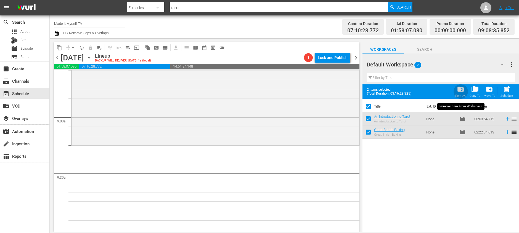
click at [458, 89] on span "folder_delete" at bounding box center [460, 89] width 7 height 7
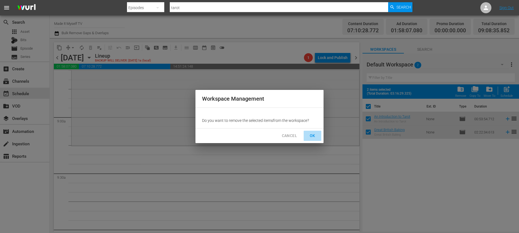
click at [309, 136] on span "OK" at bounding box center [312, 136] width 9 height 7
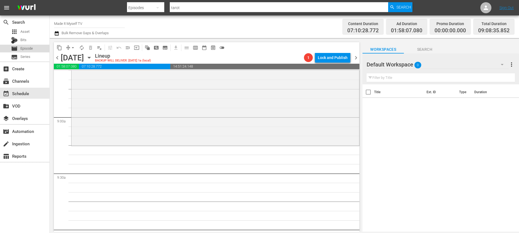
click at [31, 48] on span "Episode" at bounding box center [26, 49] width 12 height 6
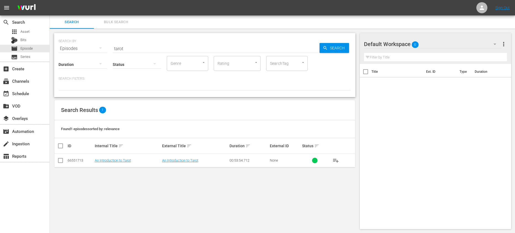
click at [146, 47] on input "tarot" at bounding box center [216, 48] width 207 height 13
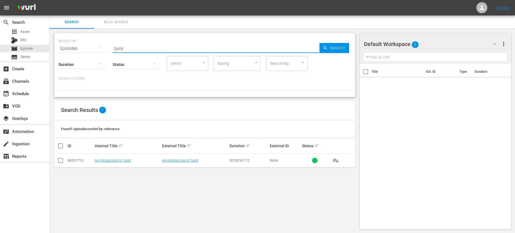
click at [146, 47] on input "tarot" at bounding box center [216, 48] width 207 height 13
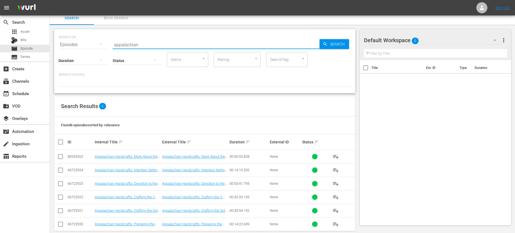
scroll to position [12, 0]
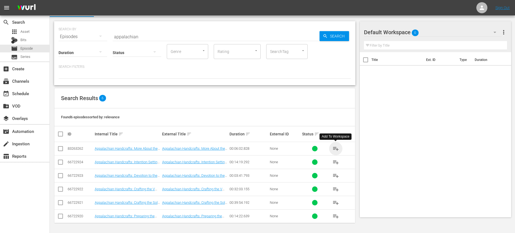
click at [335, 147] on span "playlist_add" at bounding box center [335, 149] width 7 height 7
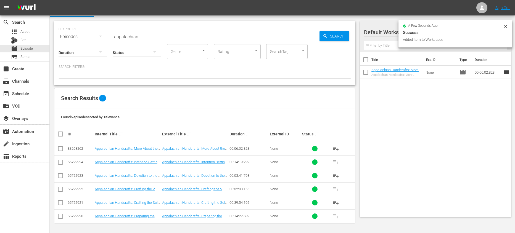
click at [333, 164] on span "playlist_add" at bounding box center [335, 162] width 7 height 7
click at [338, 176] on span "playlist_add" at bounding box center [335, 176] width 7 height 7
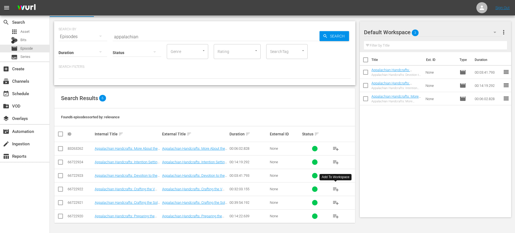
click at [333, 189] on span "playlist_add" at bounding box center [335, 189] width 7 height 7
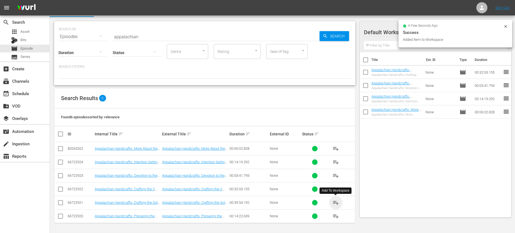
click at [336, 203] on span "playlist_add" at bounding box center [335, 203] width 7 height 7
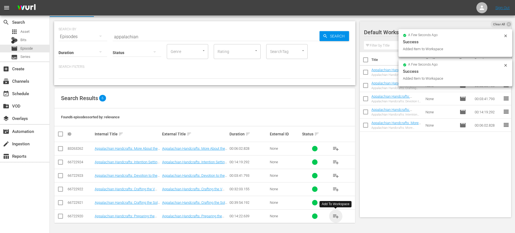
click at [335, 216] on span "playlist_add" at bounding box center [335, 216] width 7 height 7
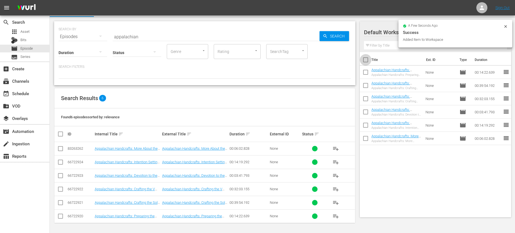
click at [368, 55] on input "checkbox" at bounding box center [366, 61] width 12 height 12
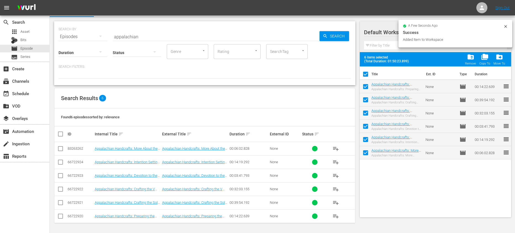
click at [365, 72] on input "checkbox" at bounding box center [366, 76] width 12 height 12
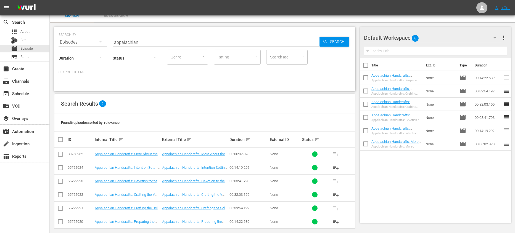
scroll to position [0, 0]
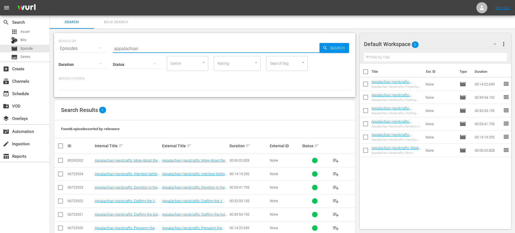
drag, startPoint x: 191, startPoint y: 50, endPoint x: 91, endPoint y: 38, distance: 100.7
click at [91, 38] on div "SEARCH BY Search By Episodes Search ID, Title, Description, Keywords, or Catego…" at bounding box center [205, 45] width 292 height 20
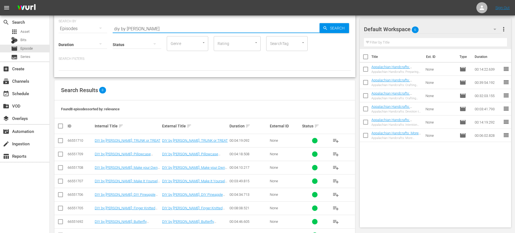
scroll to position [39, 0]
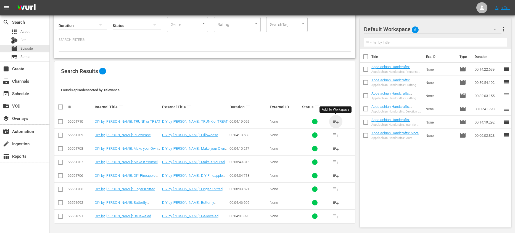
click at [335, 122] on span "playlist_add" at bounding box center [335, 121] width 7 height 7
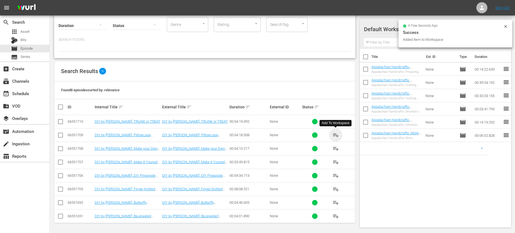
click at [336, 135] on span "playlist_add" at bounding box center [335, 135] width 7 height 7
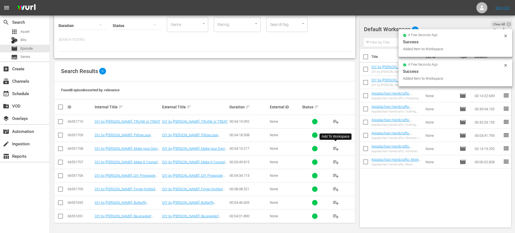
click at [334, 148] on span "playlist_add" at bounding box center [335, 149] width 7 height 7
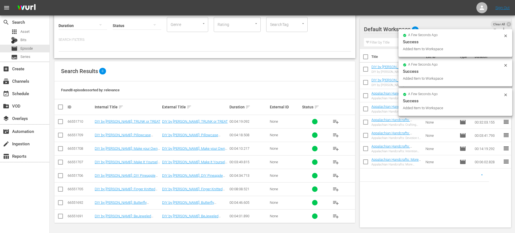
click at [337, 162] on span "playlist_add" at bounding box center [335, 162] width 7 height 7
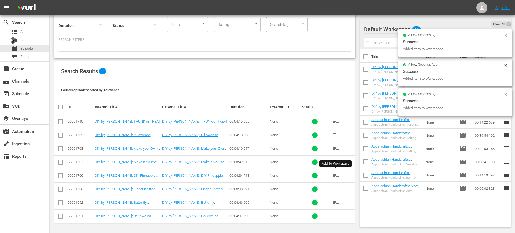
click at [333, 176] on span "playlist_add" at bounding box center [335, 176] width 7 height 7
click at [336, 194] on button "playlist_add" at bounding box center [335, 189] width 13 height 13
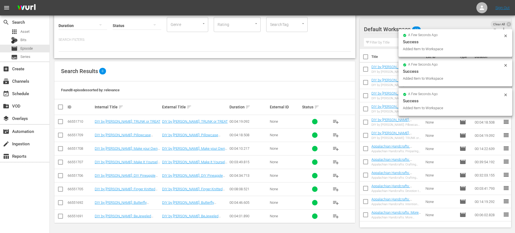
click at [334, 204] on span "playlist_add" at bounding box center [335, 203] width 7 height 7
click at [333, 216] on span "playlist_add" at bounding box center [335, 216] width 7 height 7
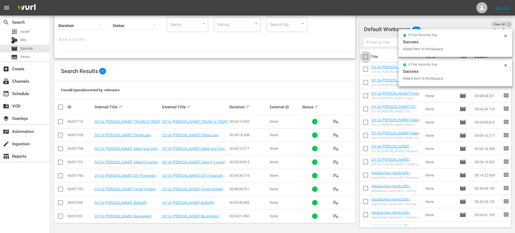
click at [368, 57] on input "checkbox" at bounding box center [366, 58] width 12 height 12
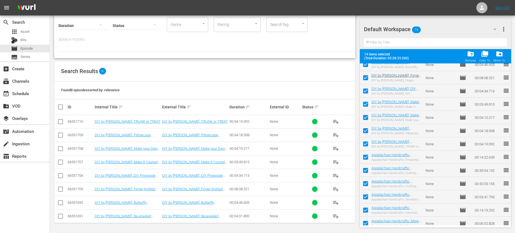
scroll to position [0, 0]
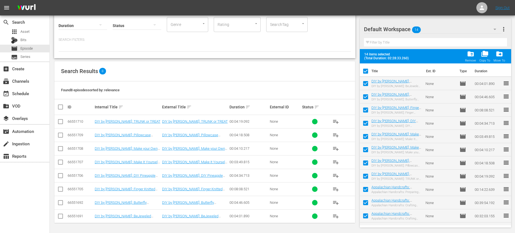
click at [365, 70] on input "checkbox" at bounding box center [366, 73] width 12 height 12
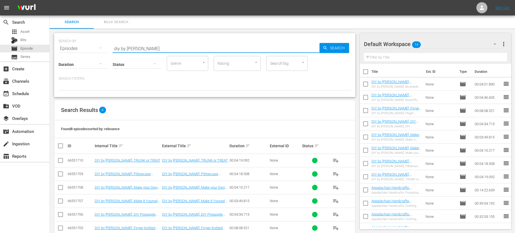
drag, startPoint x: 161, startPoint y: 50, endPoint x: 109, endPoint y: 48, distance: 51.9
click at [109, 48] on div "SEARCH BY Search By Episodes Search ID, Title, Description, Keywords, or Catego…" at bounding box center [205, 45] width 292 height 20
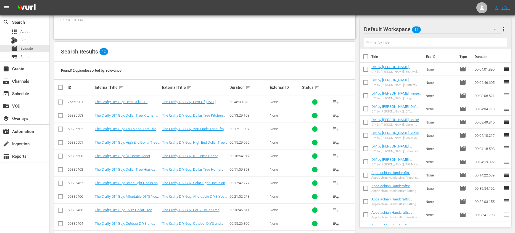
scroll to position [93, 0]
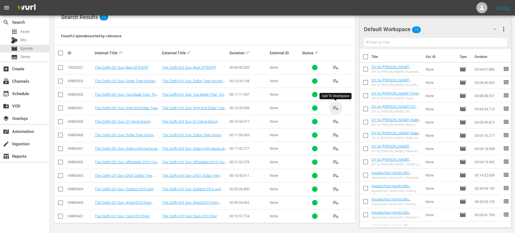
click at [332, 107] on span "playlist_add" at bounding box center [335, 108] width 7 height 7
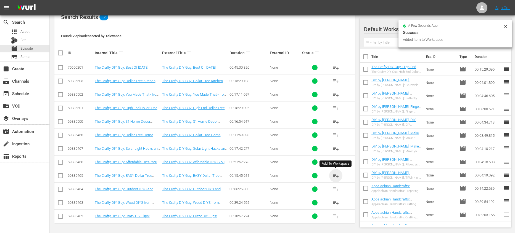
click at [337, 177] on span "playlist_add" at bounding box center [335, 176] width 7 height 7
click at [33, 97] on div "event_available Schedule" at bounding box center [24, 93] width 49 height 11
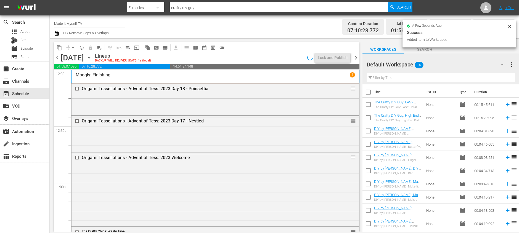
click at [367, 92] on input "checkbox" at bounding box center [369, 94] width 12 height 12
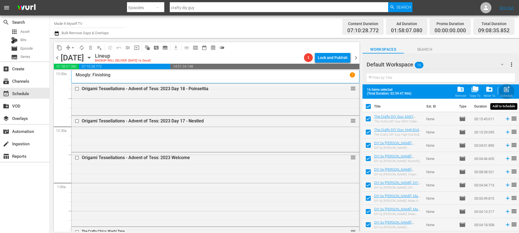
click at [505, 92] on span "post_add" at bounding box center [506, 89] width 7 height 7
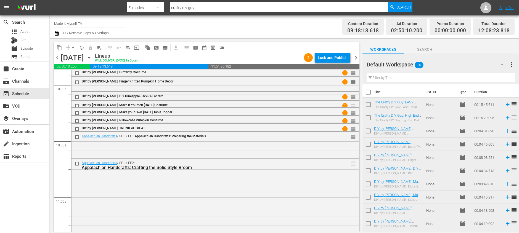
scroll to position [1108, 0]
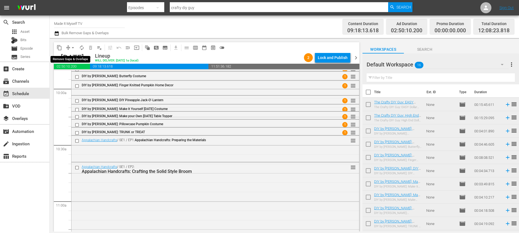
click at [74, 47] on span "arrow_drop_down" at bounding box center [73, 48] width 6 height 6
click at [91, 36] on div "Bulk Remove Gaps & Overlaps" at bounding box center [81, 33] width 55 height 7
click at [130, 47] on span "menu_open" at bounding box center [128, 48] width 6 height 6
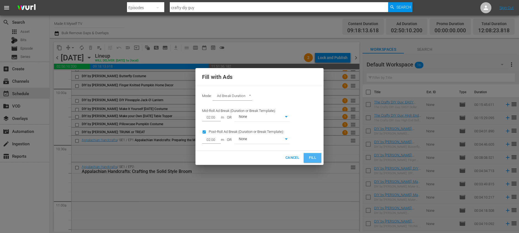
click at [318, 159] on button "Fill" at bounding box center [313, 158] width 18 height 10
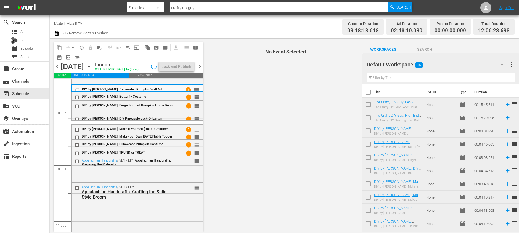
scroll to position [1088, 0]
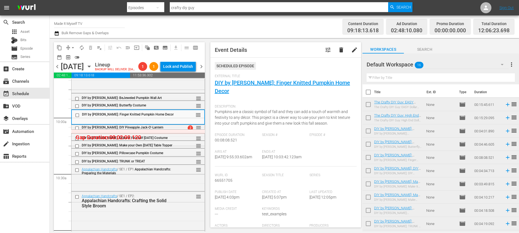
click at [183, 131] on div "2 reorder" at bounding box center [189, 128] width 24 height 6
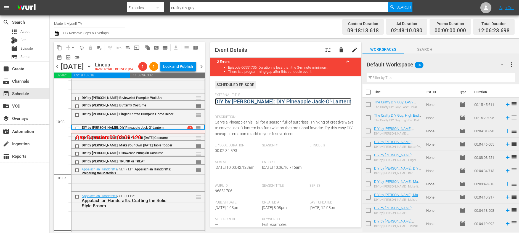
click at [269, 101] on link "DIY by [PERSON_NAME]: DIY Pineapple Jack-O'-Lantern" at bounding box center [283, 101] width 137 height 7
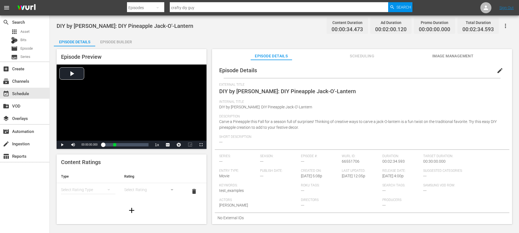
click at [121, 40] on div "Episode Builder" at bounding box center [115, 41] width 41 height 13
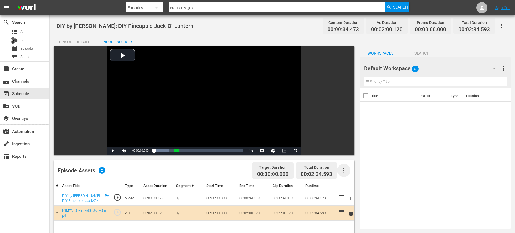
click at [345, 169] on icon "button" at bounding box center [343, 170] width 7 height 7
click at [350, 175] on div "Fill with Ads" at bounding box center [361, 172] width 38 height 13
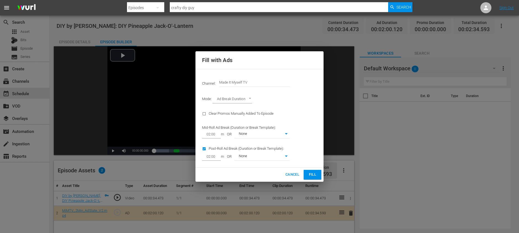
click at [292, 173] on span "Cancel" at bounding box center [293, 175] width 14 height 6
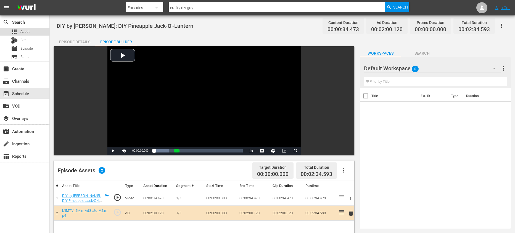
click at [27, 31] on span "Asset" at bounding box center [24, 32] width 9 height 6
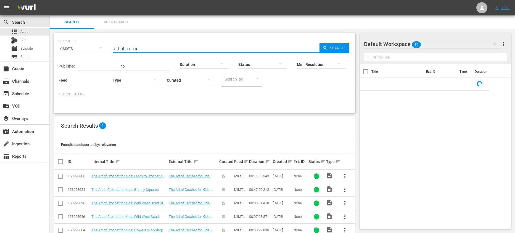
drag, startPoint x: 151, startPoint y: 48, endPoint x: 60, endPoint y: 37, distance: 91.0
click at [60, 37] on div "SEARCH BY Search By Assets Search ID, Title, Description, Keywords, or Category…" at bounding box center [205, 45] width 292 height 20
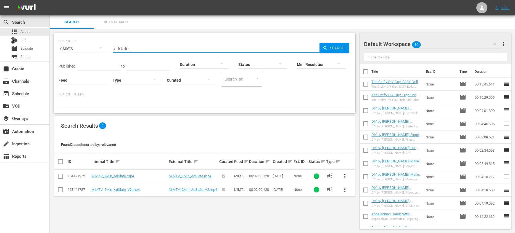
click at [368, 72] on input "checkbox" at bounding box center [366, 73] width 12 height 12
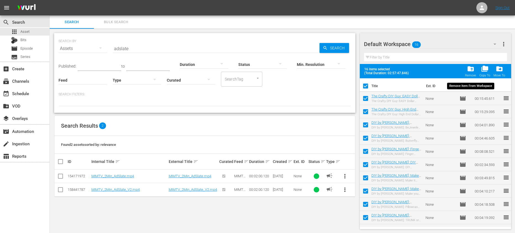
click at [471, 73] on div "folder_delete Remove" at bounding box center [470, 71] width 11 height 12
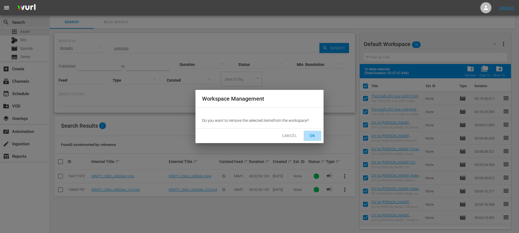
click at [313, 136] on span "OK" at bounding box center [312, 136] width 9 height 7
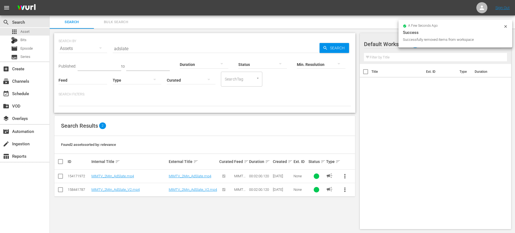
click at [345, 190] on span "more_vert" at bounding box center [345, 190] width 7 height 7
click at [361, 163] on div "Workspace" at bounding box center [382, 160] width 53 height 13
click at [33, 96] on div "event_available Schedule" at bounding box center [24, 93] width 49 height 11
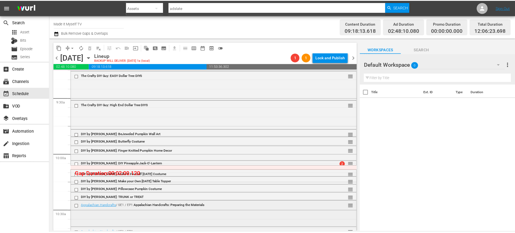
scroll to position [1039, 0]
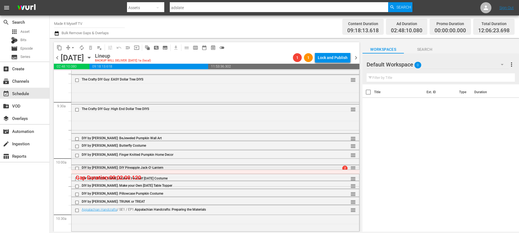
click at [147, 168] on span "DIY by [PERSON_NAME]: DIY Pineapple Jack-O'-Lantern" at bounding box center [123, 168] width 82 height 4
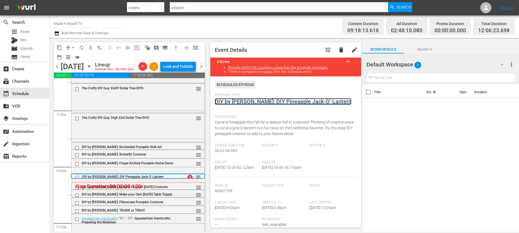
click at [252, 103] on link "DIY by [PERSON_NAME]: DIY Pineapple Jack-O'-Lantern" at bounding box center [283, 101] width 137 height 7
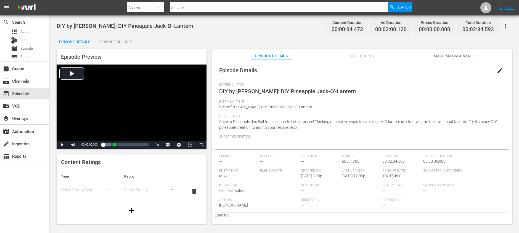
click at [127, 43] on div "Episode Builder" at bounding box center [115, 41] width 41 height 13
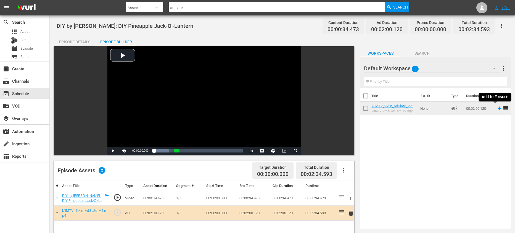
click at [497, 108] on icon at bounding box center [500, 108] width 6 height 6
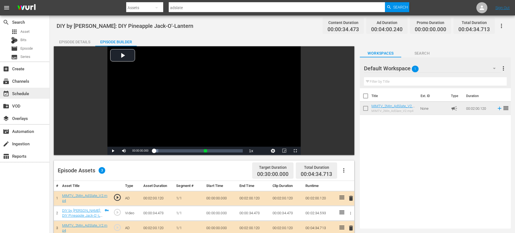
click at [27, 91] on div "event_available Schedule" at bounding box center [15, 92] width 31 height 5
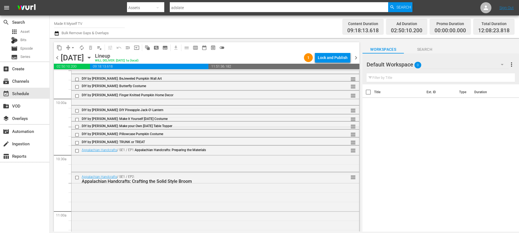
scroll to position [1070, 0]
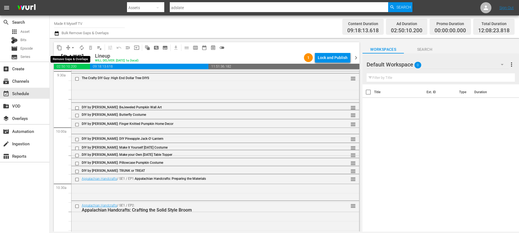
click at [73, 46] on span "arrow_drop_down" at bounding box center [73, 48] width 6 height 6
click at [86, 76] on li "Align to End of Previous Day" at bounding box center [73, 77] width 58 height 9
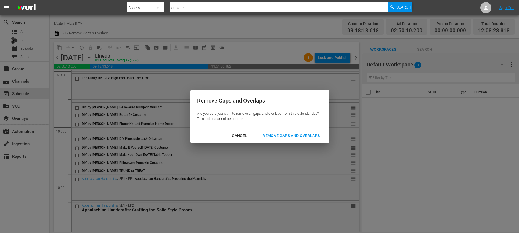
click at [310, 134] on div "Remove Gaps and Overlaps" at bounding box center [291, 136] width 66 height 7
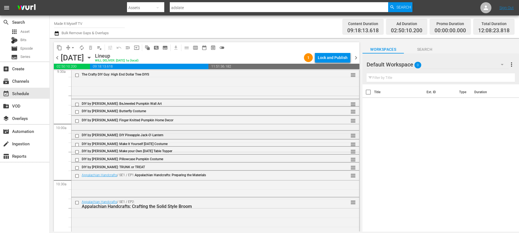
scroll to position [1073, 0]
click at [77, 135] on input "checkbox" at bounding box center [78, 136] width 6 height 5
click at [77, 167] on input "checkbox" at bounding box center [78, 167] width 6 height 5
click at [91, 50] on span "delete_forever_outlined" at bounding box center [91, 48] width 6 height 6
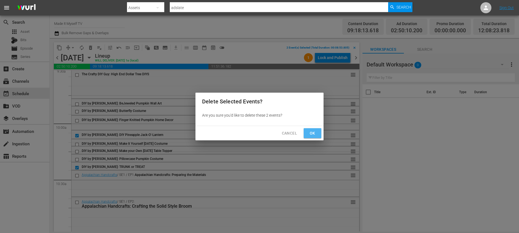
click at [310, 135] on span "Ok" at bounding box center [312, 133] width 9 height 7
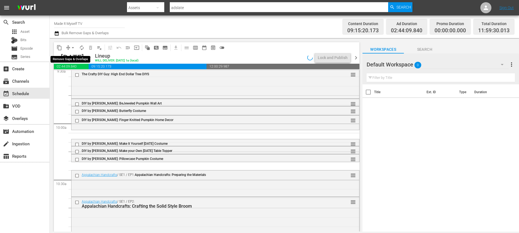
click at [73, 47] on span "arrow_drop_down" at bounding box center [73, 48] width 6 height 6
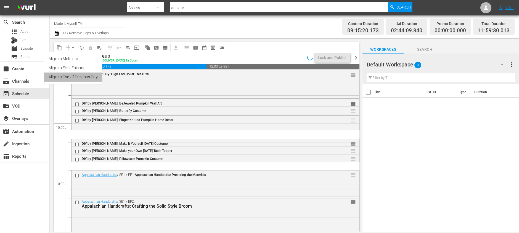
click at [89, 79] on li "Align to End of Previous Day" at bounding box center [73, 77] width 58 height 9
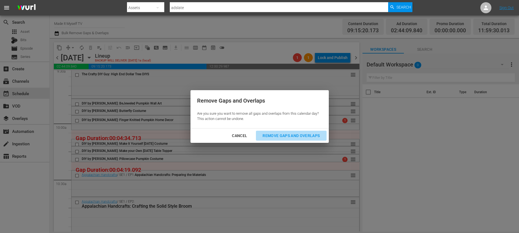
click at [271, 135] on div "Remove Gaps and Overlaps" at bounding box center [291, 136] width 66 height 7
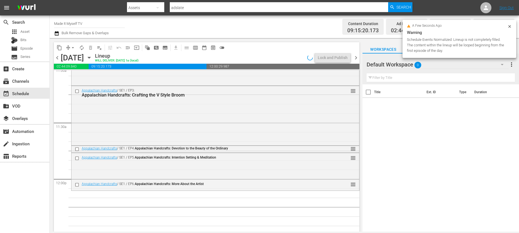
scroll to position [1234, 0]
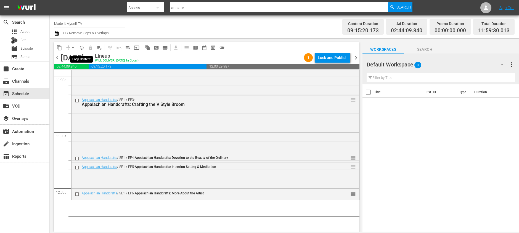
click at [82, 47] on span "autorenew_outlined" at bounding box center [82, 48] width 6 height 6
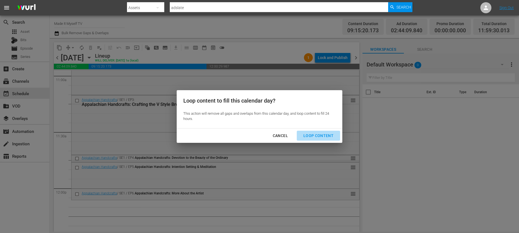
click at [323, 133] on div "Loop Content" at bounding box center [318, 136] width 39 height 7
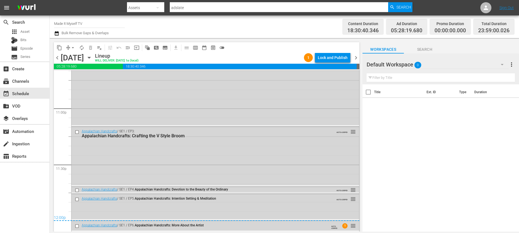
scroll to position [0, 0]
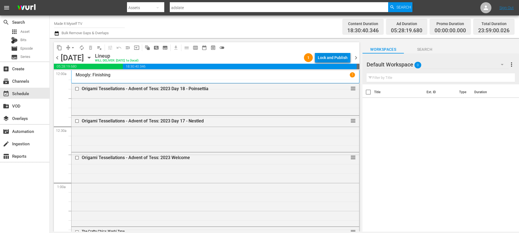
click at [340, 58] on div "Lock and Publish" at bounding box center [333, 58] width 30 height 10
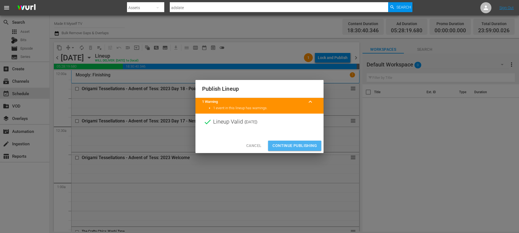
click at [279, 145] on span "Continue Publishing" at bounding box center [295, 145] width 44 height 7
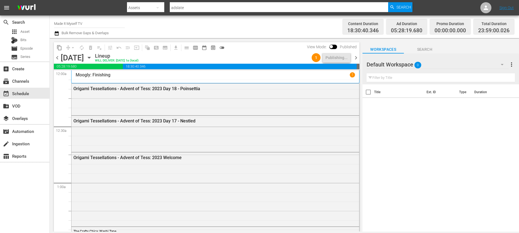
click at [358, 57] on span "chevron_right" at bounding box center [356, 57] width 7 height 7
